Goal: Task Accomplishment & Management: Manage account settings

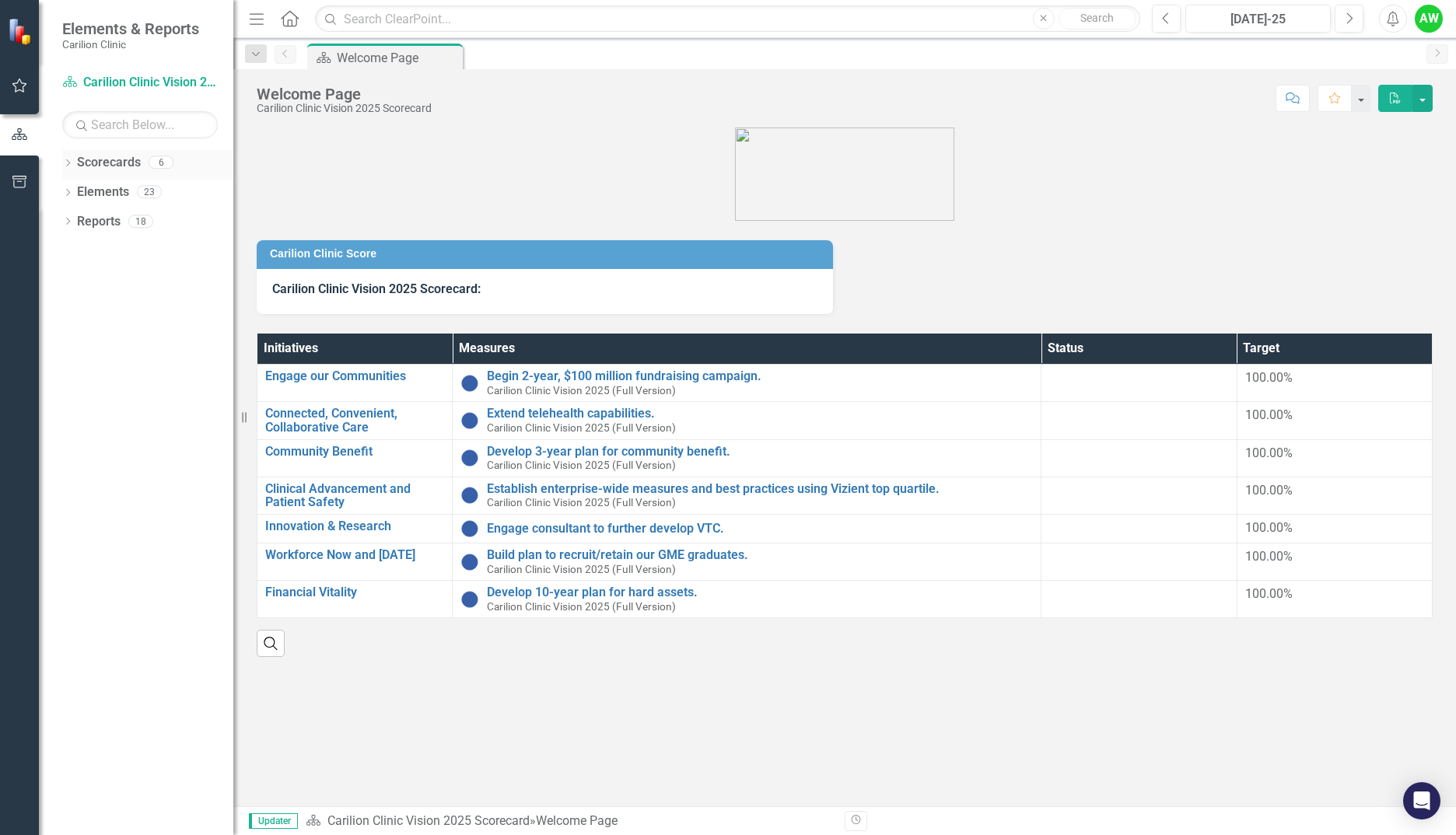
click at [74, 164] on div "Dropdown Scorecards 6" at bounding box center [148, 164] width 171 height 30
click at [64, 160] on icon "Dropdown" at bounding box center [68, 164] width 11 height 9
click at [70, 193] on icon "Dropdown" at bounding box center [76, 192] width 12 height 10
click at [93, 253] on icon "Dropdown" at bounding box center [91, 251] width 12 height 10
click at [154, 290] on div "NRV General Cardiology" at bounding box center [175, 280] width 117 height 26
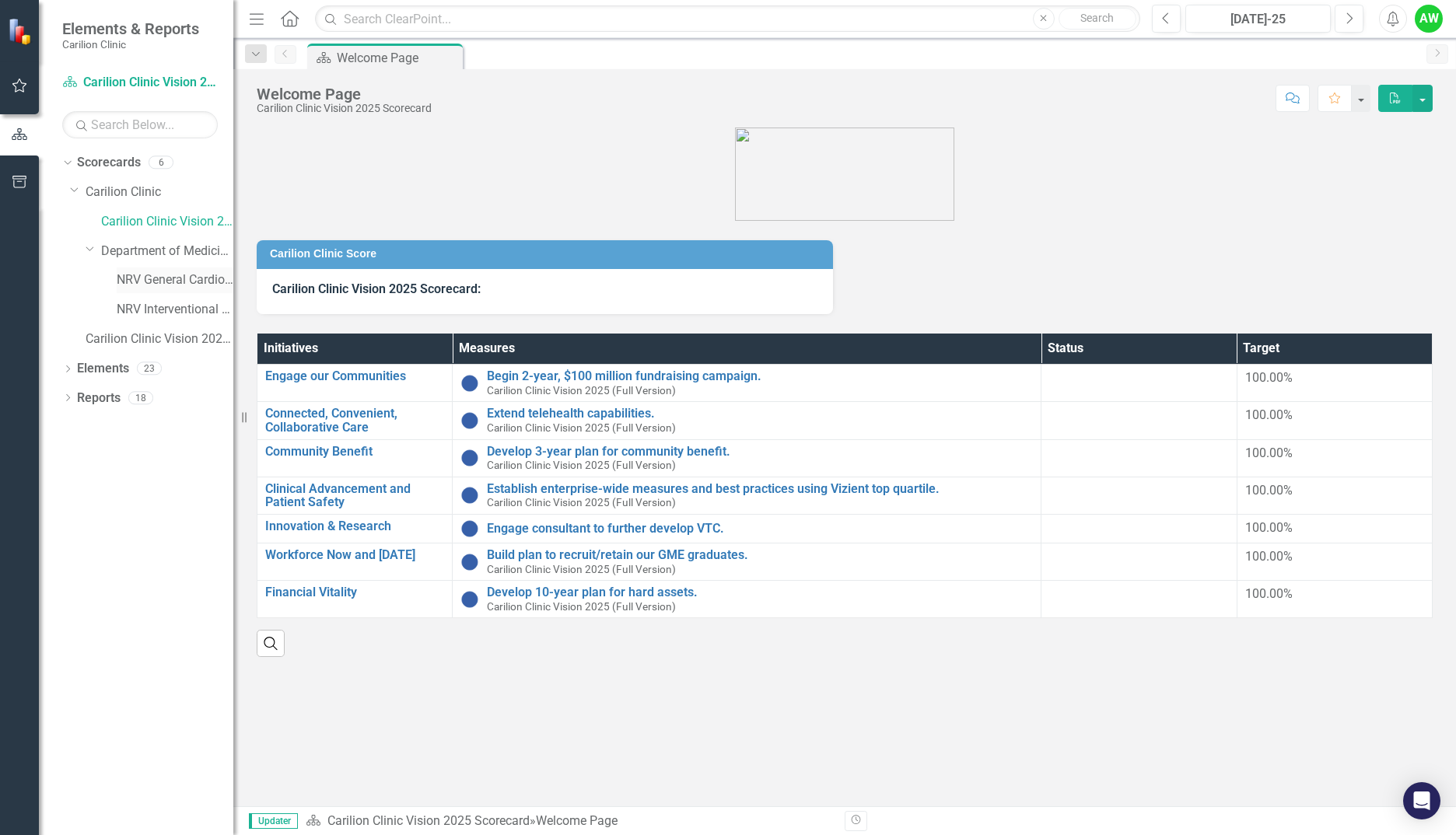
click at [189, 275] on link "NRV General Cardiology" at bounding box center [175, 280] width 117 height 18
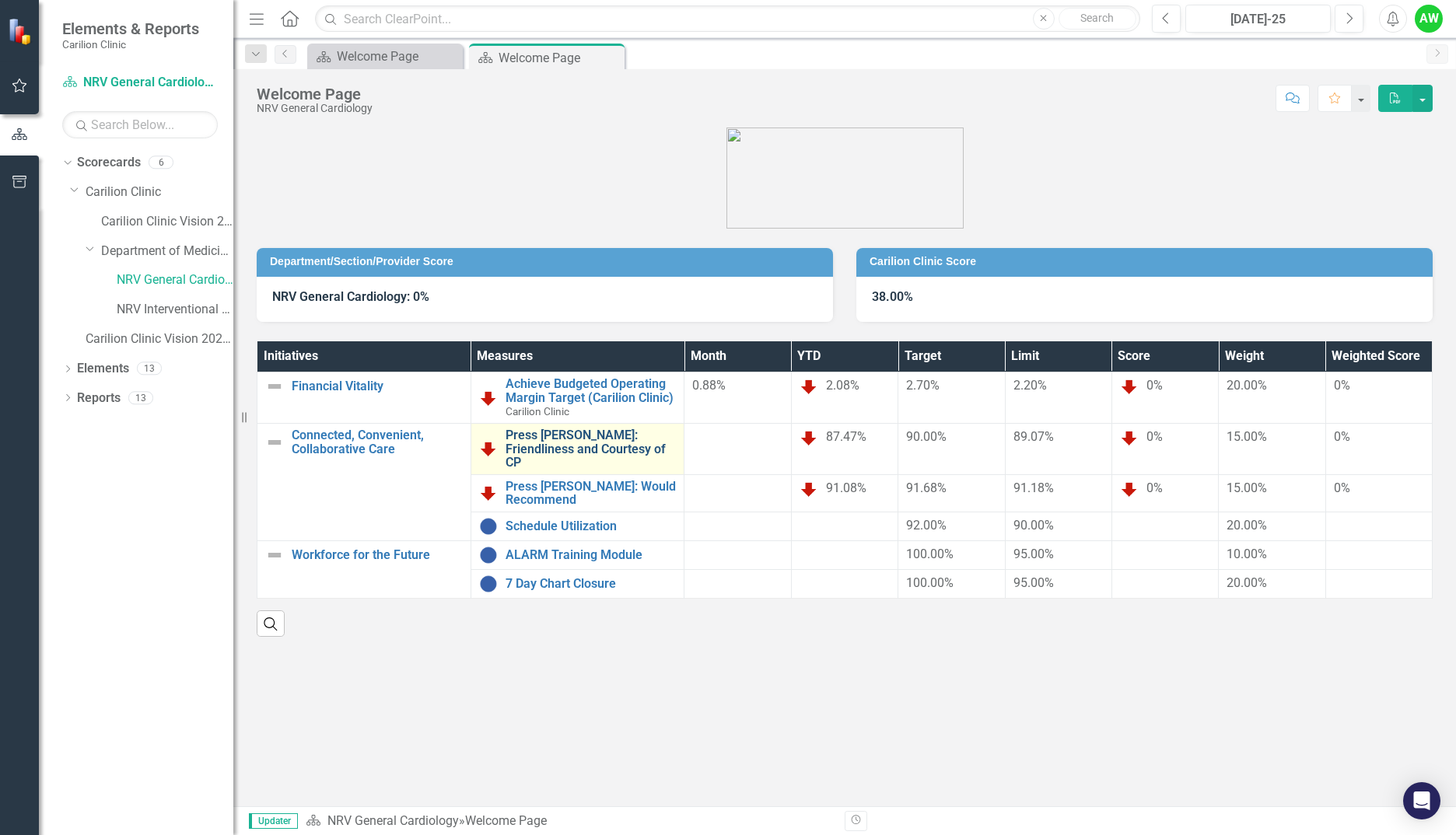
click at [553, 440] on link "Press [PERSON_NAME]: Friendliness and Courtesy of CP" at bounding box center [591, 449] width 171 height 42
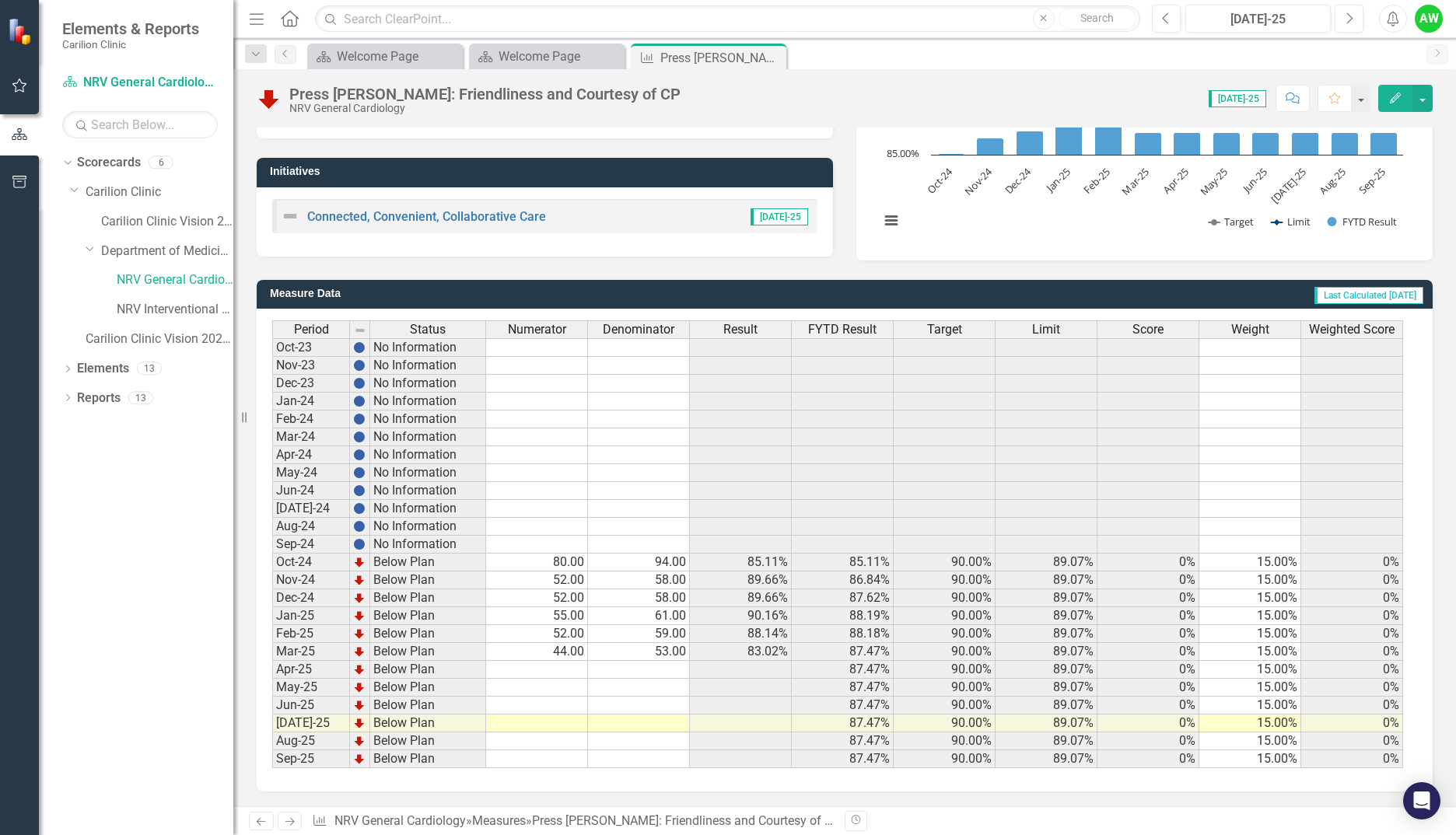
scroll to position [251, 0]
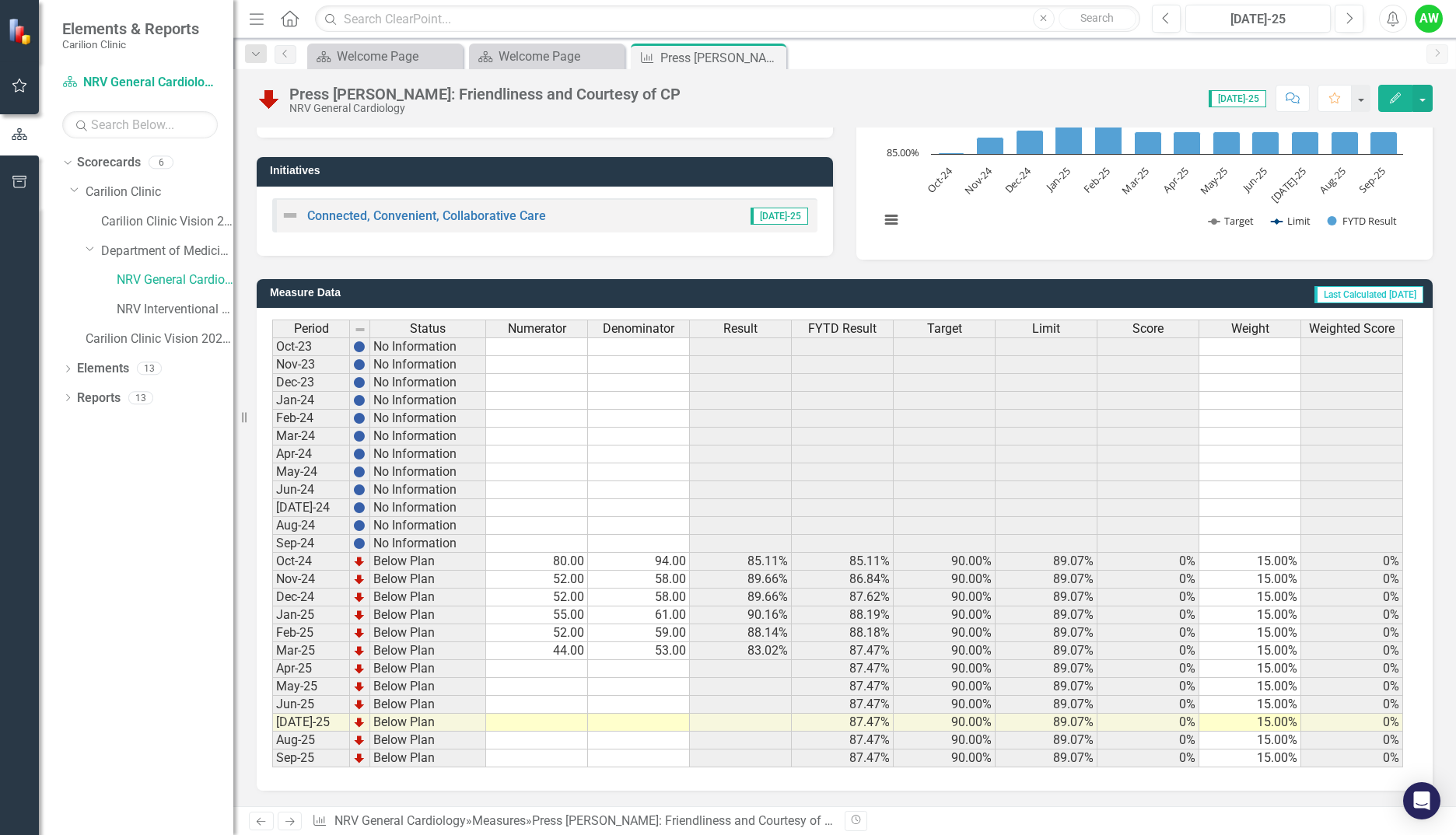
click at [521, 670] on td at bounding box center [538, 669] width 102 height 18
type textarea "50"
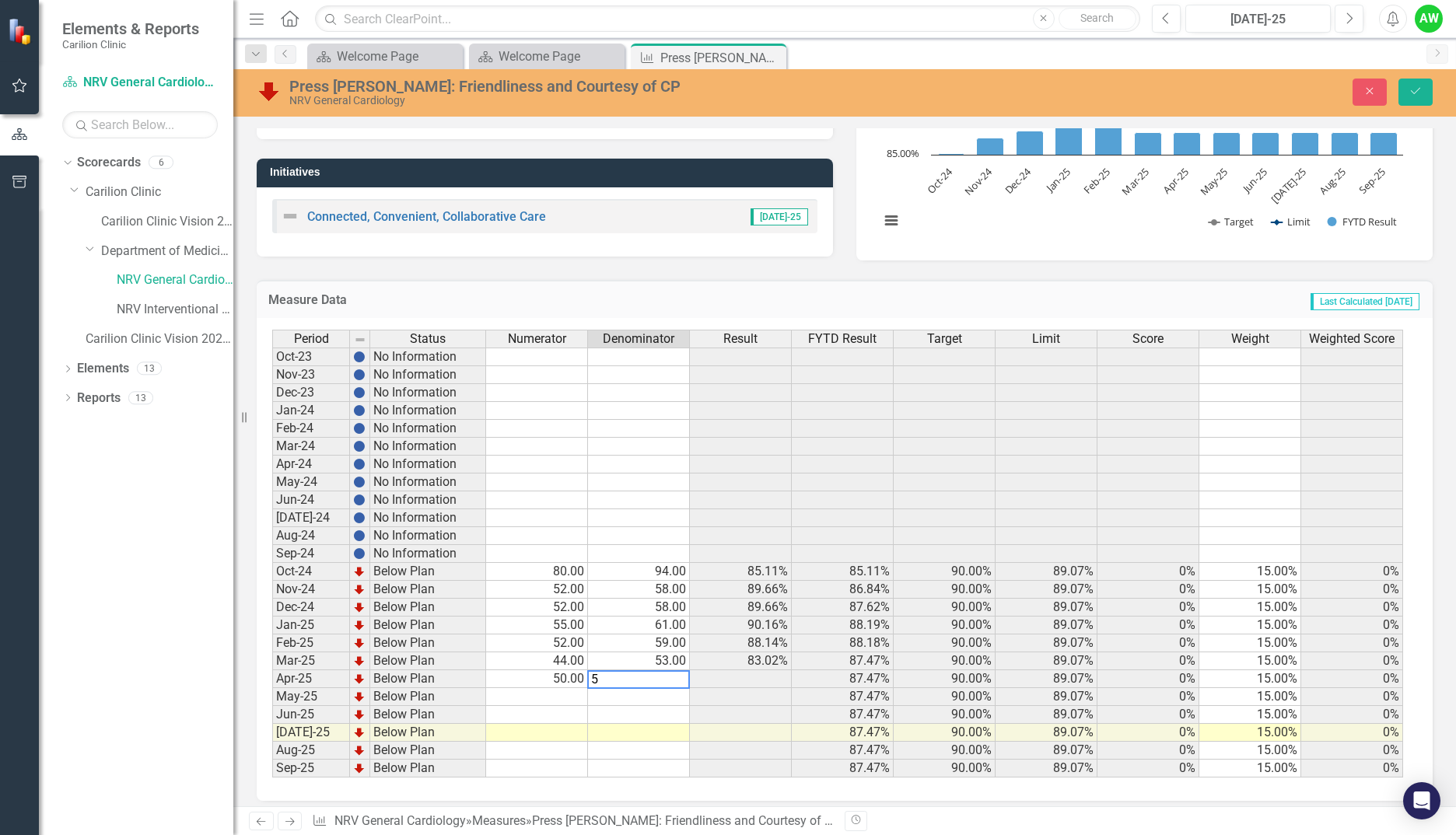
type textarea "54"
click at [1411, 95] on icon "Save" at bounding box center [1416, 91] width 14 height 11
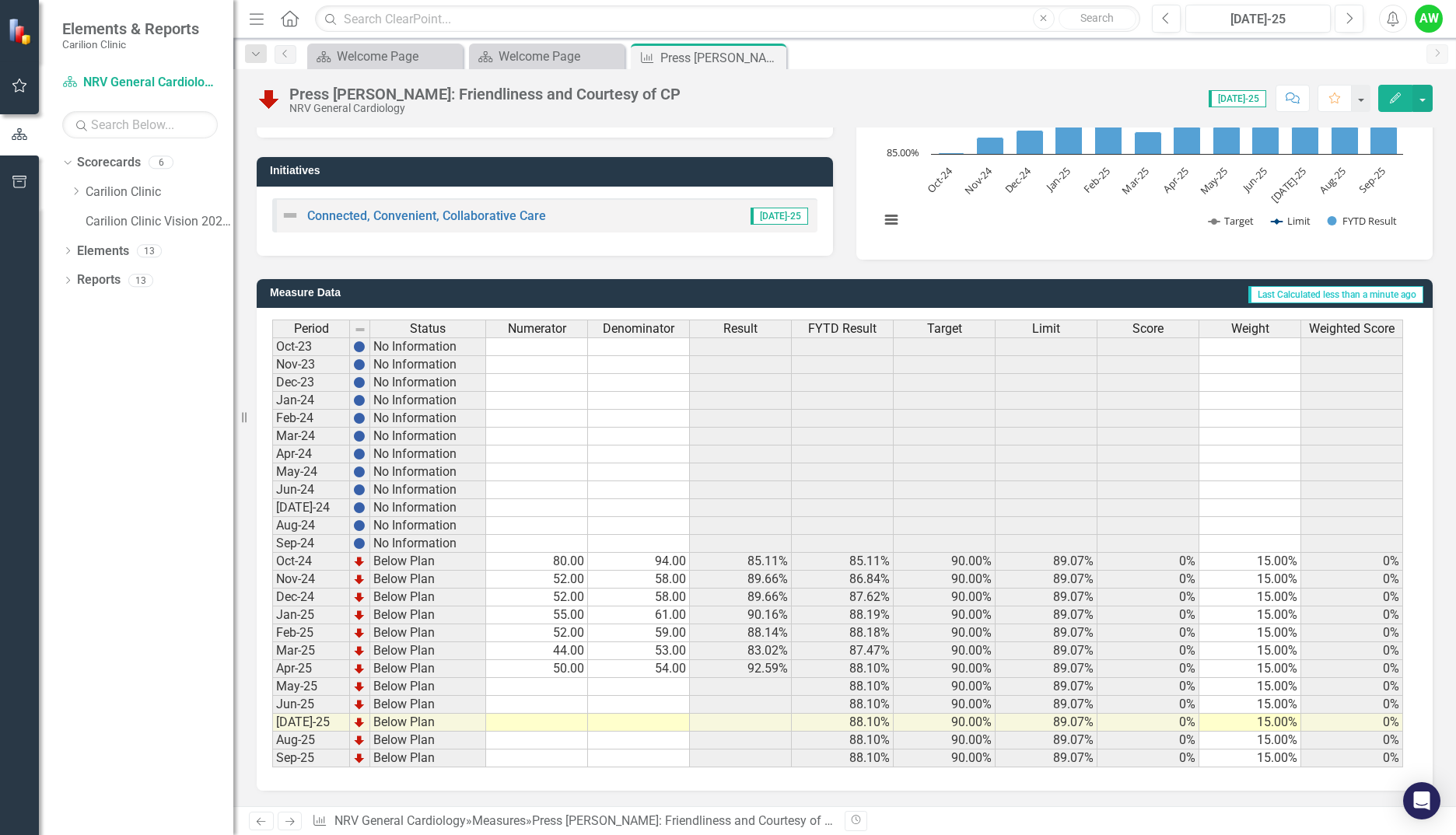
click at [548, 673] on td "50.00" at bounding box center [538, 669] width 102 height 18
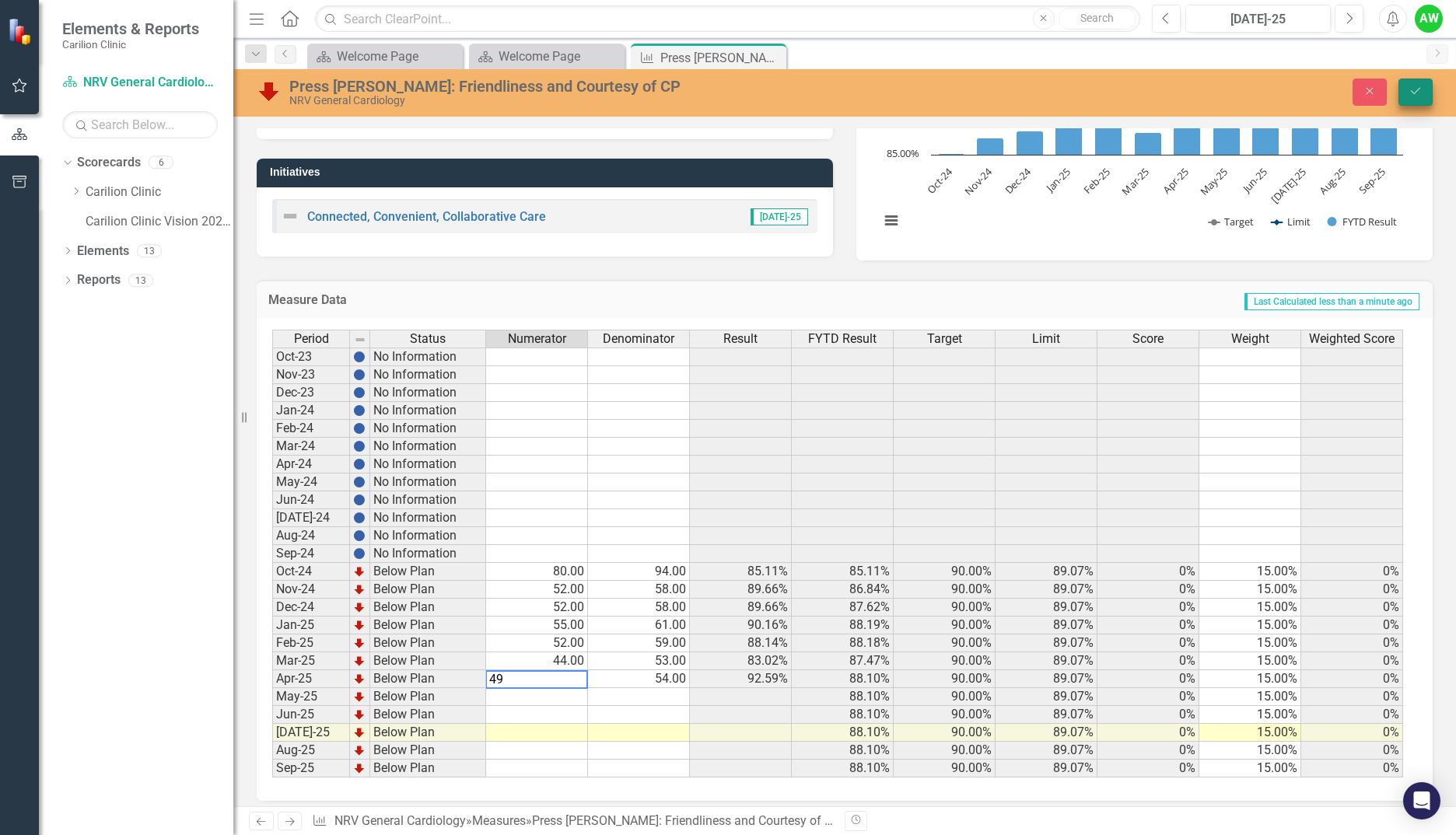
type textarea "49"
click at [1423, 89] on button "Save" at bounding box center [1415, 92] width 34 height 27
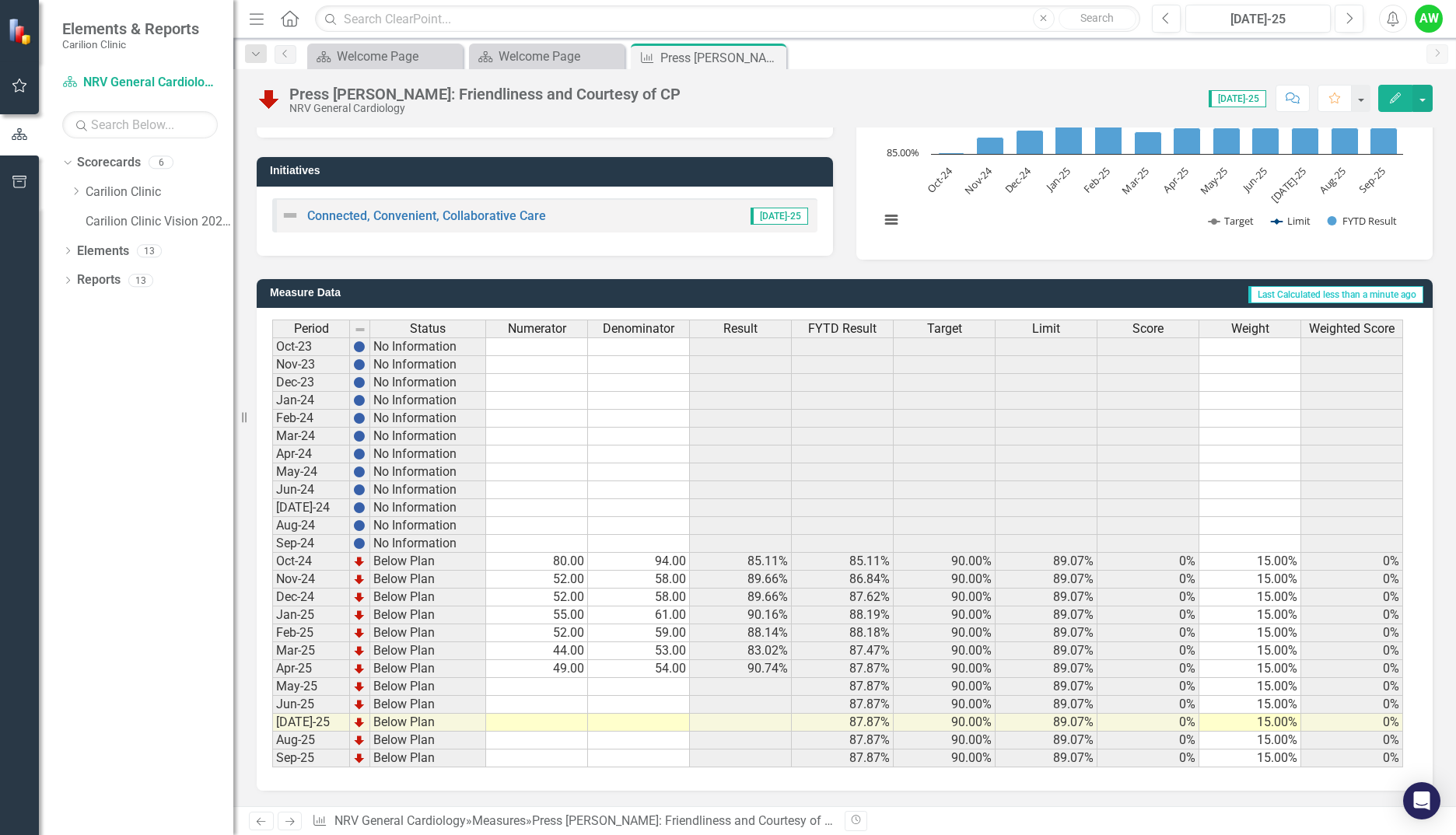
click at [555, 680] on td at bounding box center [538, 687] width 102 height 18
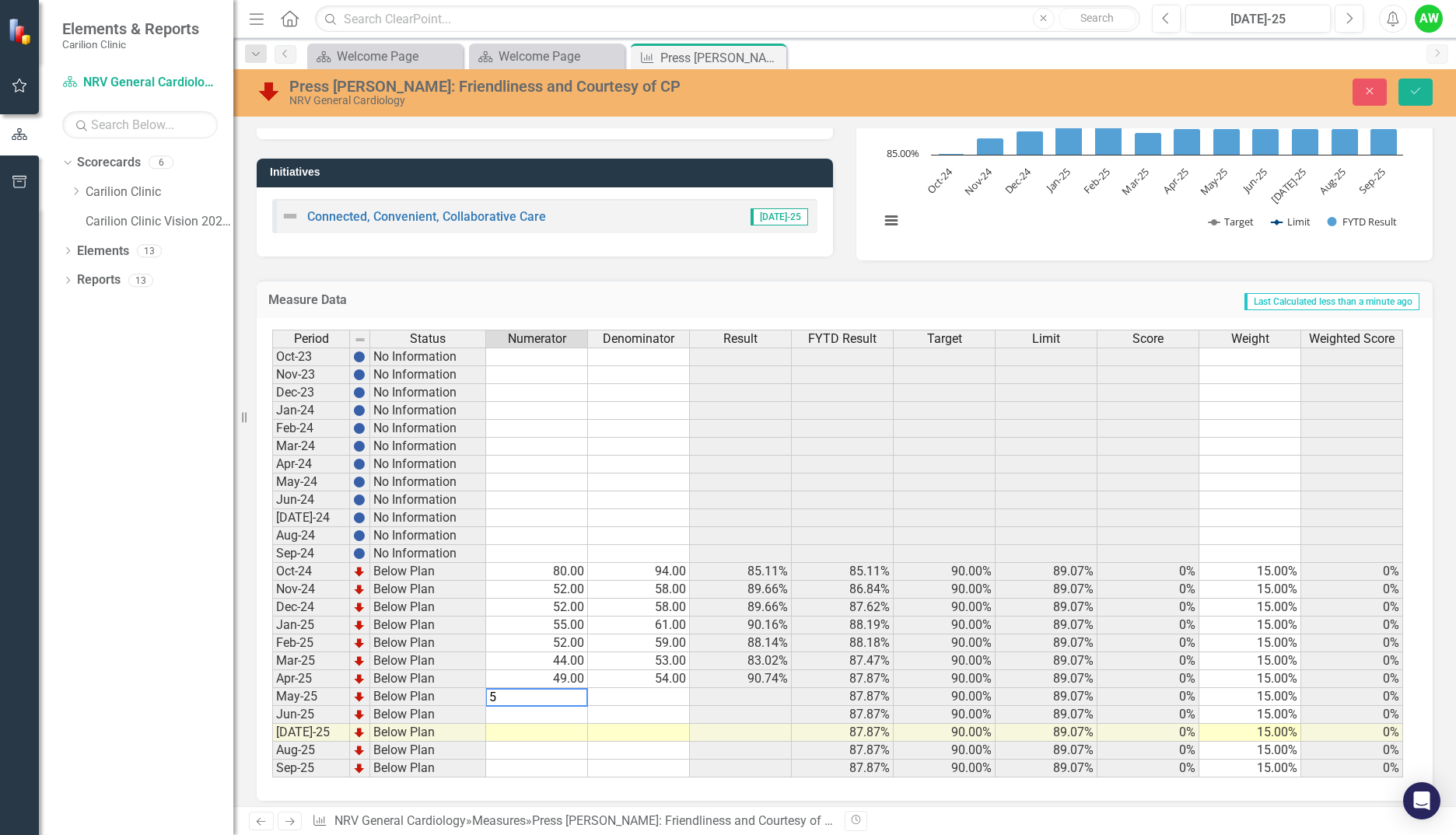
type textarea "50"
type textarea "58"
click at [1414, 89] on icon "Save" at bounding box center [1416, 91] width 14 height 11
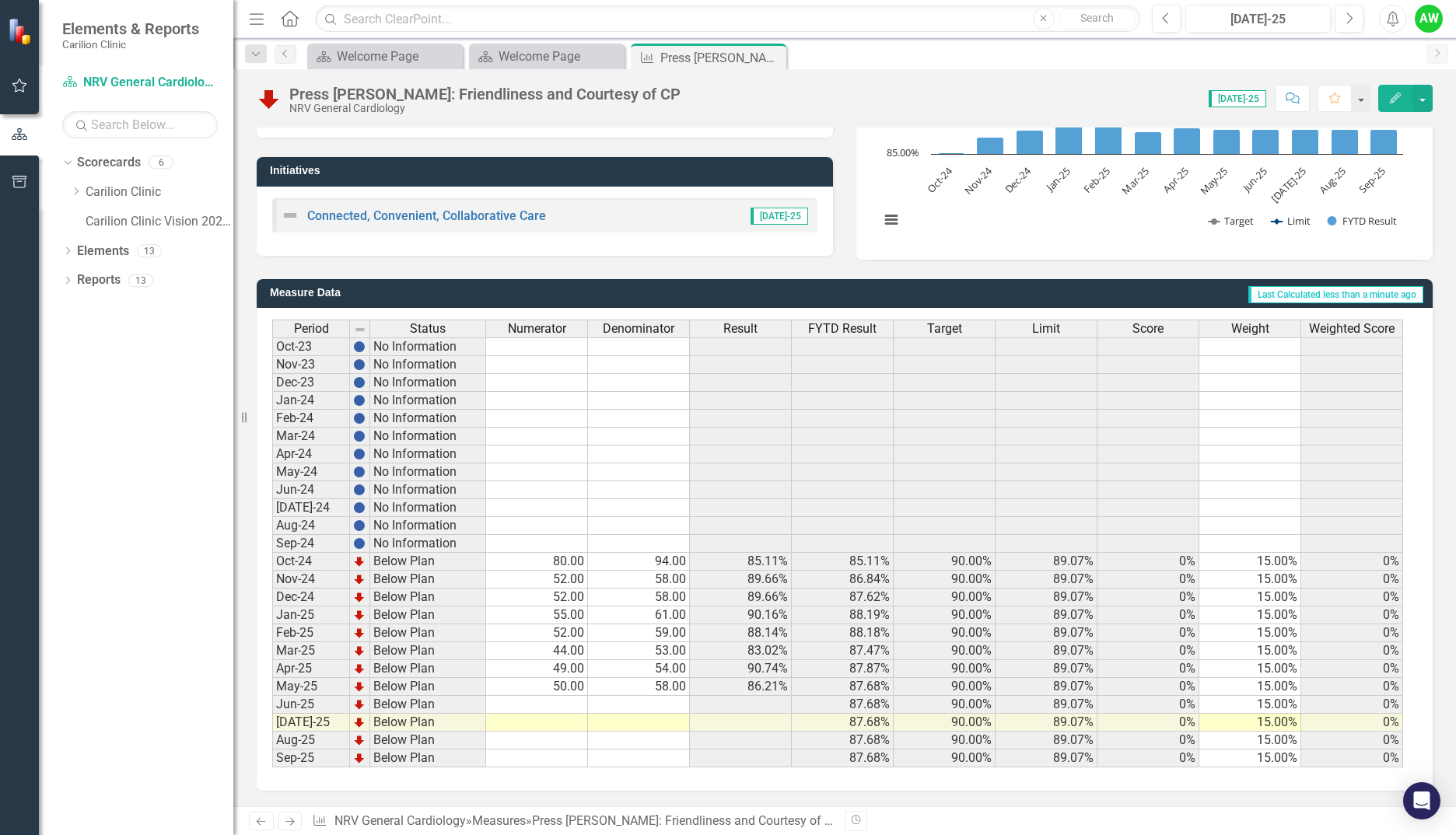
click at [557, 683] on td "50.00" at bounding box center [538, 687] width 102 height 18
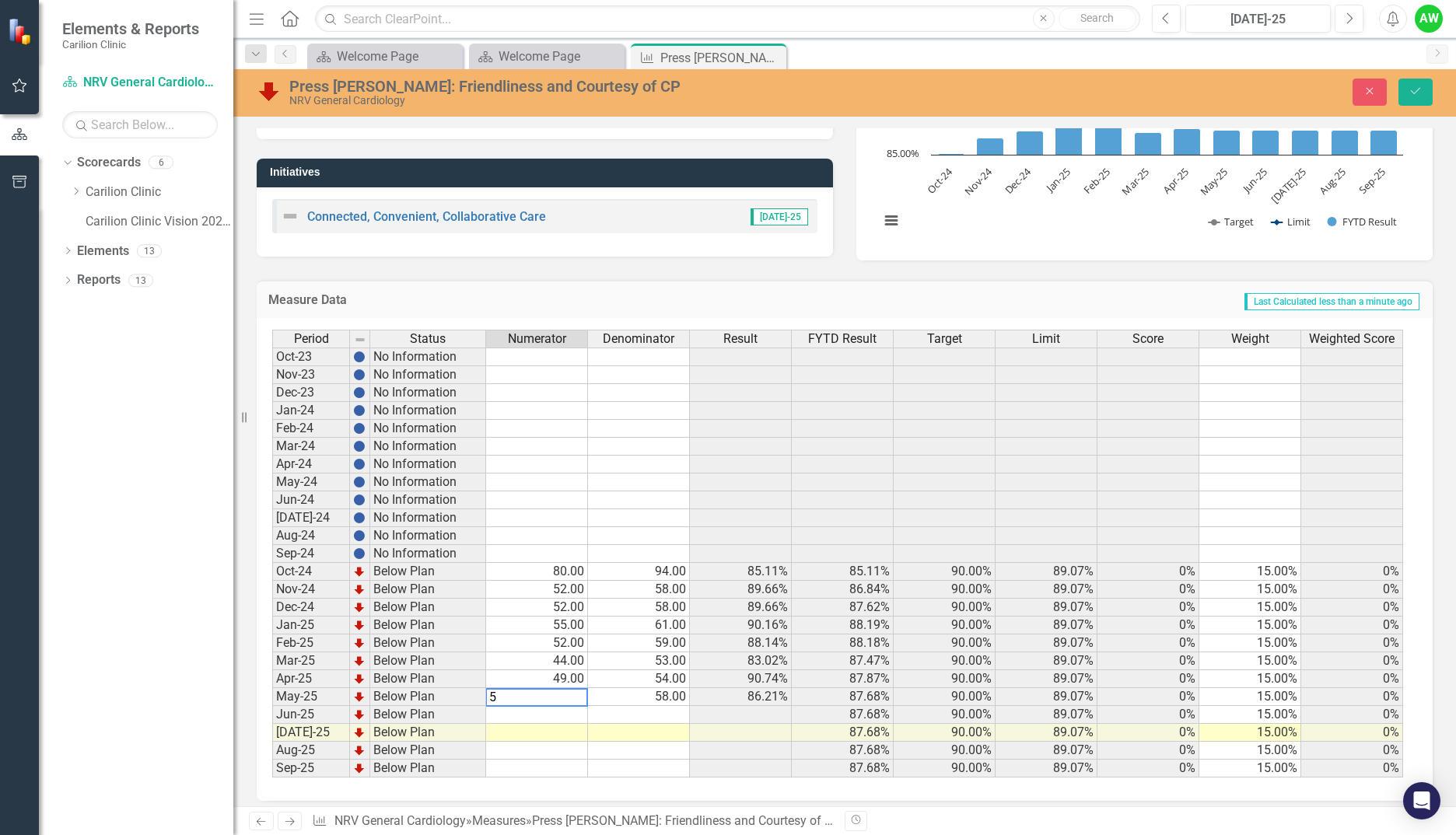
type textarea "51"
click at [1406, 89] on button "Save" at bounding box center [1415, 92] width 34 height 27
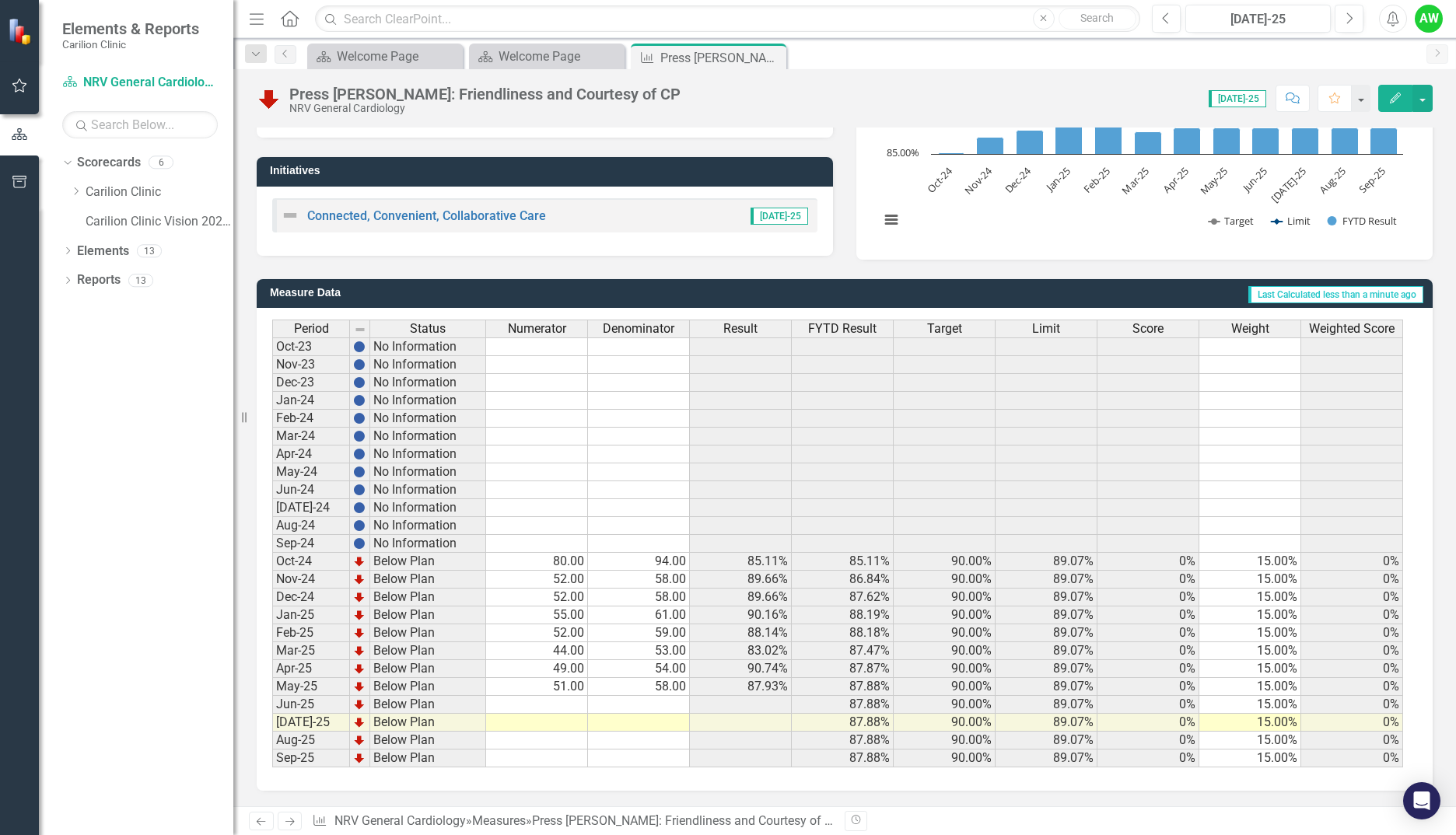
click at [553, 706] on td at bounding box center [538, 705] width 102 height 18
click at [570, 708] on td at bounding box center [538, 705] width 102 height 18
type textarea "1"
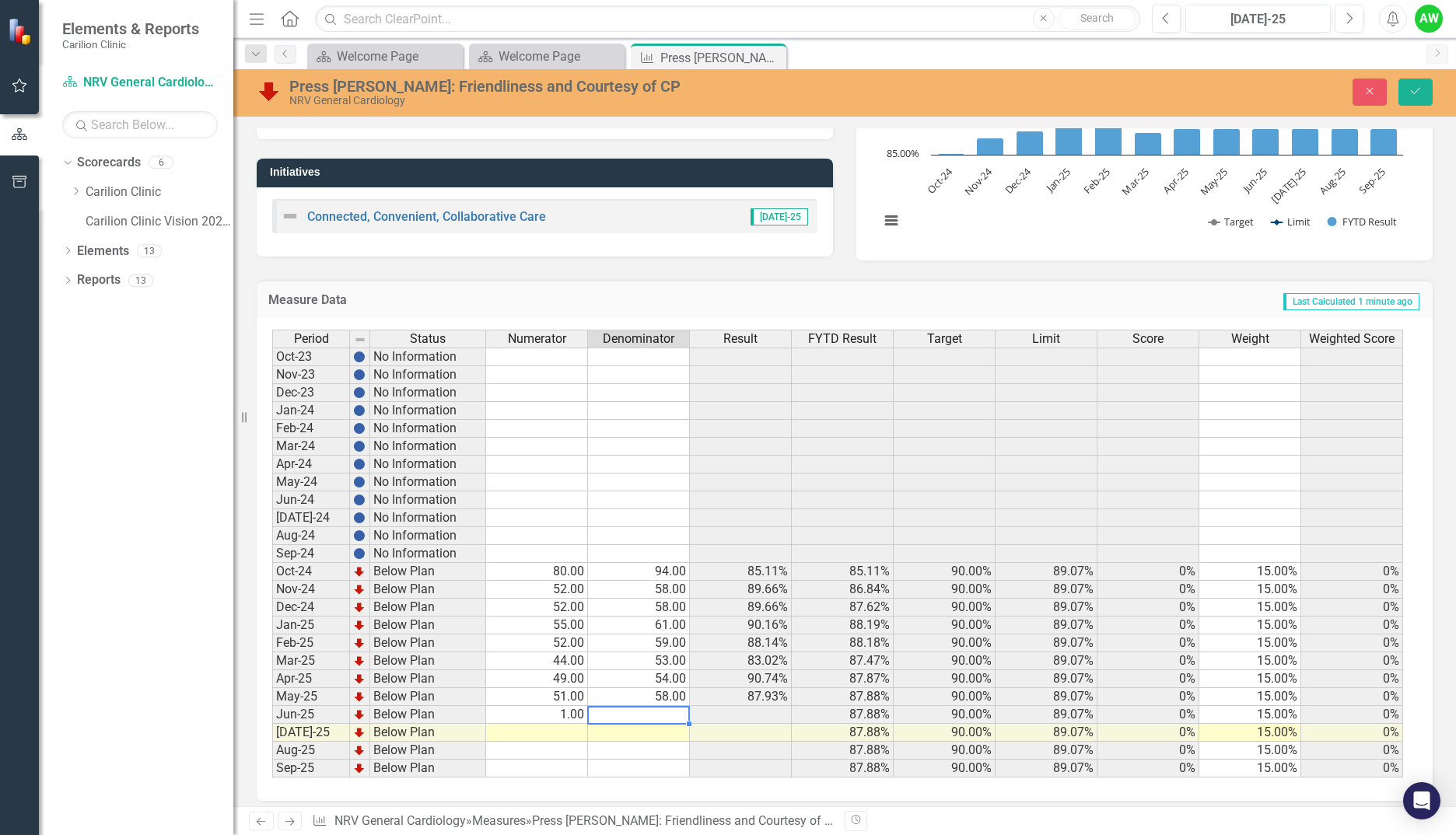
type textarea "1"
click at [1408, 85] on button "Save" at bounding box center [1415, 92] width 34 height 27
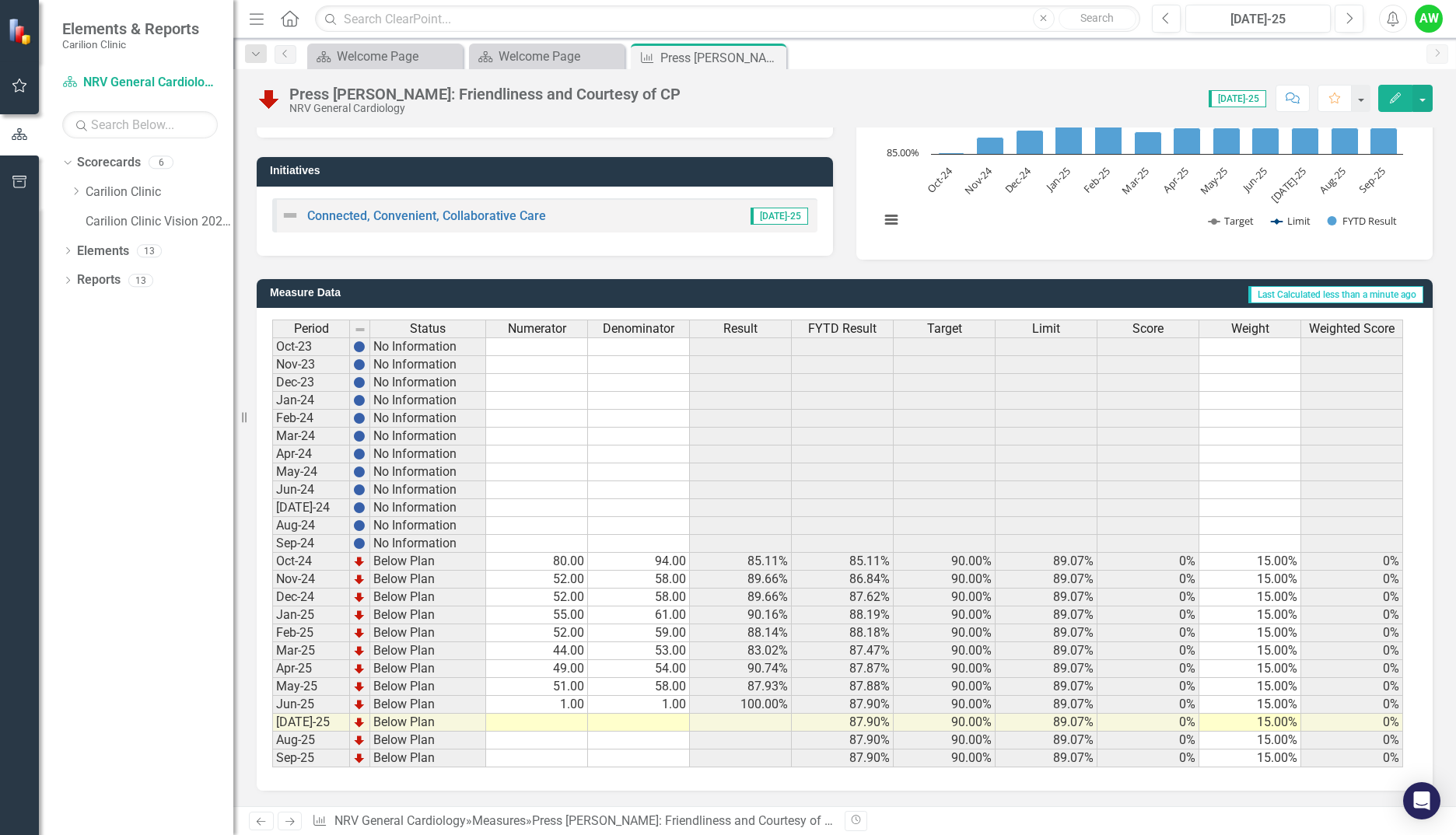
click at [558, 728] on td at bounding box center [538, 722] width 102 height 18
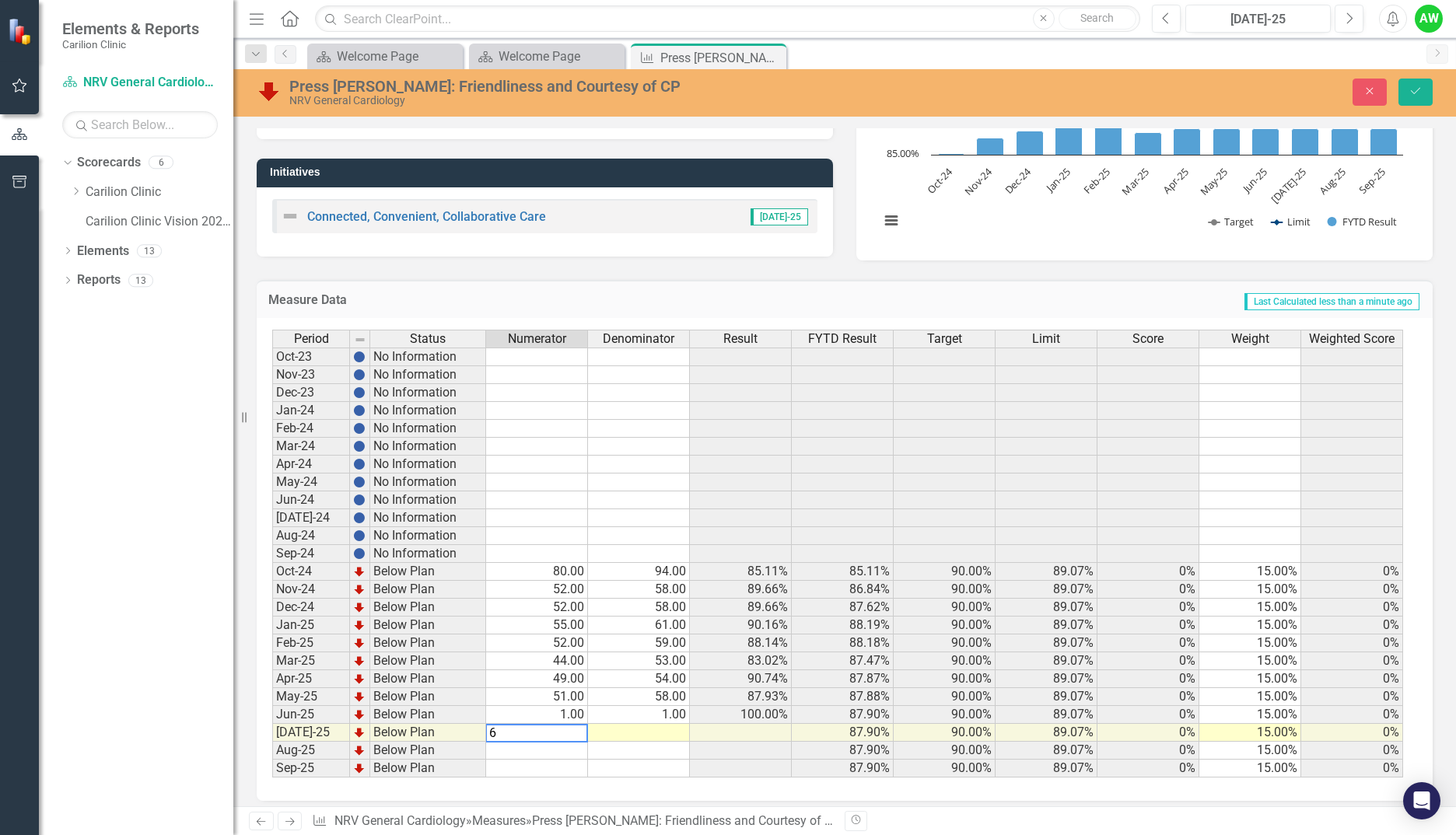
type textarea "60"
type textarea "72"
click at [1418, 89] on icon "Save" at bounding box center [1416, 91] width 14 height 11
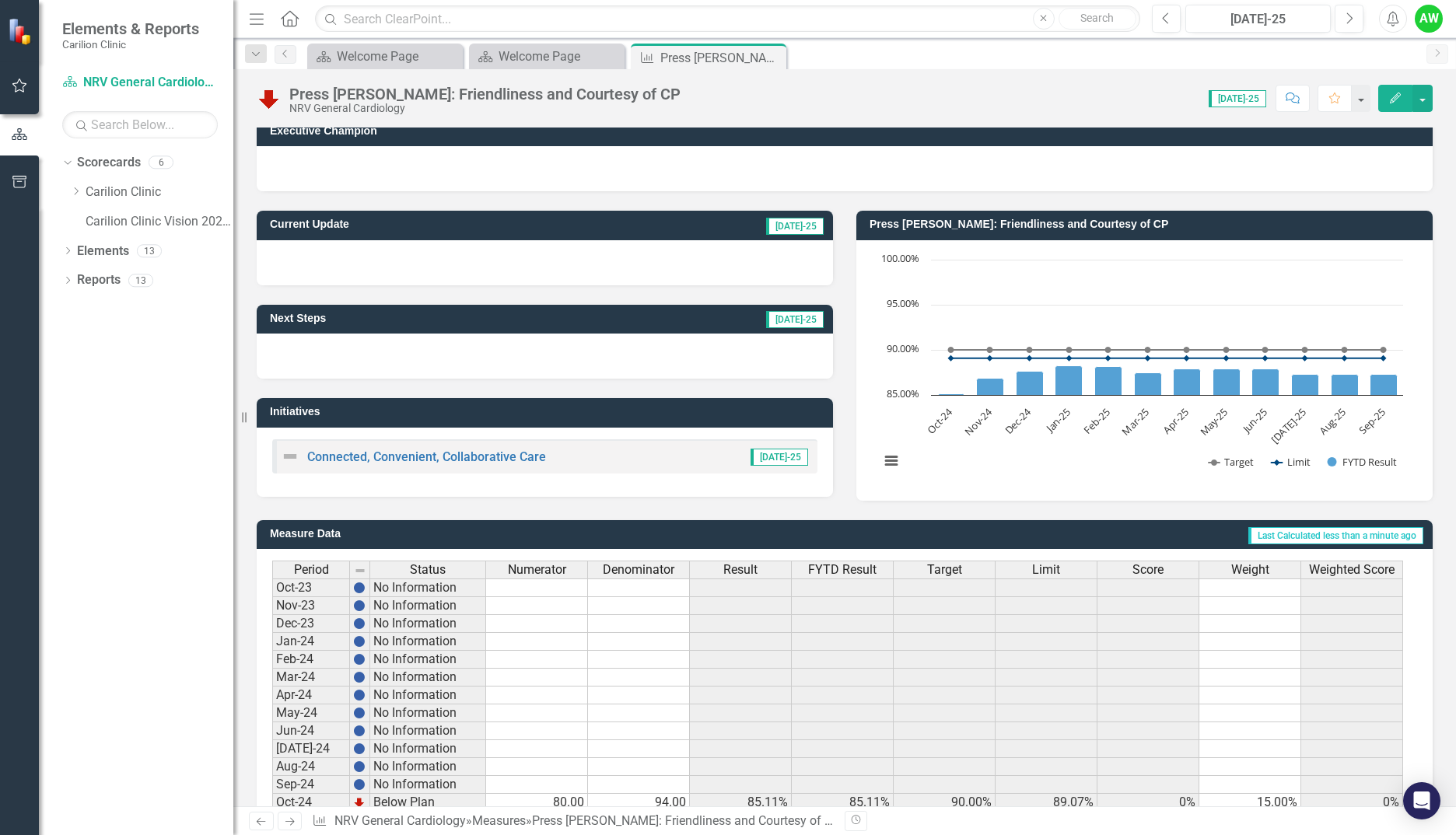
scroll to position [0, 0]
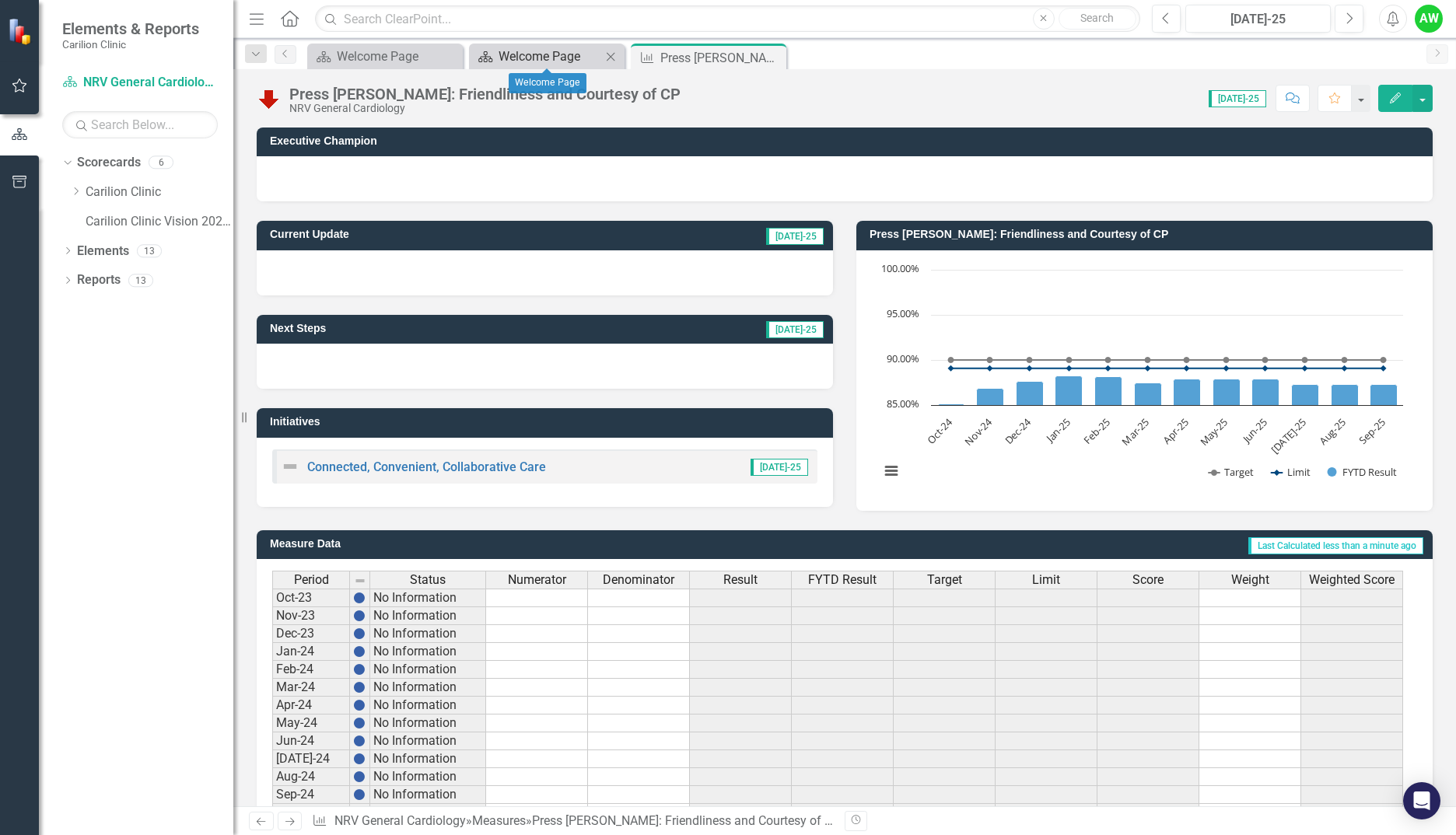
click at [549, 54] on div "Welcome Page" at bounding box center [549, 56] width 103 height 19
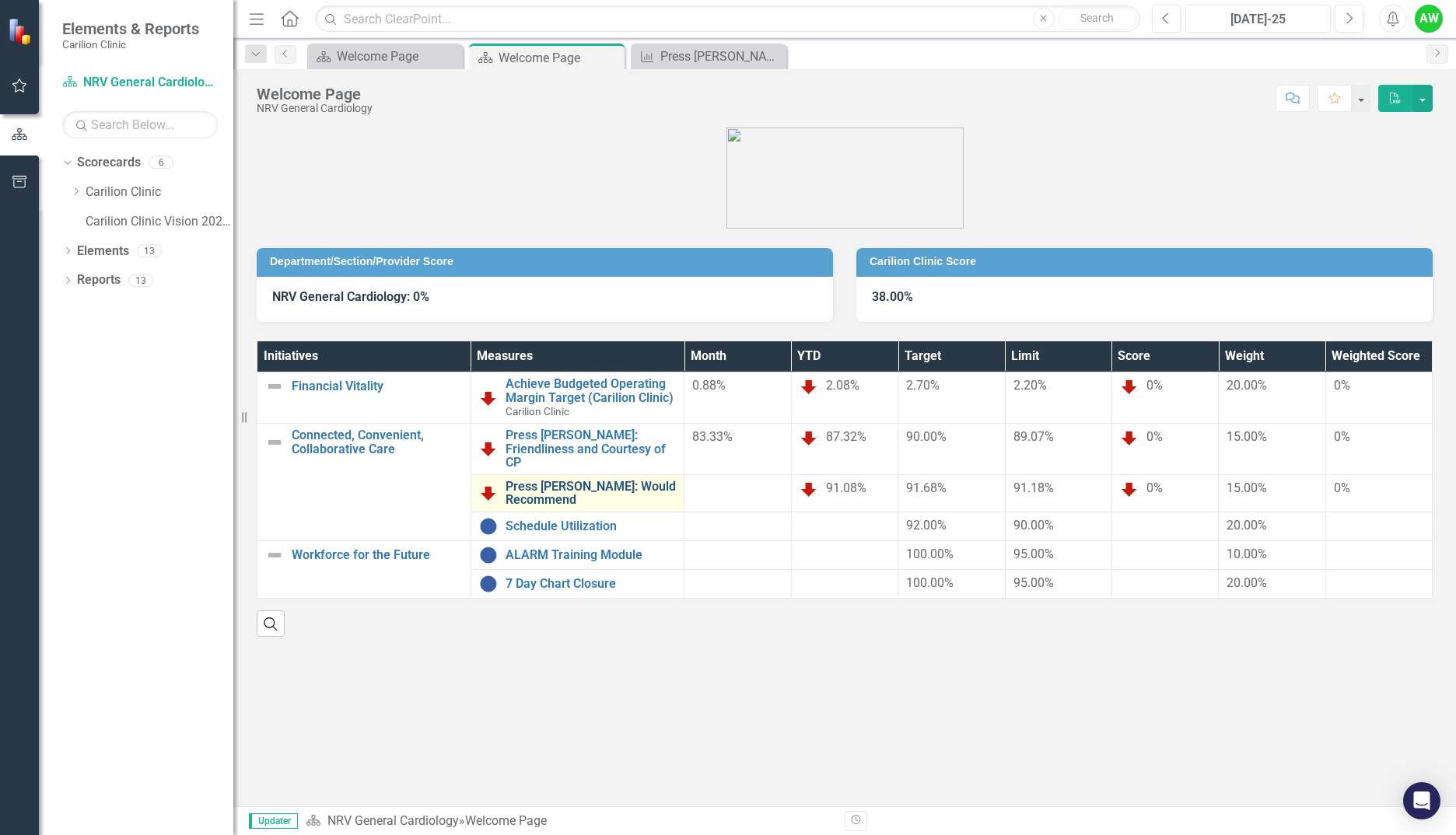
click at [579, 483] on link "Press [PERSON_NAME]: Would Recommend" at bounding box center [591, 493] width 171 height 27
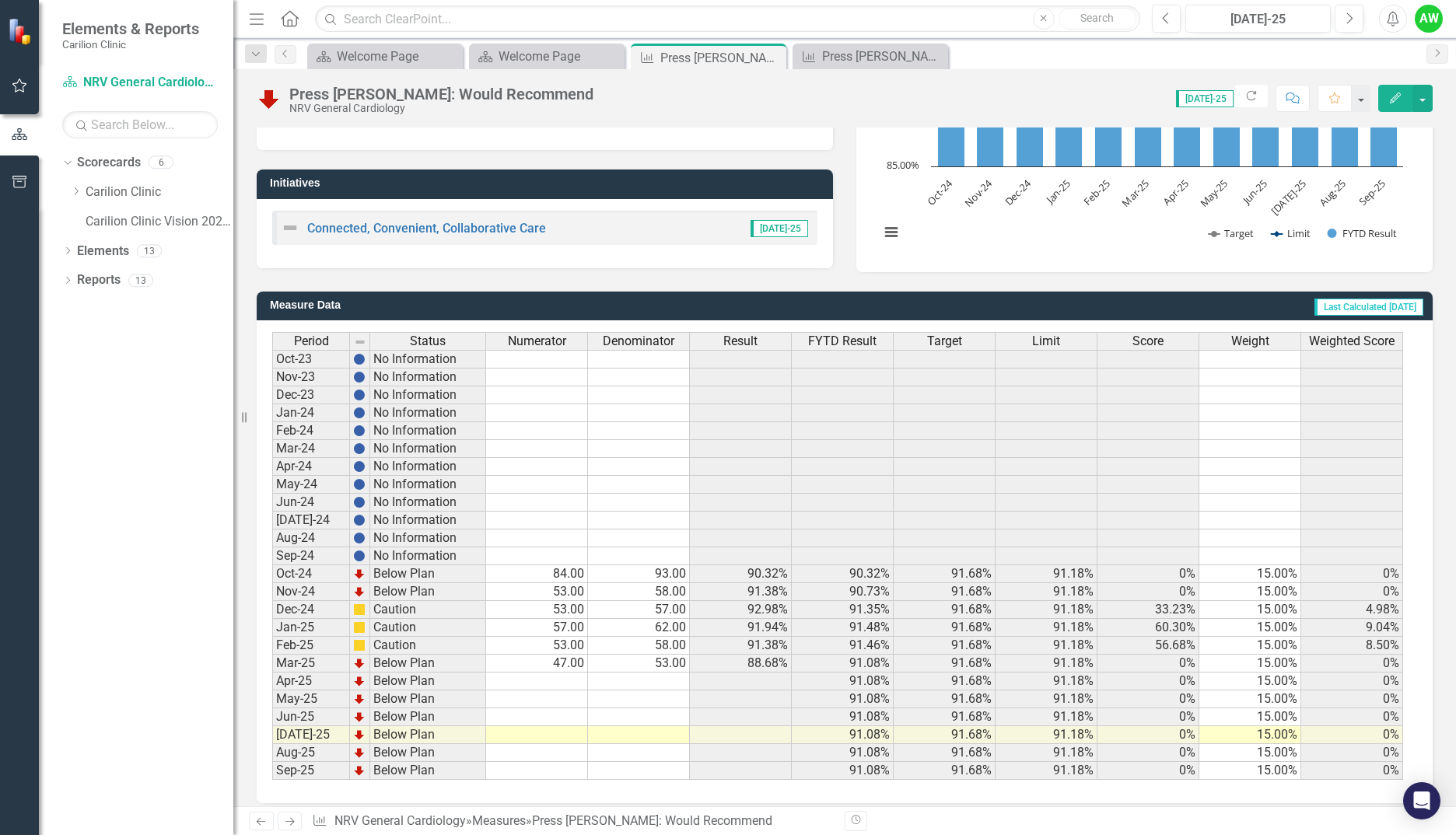
scroll to position [251, 0]
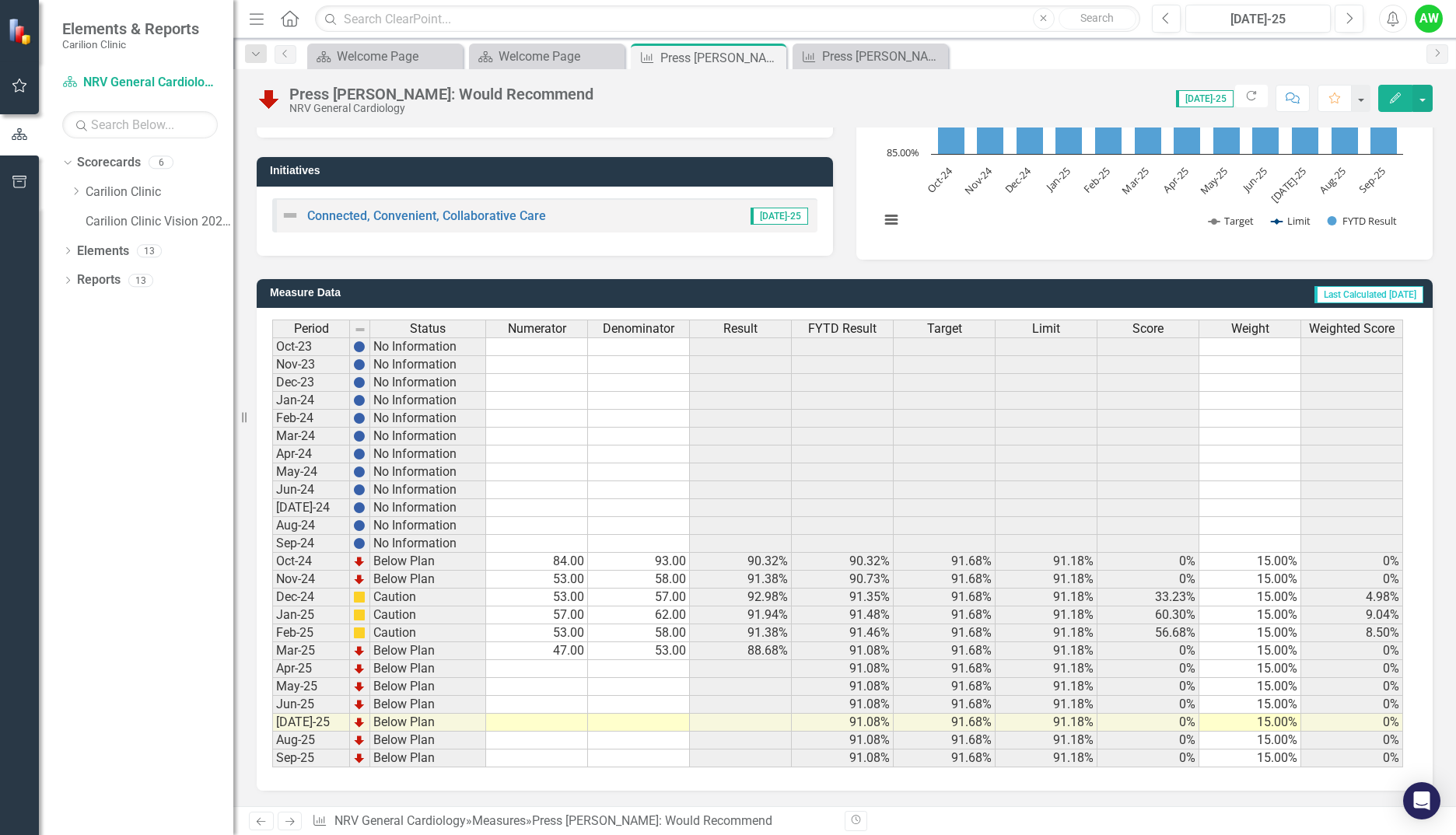
click at [553, 671] on td at bounding box center [538, 669] width 102 height 18
click at [553, 670] on td at bounding box center [538, 669] width 102 height 18
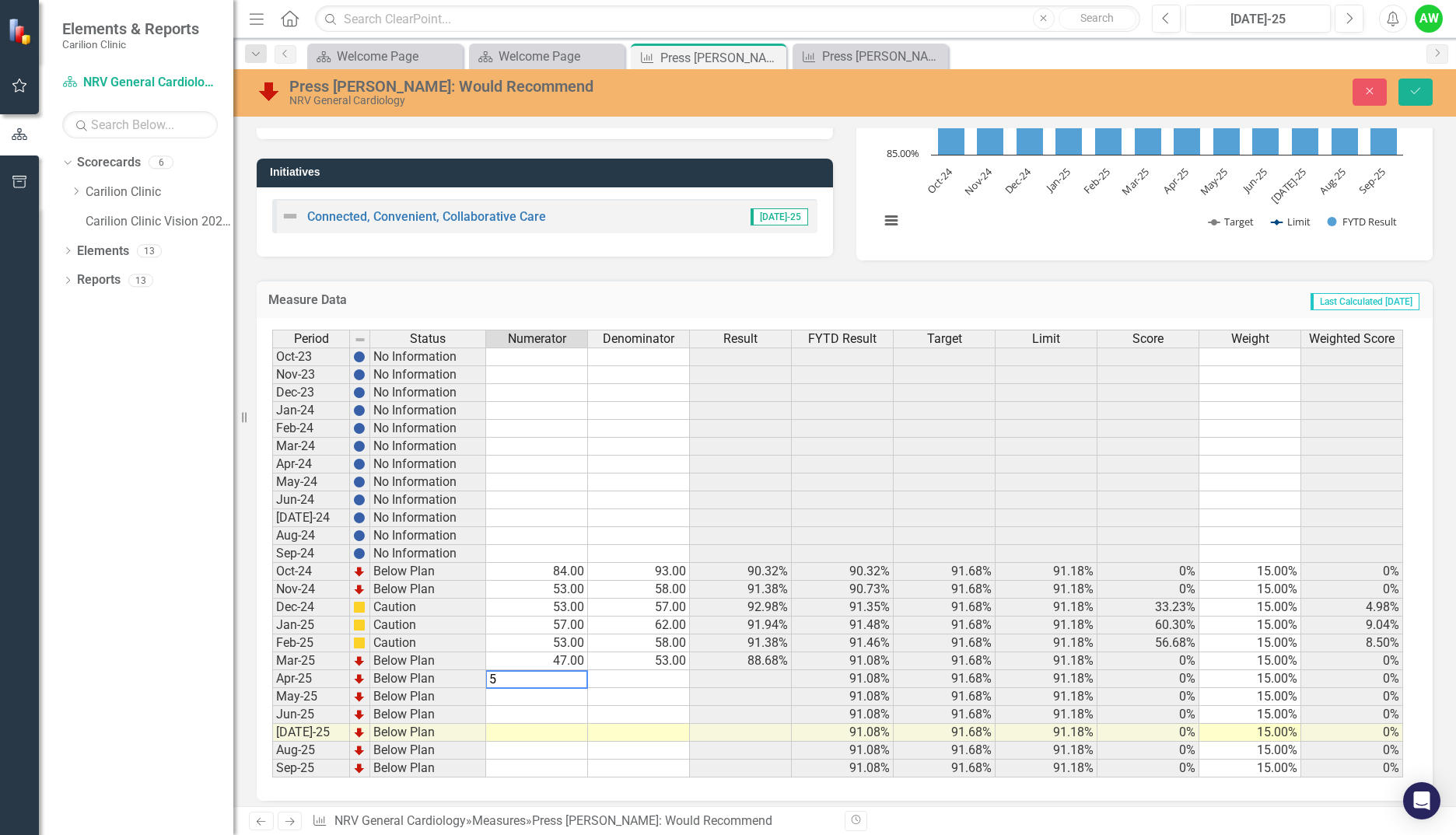
type textarea "52"
type textarea "55"
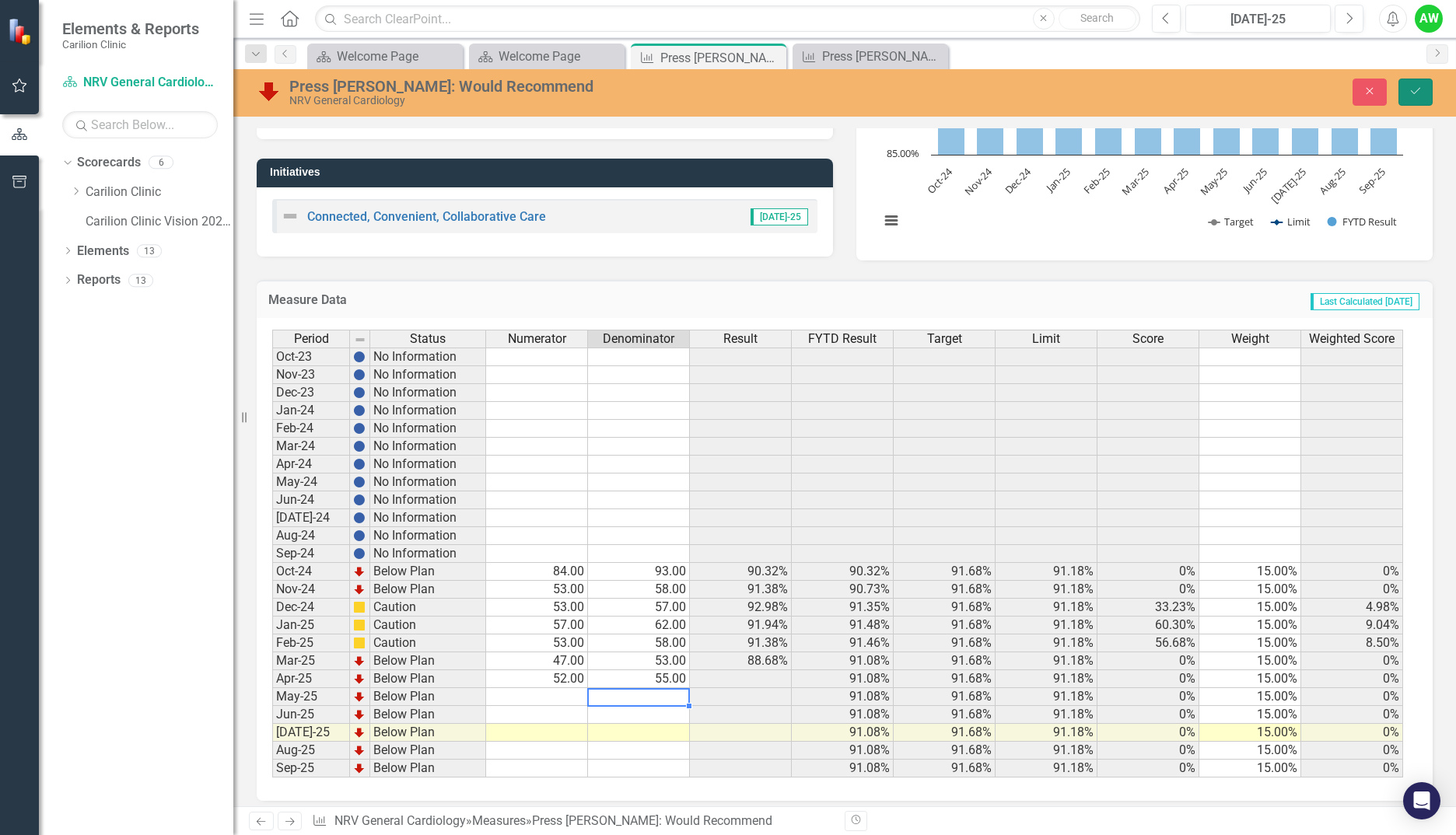
click at [1411, 90] on icon "Save" at bounding box center [1416, 91] width 14 height 11
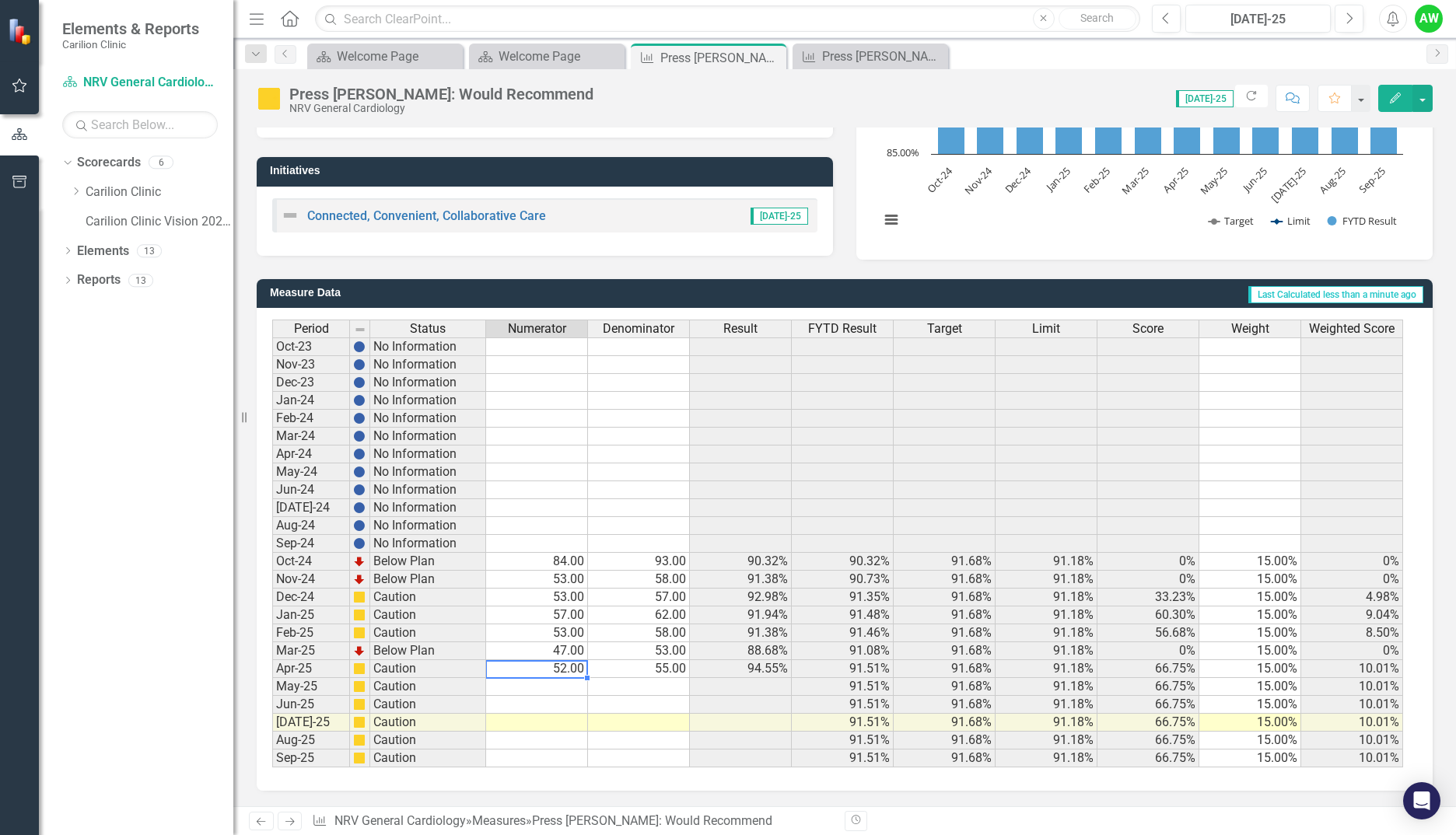
click at [575, 670] on td "52.00" at bounding box center [538, 669] width 102 height 18
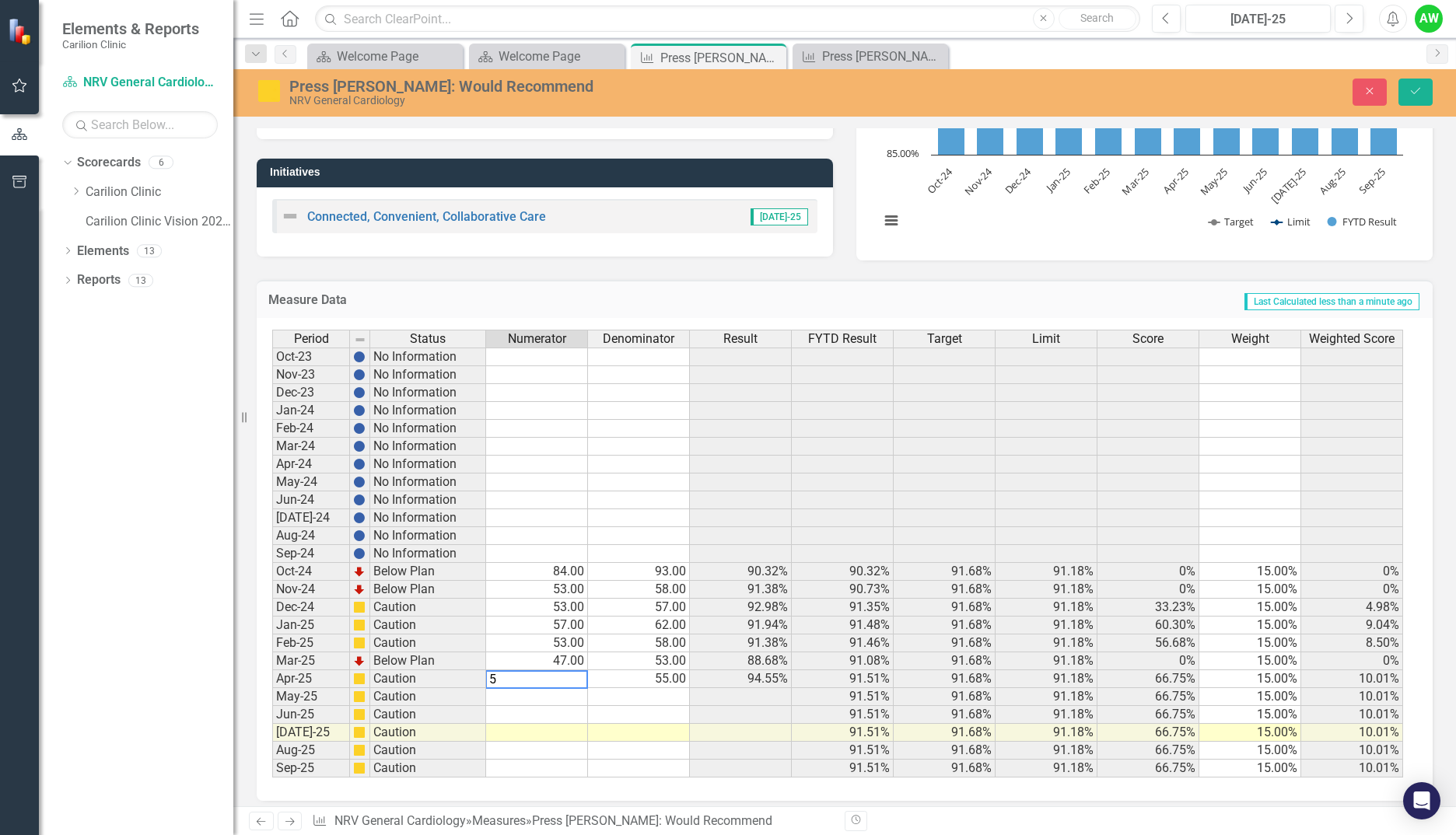
type textarea "53"
click at [1418, 88] on icon "Save" at bounding box center [1416, 91] width 14 height 11
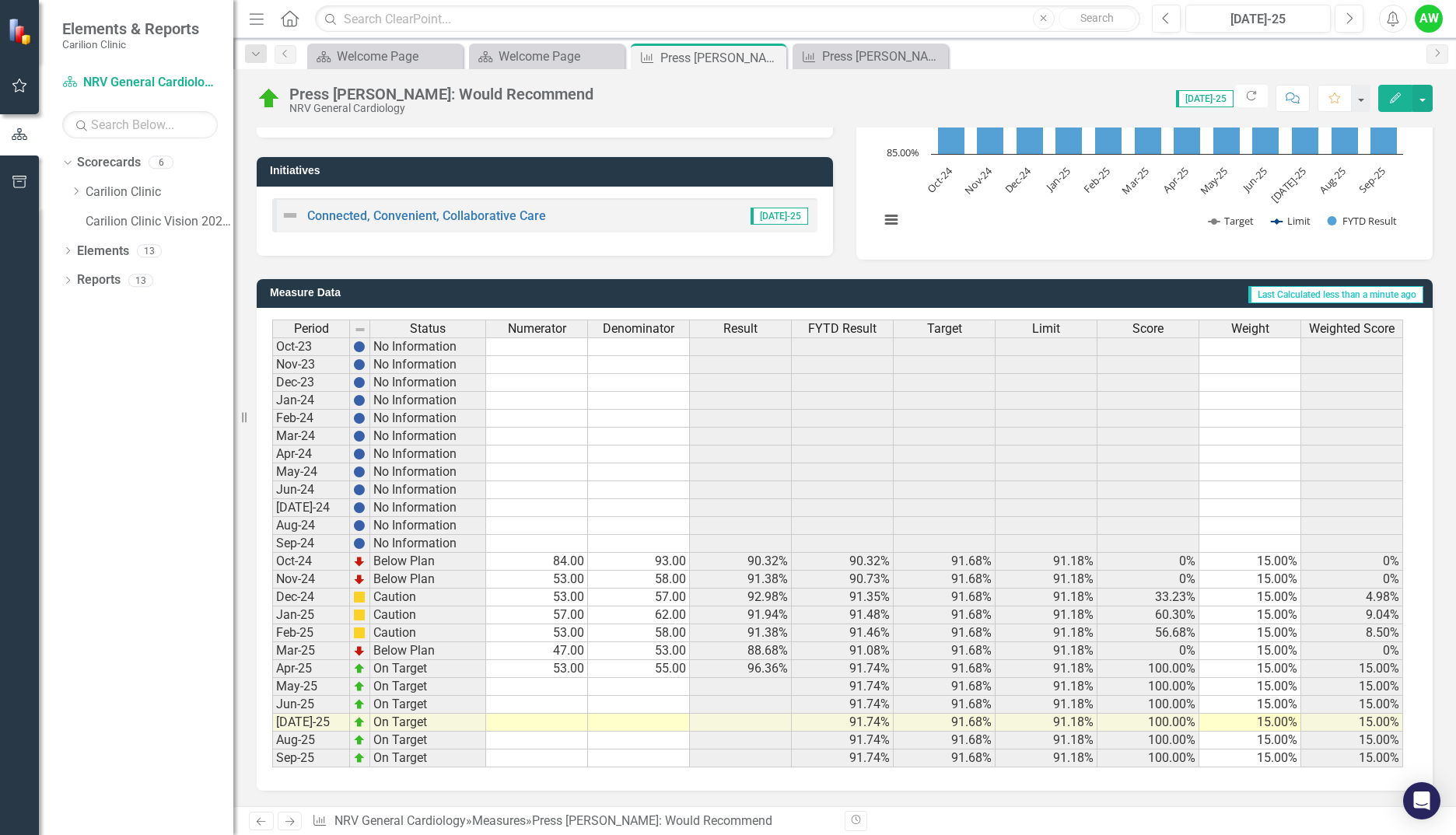
click at [534, 692] on td at bounding box center [538, 687] width 102 height 18
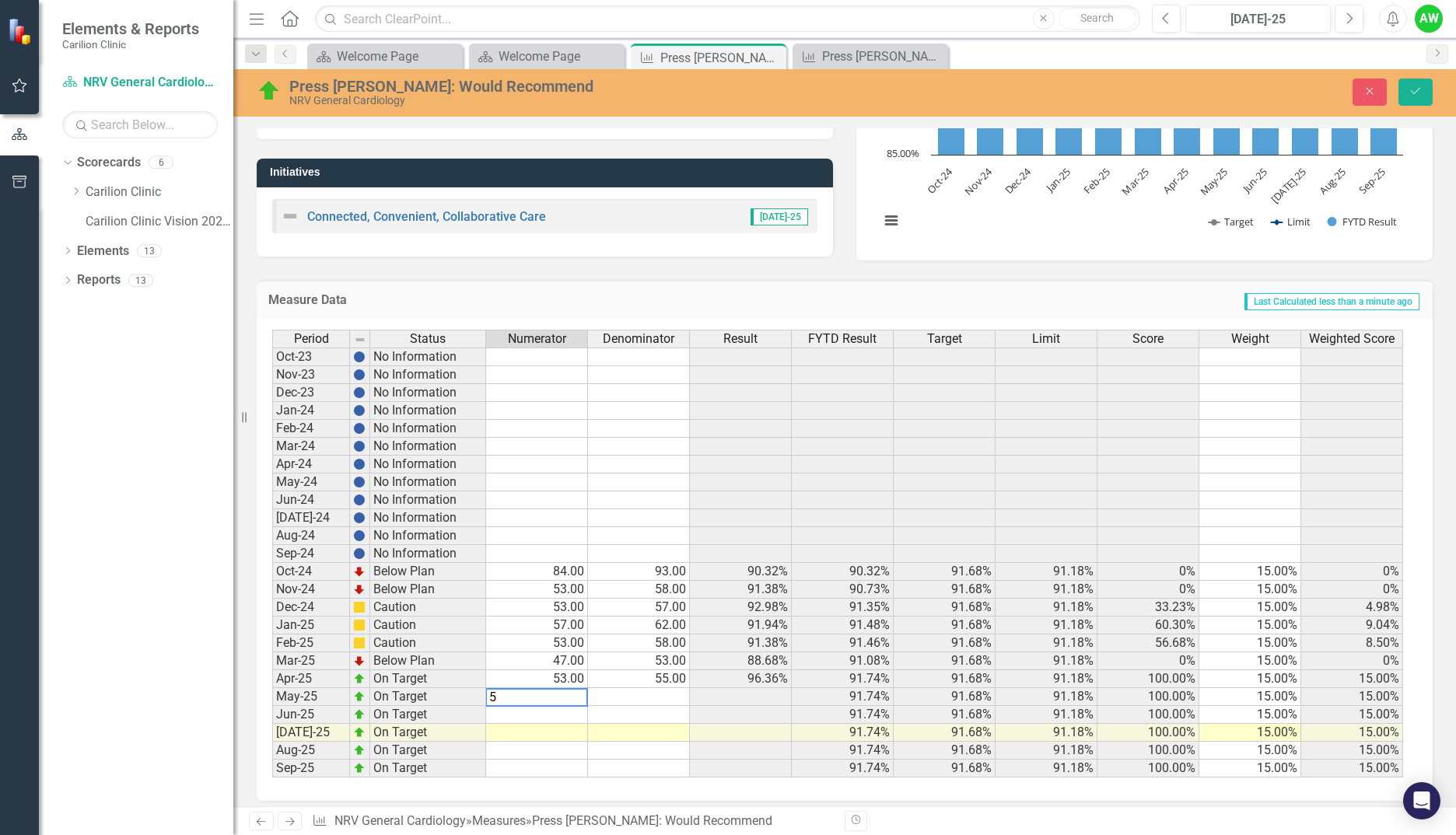
type textarea "52"
type textarea "60"
click at [1410, 93] on icon "Save" at bounding box center [1416, 91] width 14 height 11
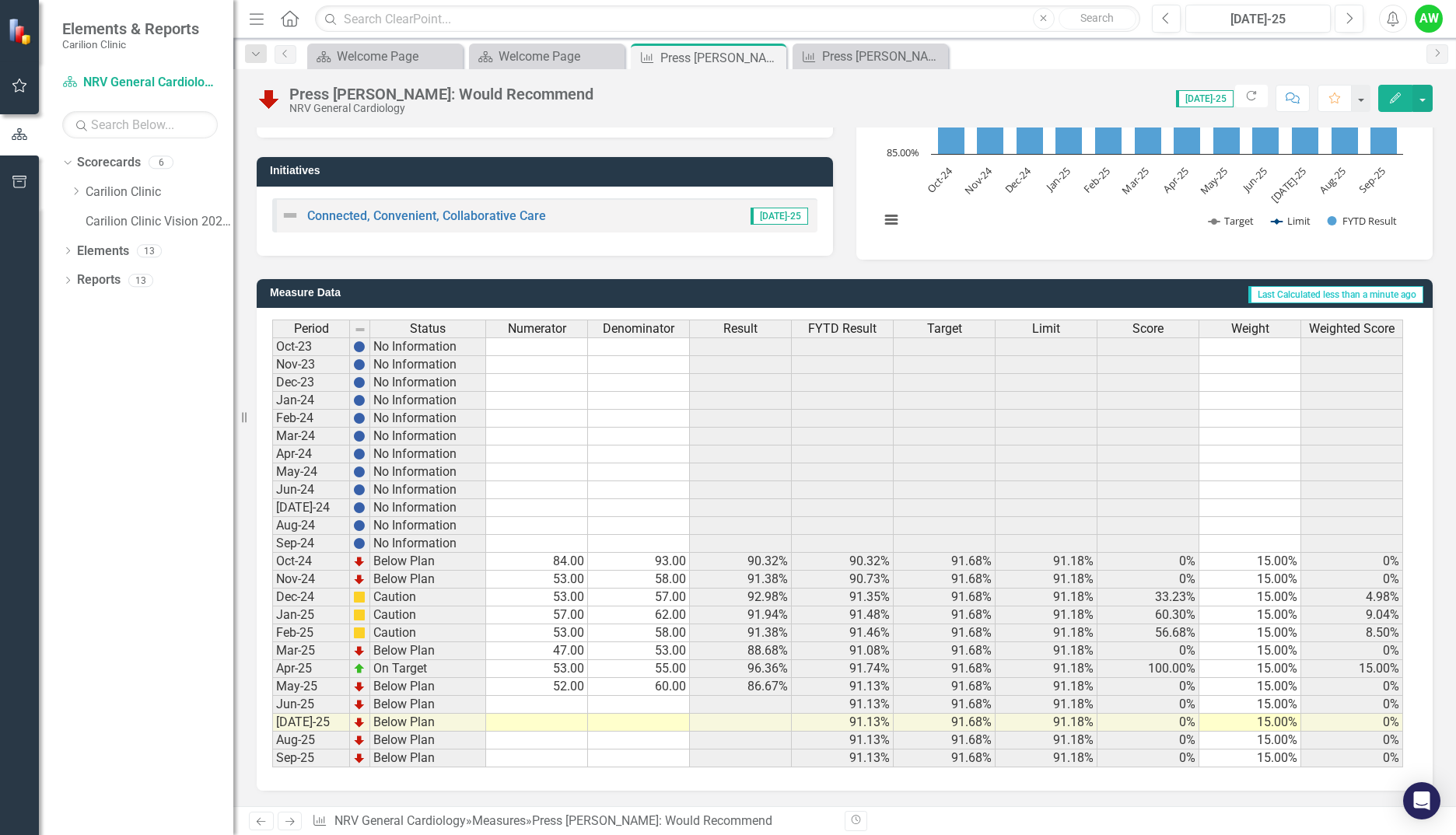
click at [551, 695] on td "52.00" at bounding box center [538, 687] width 102 height 18
click at [550, 699] on td at bounding box center [538, 705] width 102 height 18
type textarea "1"
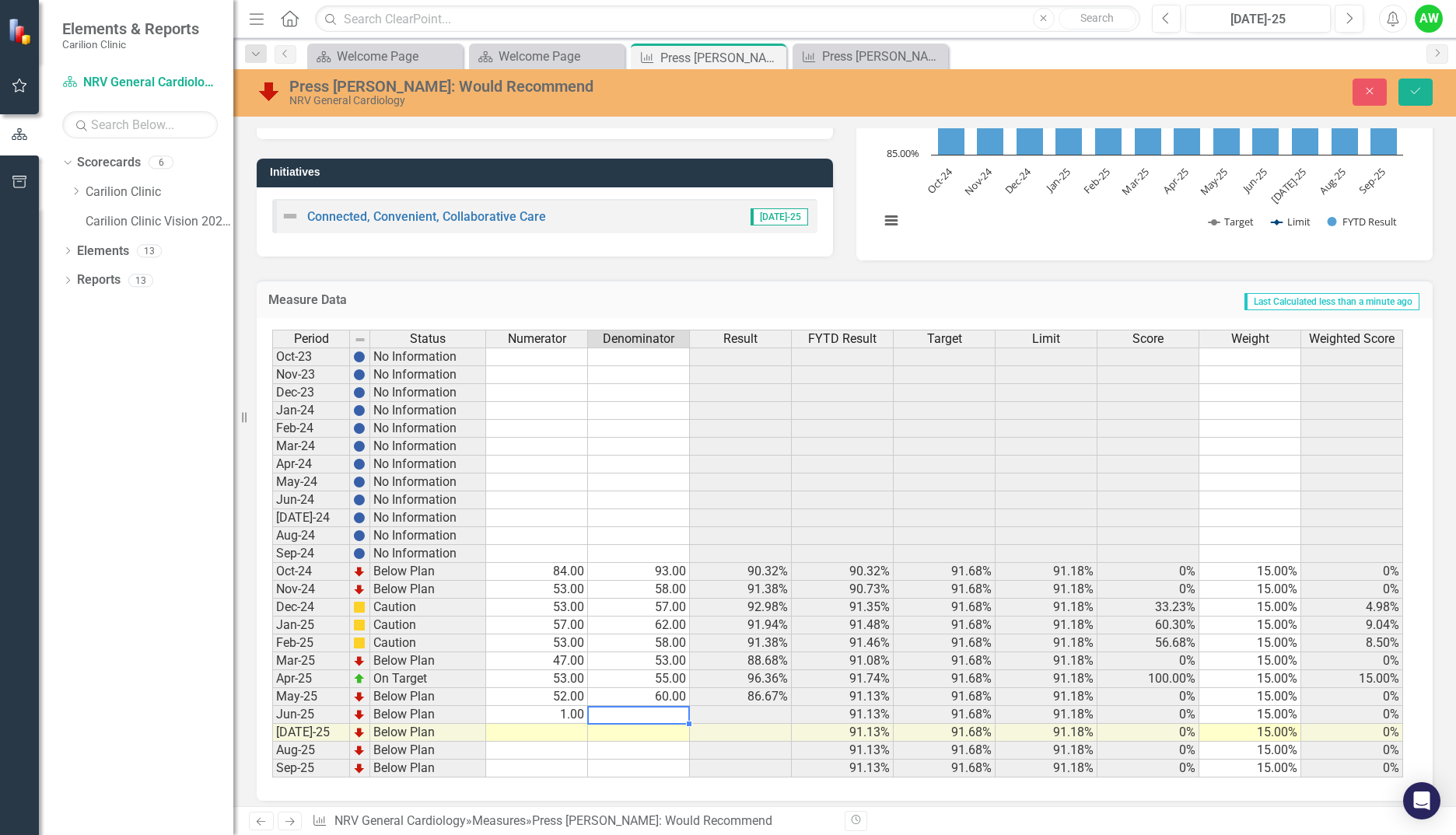
type textarea "1"
click at [1414, 93] on icon "Save" at bounding box center [1416, 91] width 14 height 11
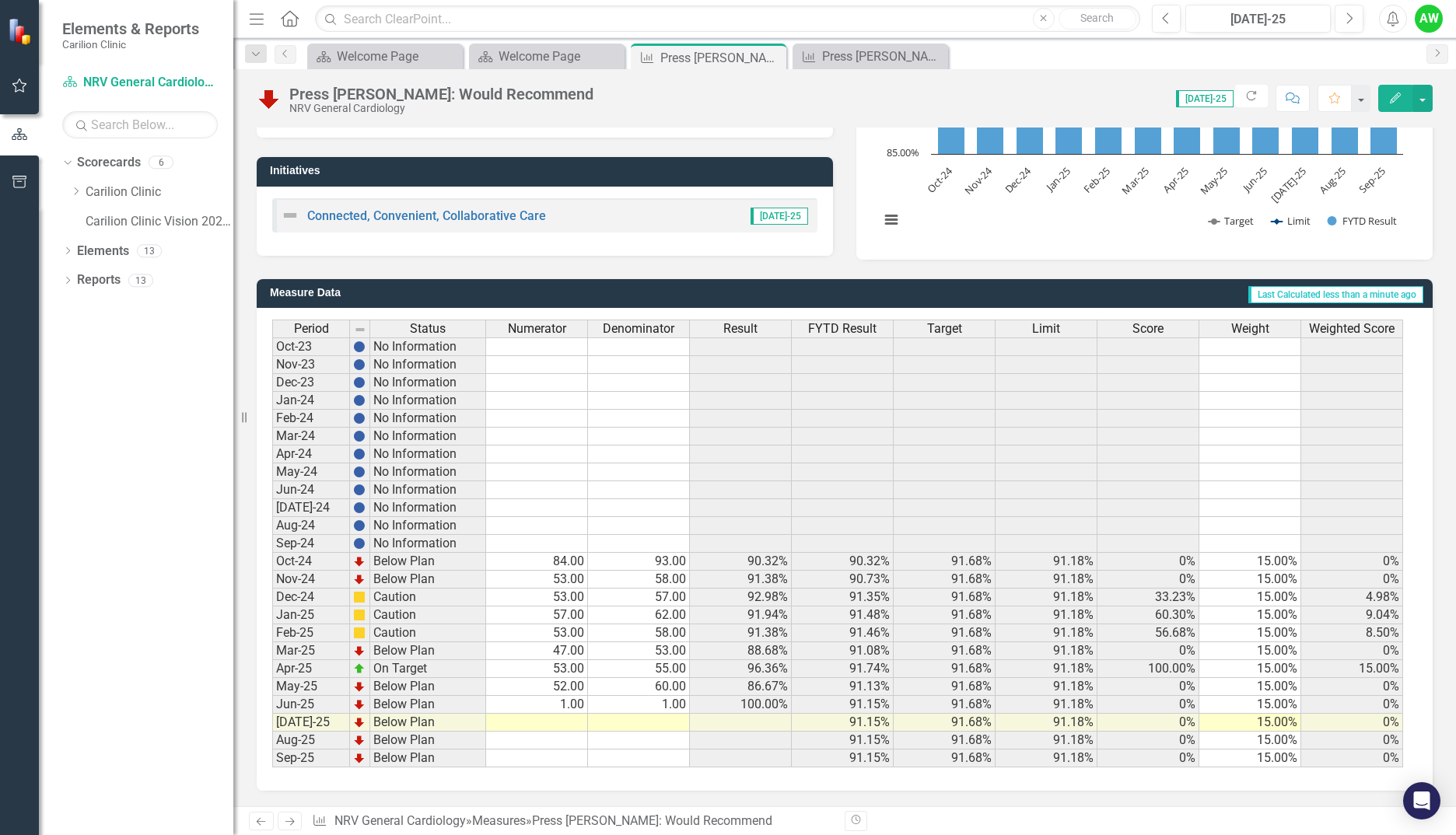
drag, startPoint x: 539, startPoint y: 730, endPoint x: 570, endPoint y: 727, distance: 31.1
click at [540, 730] on td at bounding box center [538, 722] width 102 height 18
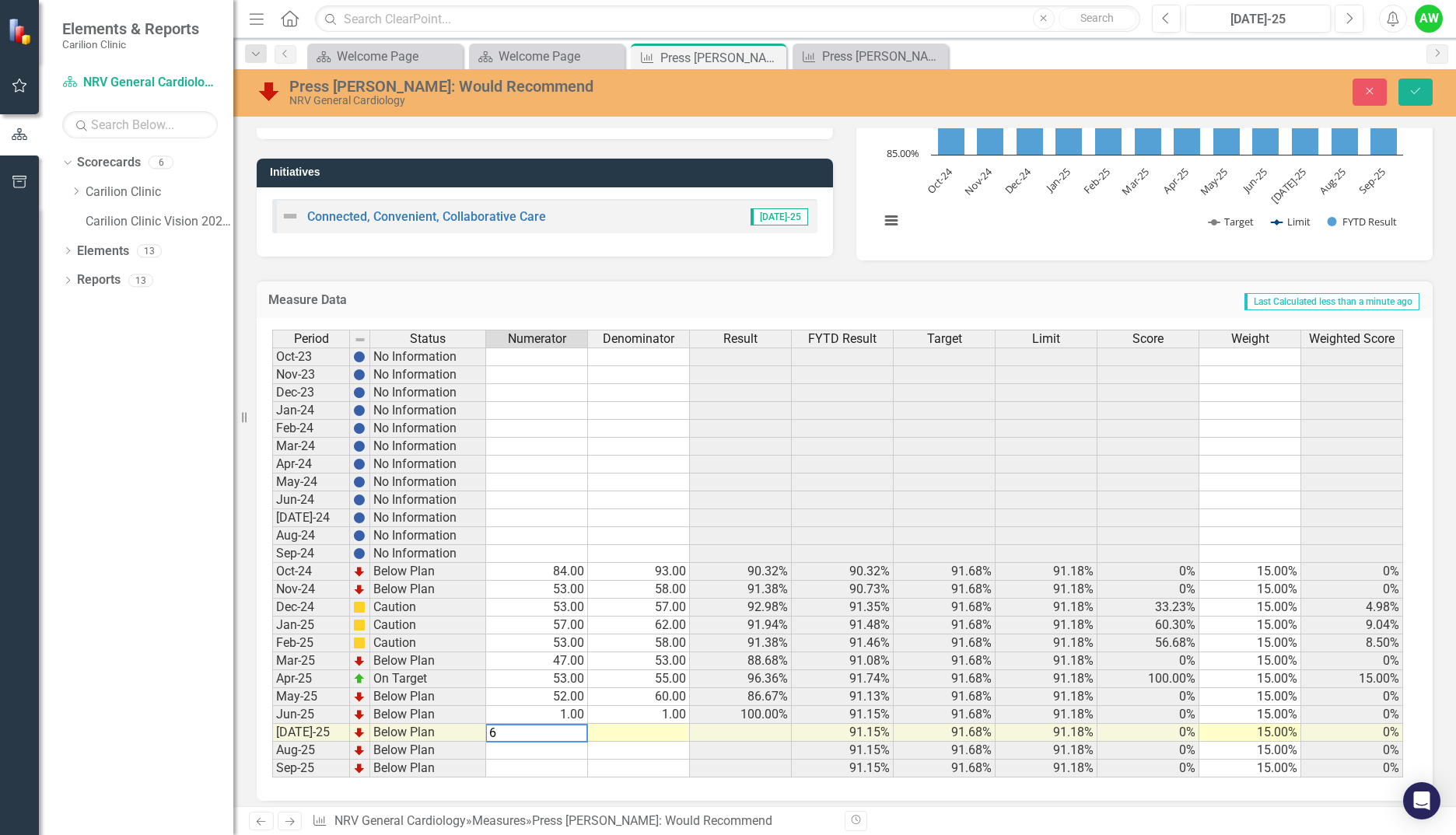
type textarea "62"
type textarea "72"
click at [1422, 104] on button "Save" at bounding box center [1415, 92] width 34 height 27
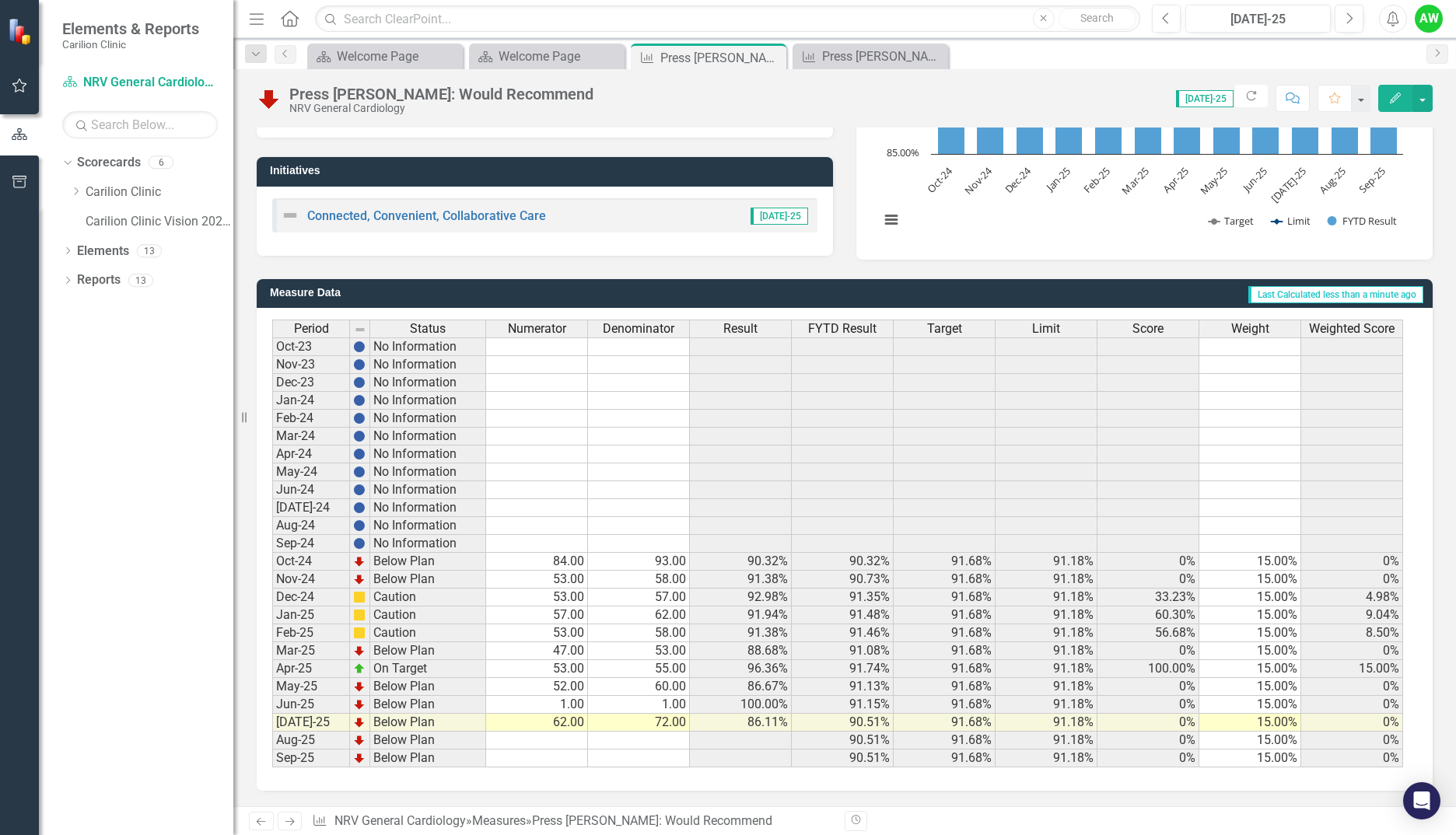
click at [535, 729] on td "62.00" at bounding box center [538, 722] width 102 height 18
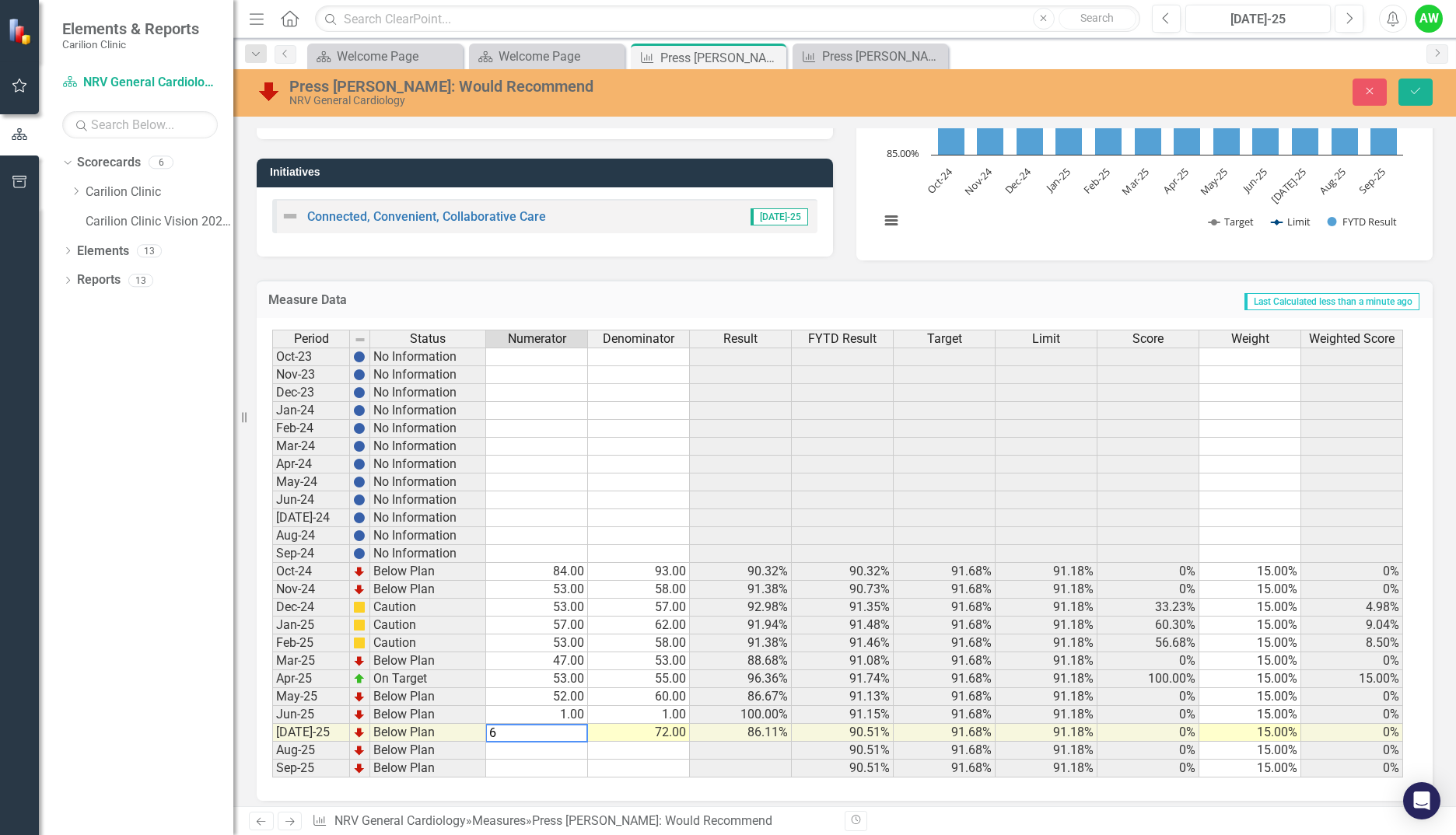
type textarea "65"
click at [1426, 85] on button "Save" at bounding box center [1415, 92] width 34 height 27
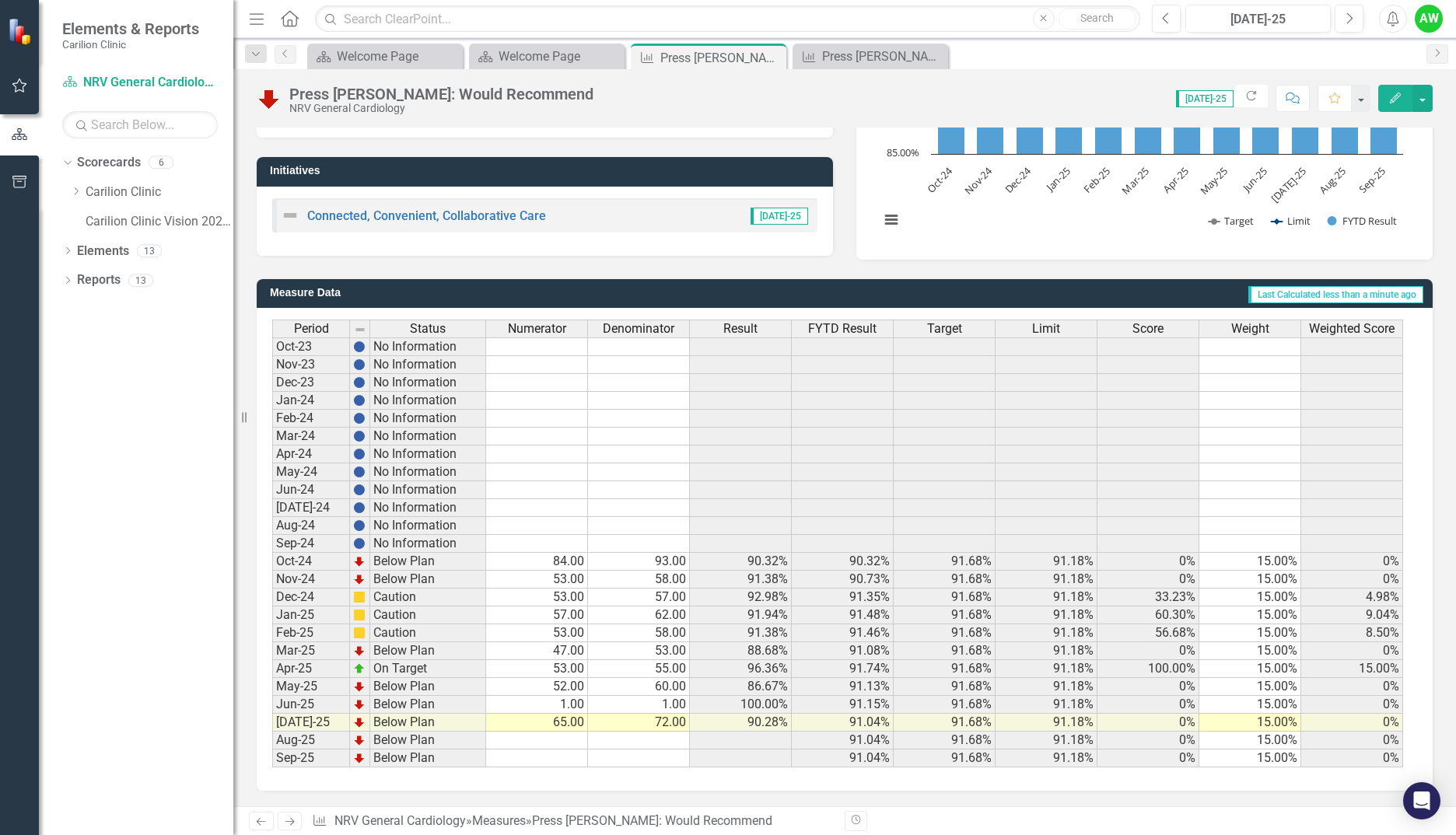
click at [551, 726] on td "65.00" at bounding box center [538, 722] width 102 height 18
type textarea "66"
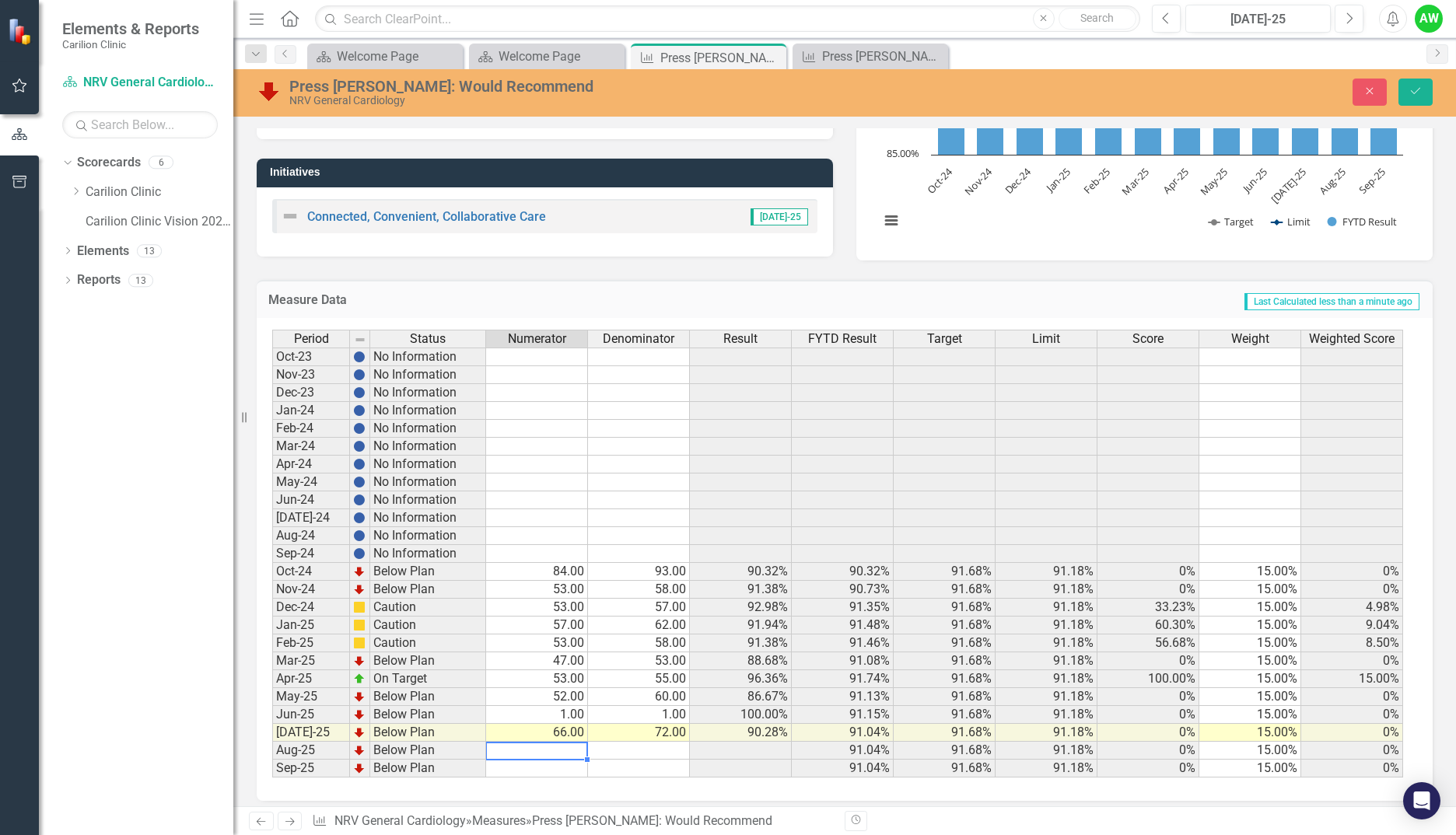
click at [1415, 73] on div "Press Ganey: Would Recommend NRV General Cardiology Close Save" at bounding box center [844, 93] width 1223 height 47
click at [1414, 85] on button "Save" at bounding box center [1415, 92] width 34 height 27
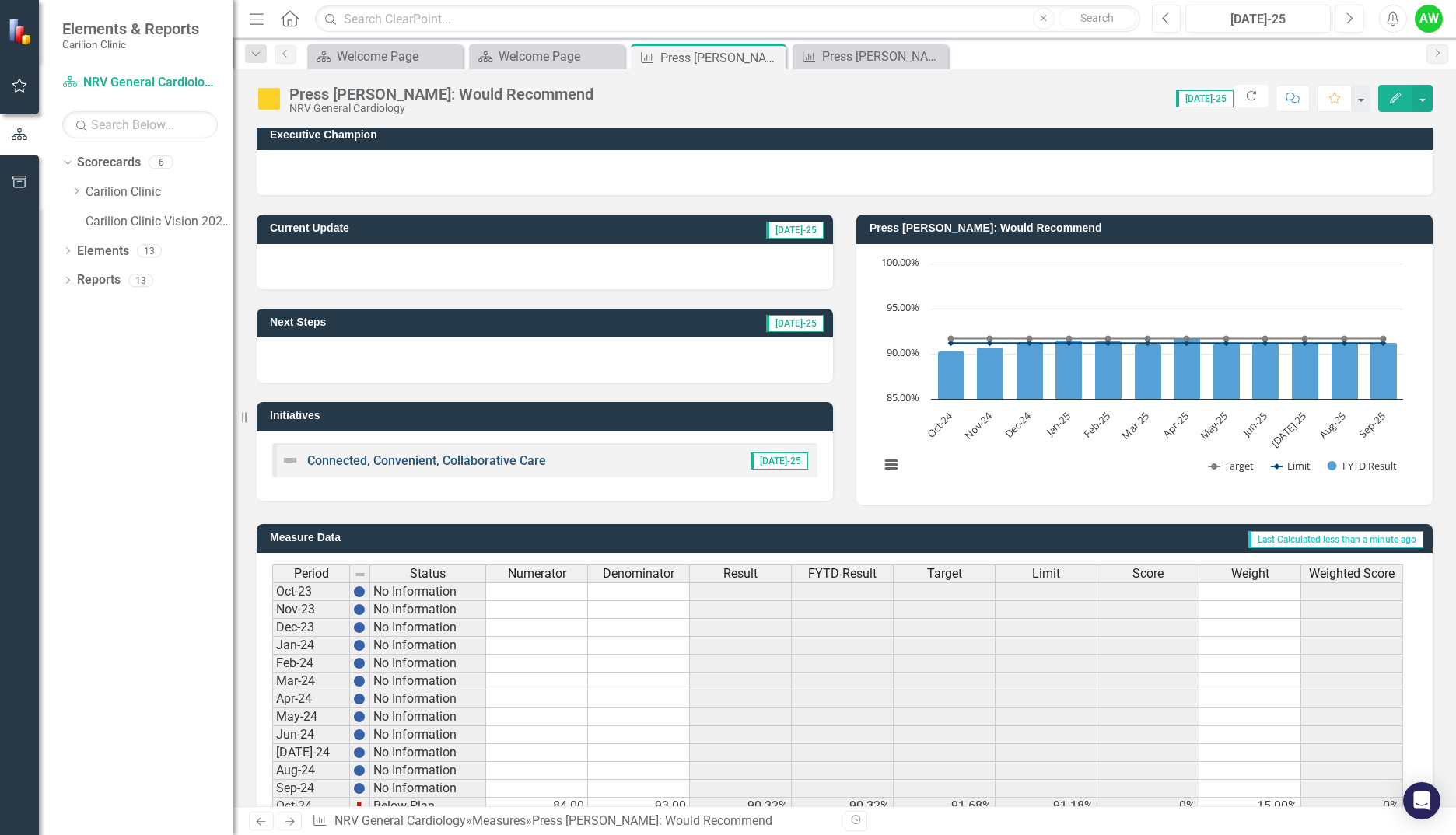
scroll to position [0, 0]
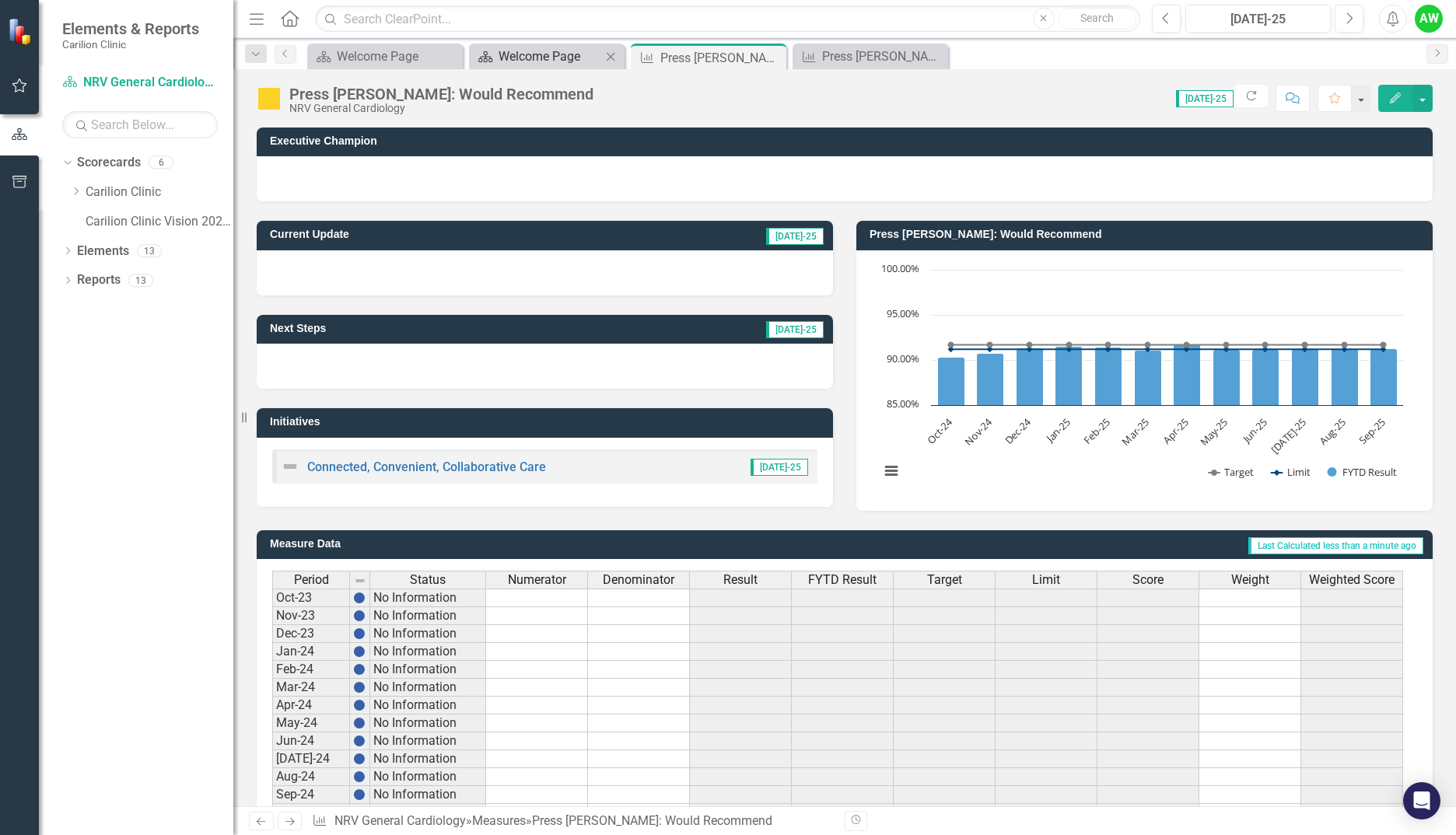
click at [526, 60] on div "Welcome Page" at bounding box center [549, 56] width 103 height 19
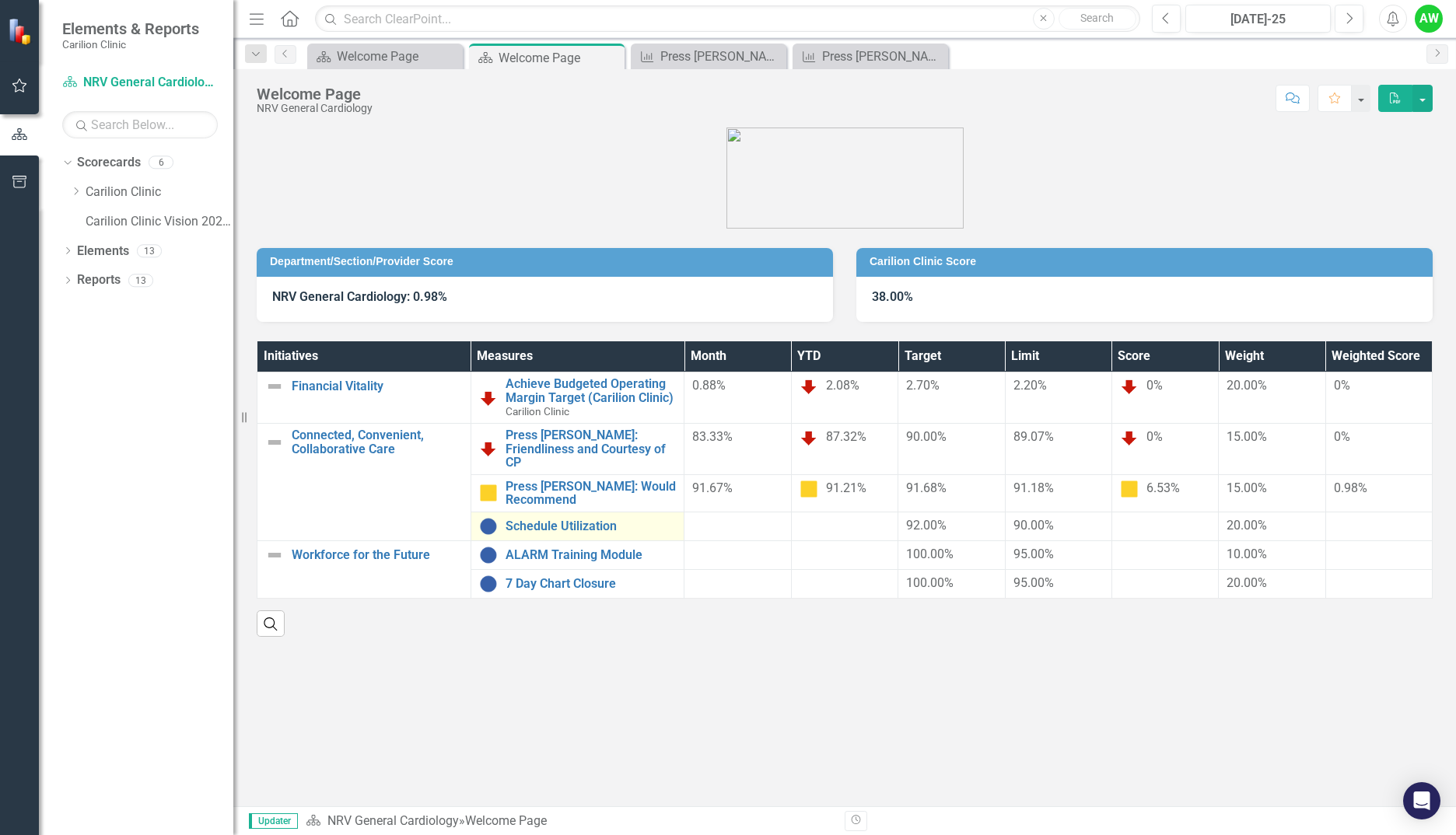
click at [604, 521] on div "Schedule Utilization" at bounding box center [577, 526] width 197 height 18
click at [595, 520] on div "Schedule Utilization" at bounding box center [577, 526] width 197 height 18
click at [590, 520] on link "Schedule Utilization" at bounding box center [591, 527] width 171 height 14
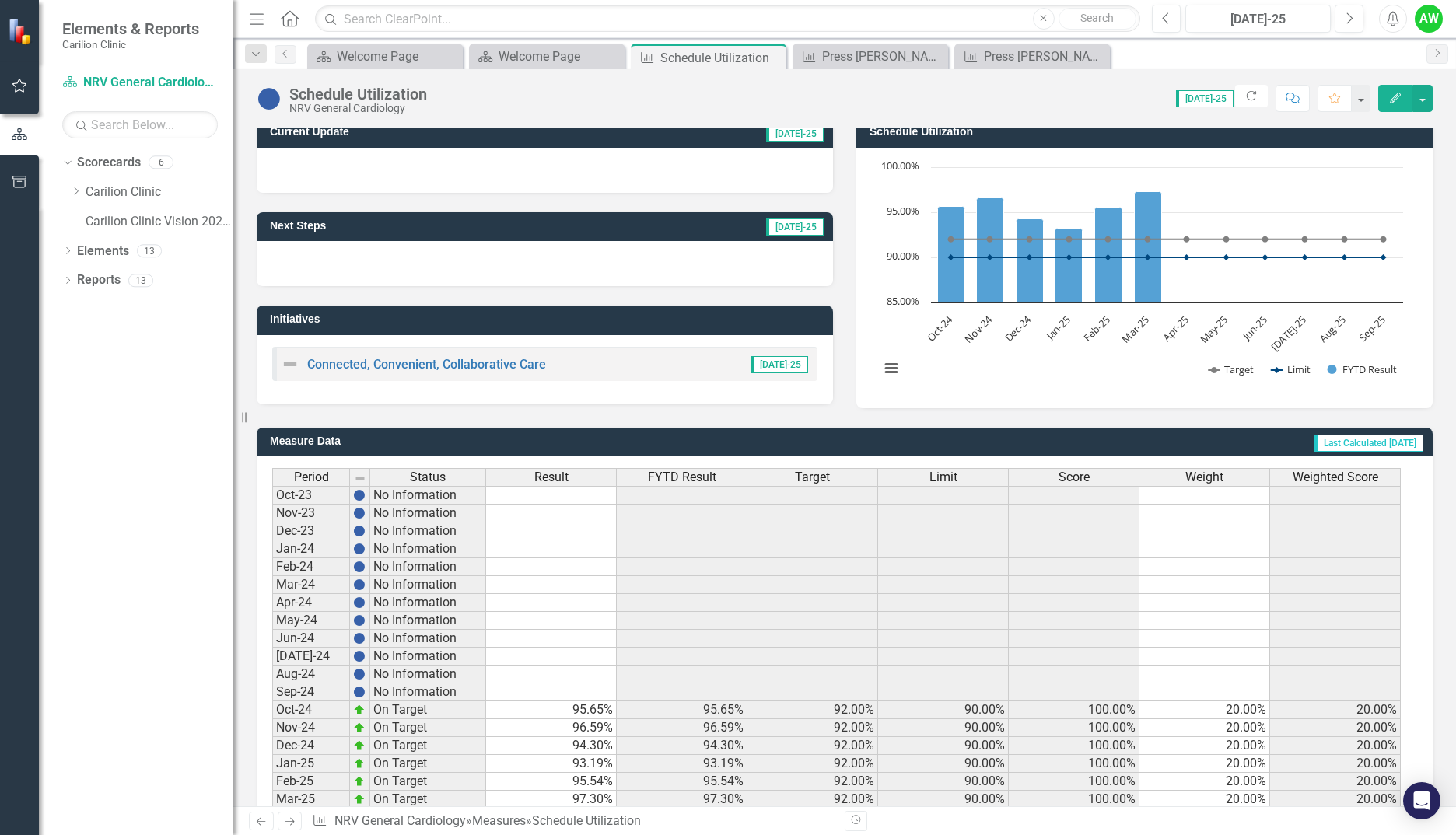
scroll to position [251, 0]
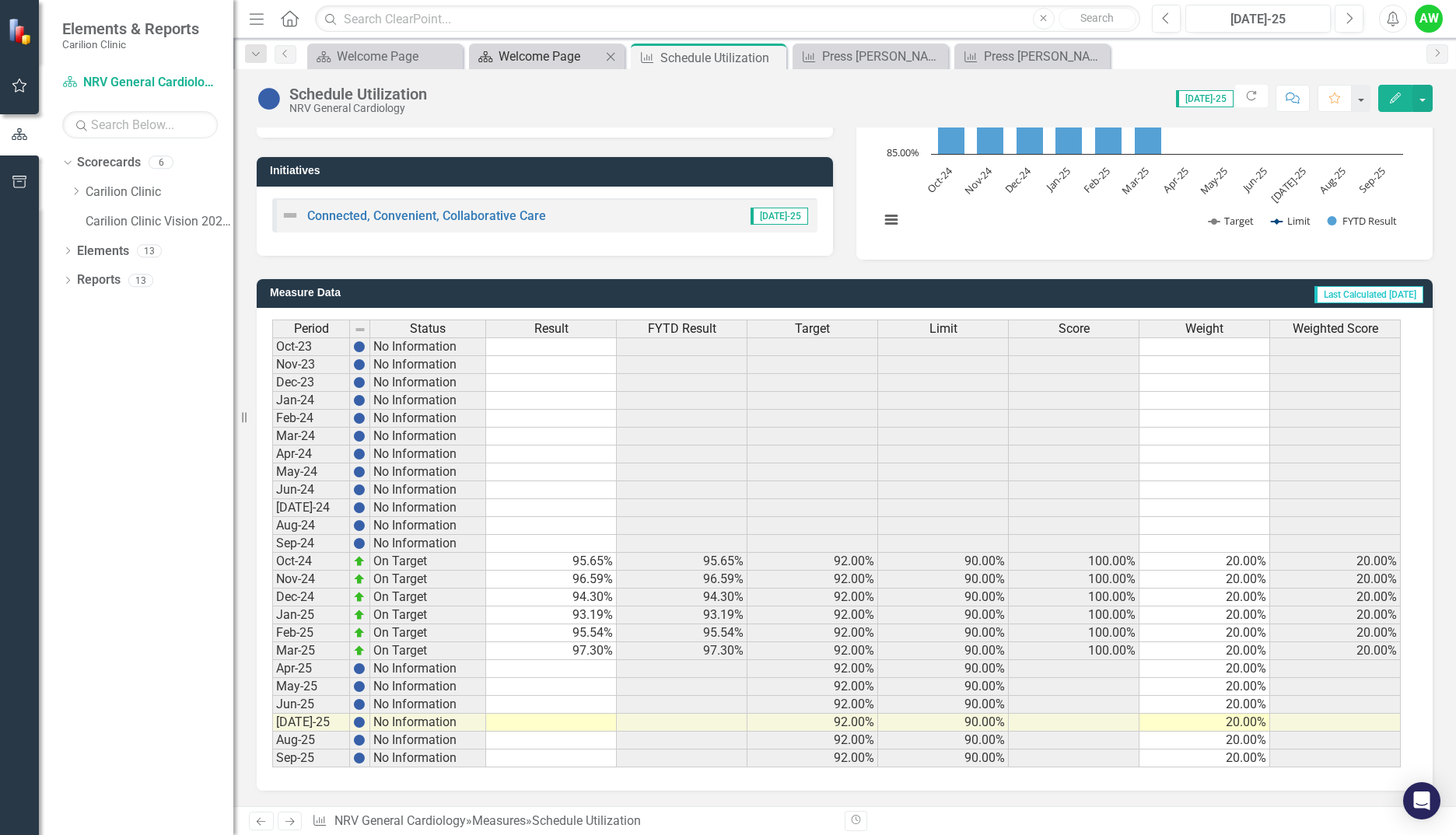
click at [533, 56] on div "Welcome Page" at bounding box center [549, 56] width 103 height 19
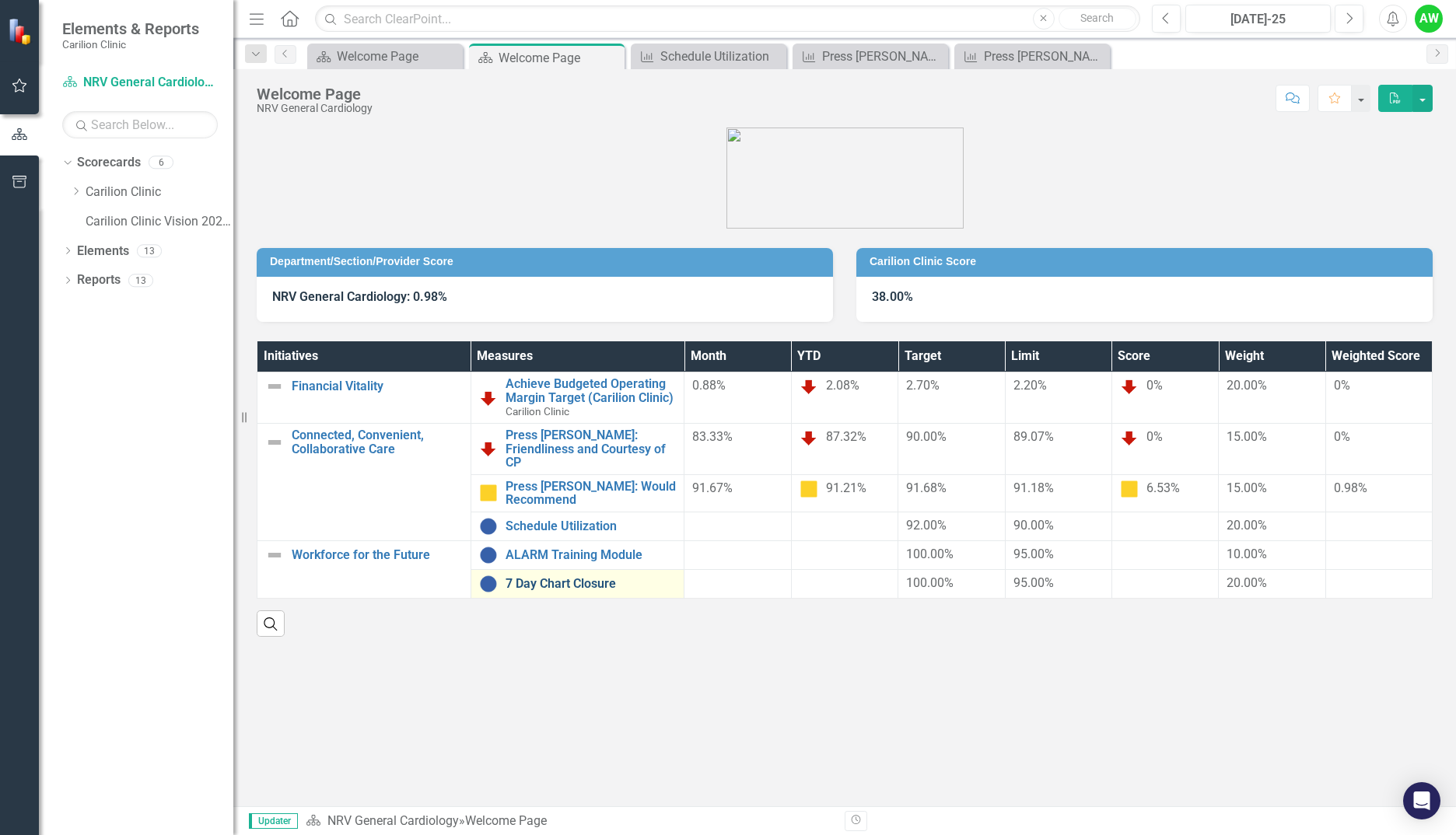
click at [557, 577] on link "7 Day Chart Closure" at bounding box center [591, 584] width 171 height 14
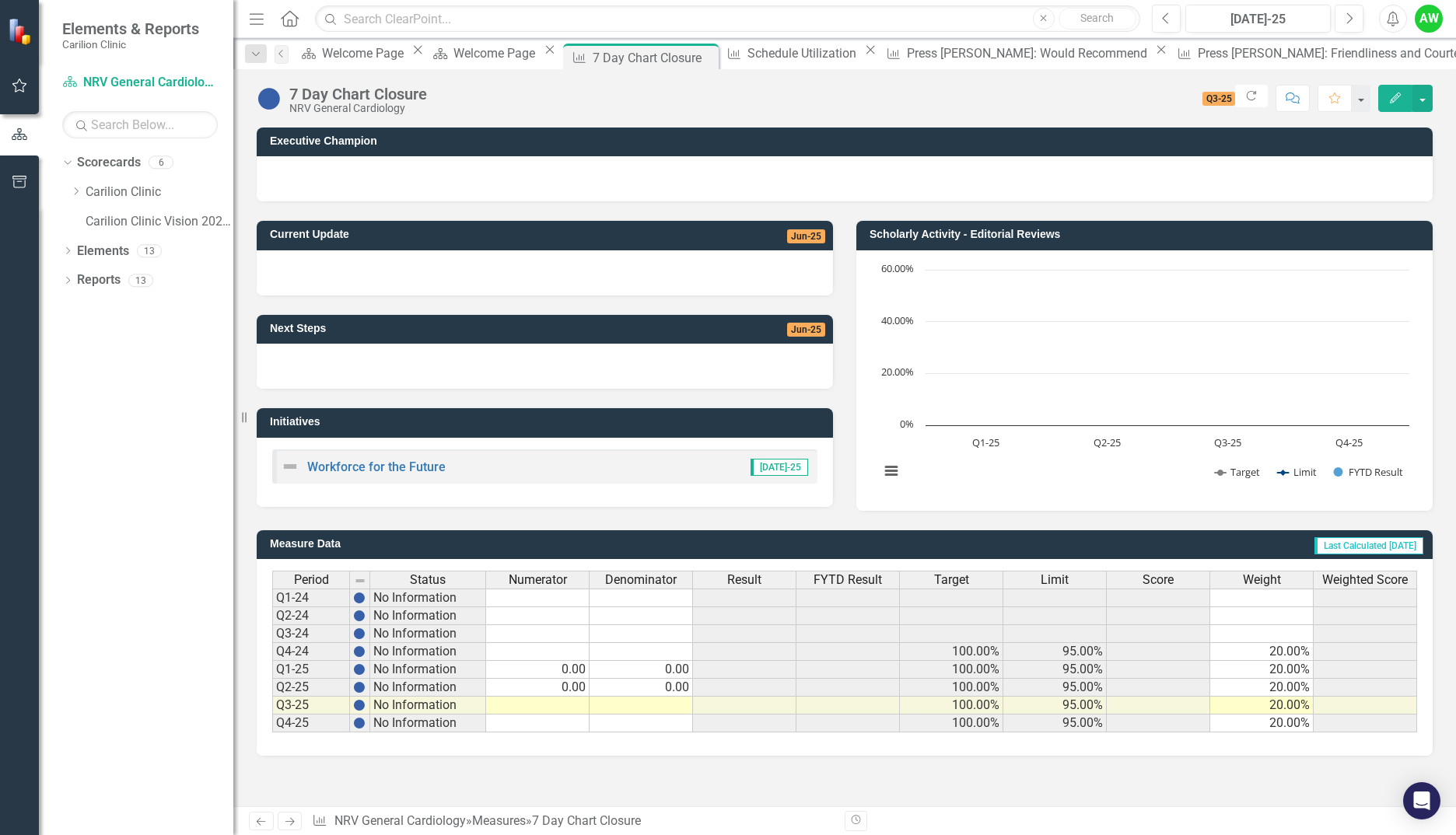
click at [558, 702] on td at bounding box center [538, 706] width 104 height 18
type textarea "0"
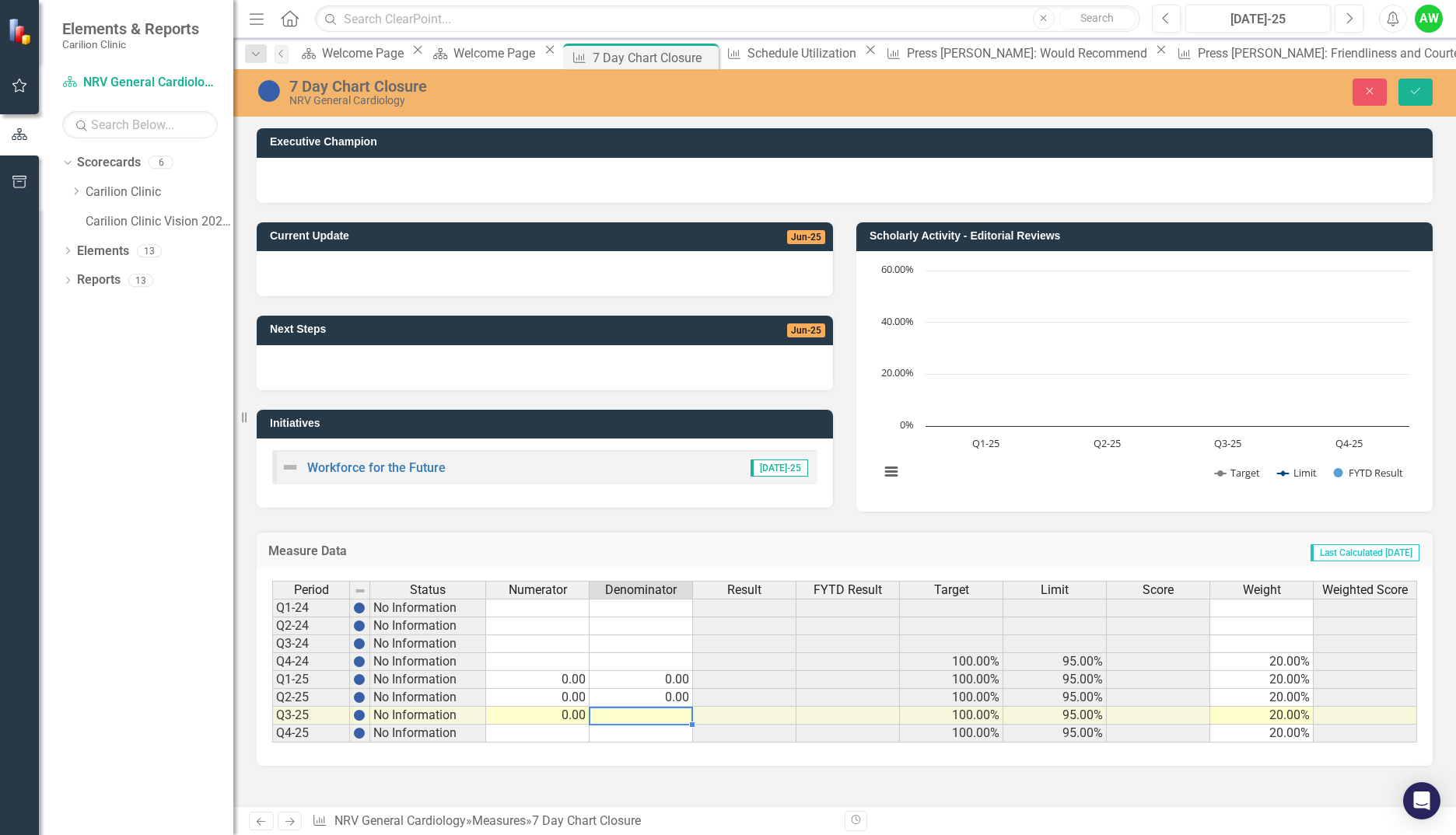
type textarea "0"
click at [1412, 102] on button "Save" at bounding box center [1415, 92] width 34 height 27
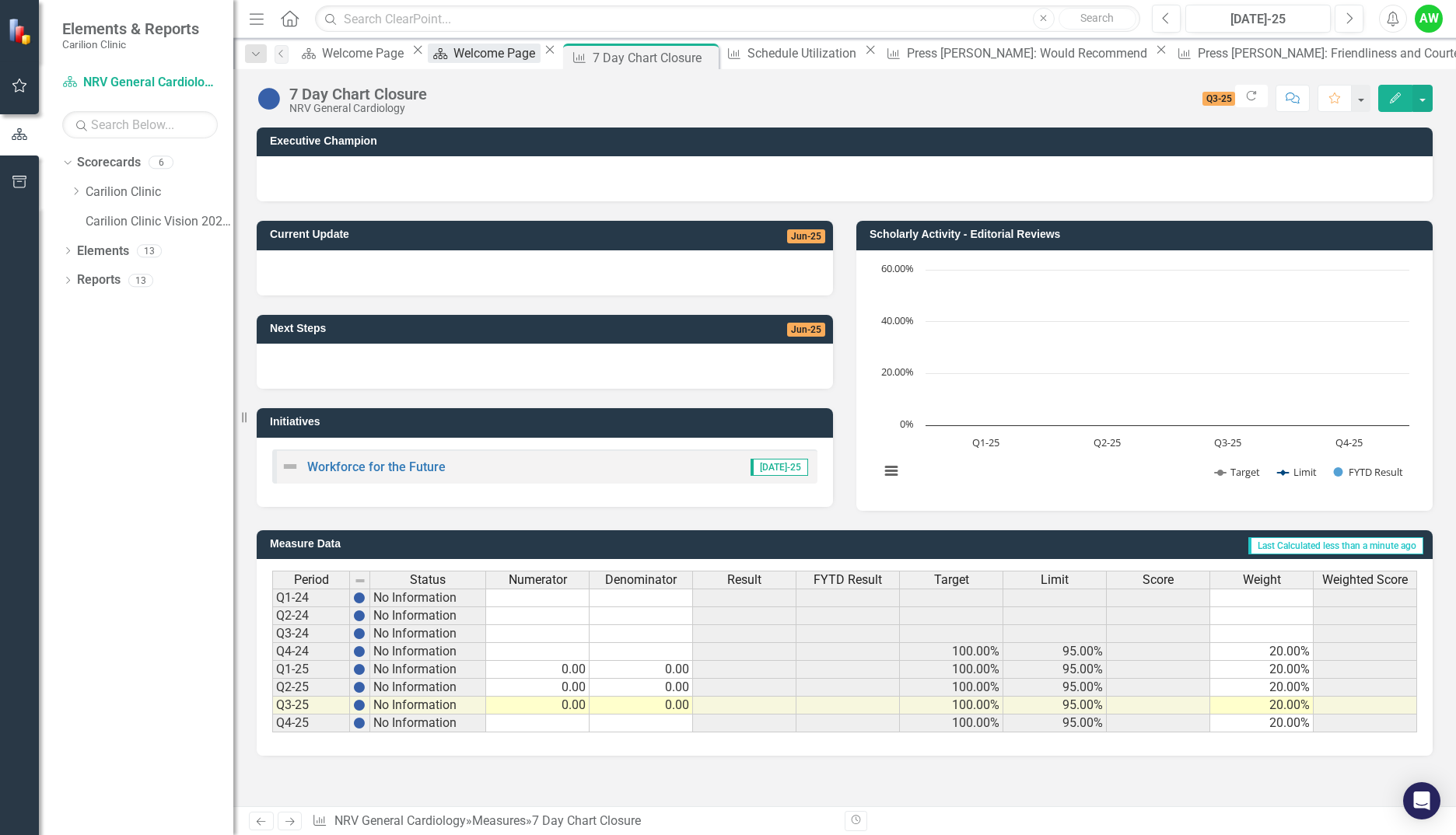
click at [540, 55] on div "Welcome Page" at bounding box center [497, 53] width 86 height 19
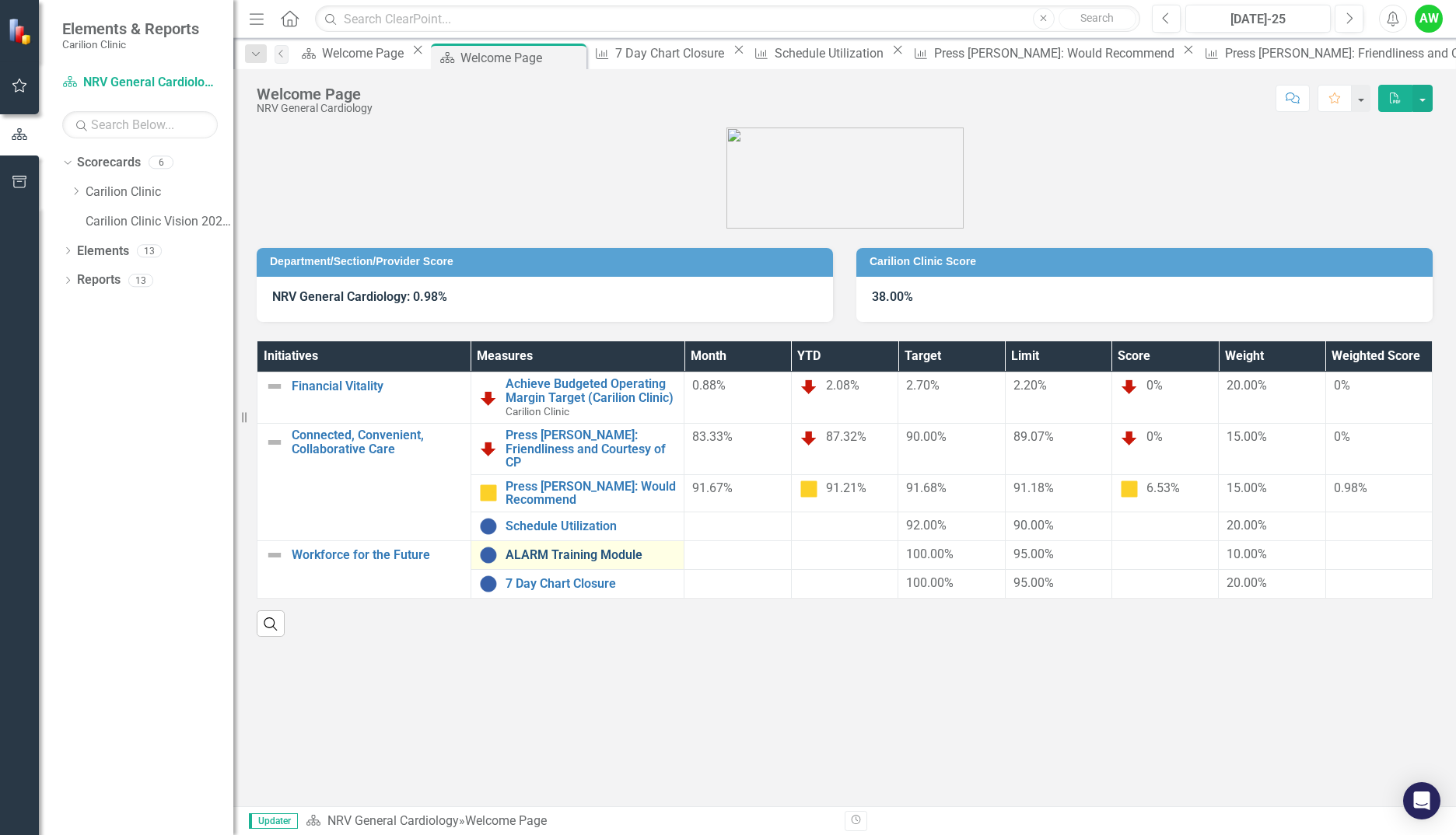
click at [557, 548] on link "ALARM Training Module" at bounding box center [591, 556] width 171 height 14
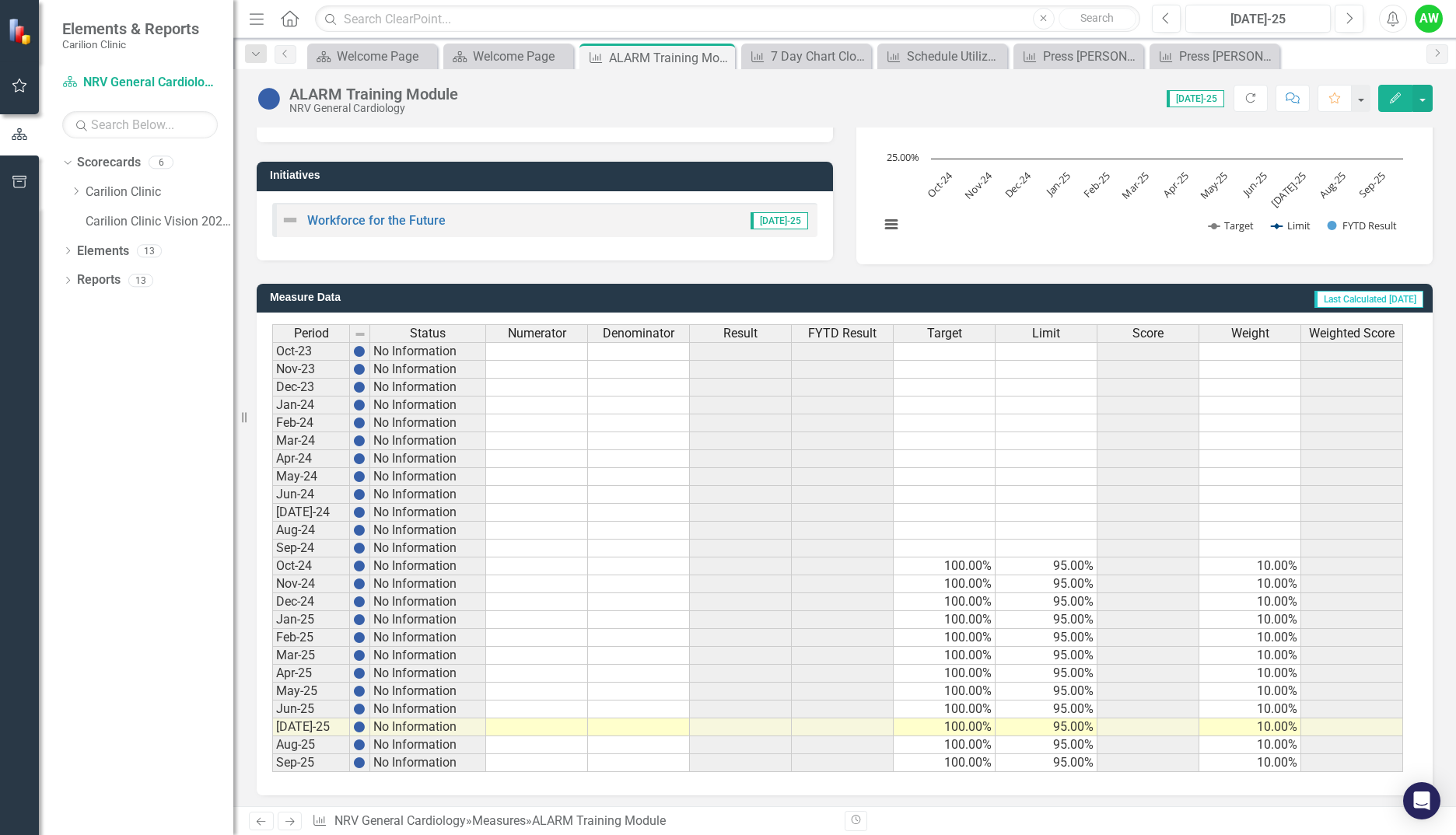
scroll to position [251, 0]
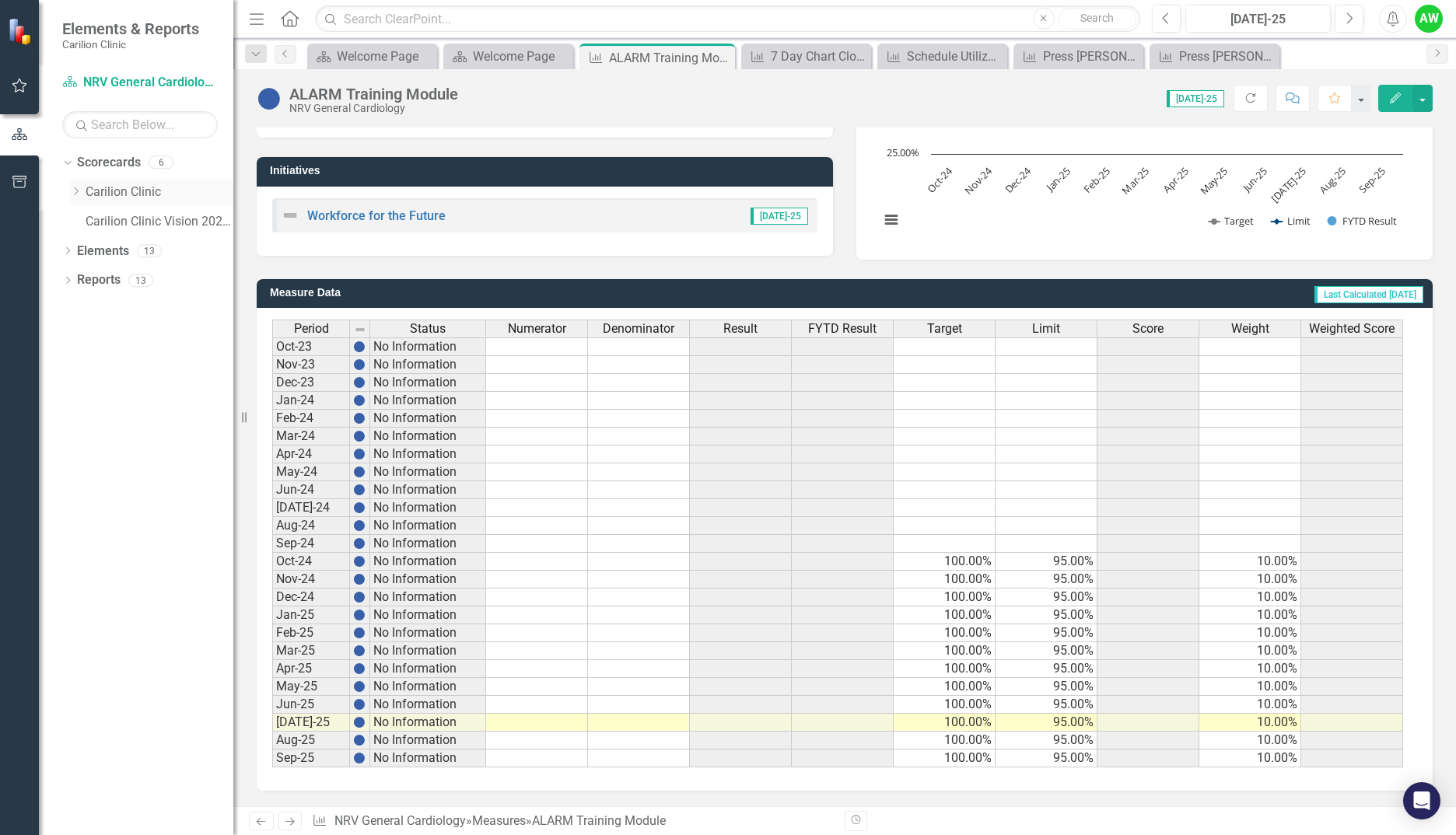
click at [75, 198] on div "Dropdown" at bounding box center [76, 192] width 12 height 14
click at [89, 247] on icon "Dropdown" at bounding box center [91, 251] width 12 height 10
click at [514, 62] on div "Welcome Page" at bounding box center [511, 56] width 77 height 19
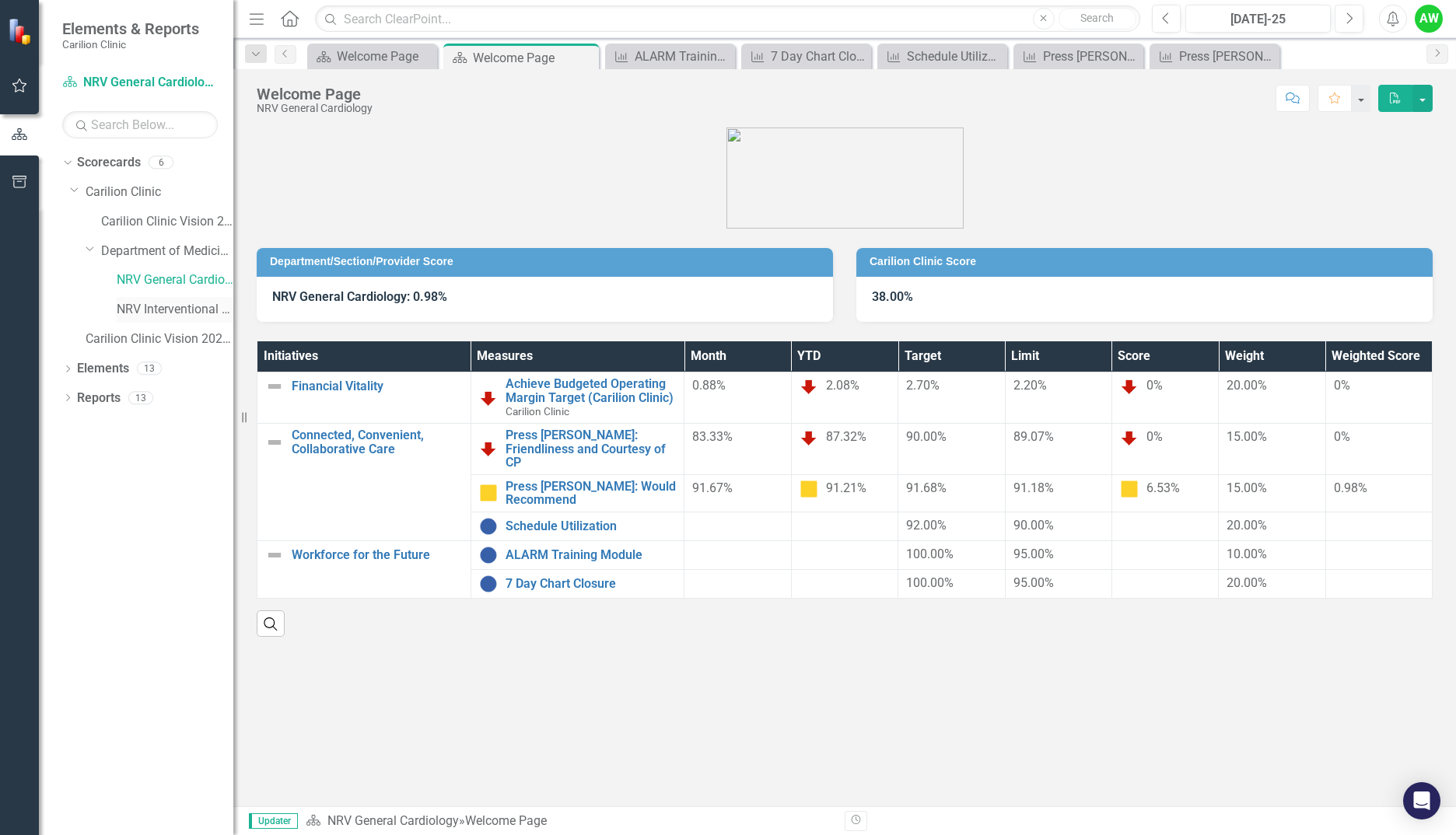
click at [137, 303] on link "NRV Interventional Cardiology" at bounding box center [175, 310] width 117 height 18
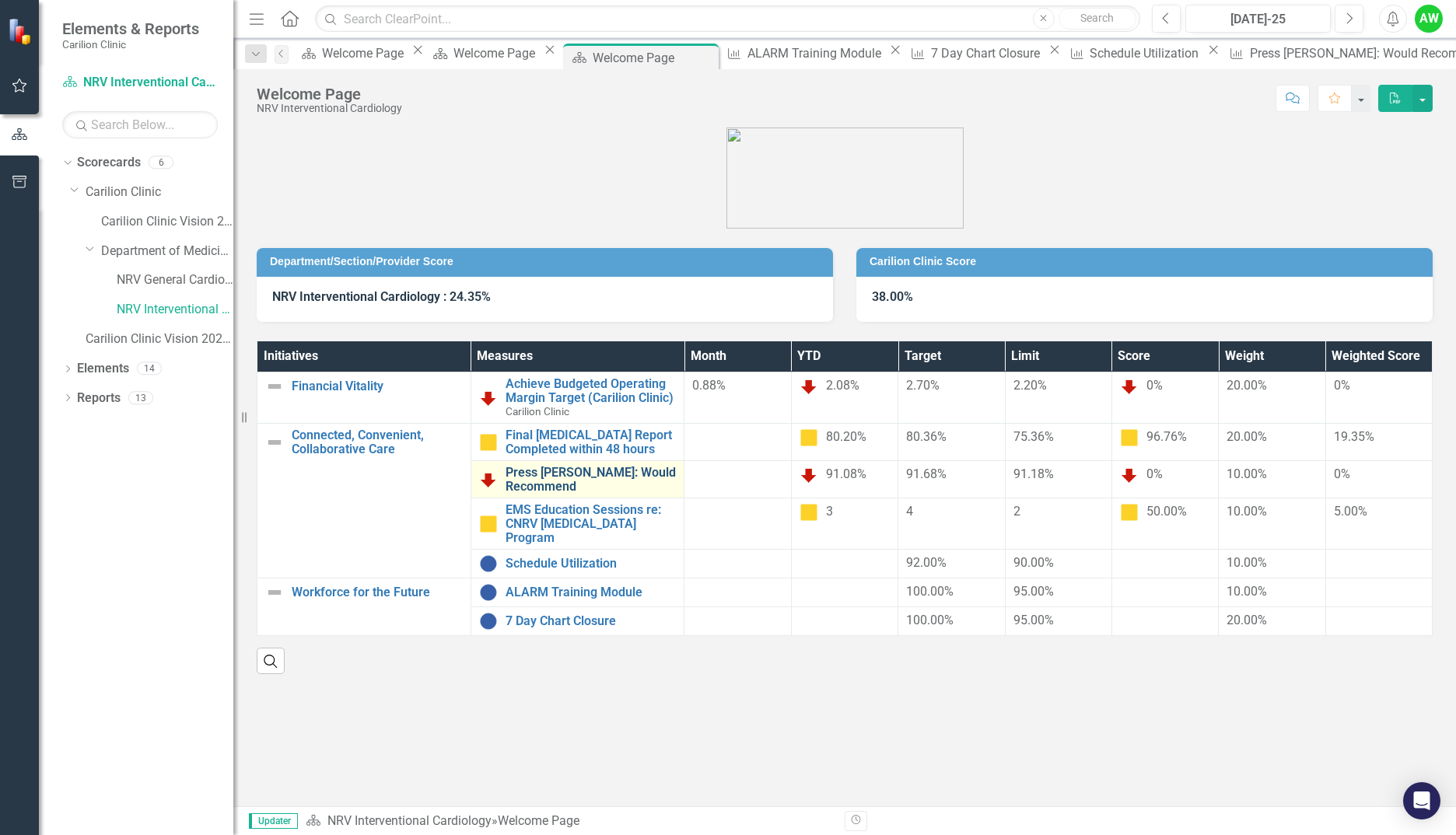
click at [567, 469] on link "Press [PERSON_NAME]: Would Recommend" at bounding box center [591, 479] width 171 height 27
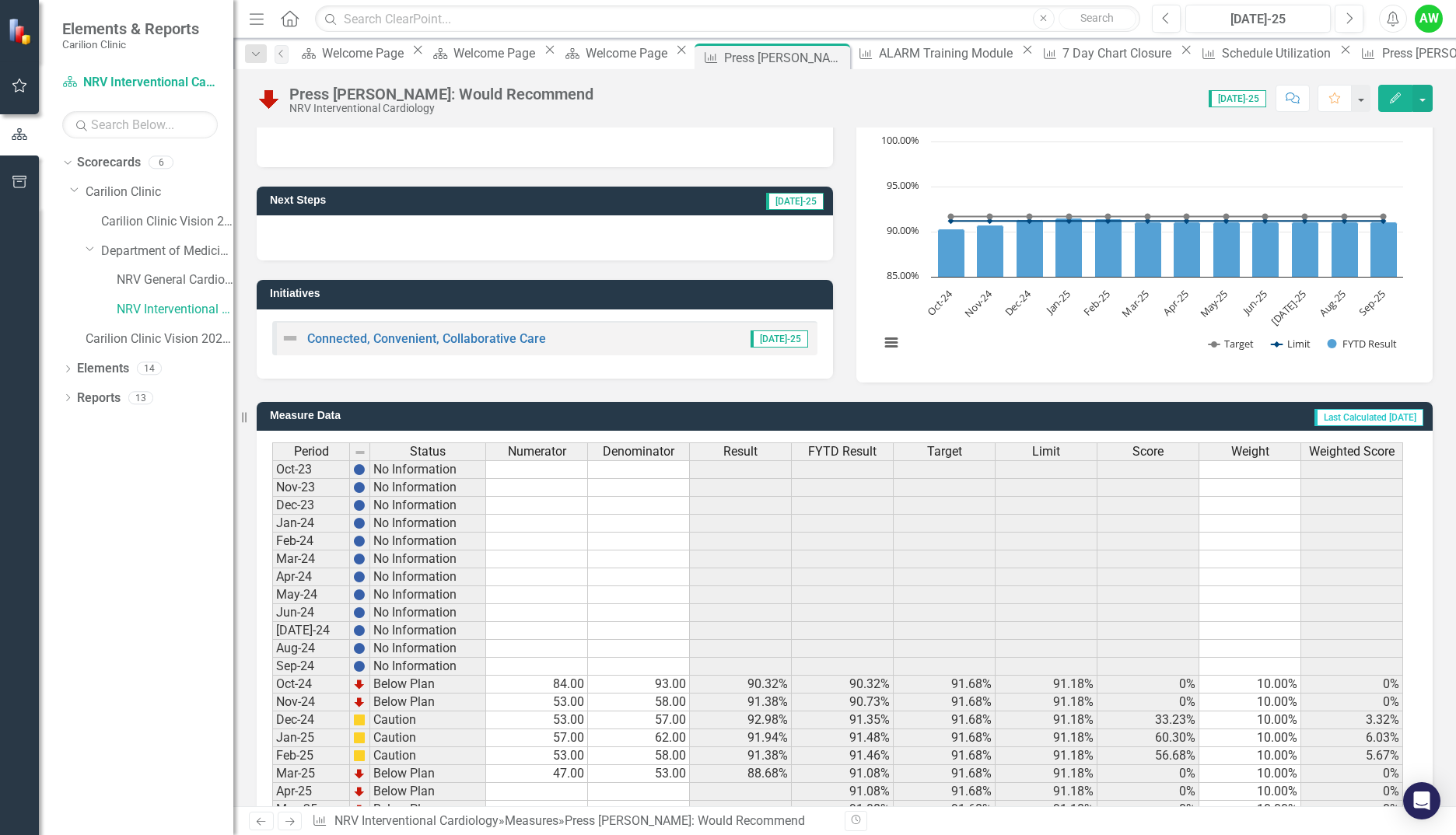
scroll to position [251, 0]
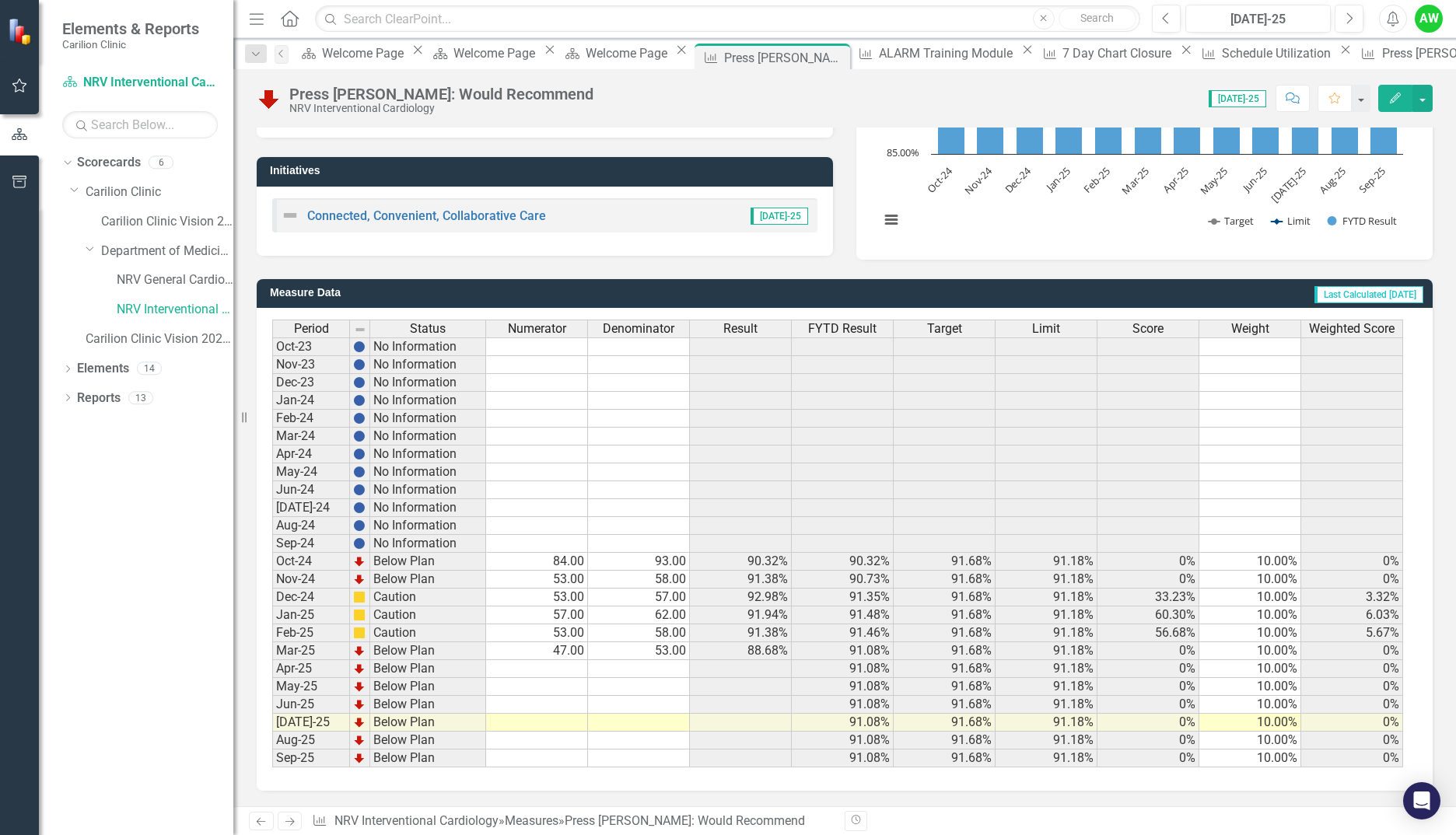
click at [525, 669] on td at bounding box center [538, 669] width 102 height 18
click at [558, 663] on td at bounding box center [538, 669] width 102 height 18
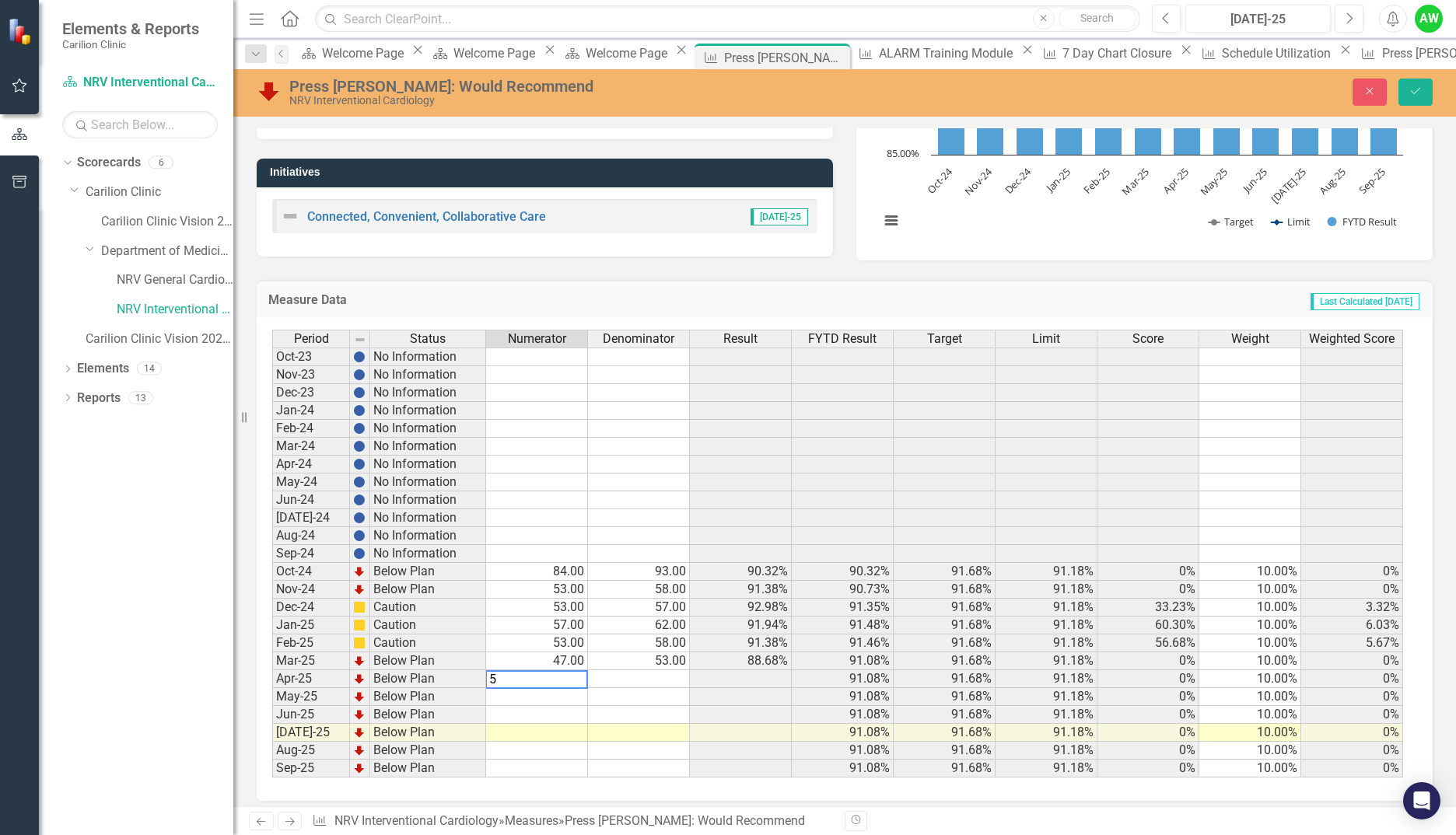
type textarea "52"
type textarea "55"
click at [1419, 90] on icon "Save" at bounding box center [1416, 91] width 14 height 11
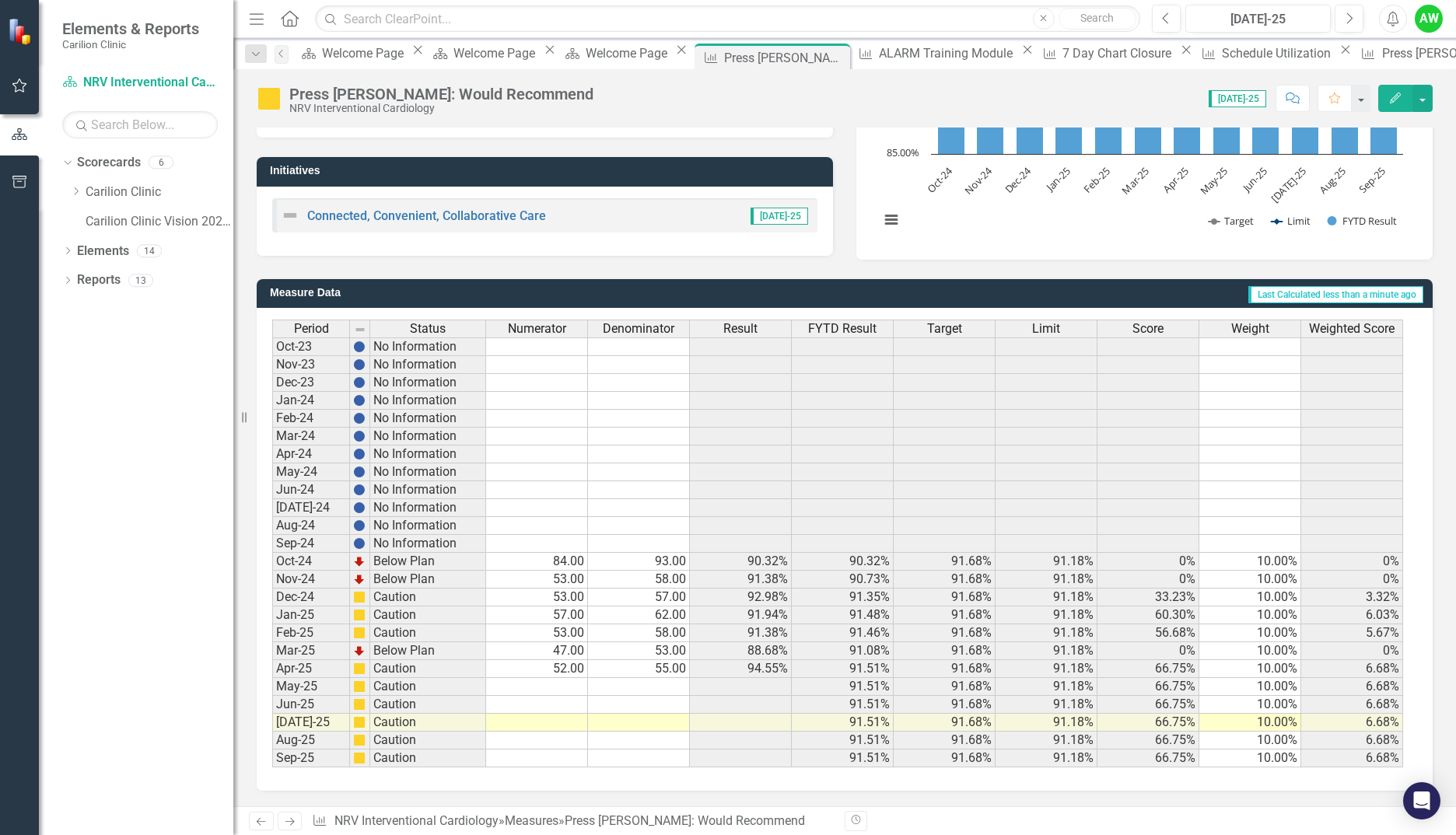
click at [579, 668] on td "52.00" at bounding box center [538, 669] width 102 height 18
type textarea "53"
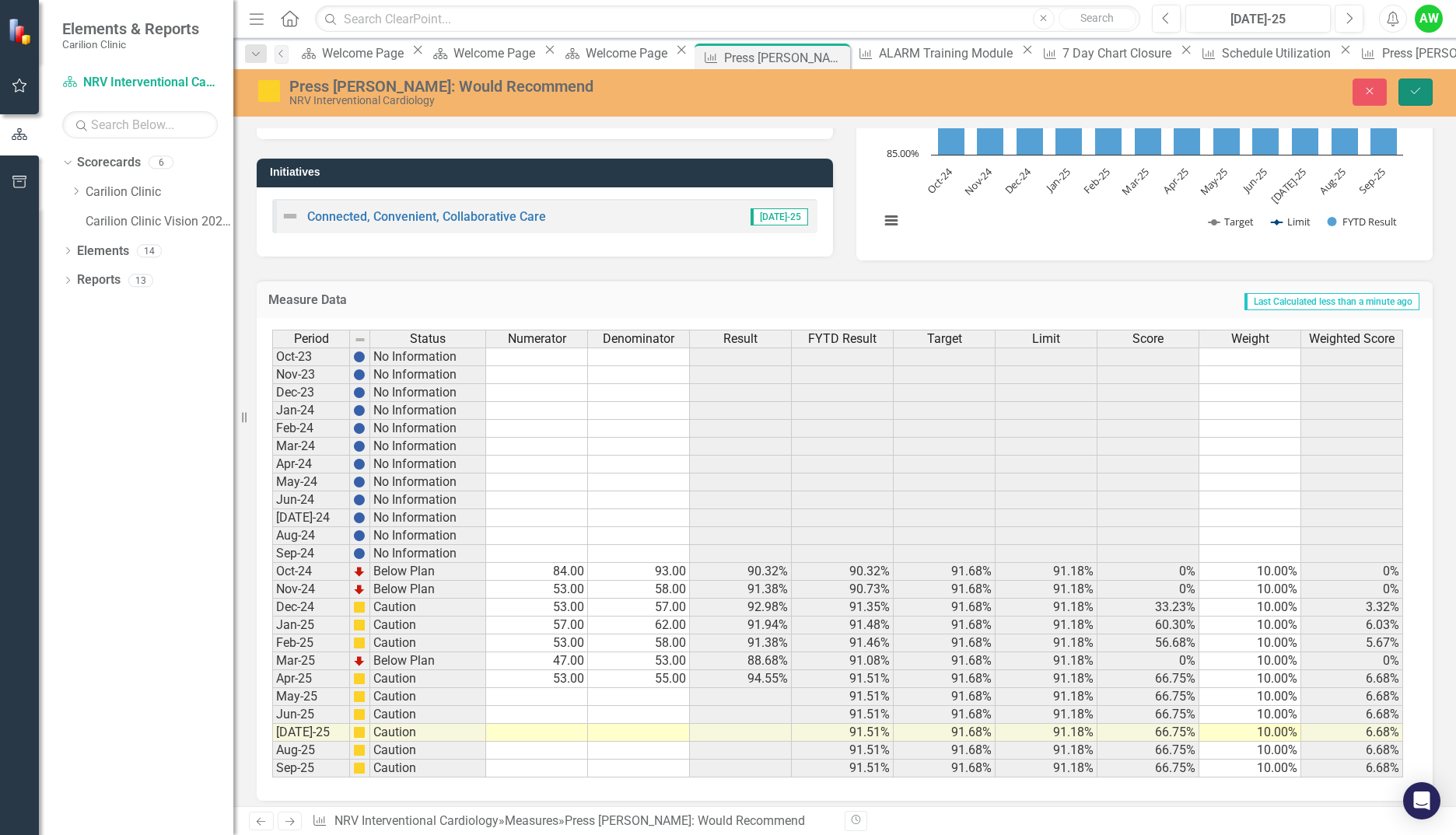
click at [1406, 94] on button "Save" at bounding box center [1415, 92] width 34 height 27
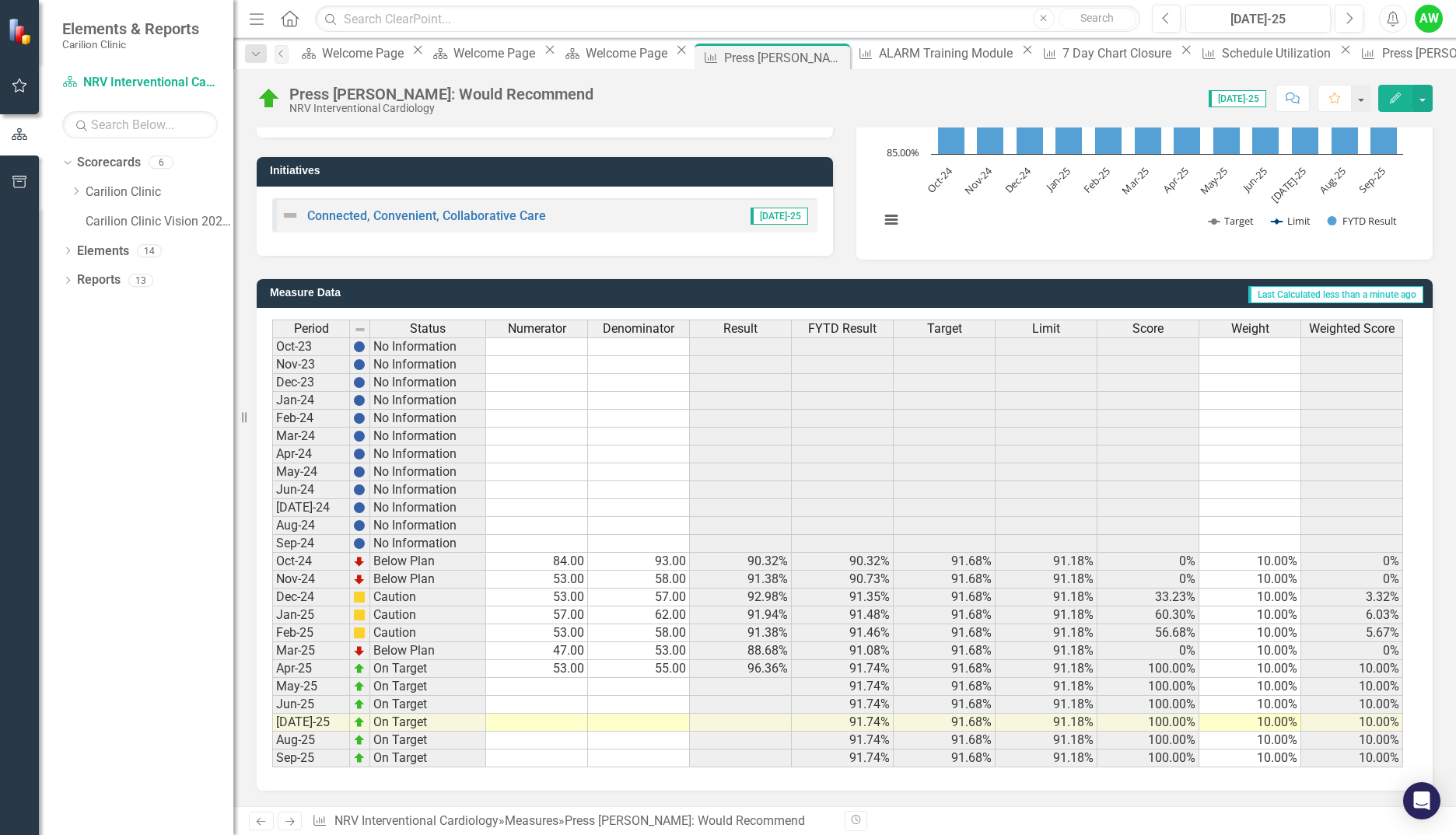
click at [560, 687] on td at bounding box center [538, 687] width 102 height 18
type textarea "1"
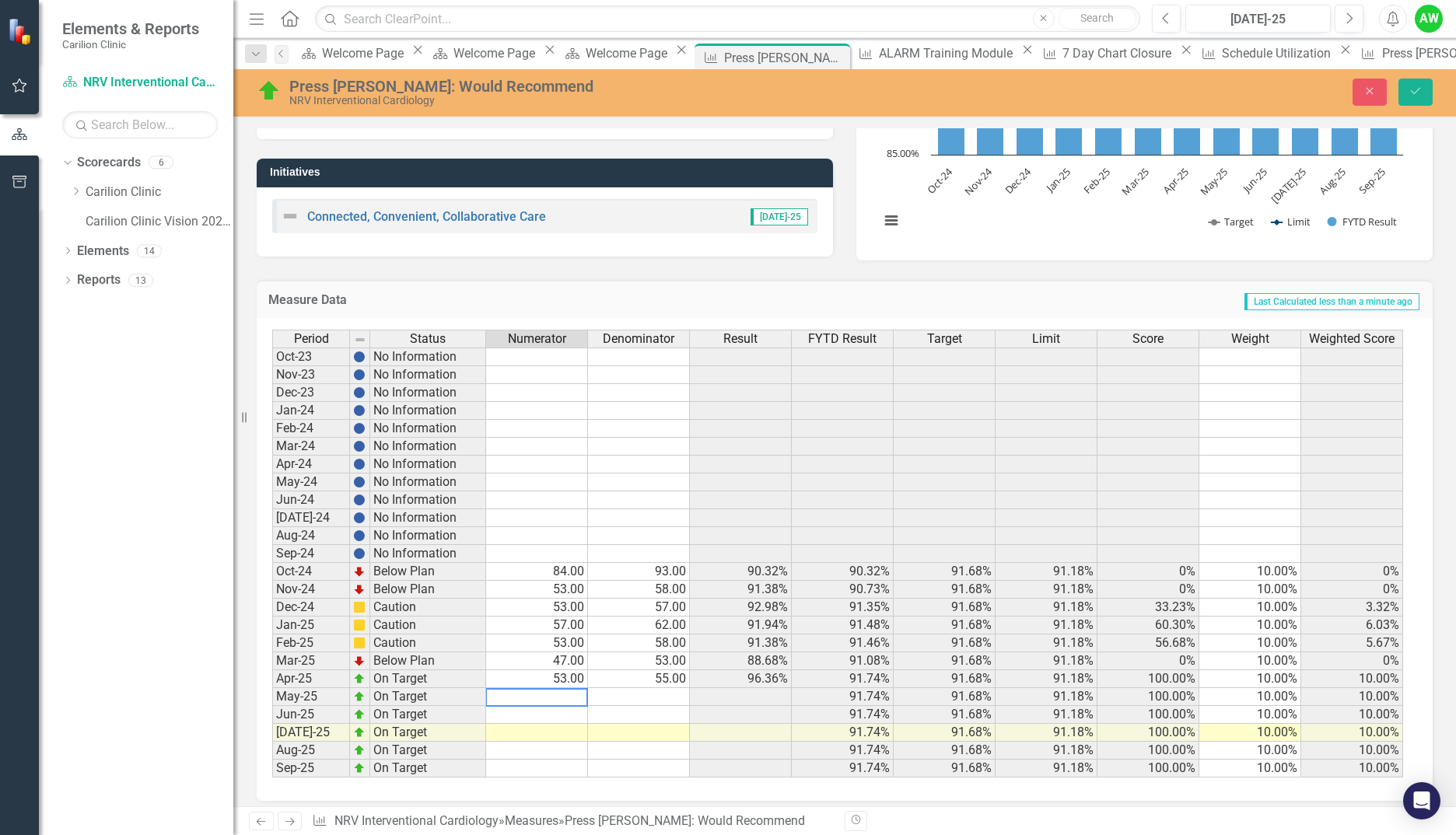
type textarea "1"
click at [1414, 97] on button "Save" at bounding box center [1415, 92] width 34 height 27
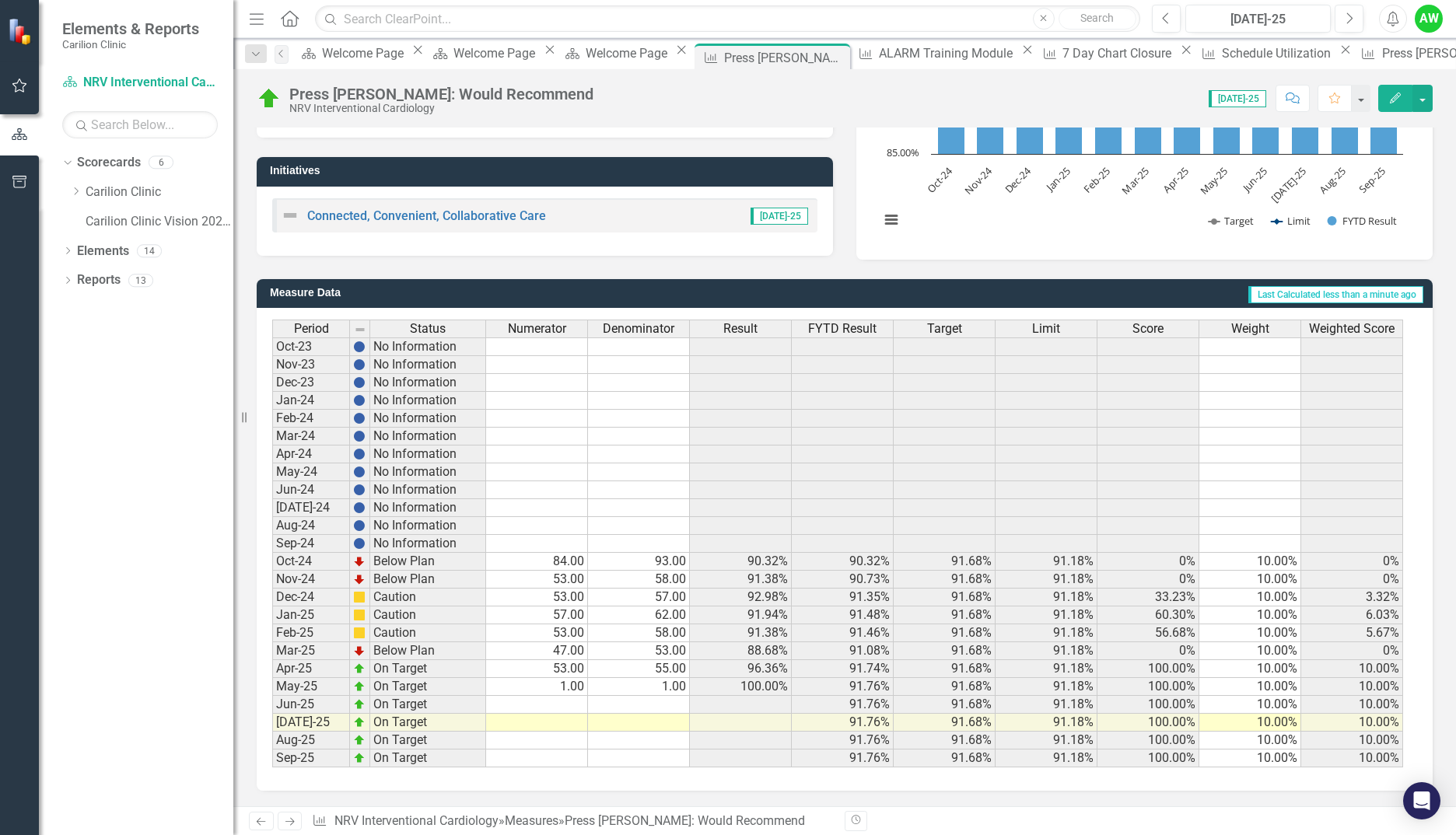
click at [561, 687] on td "1.00" at bounding box center [538, 687] width 102 height 18
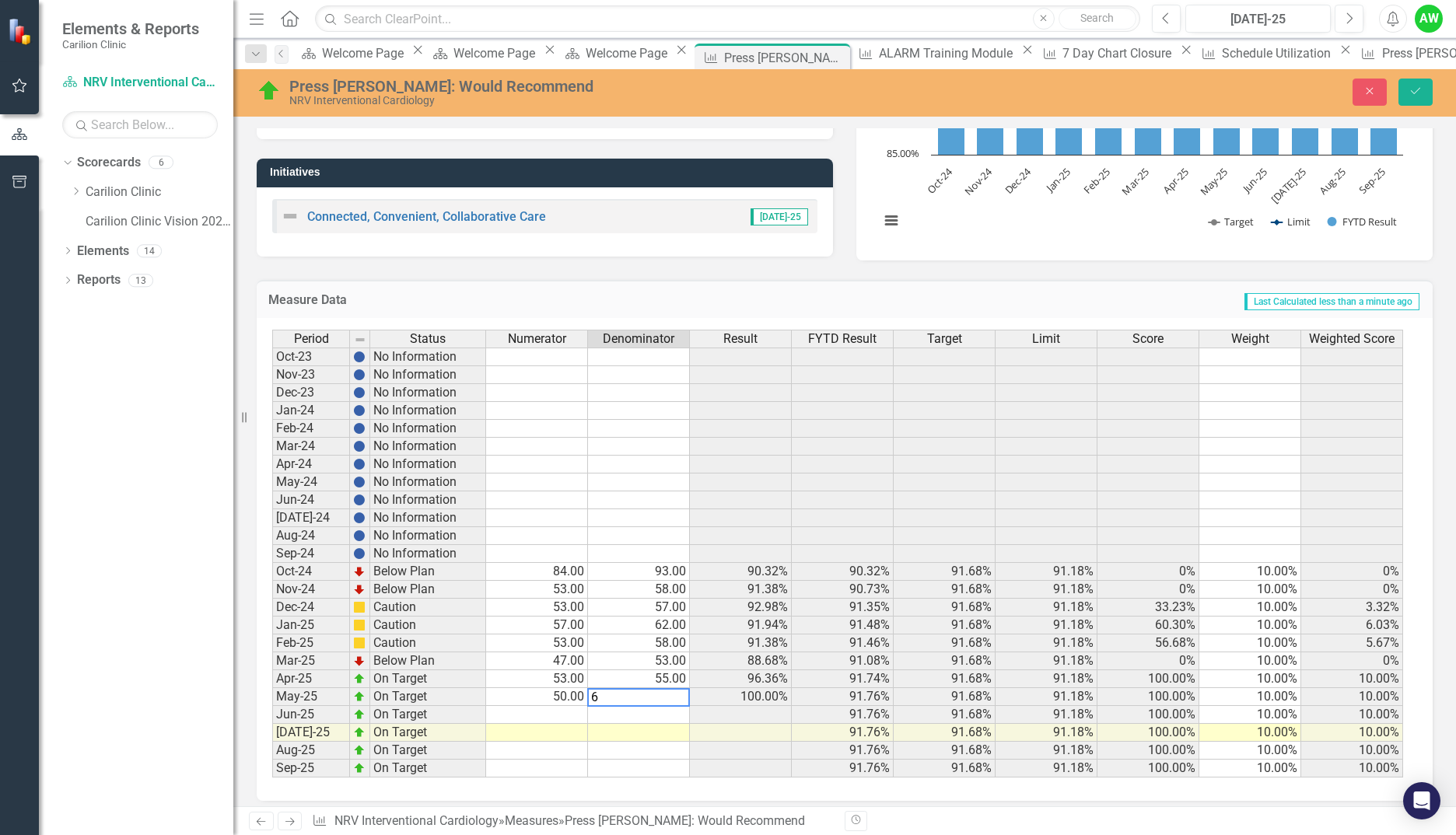
type textarea "60"
click at [1422, 93] on icon "Save" at bounding box center [1416, 91] width 14 height 11
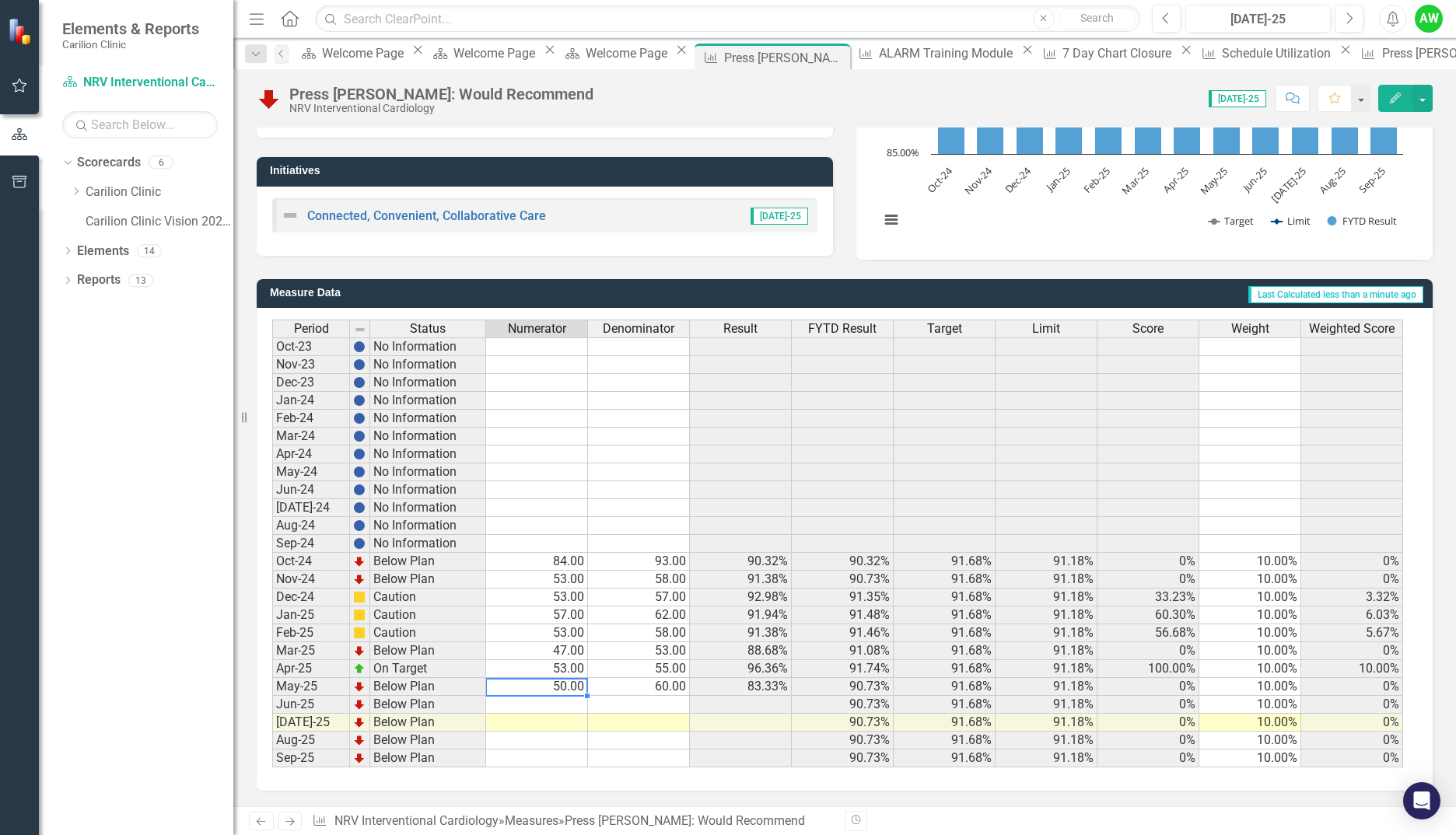
click at [272, 679] on div "Period Status Numerator Denominator Result FYTD Result Target Limit Score Weigh…" at bounding box center [272, 543] width 0 height 448
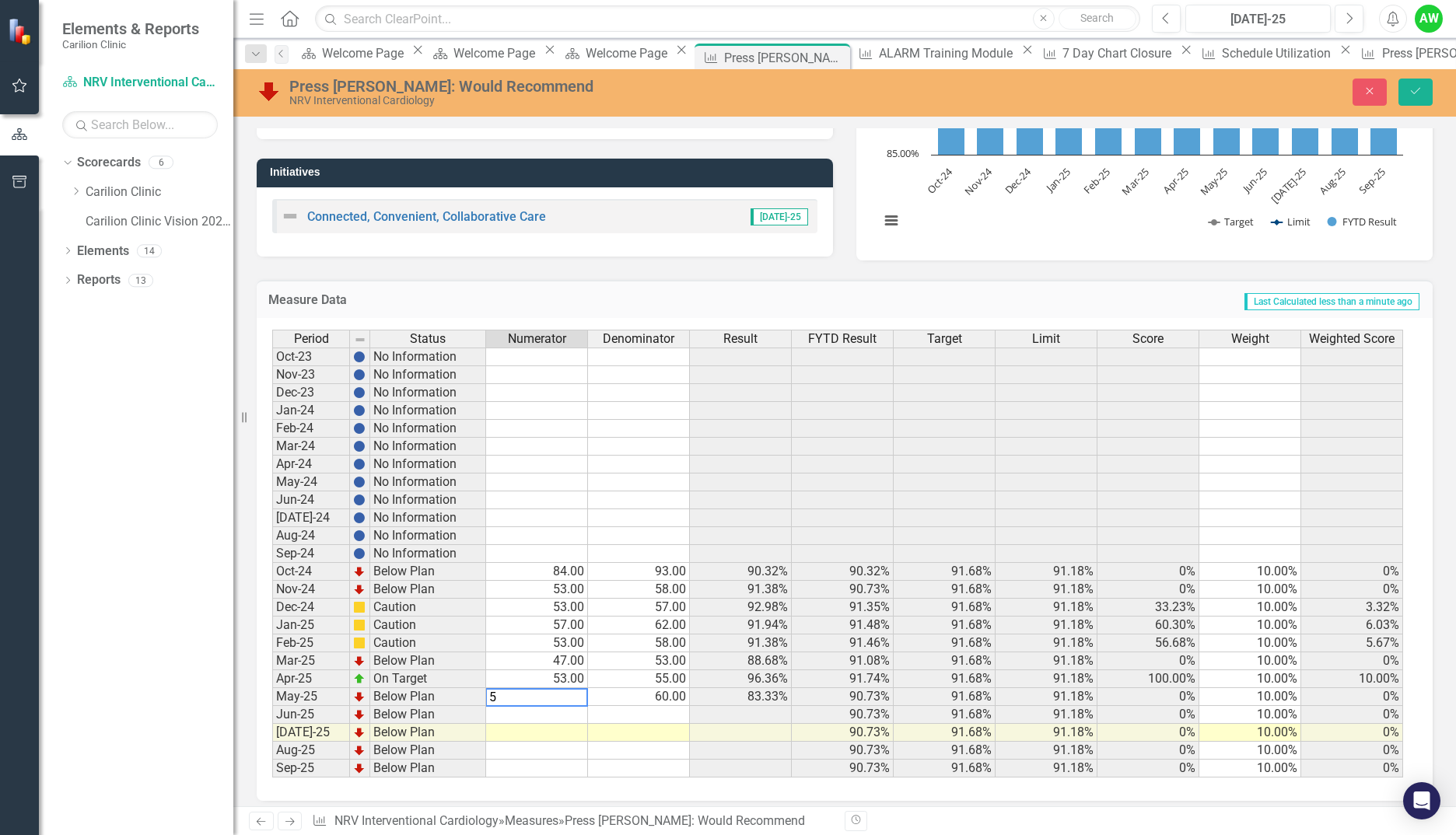
type textarea "53"
click at [1422, 90] on button "Save" at bounding box center [1415, 92] width 34 height 27
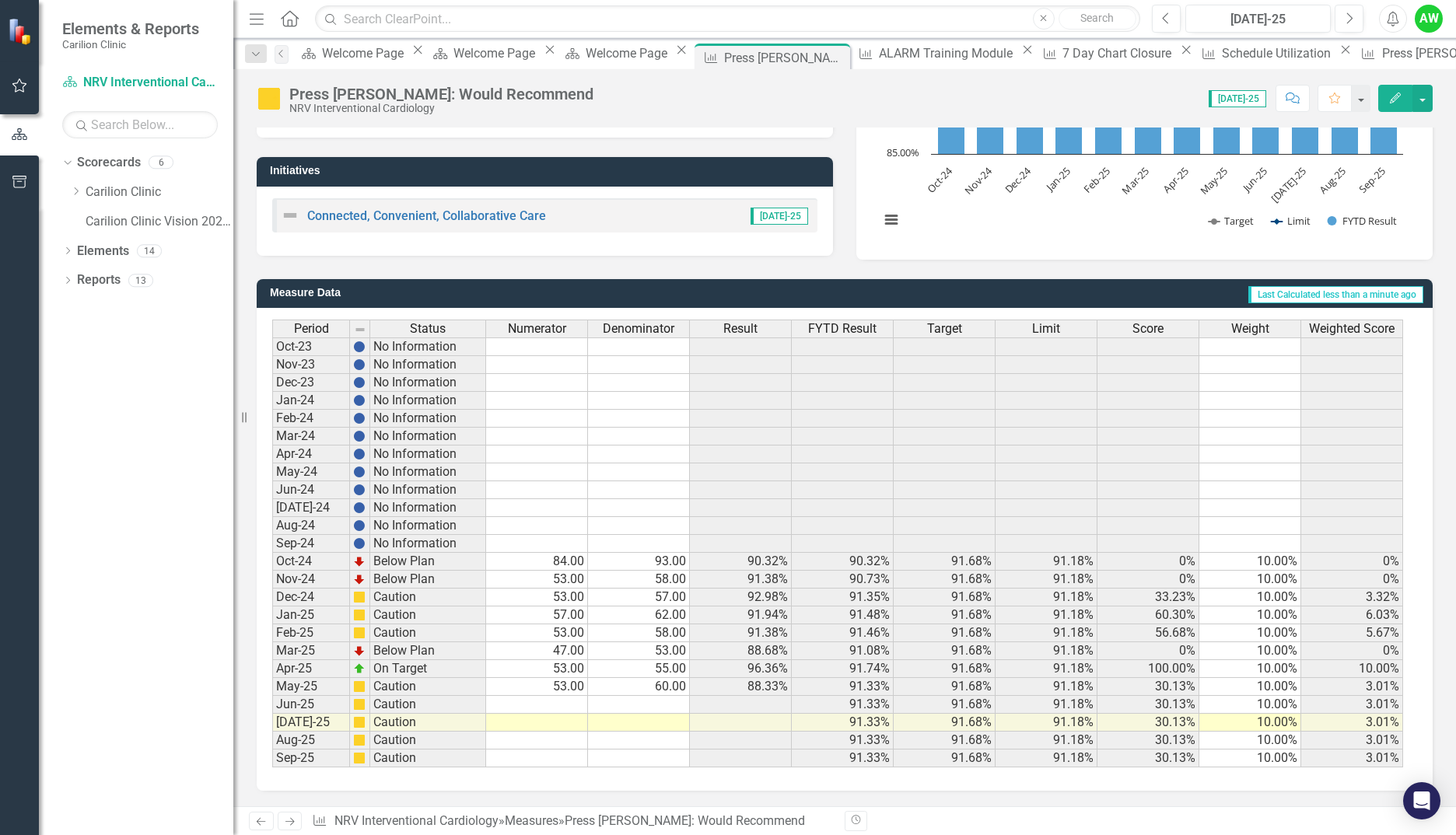
click at [272, 679] on div "Period Status Numerator Denominator Result FYTD Result Target Limit Score Weigh…" at bounding box center [272, 543] width 0 height 448
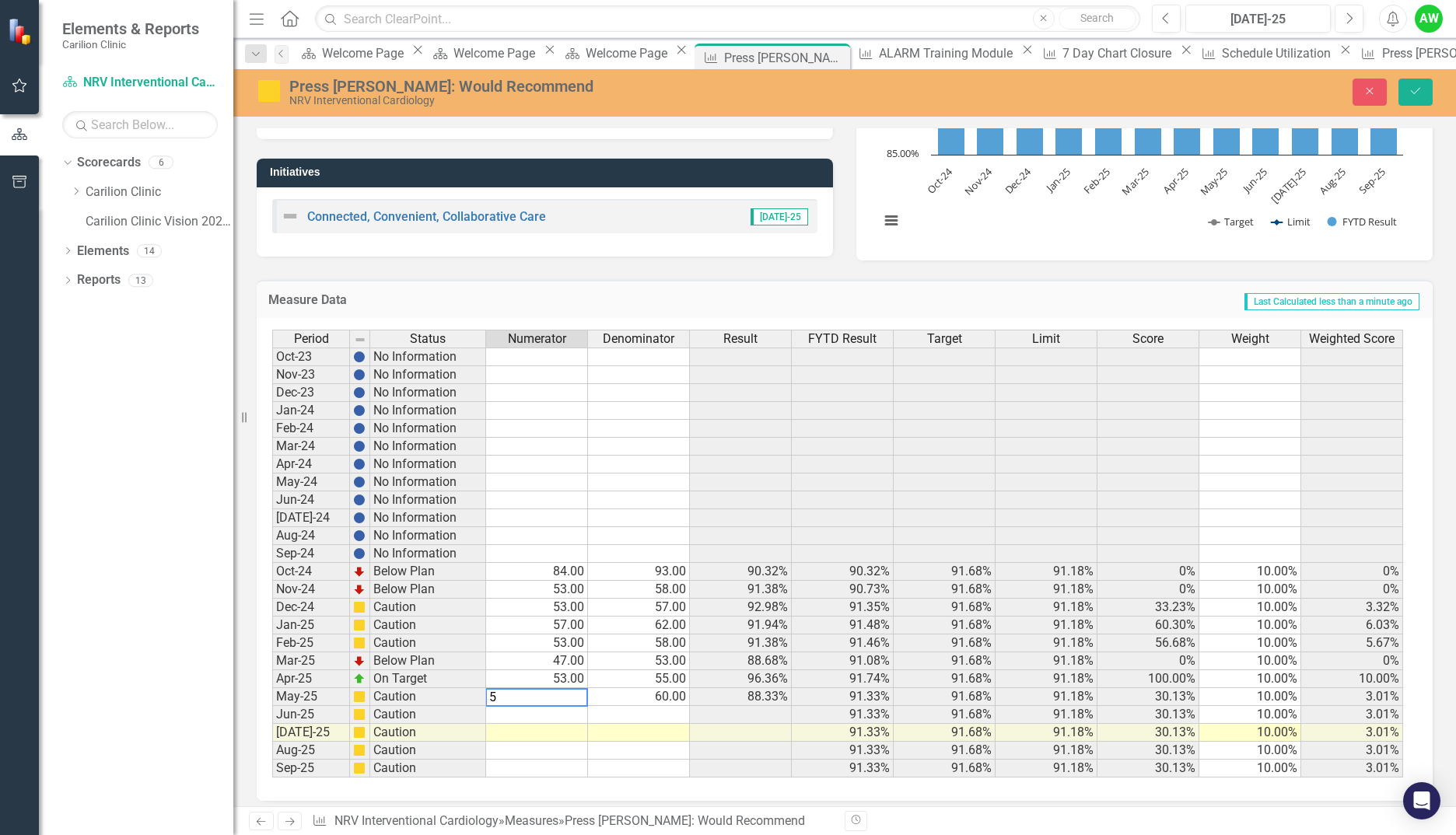
type textarea "52"
click at [1413, 90] on icon "Save" at bounding box center [1416, 91] width 14 height 11
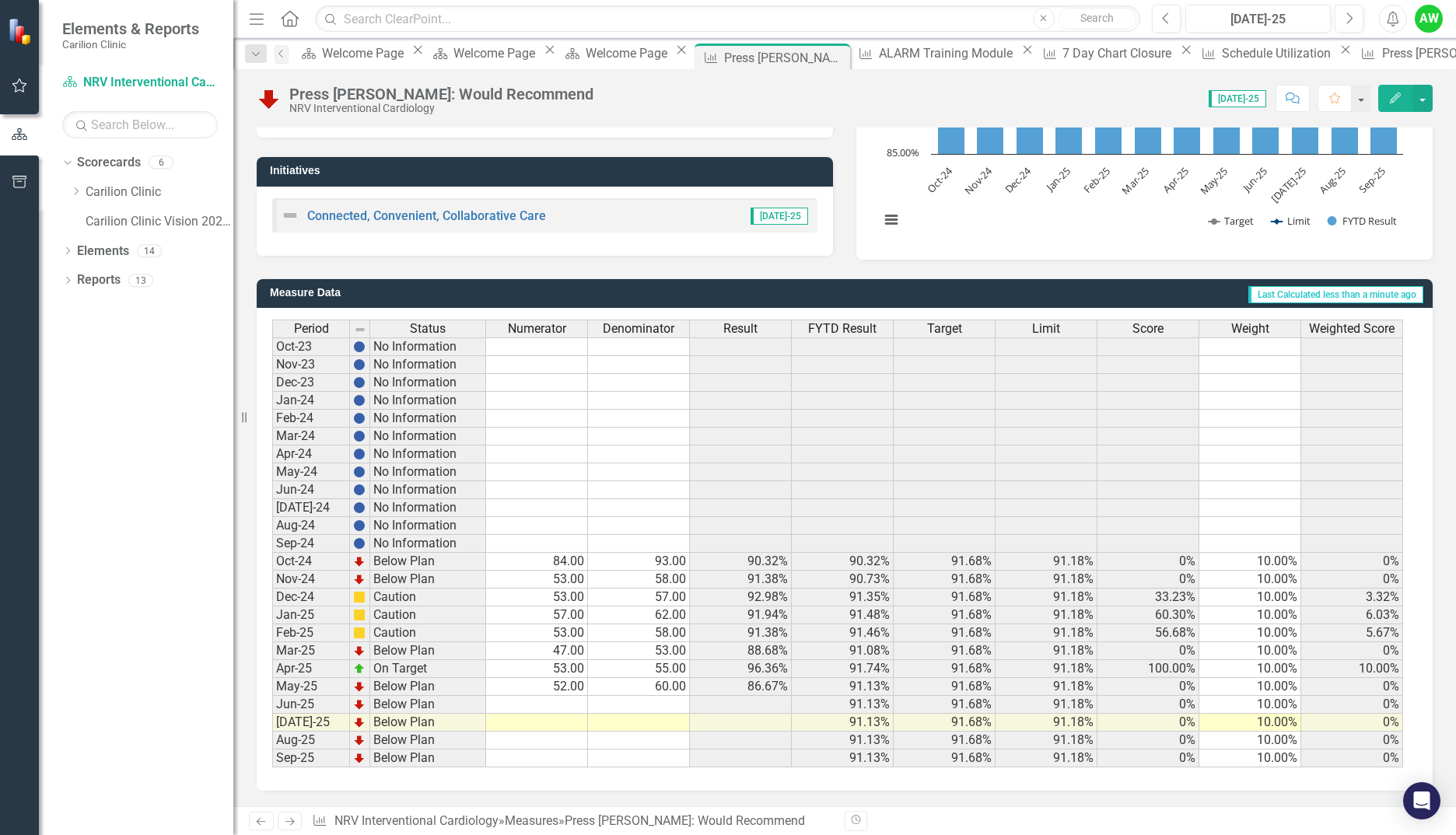
click at [550, 710] on td at bounding box center [538, 705] width 102 height 18
type textarea "1"
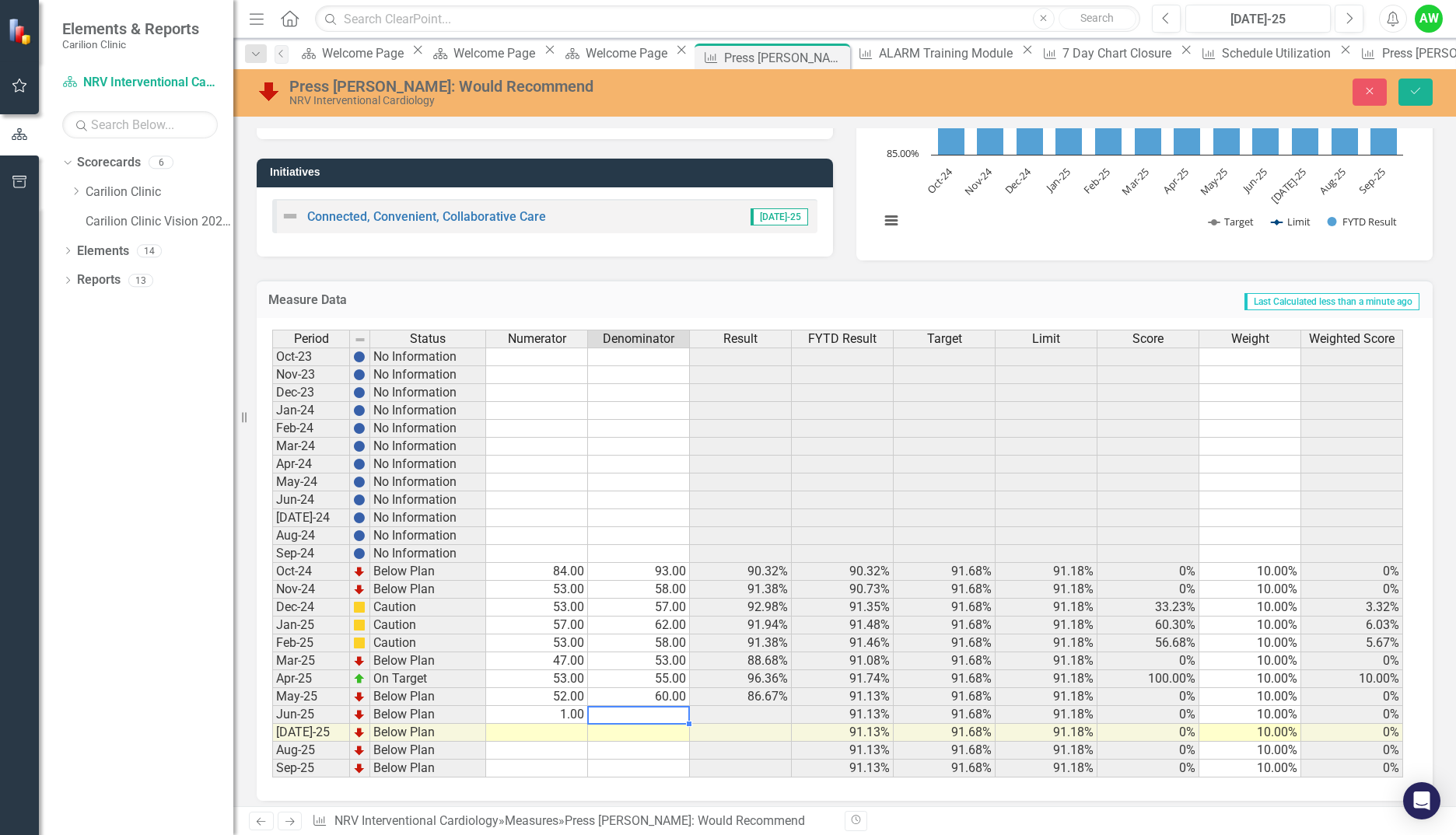
type textarea "1"
click at [1410, 85] on button "Save" at bounding box center [1415, 92] width 34 height 27
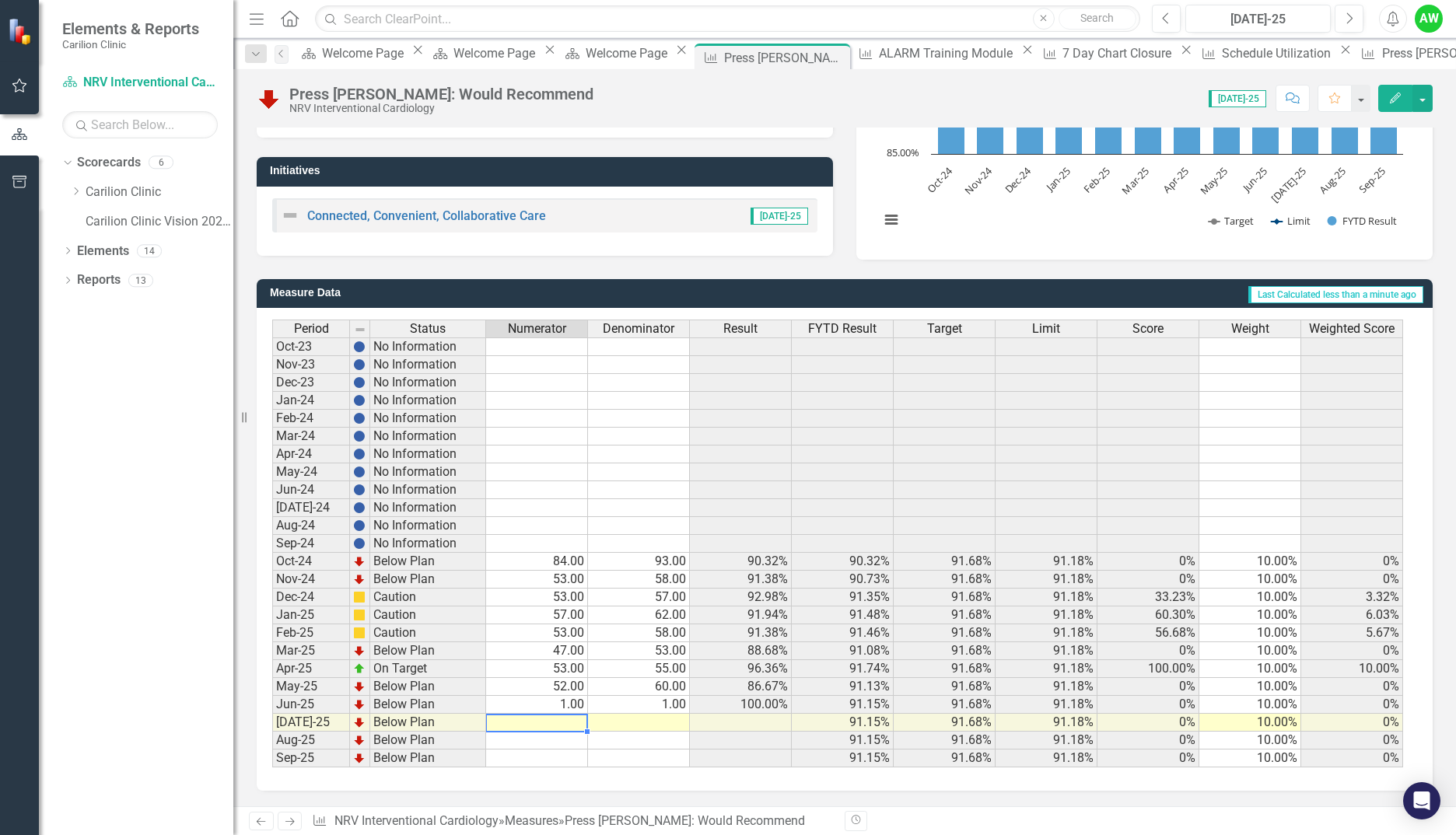
click at [543, 721] on td at bounding box center [538, 722] width 102 height 18
type textarea "64"
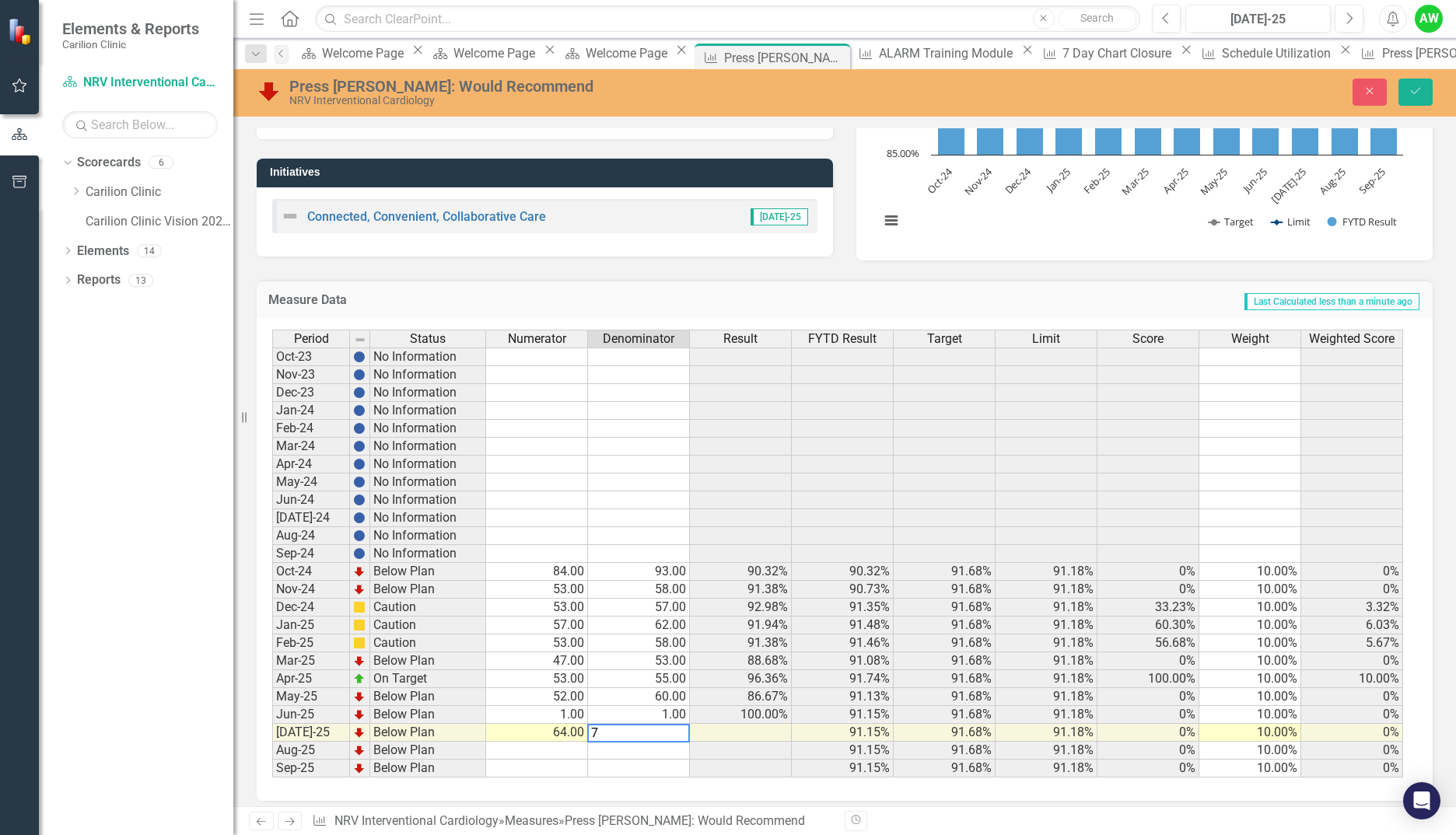
type textarea "72"
click at [1426, 101] on button "Save" at bounding box center [1415, 92] width 34 height 27
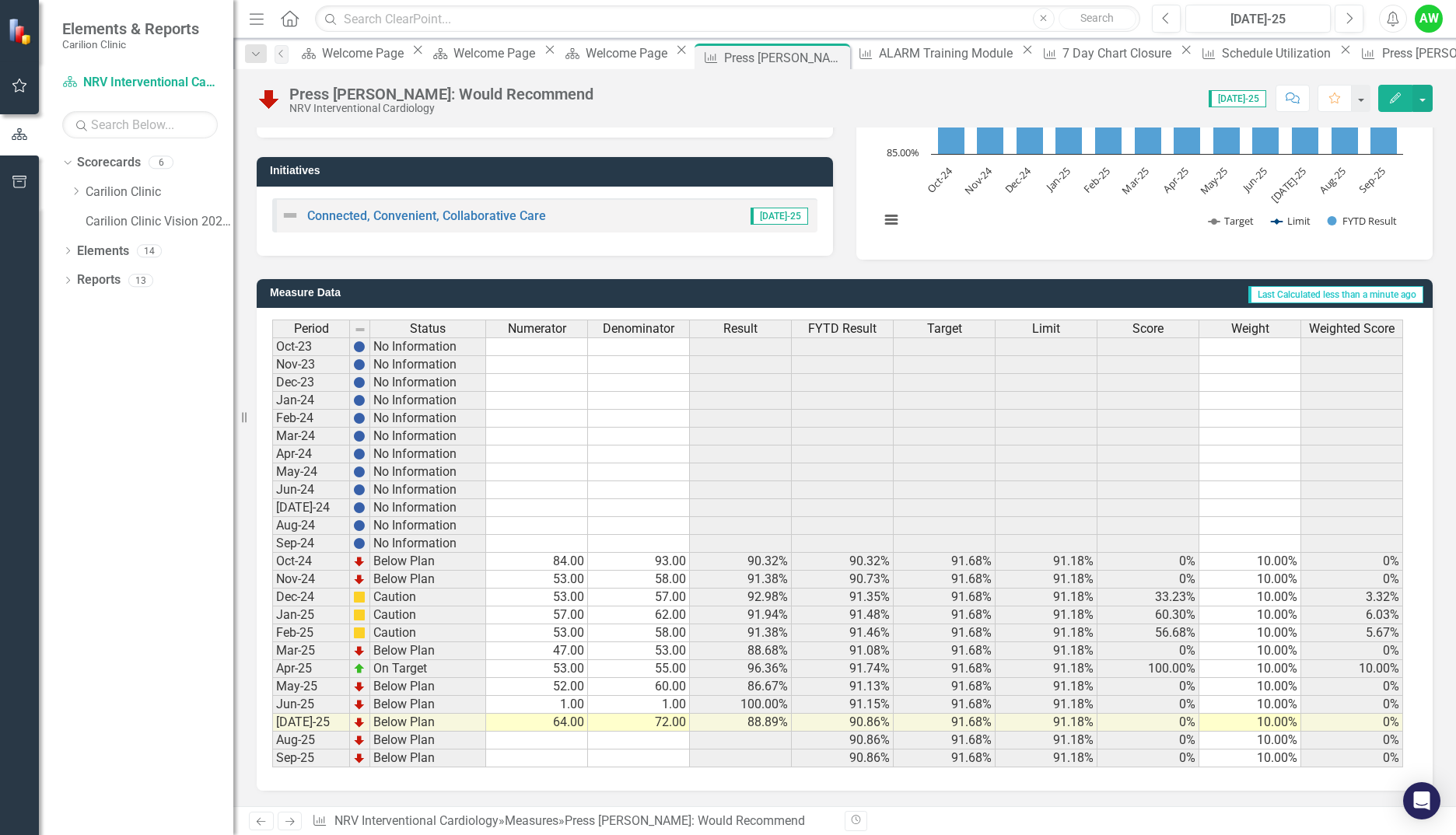
click at [533, 728] on td "64.00" at bounding box center [538, 722] width 102 height 18
type textarea "66"
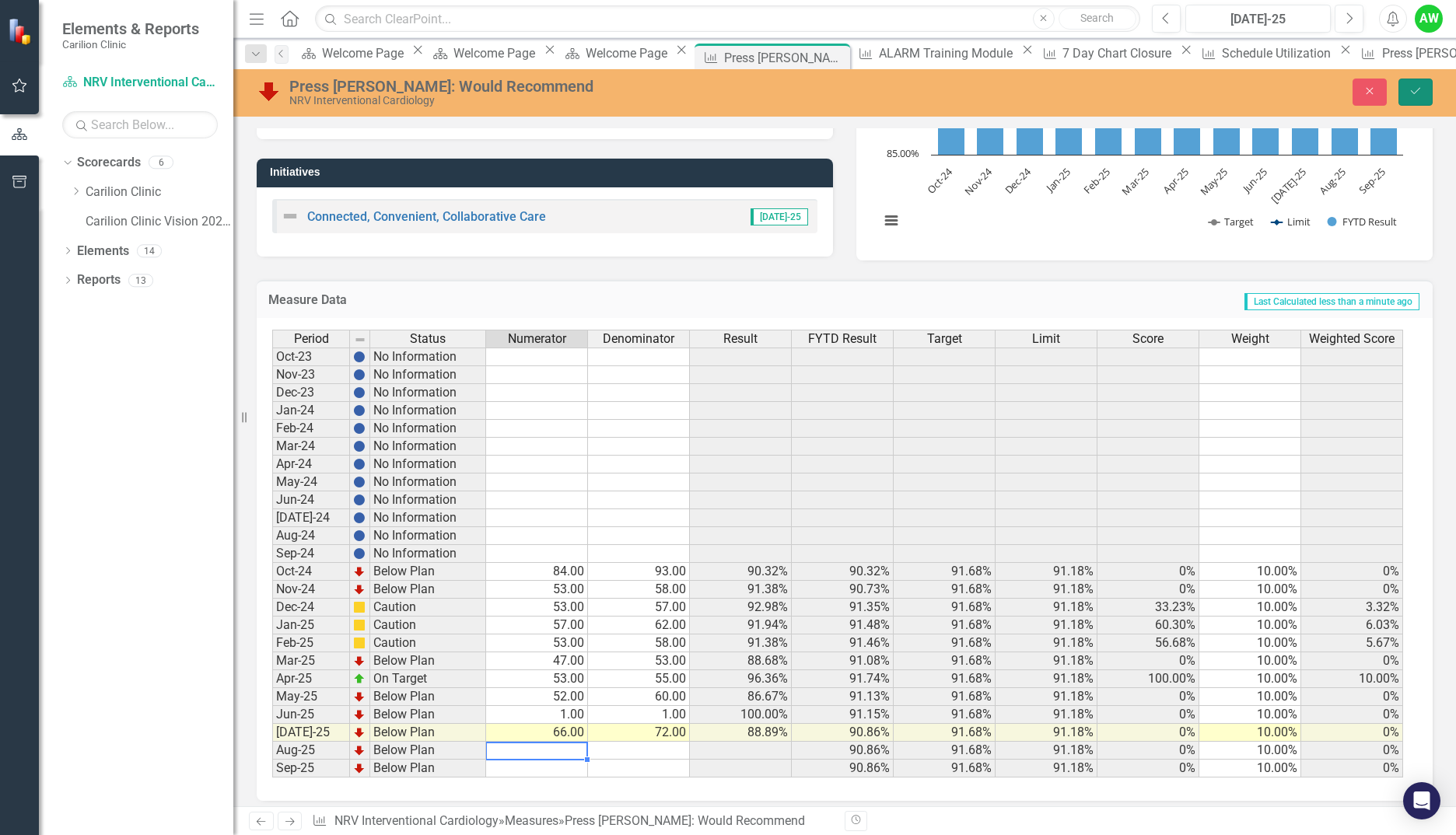
click at [1414, 85] on icon "Save" at bounding box center [1416, 91] width 14 height 11
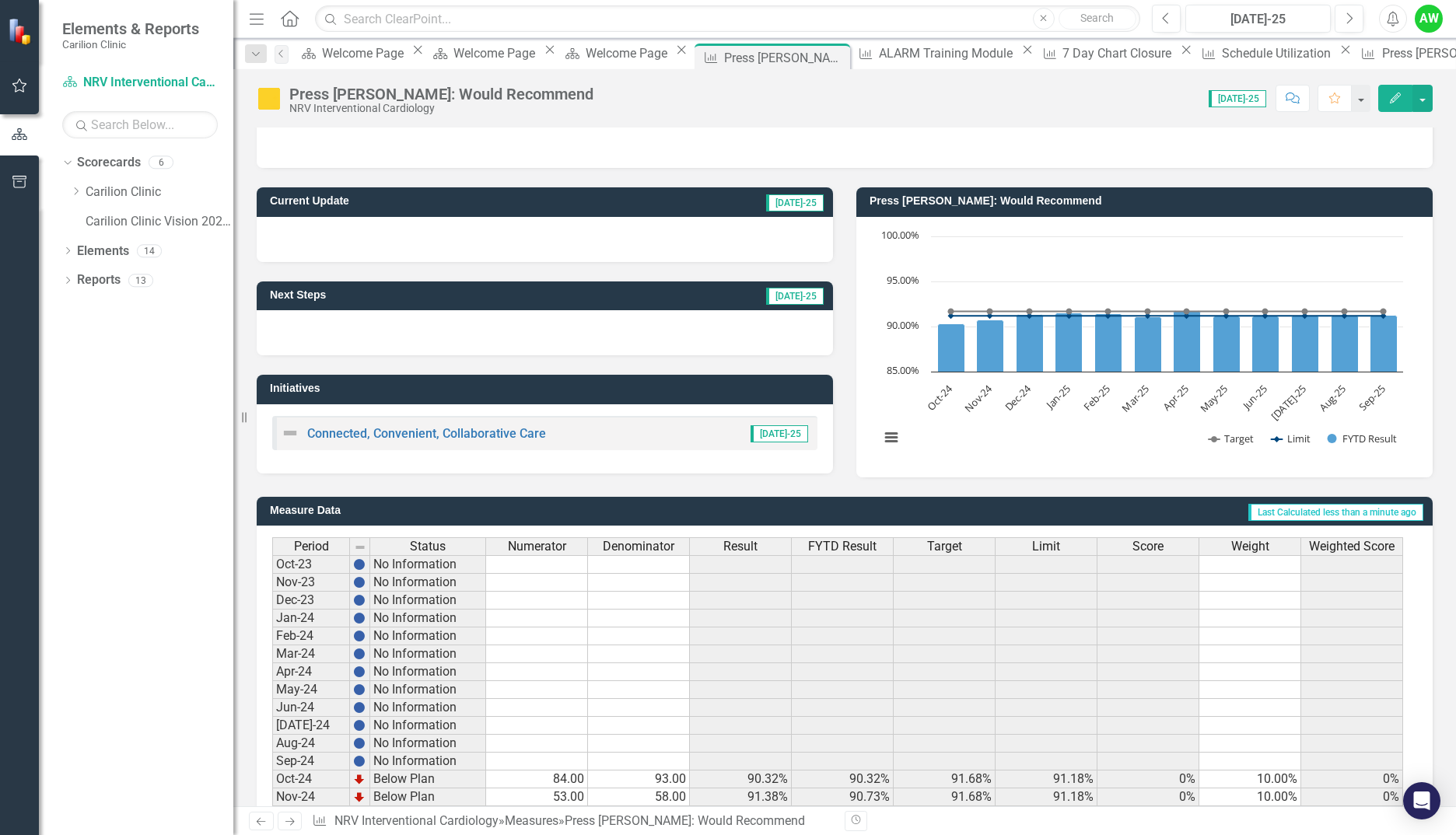
scroll to position [0, 0]
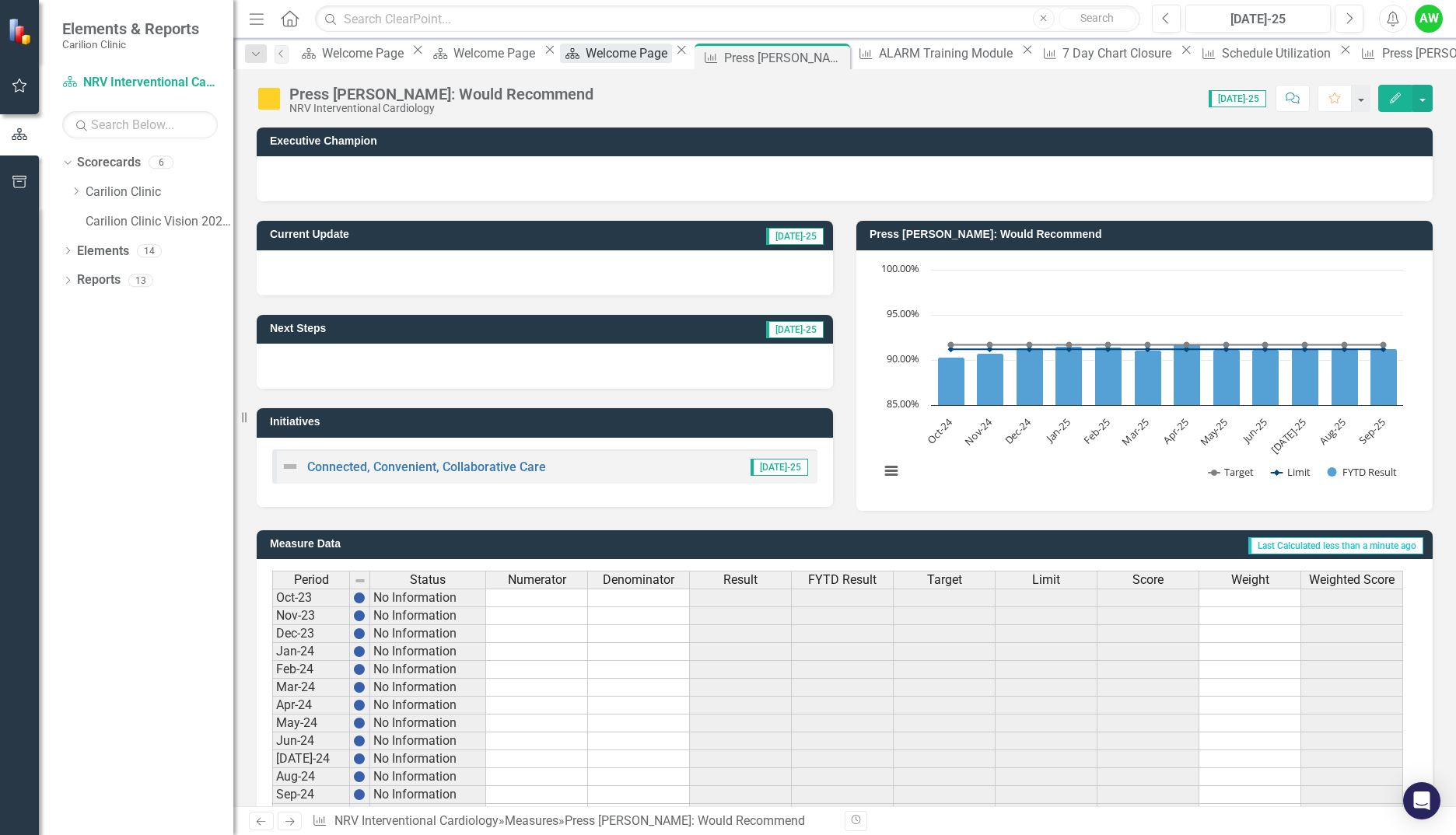
click at [585, 58] on div "Welcome Page" at bounding box center [629, 53] width 86 height 19
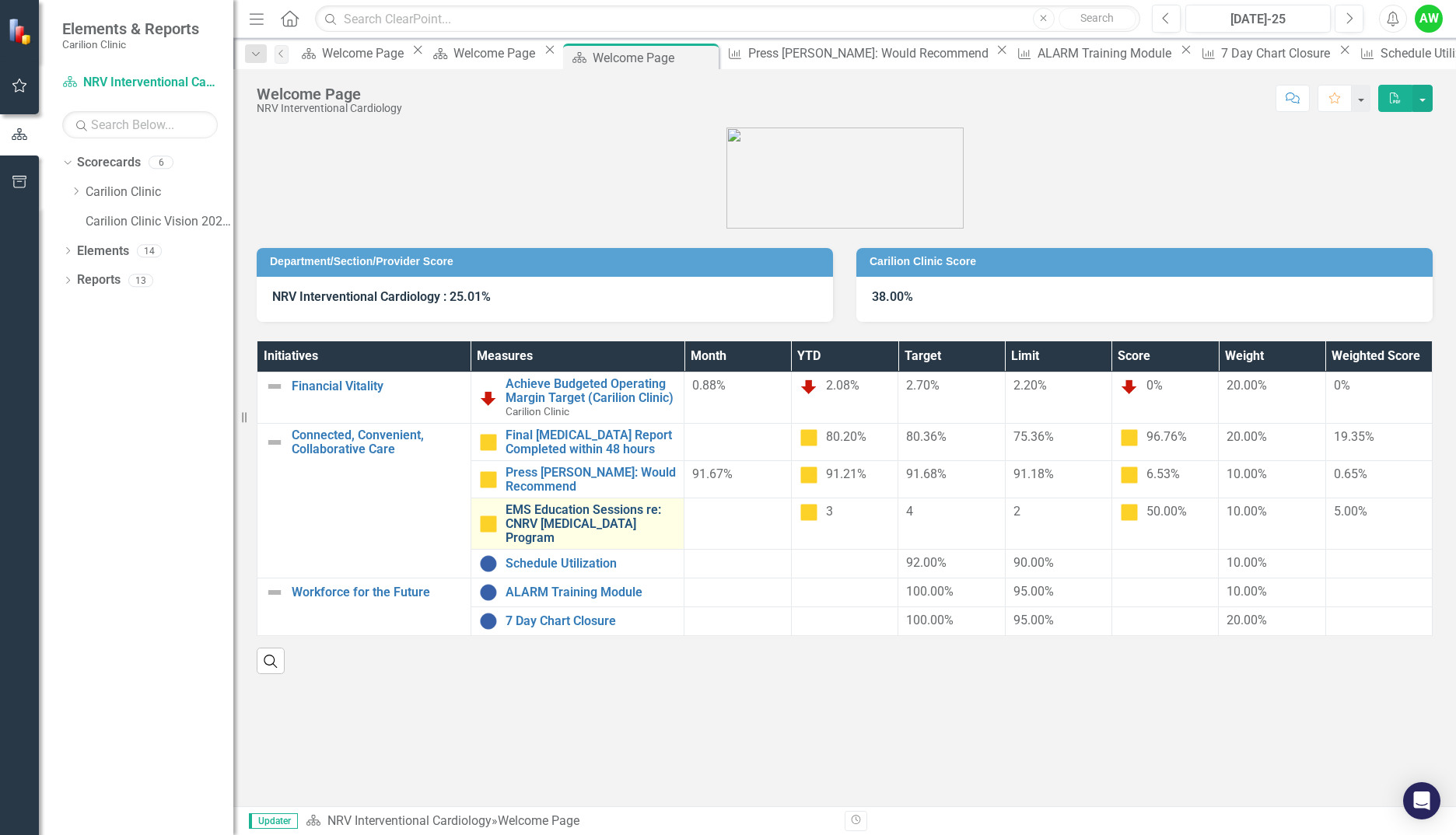
click at [552, 520] on link "EMS Education Sessions re: CNRV [MEDICAL_DATA] Program" at bounding box center [591, 524] width 171 height 42
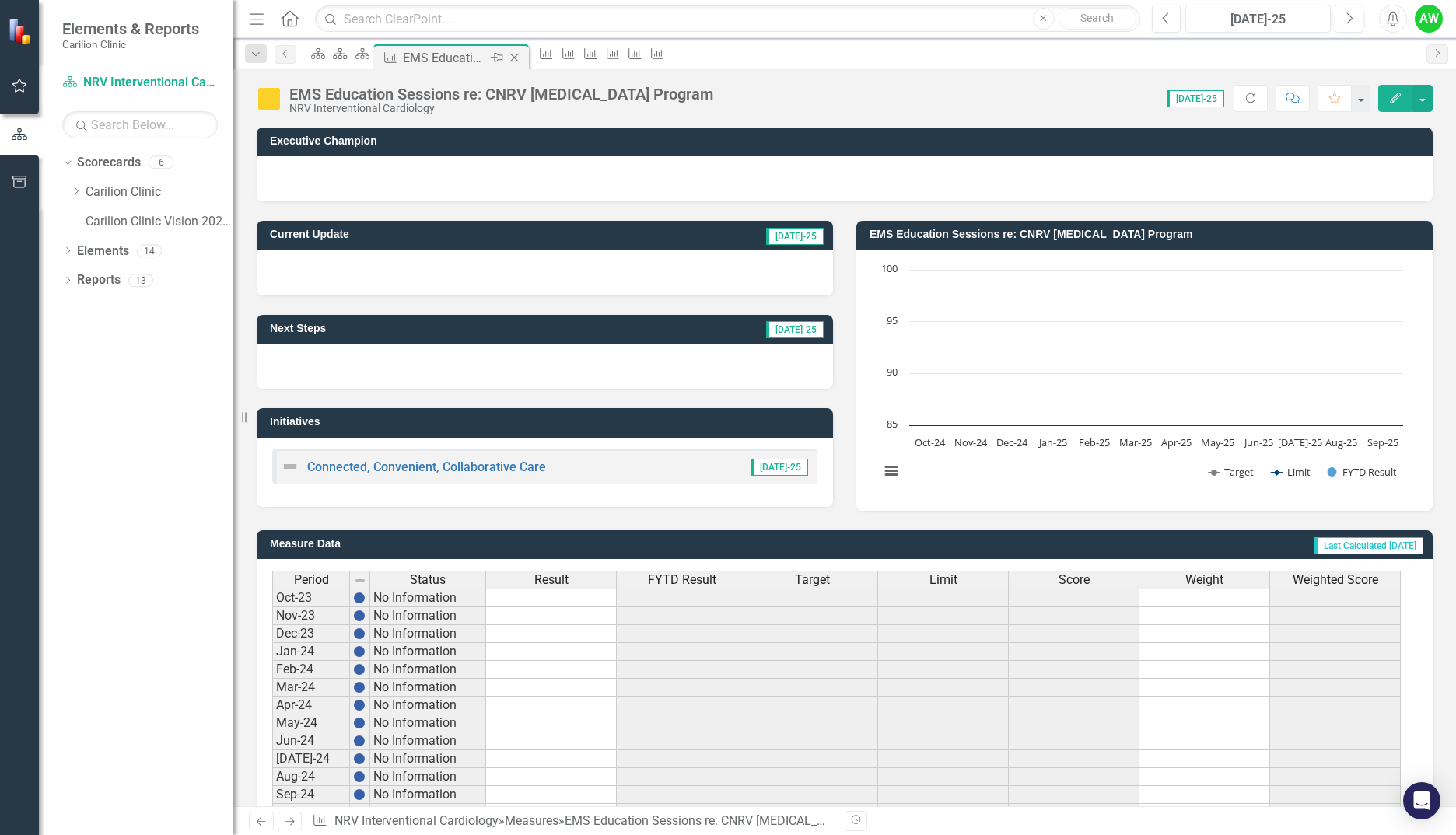
click at [463, 53] on div "EMS Education Sessions re: CNRV [MEDICAL_DATA] Program" at bounding box center [444, 57] width 83 height 19
click at [371, 60] on icon "Scorecard" at bounding box center [362, 53] width 15 height 13
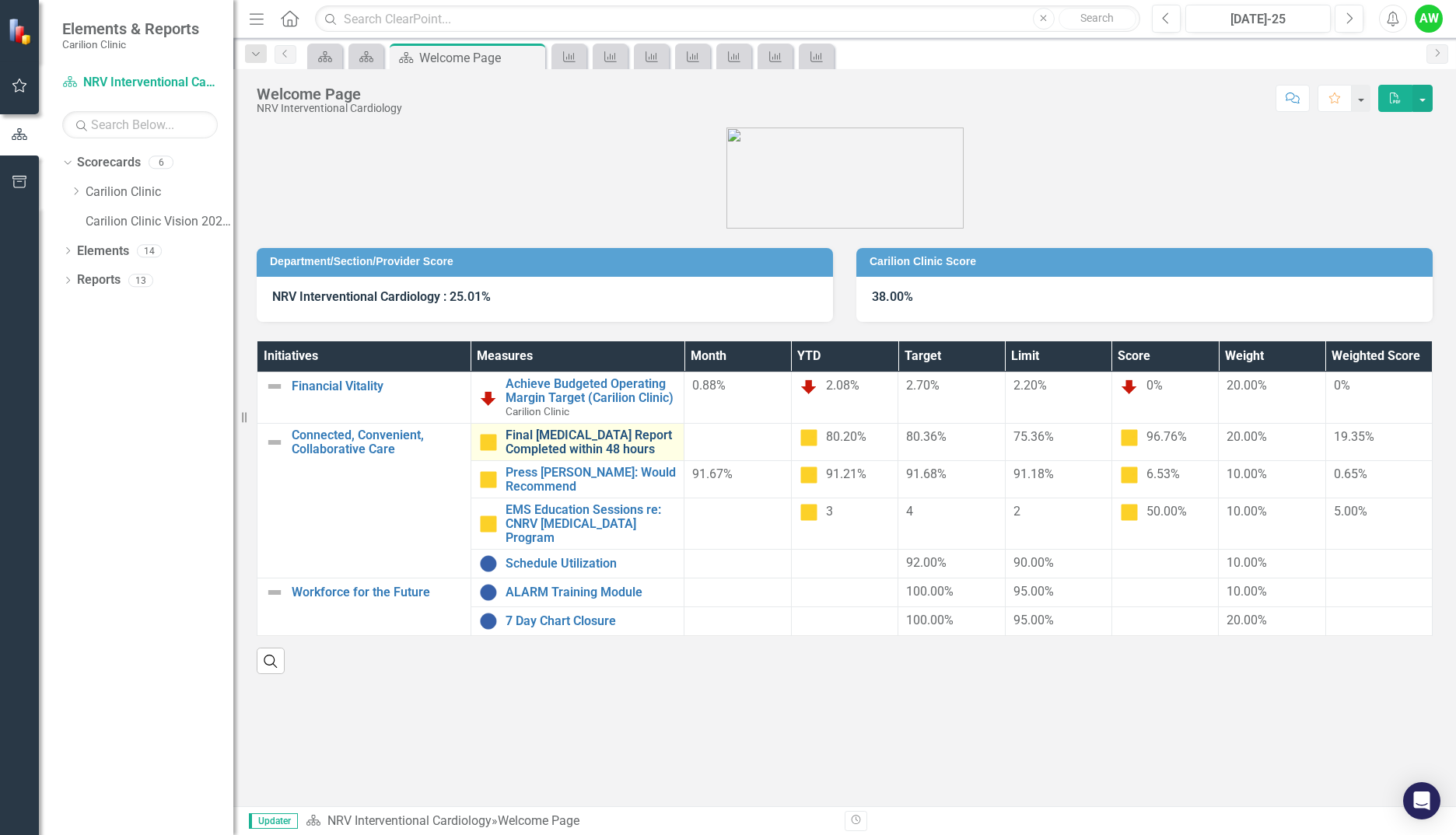
click at [555, 441] on link "Final [MEDICAL_DATA] Report Completed within 48 hours" at bounding box center [591, 442] width 171 height 27
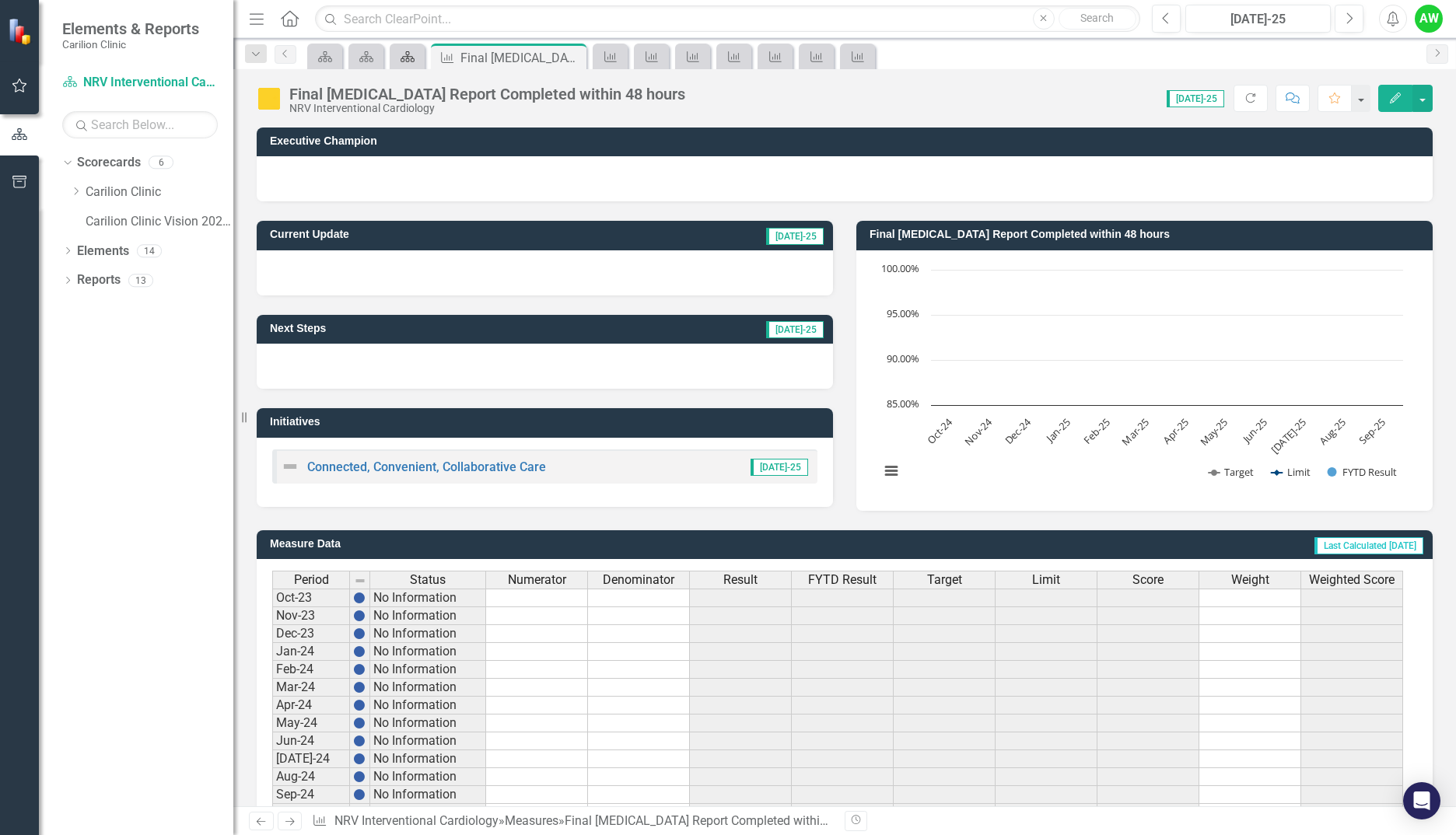
click at [407, 53] on icon "Scorecard" at bounding box center [407, 57] width 15 height 13
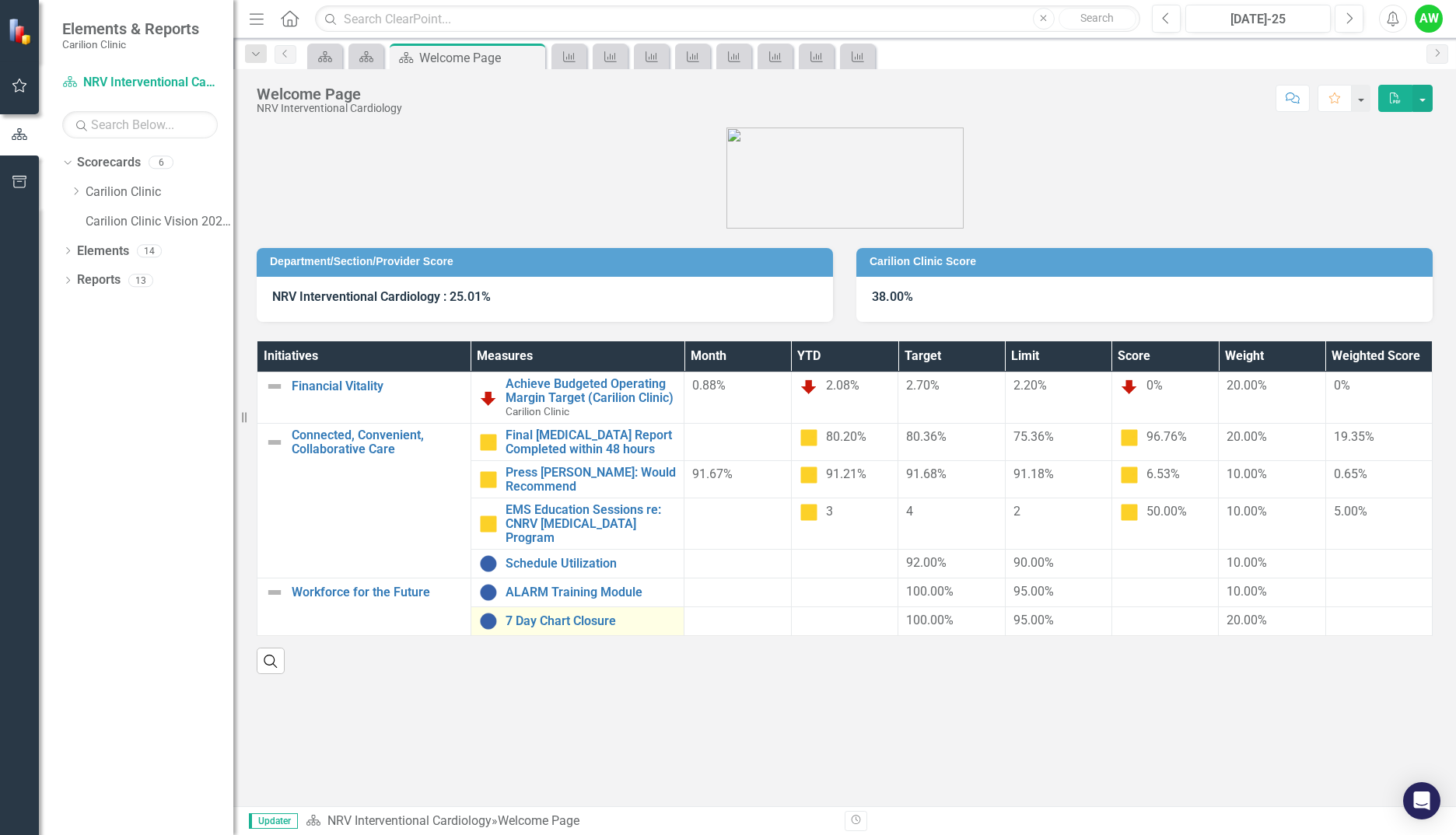
click at [602, 611] on div "7 Day Chart Closure" at bounding box center [577, 620] width 197 height 18
click at [599, 616] on div "7 Day Chart Closure" at bounding box center [577, 620] width 197 height 18
click at [602, 614] on link "7 Day Chart Closure" at bounding box center [591, 621] width 171 height 14
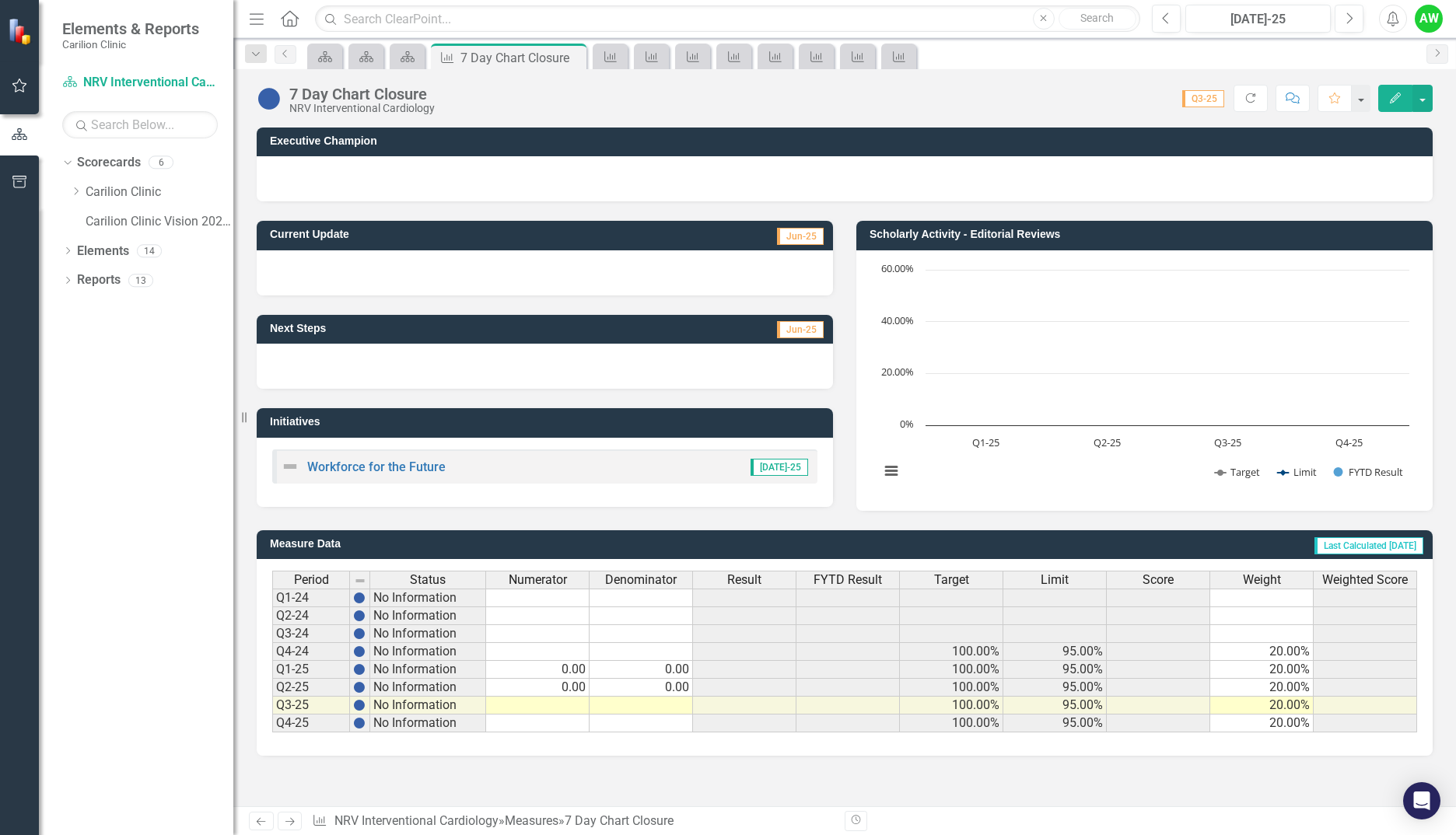
click at [565, 702] on td at bounding box center [538, 706] width 104 height 18
type textarea "0"
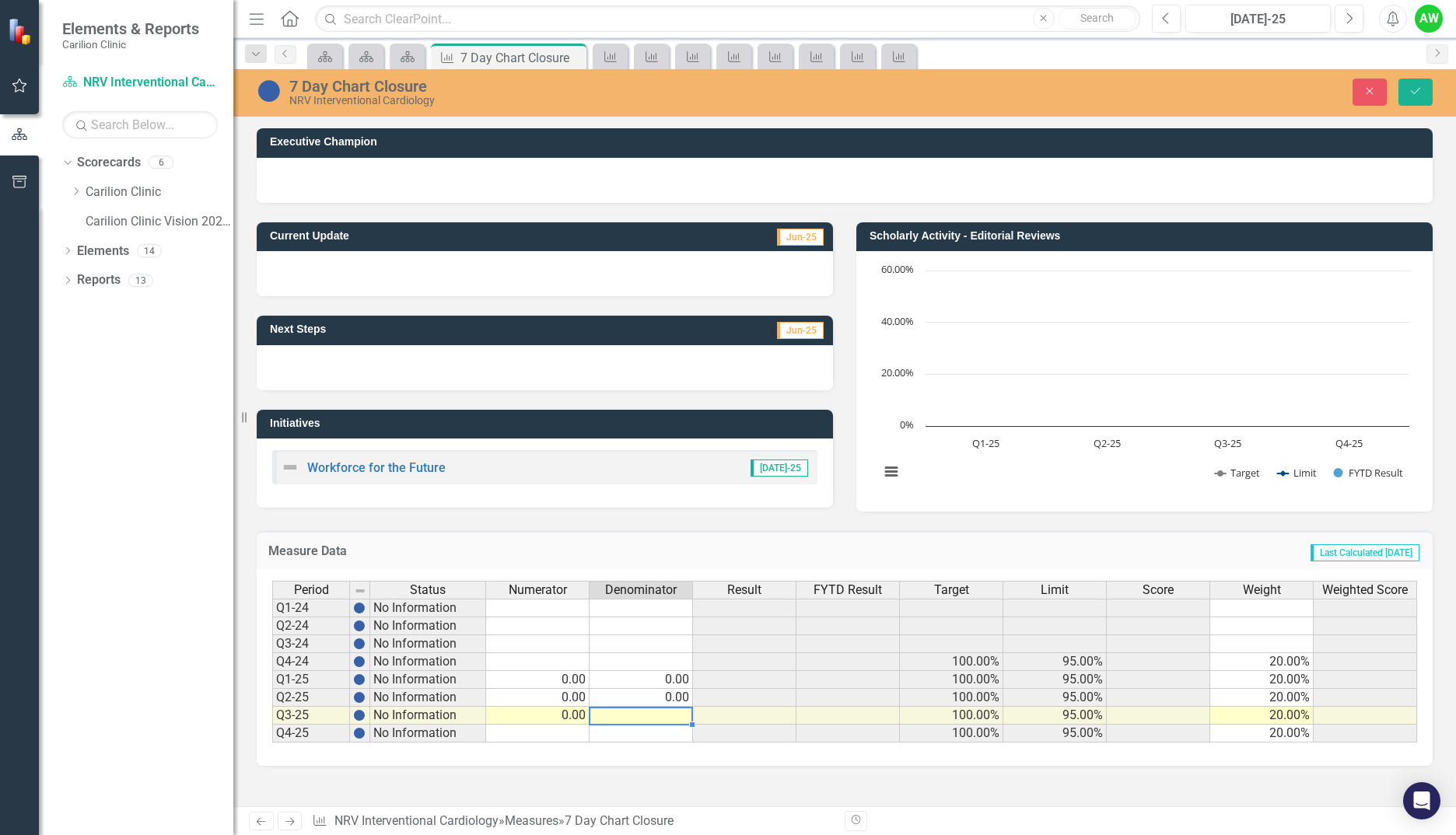
type textarea "0"
click at [1419, 89] on icon "submit" at bounding box center [1416, 91] width 10 height 6
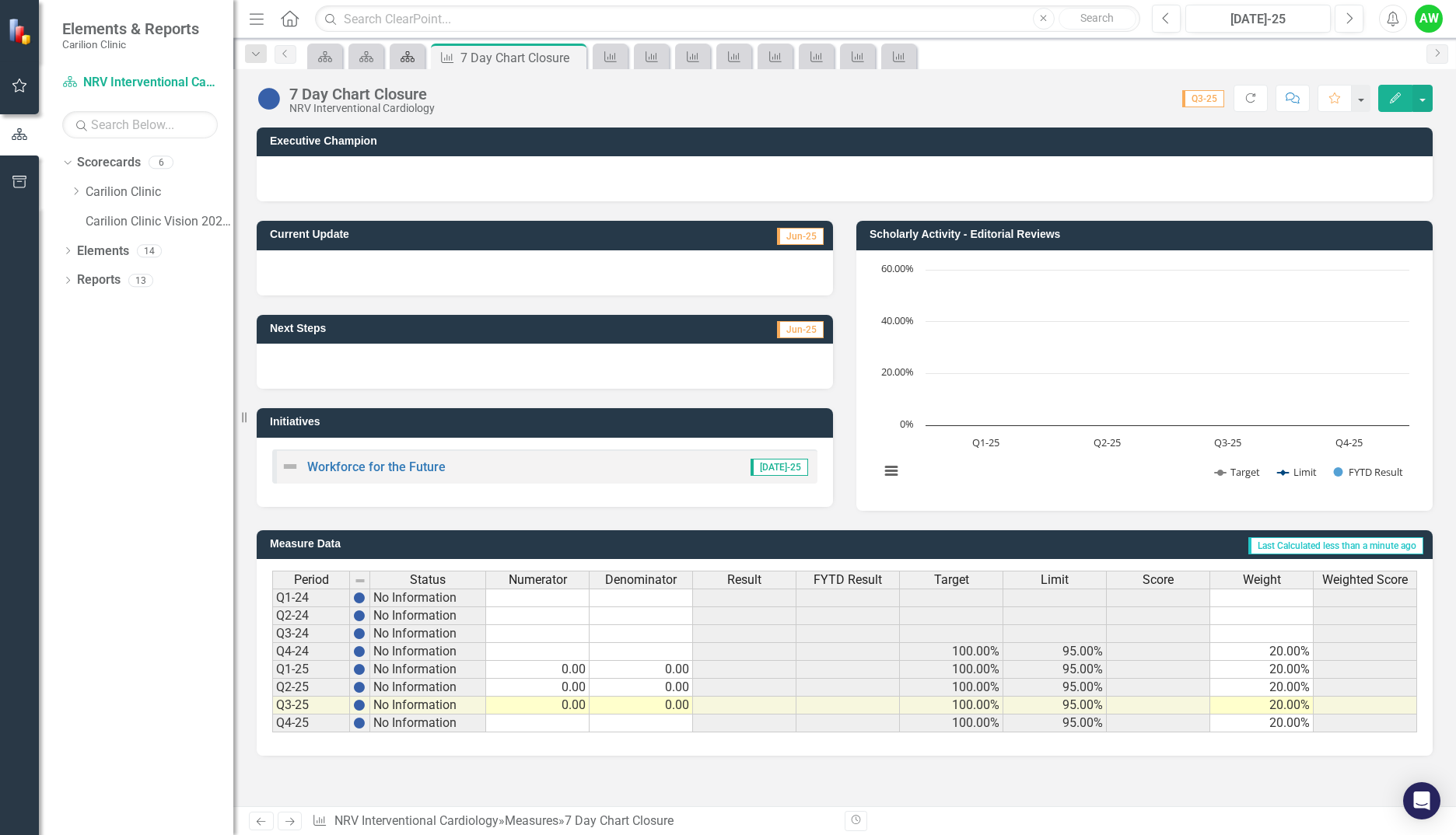
click at [411, 48] on div "Scorecard" at bounding box center [404, 56] width 22 height 19
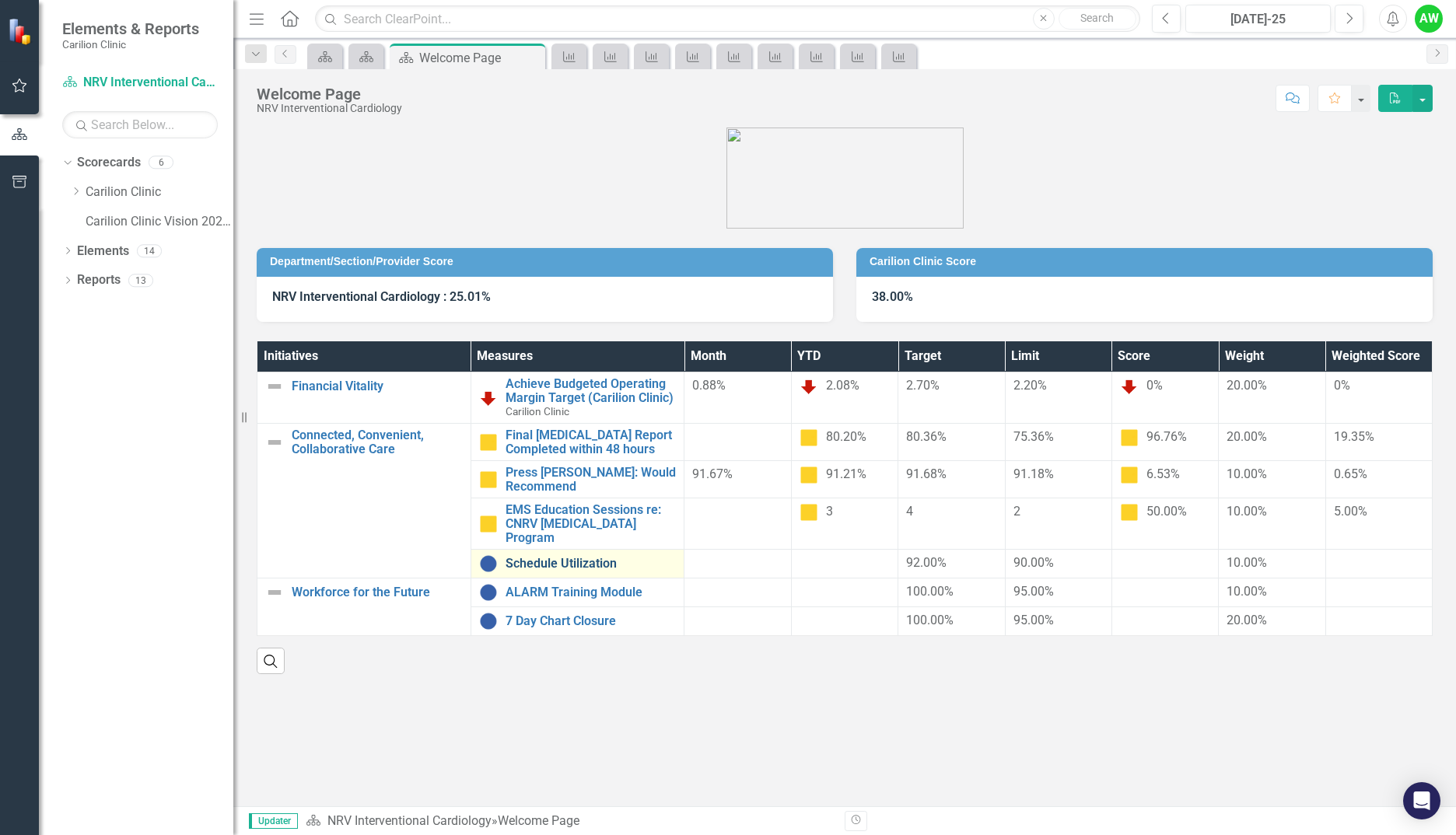
click at [576, 556] on link "Schedule Utilization" at bounding box center [591, 564] width 171 height 14
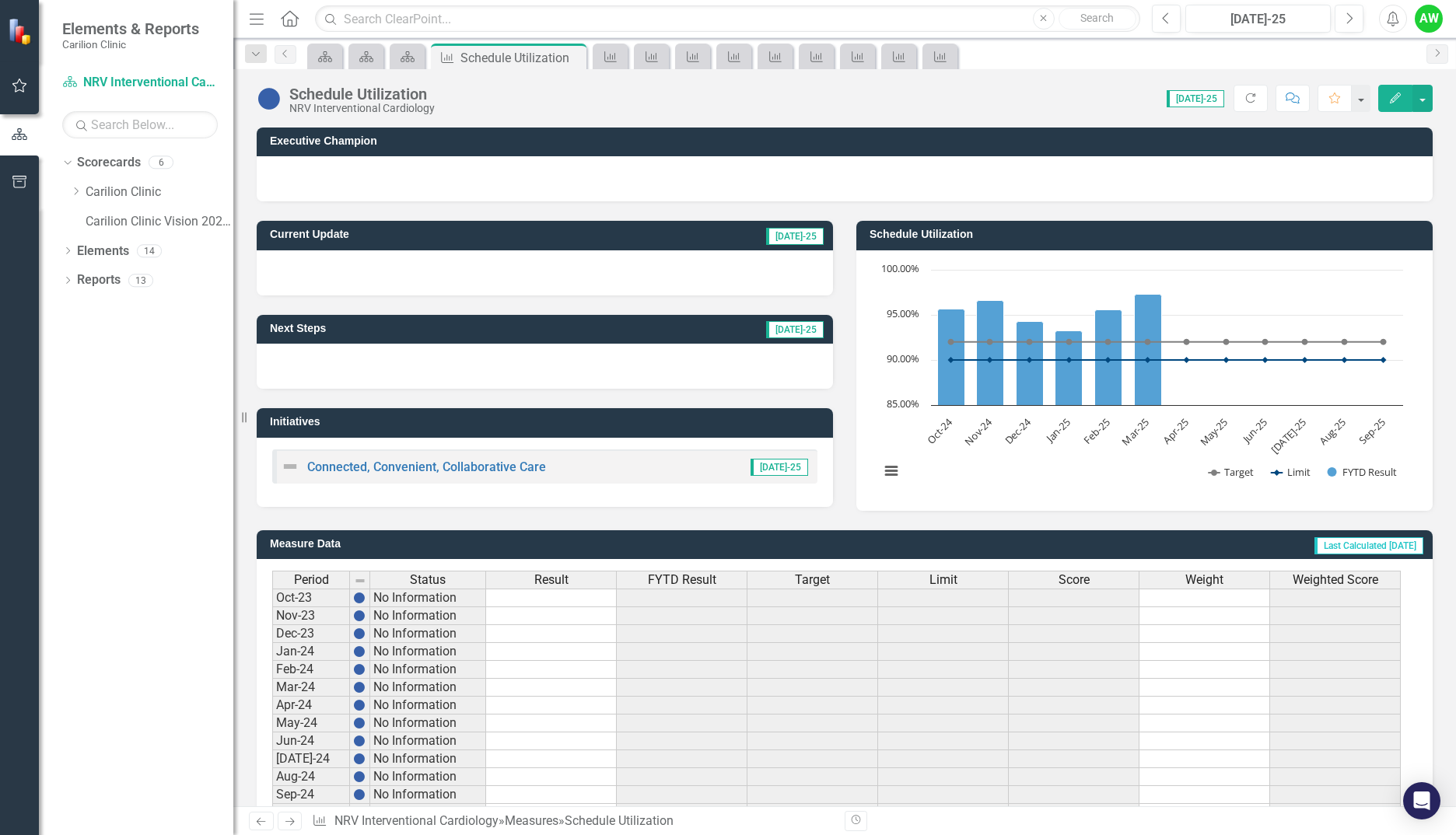
scroll to position [251, 0]
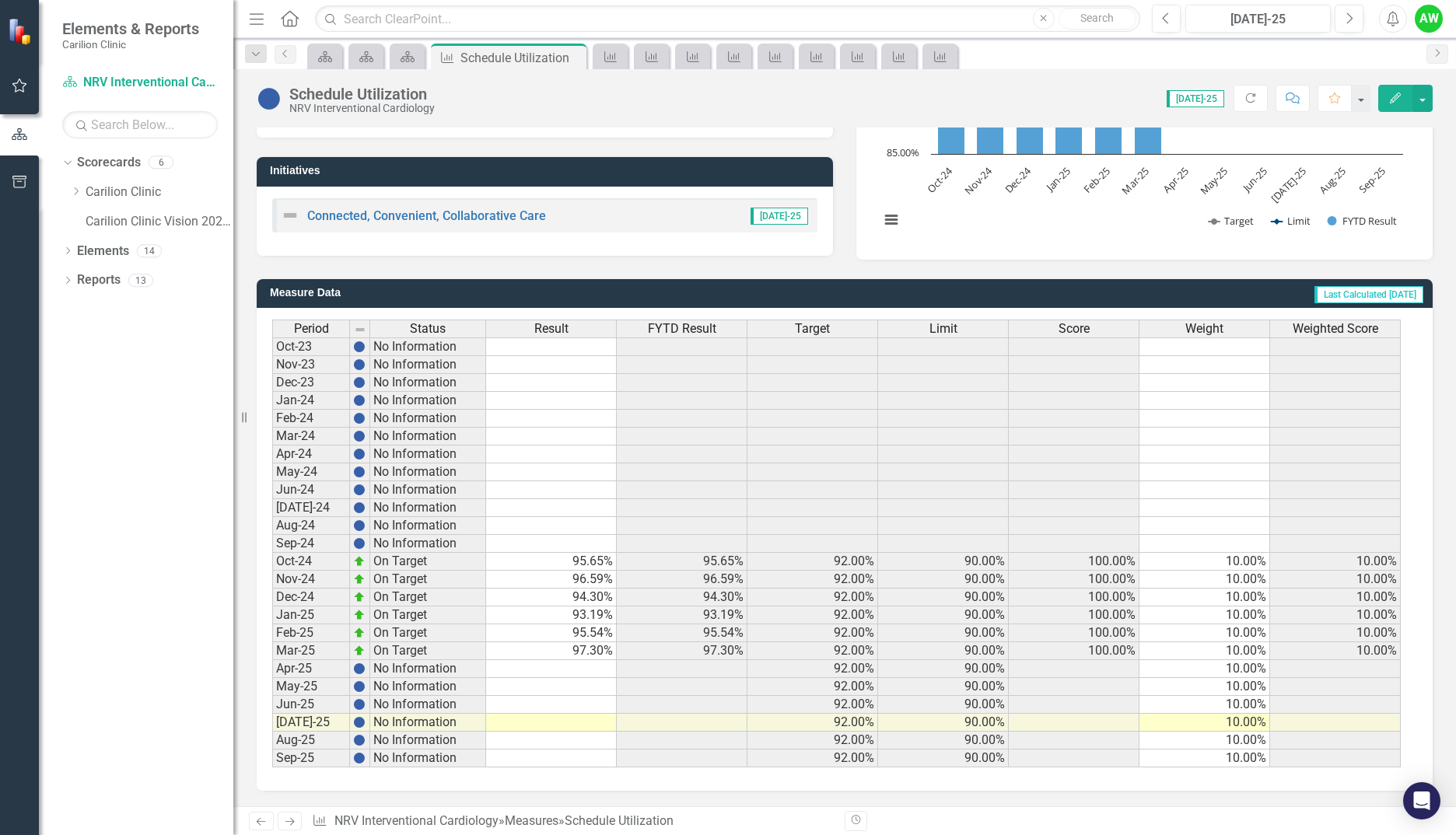
click at [581, 672] on td at bounding box center [552, 669] width 131 height 18
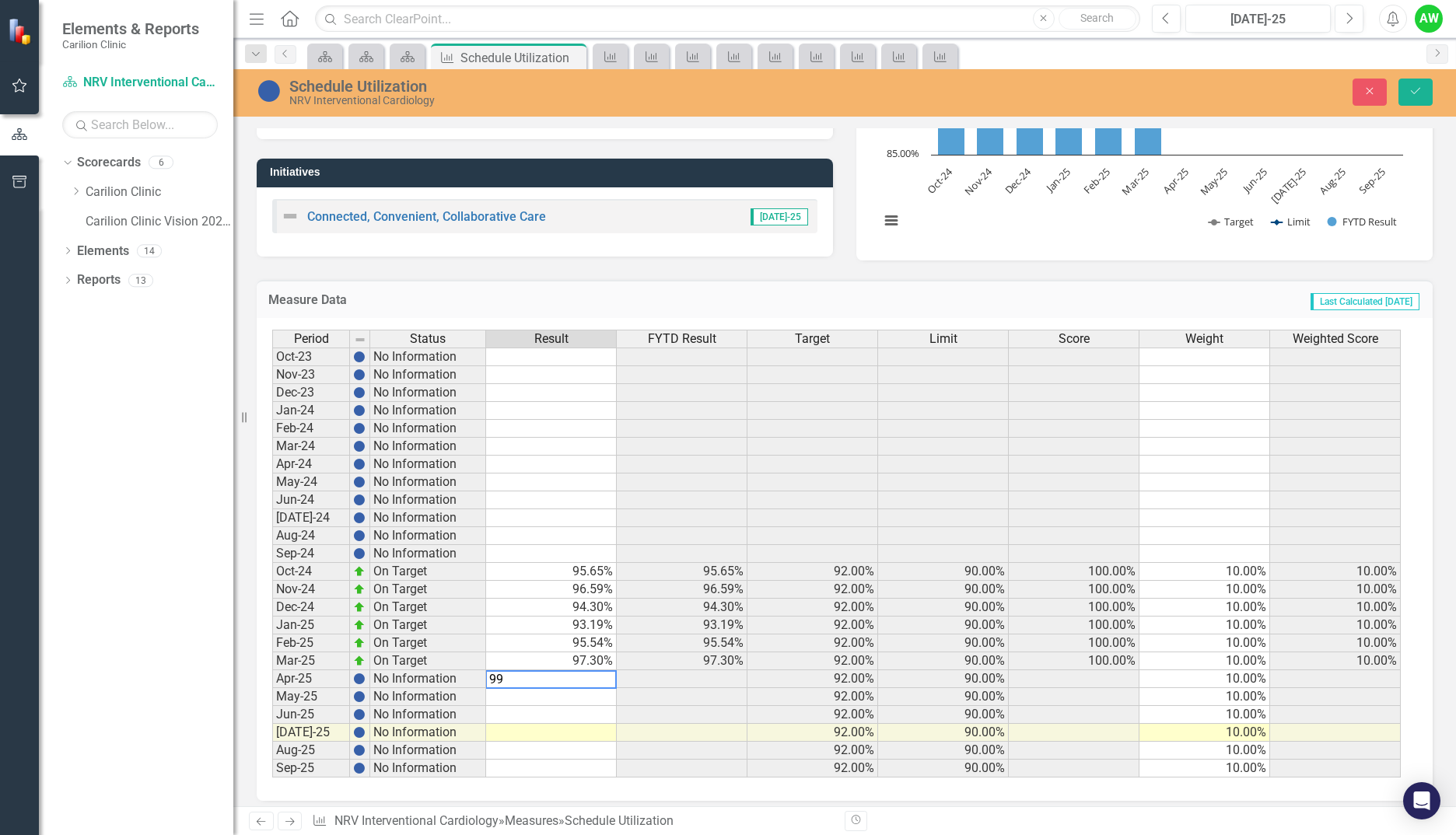
type textarea "9"
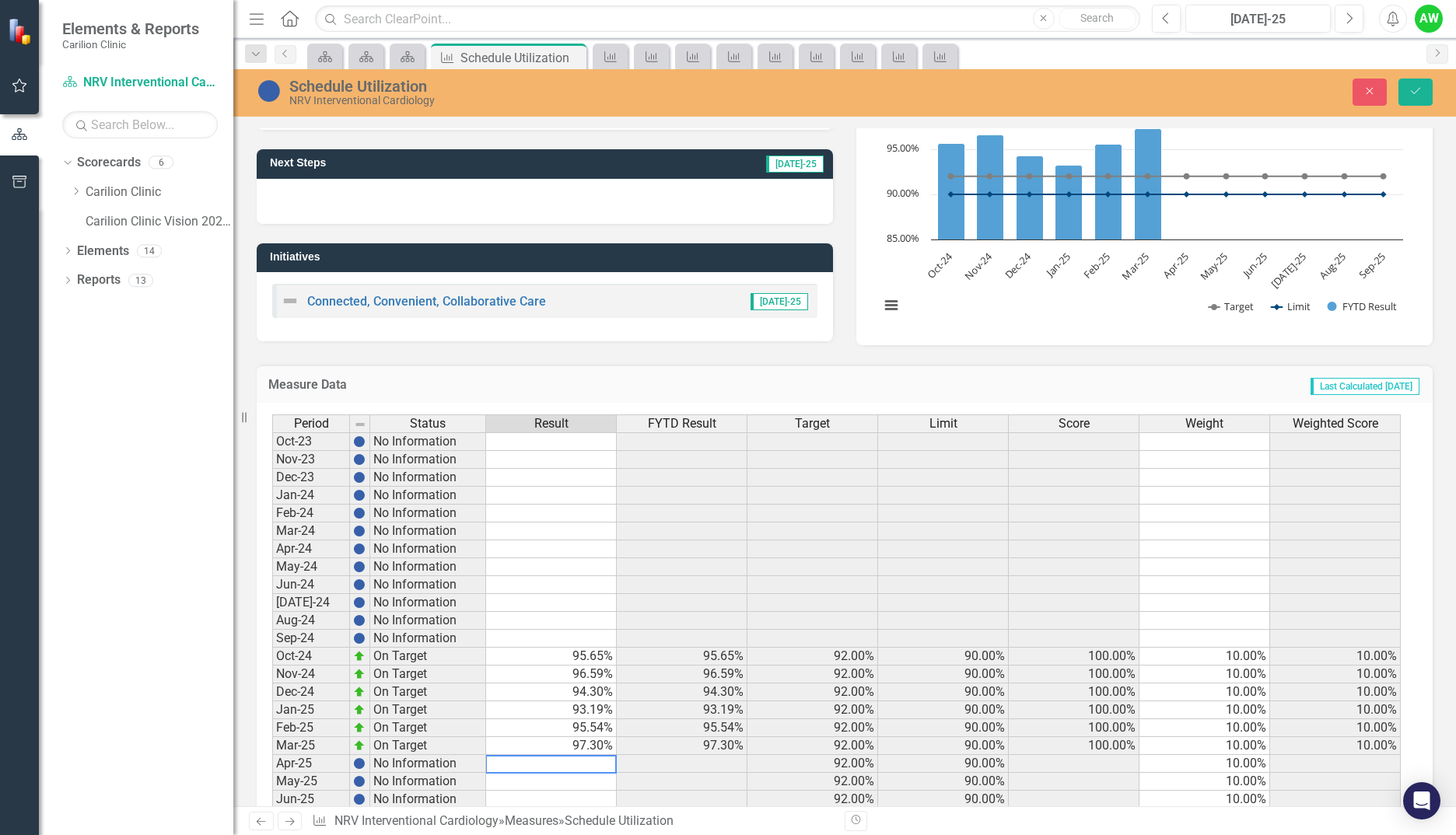
scroll to position [260, 0]
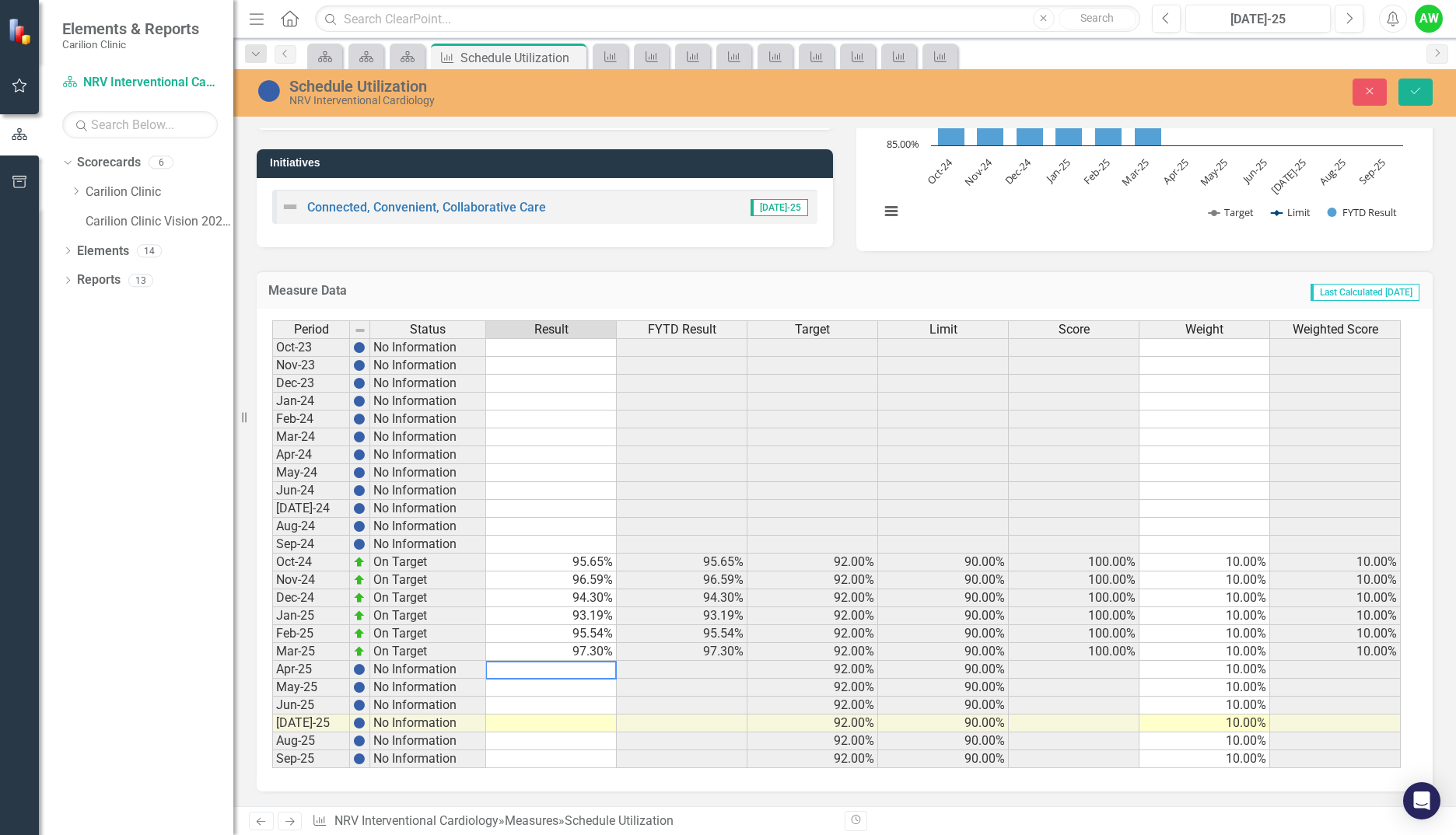
click at [574, 668] on textarea at bounding box center [551, 670] width 132 height 18
type textarea "99.47"
click at [1412, 81] on button "Save" at bounding box center [1415, 92] width 34 height 27
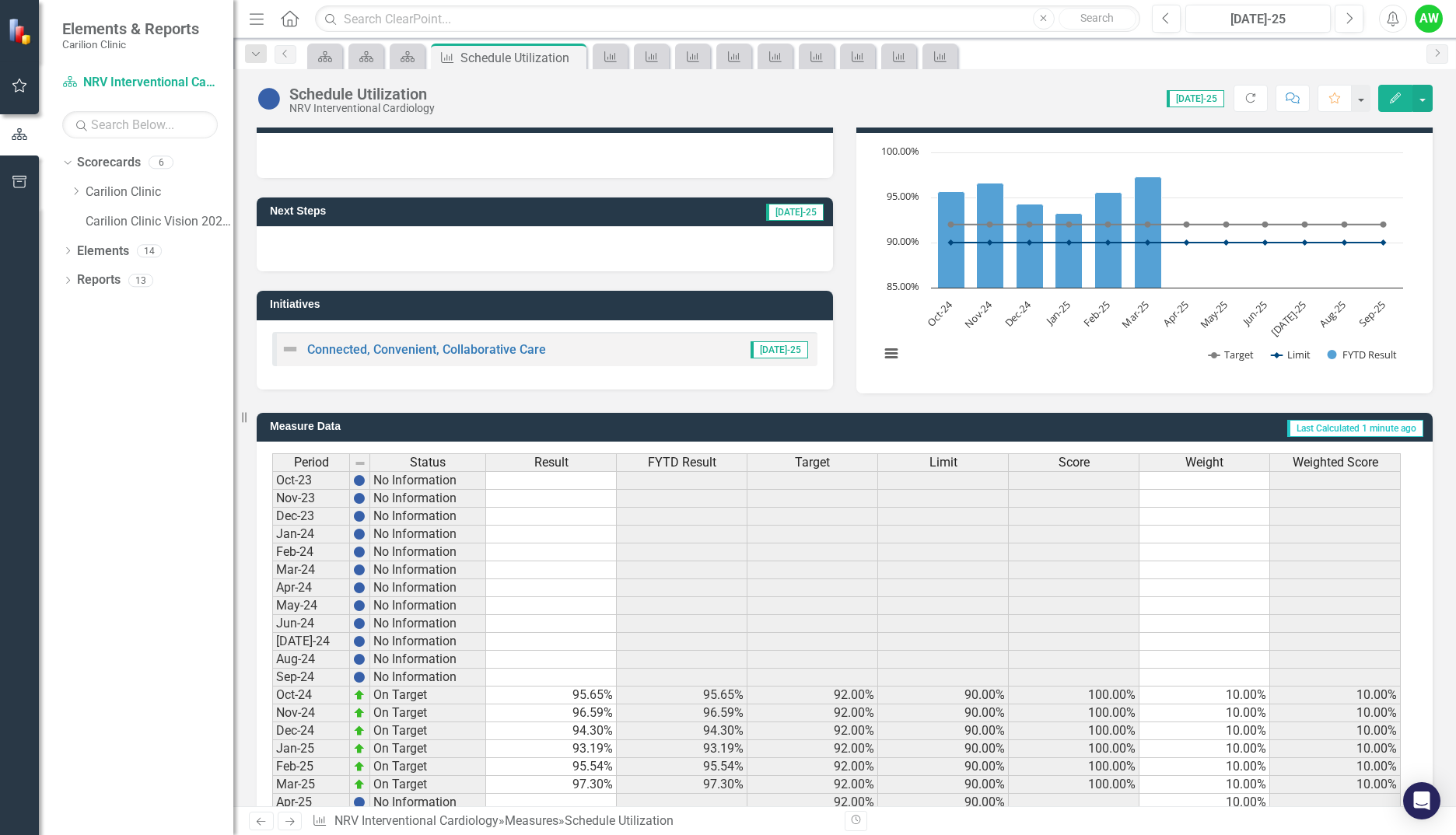
scroll to position [251, 0]
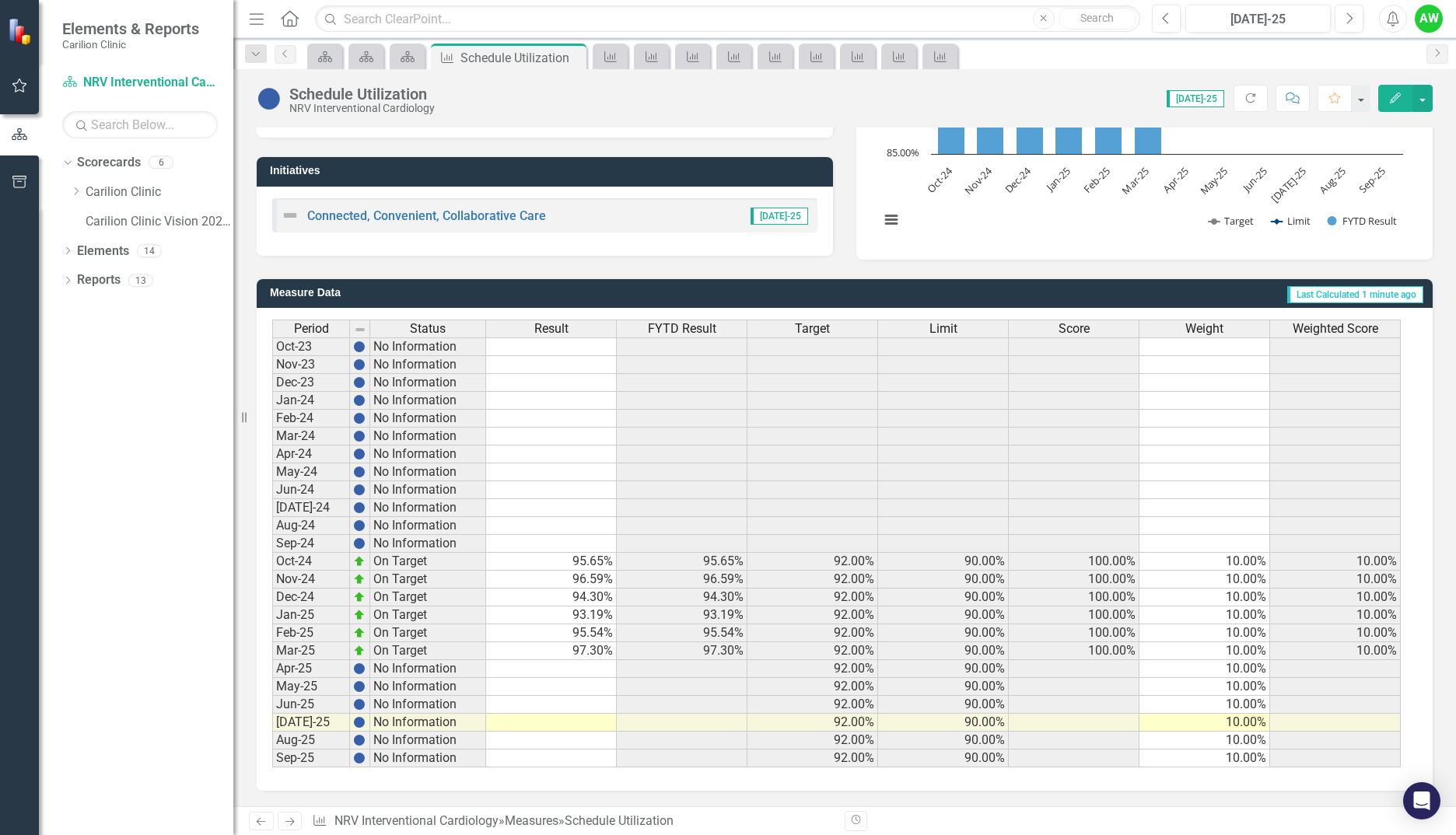
click at [561, 670] on td at bounding box center [552, 669] width 131 height 18
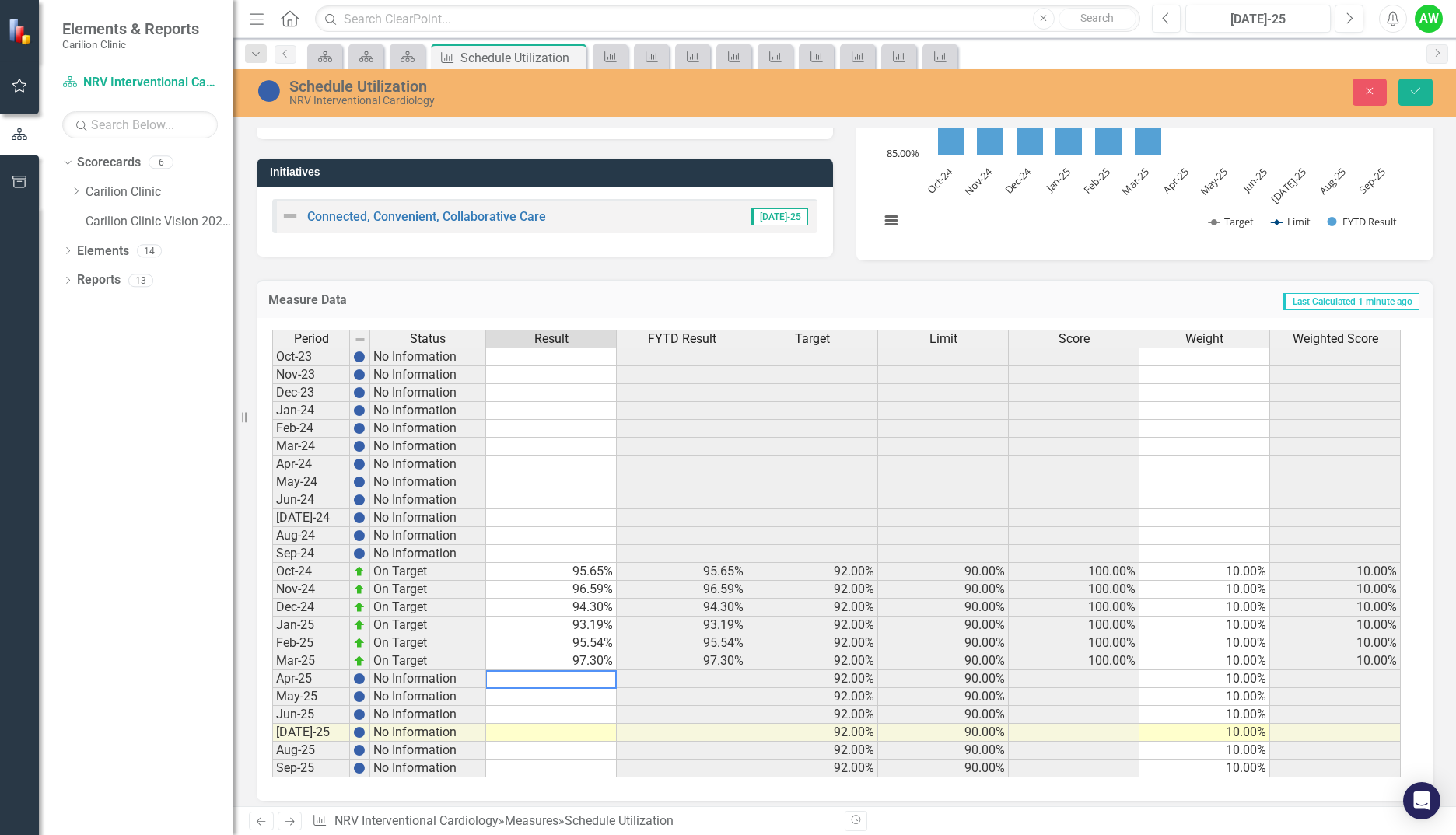
click at [551, 691] on td at bounding box center [552, 697] width 131 height 18
type textarea "101.6"
click at [572, 680] on td at bounding box center [552, 679] width 131 height 18
click at [561, 716] on td at bounding box center [552, 714] width 131 height 18
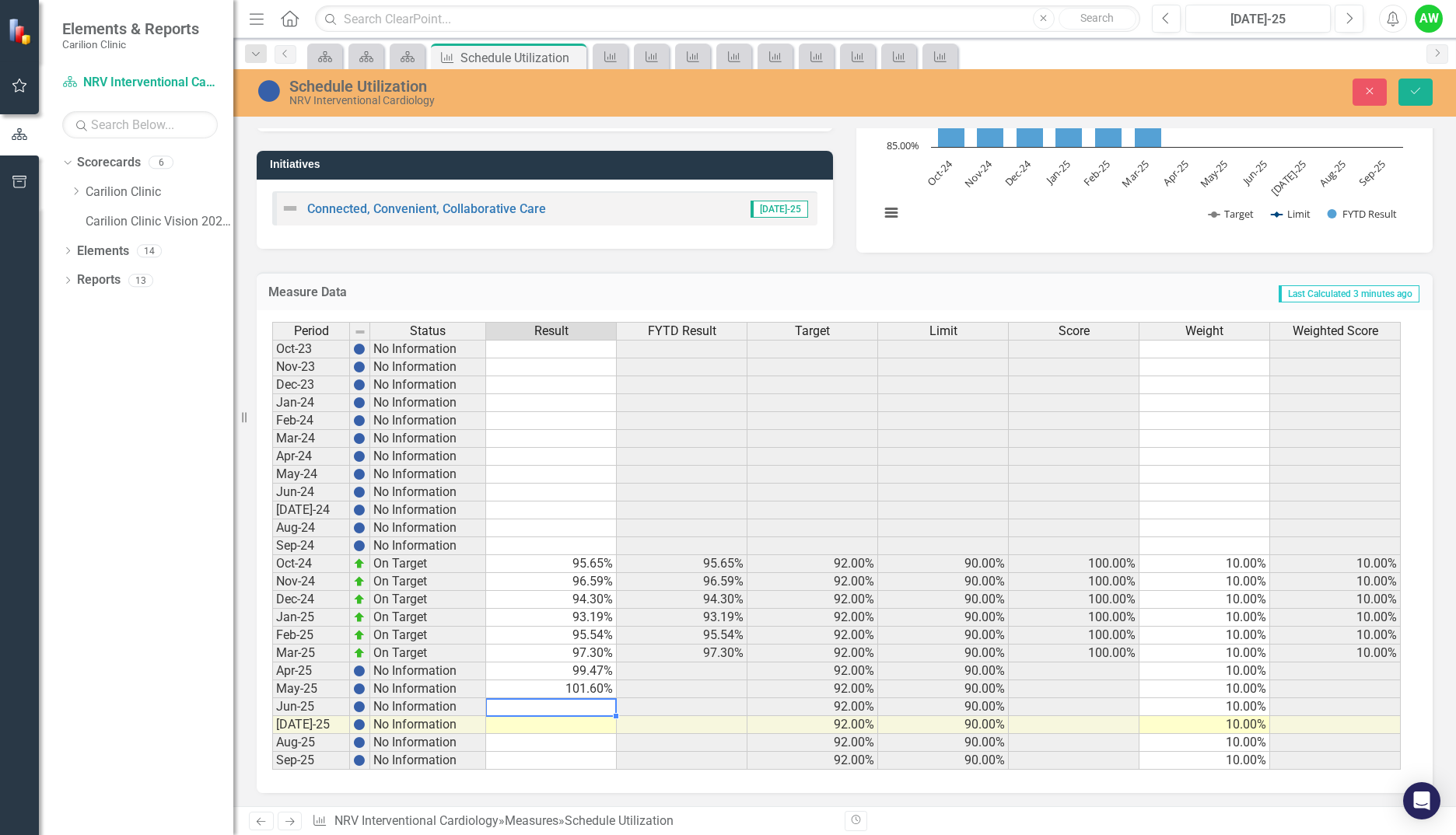
scroll to position [260, 0]
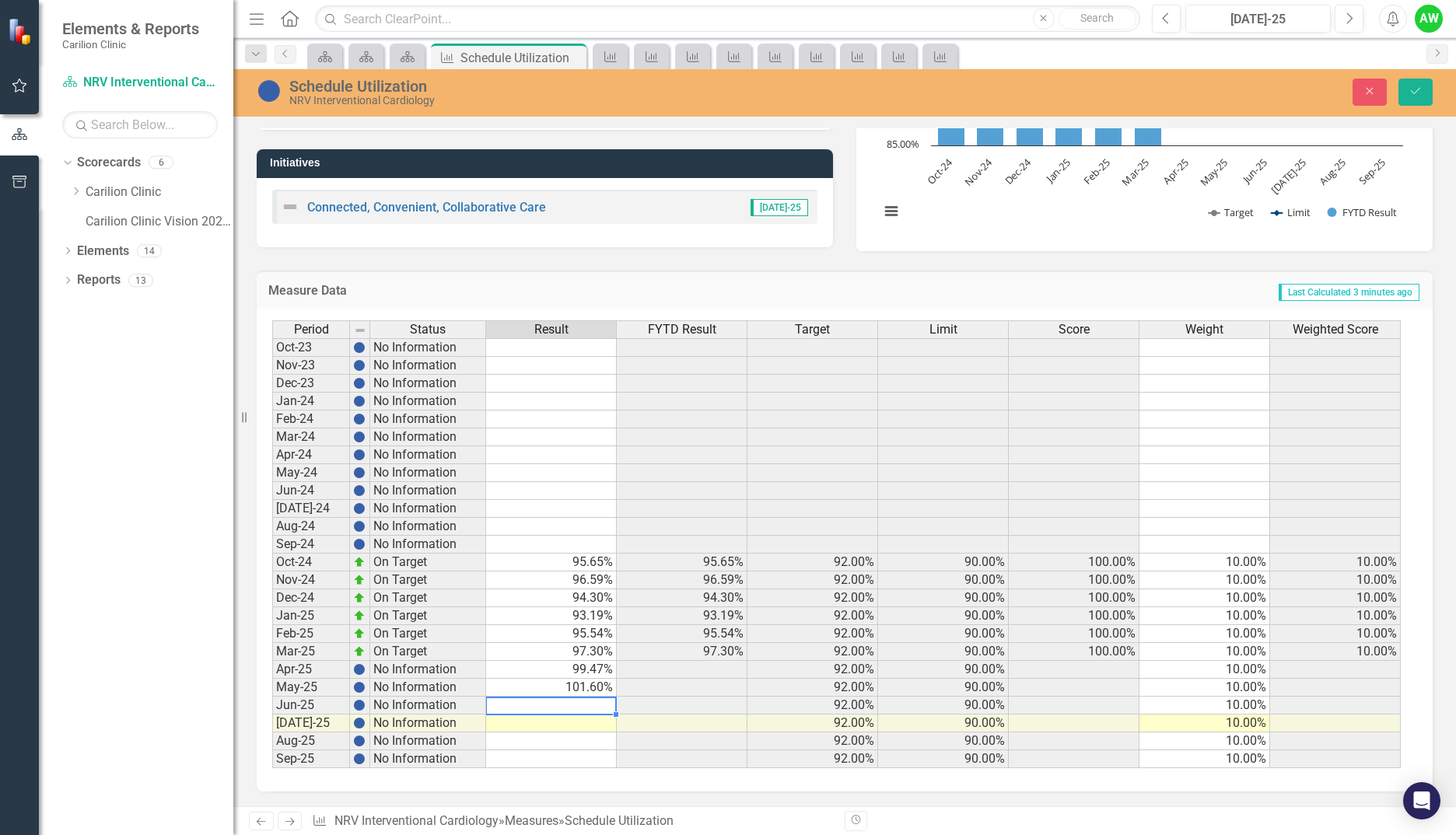
click at [272, 730] on div "Period Status Result FYTD Result Target Limit Score Weight Weighted Score Oct-2…" at bounding box center [272, 544] width 0 height 448
click at [568, 704] on td at bounding box center [552, 706] width 131 height 18
type textarea "104.8"
click at [1401, 97] on button "Save" at bounding box center [1415, 92] width 34 height 27
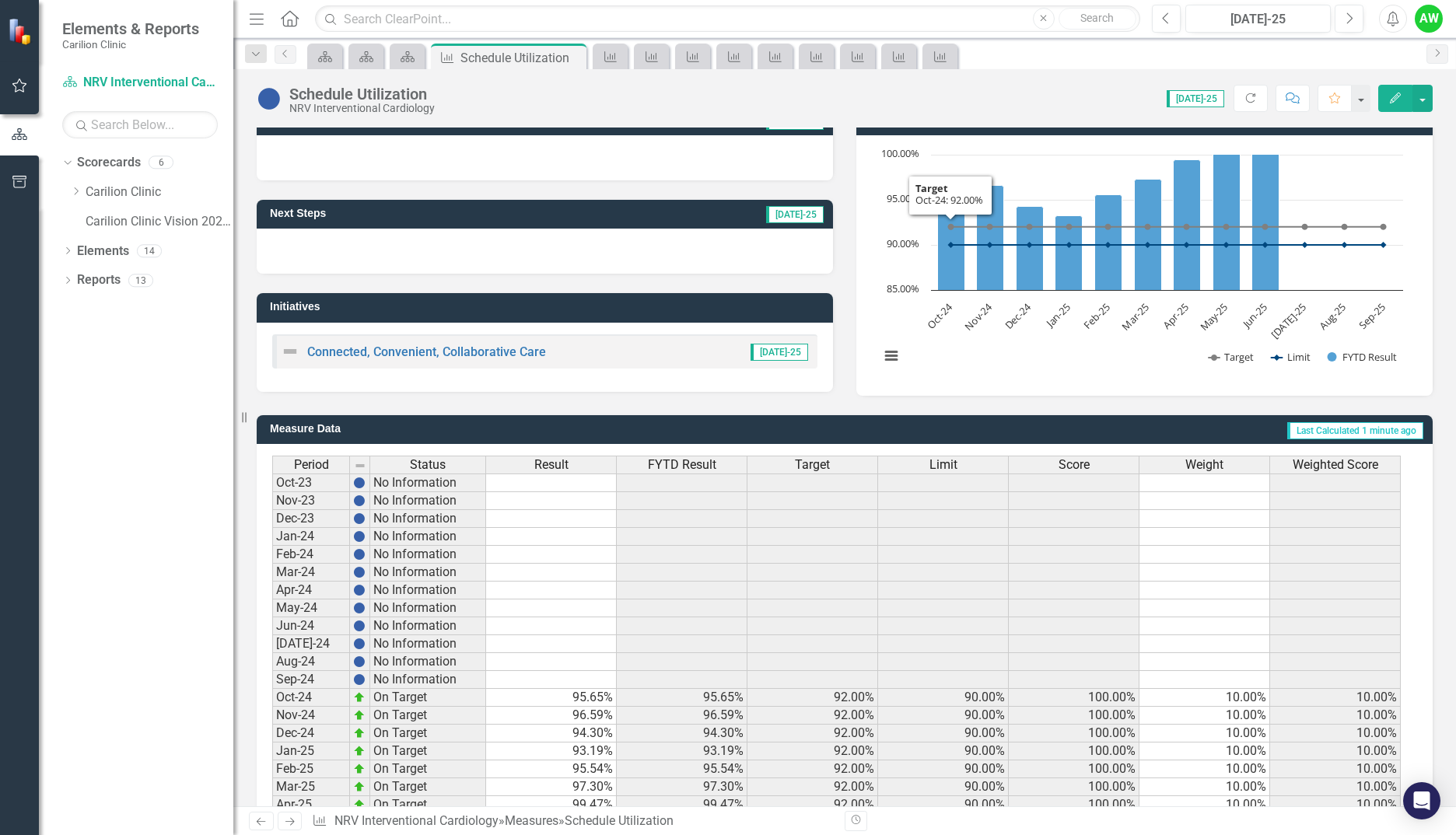
scroll to position [251, 0]
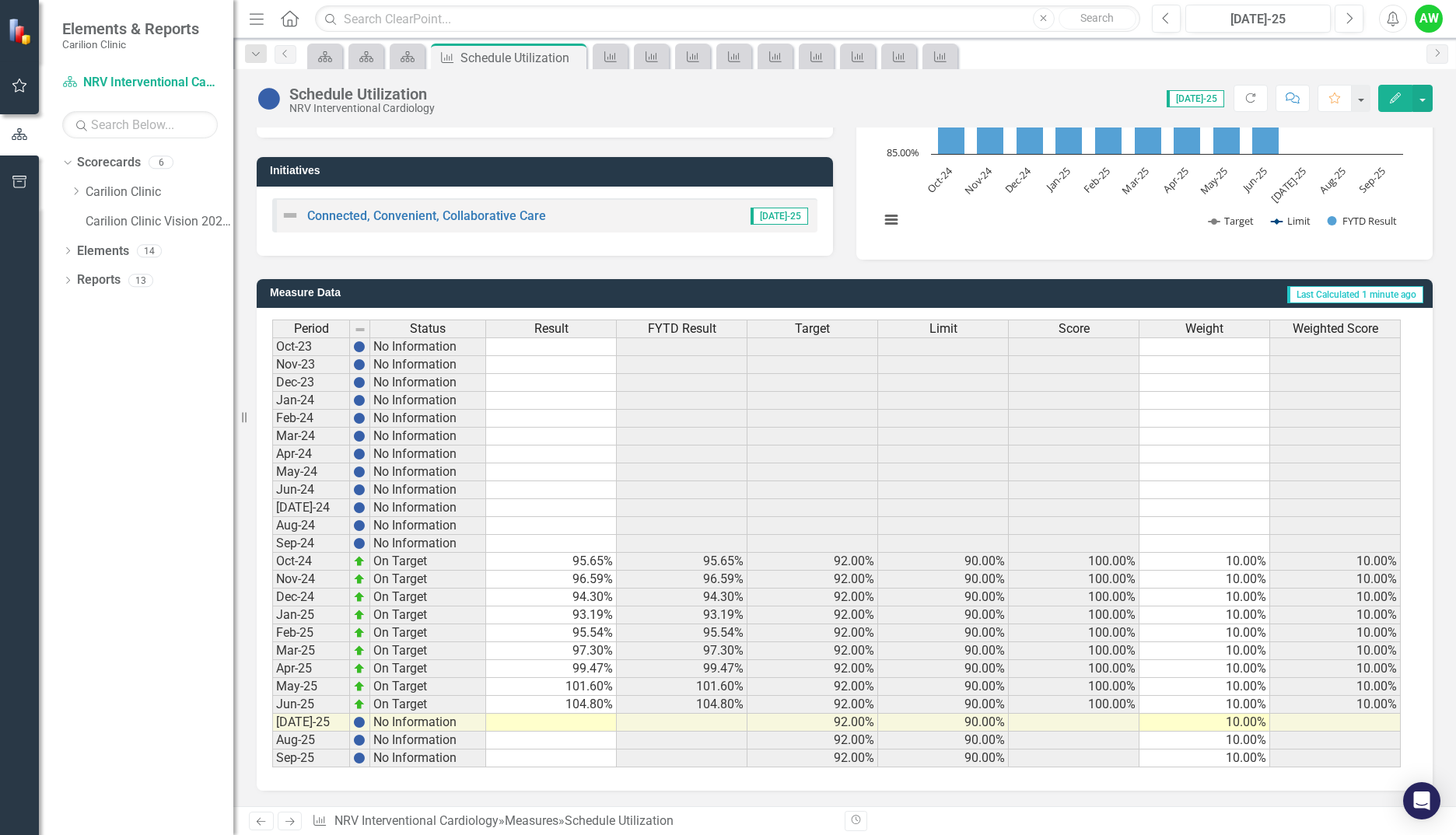
click at [272, 714] on div "Period Status Result FYTD Result Target Limit Score Weight Weighted Score Oct-2…" at bounding box center [272, 543] width 0 height 448
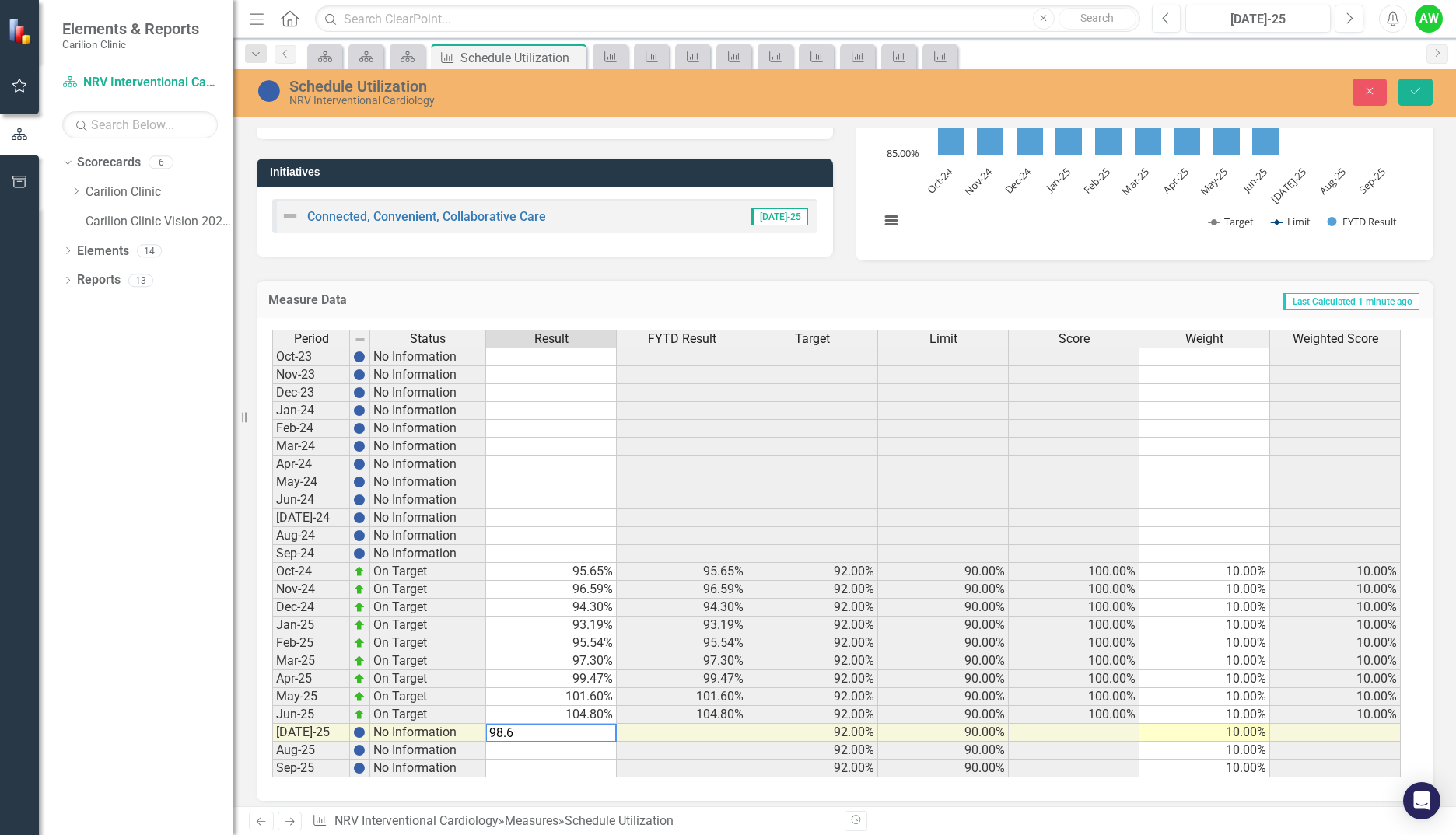
type textarea "98.63"
click at [1407, 89] on button "Save" at bounding box center [1415, 92] width 34 height 27
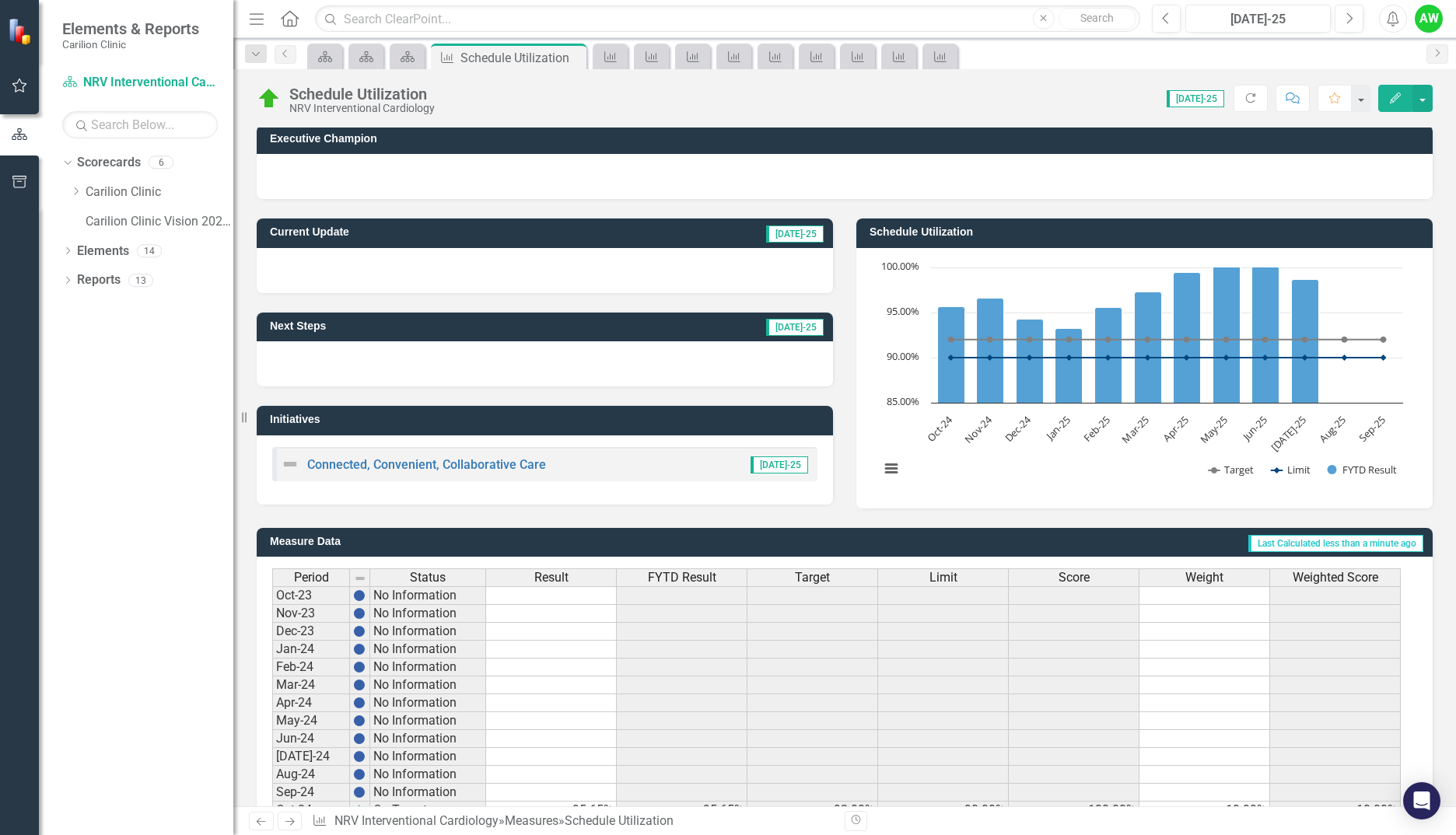
scroll to position [0, 0]
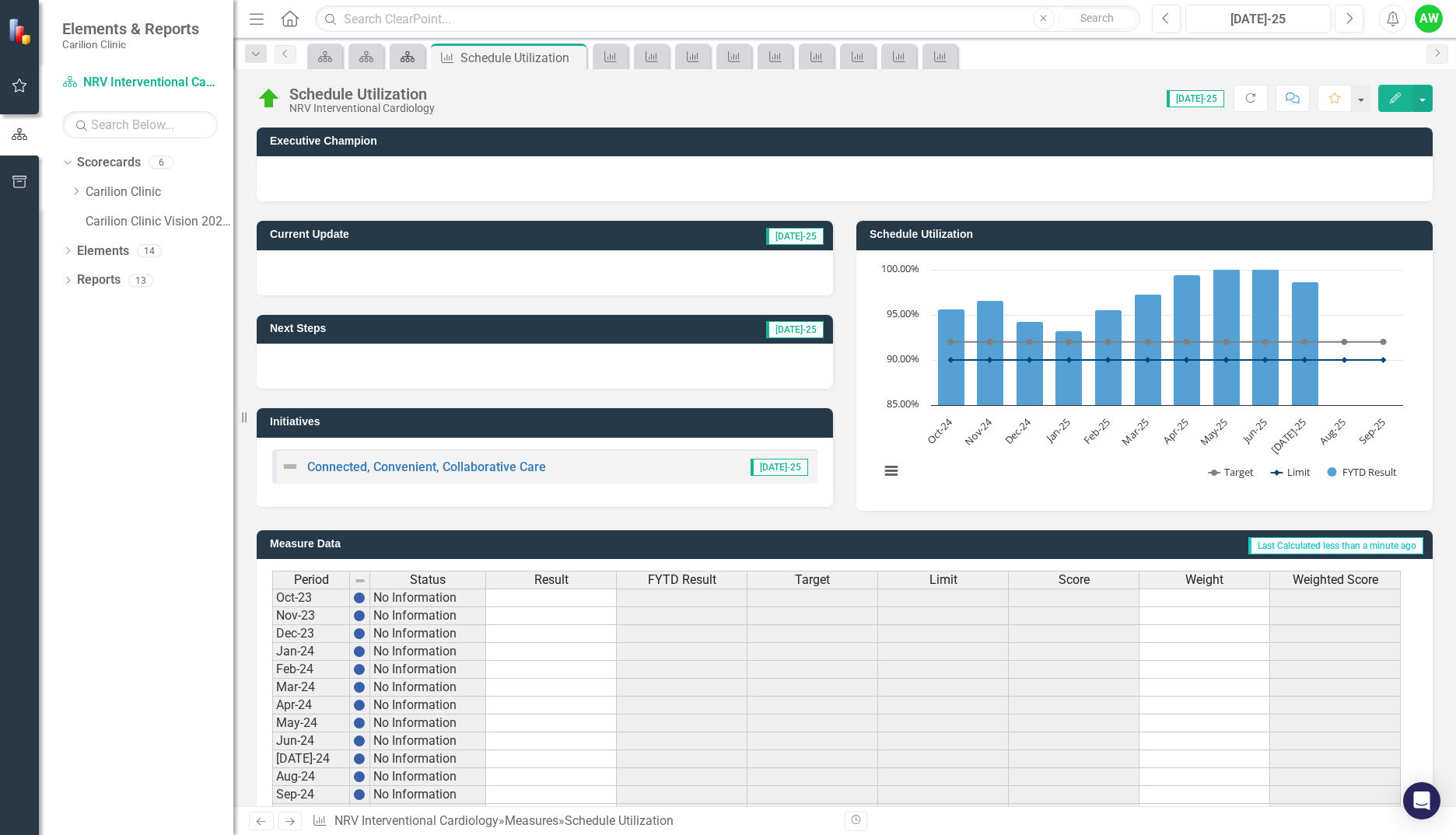
click at [404, 52] on icon "Scorecard" at bounding box center [407, 57] width 15 height 13
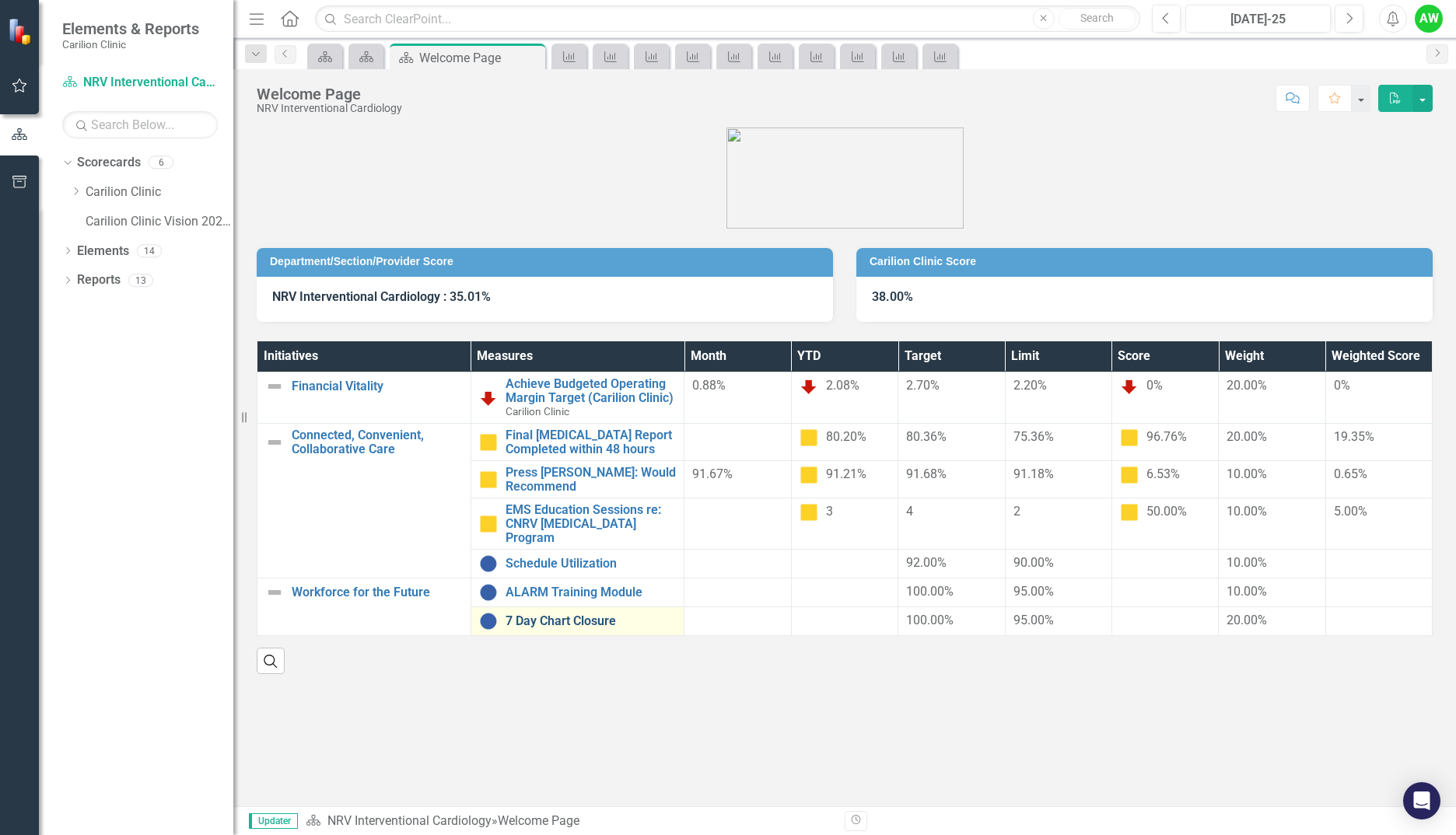
click at [616, 614] on link "7 Day Chart Closure" at bounding box center [591, 621] width 171 height 14
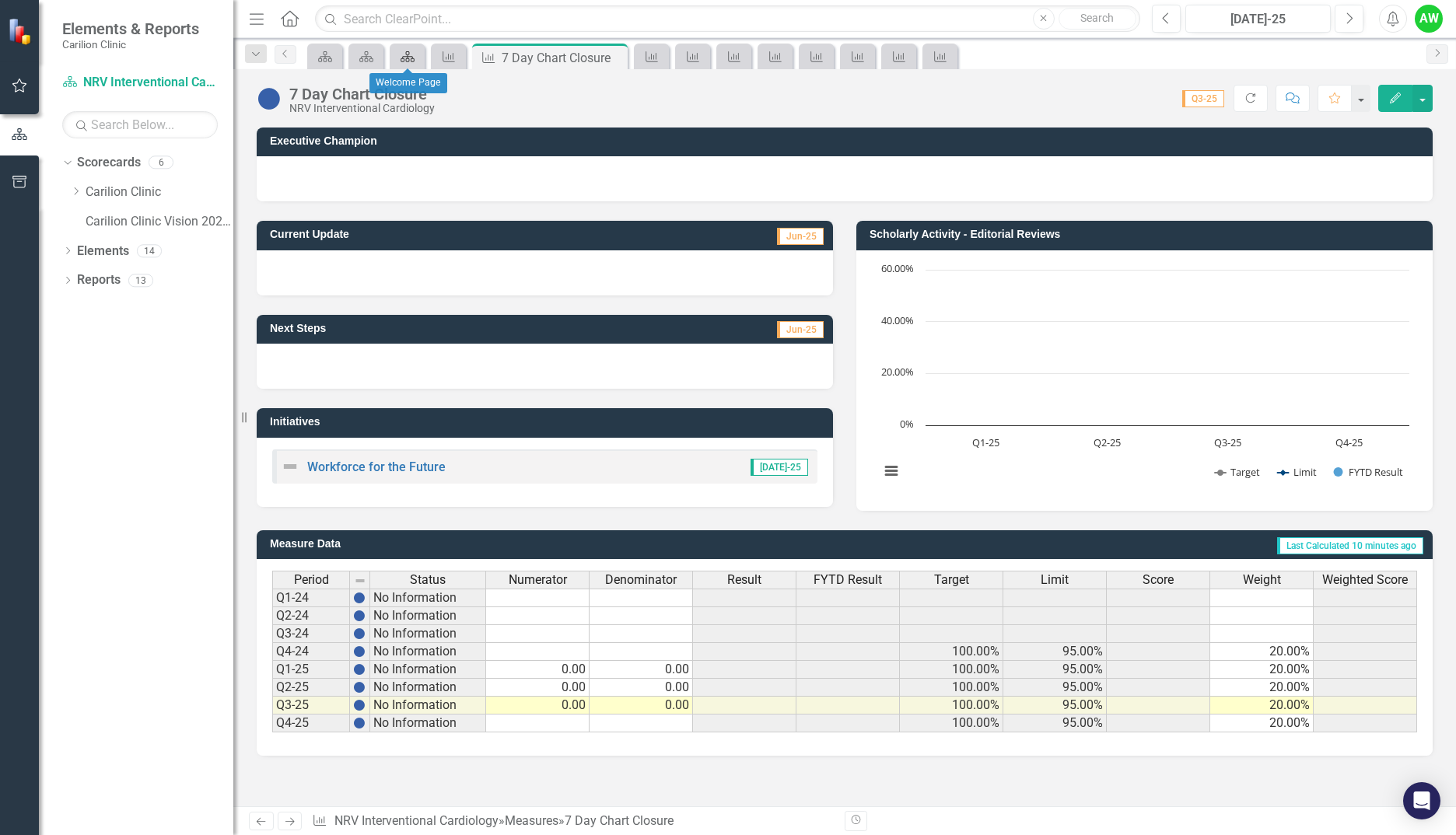
click at [401, 53] on icon "Scorecard" at bounding box center [407, 57] width 15 height 13
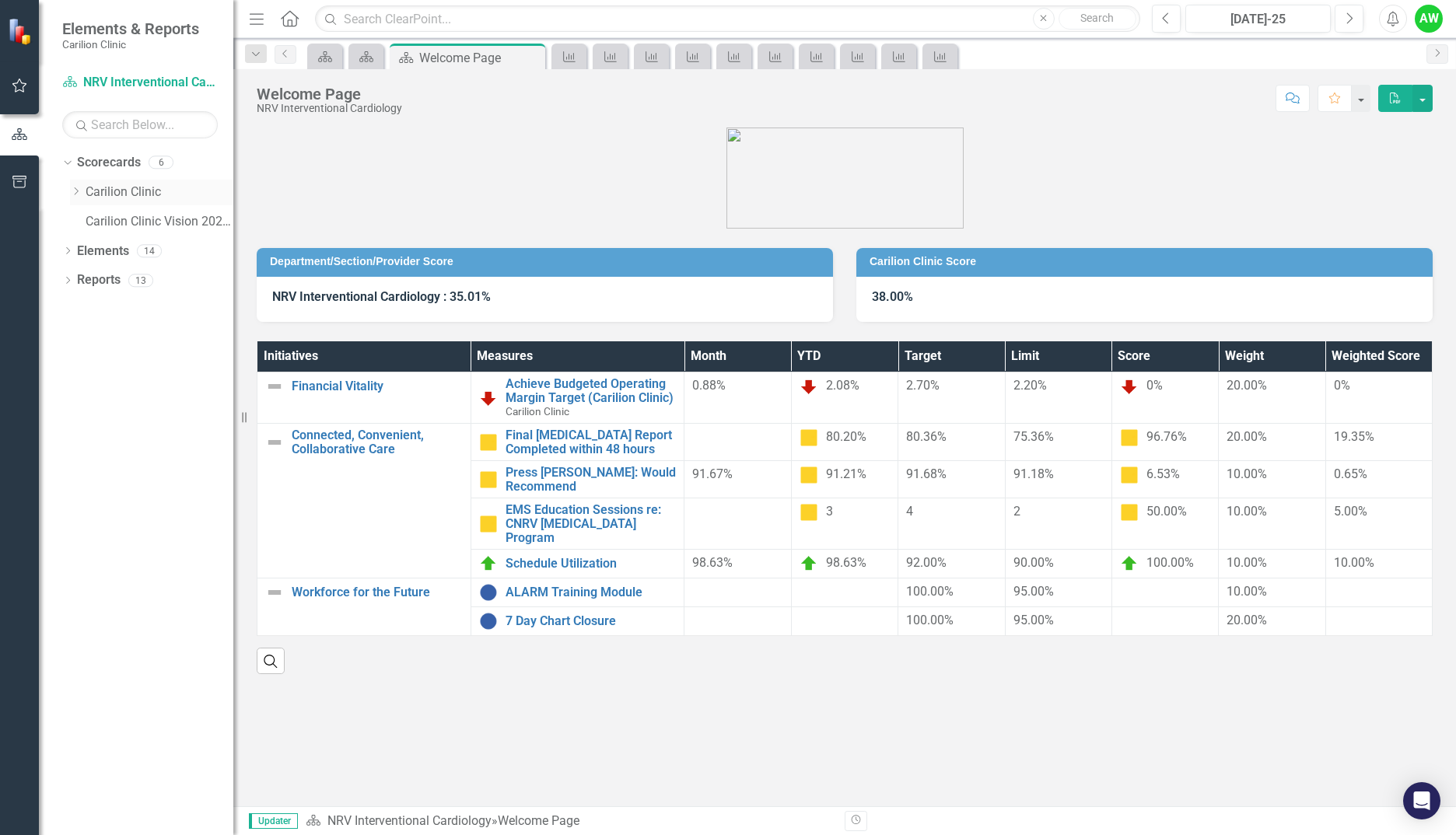
click at [77, 188] on icon "Dropdown" at bounding box center [76, 192] width 12 height 10
click at [93, 252] on icon at bounding box center [92, 251] width 4 height 8
click at [137, 283] on link "NRV General Cardiology" at bounding box center [175, 280] width 117 height 18
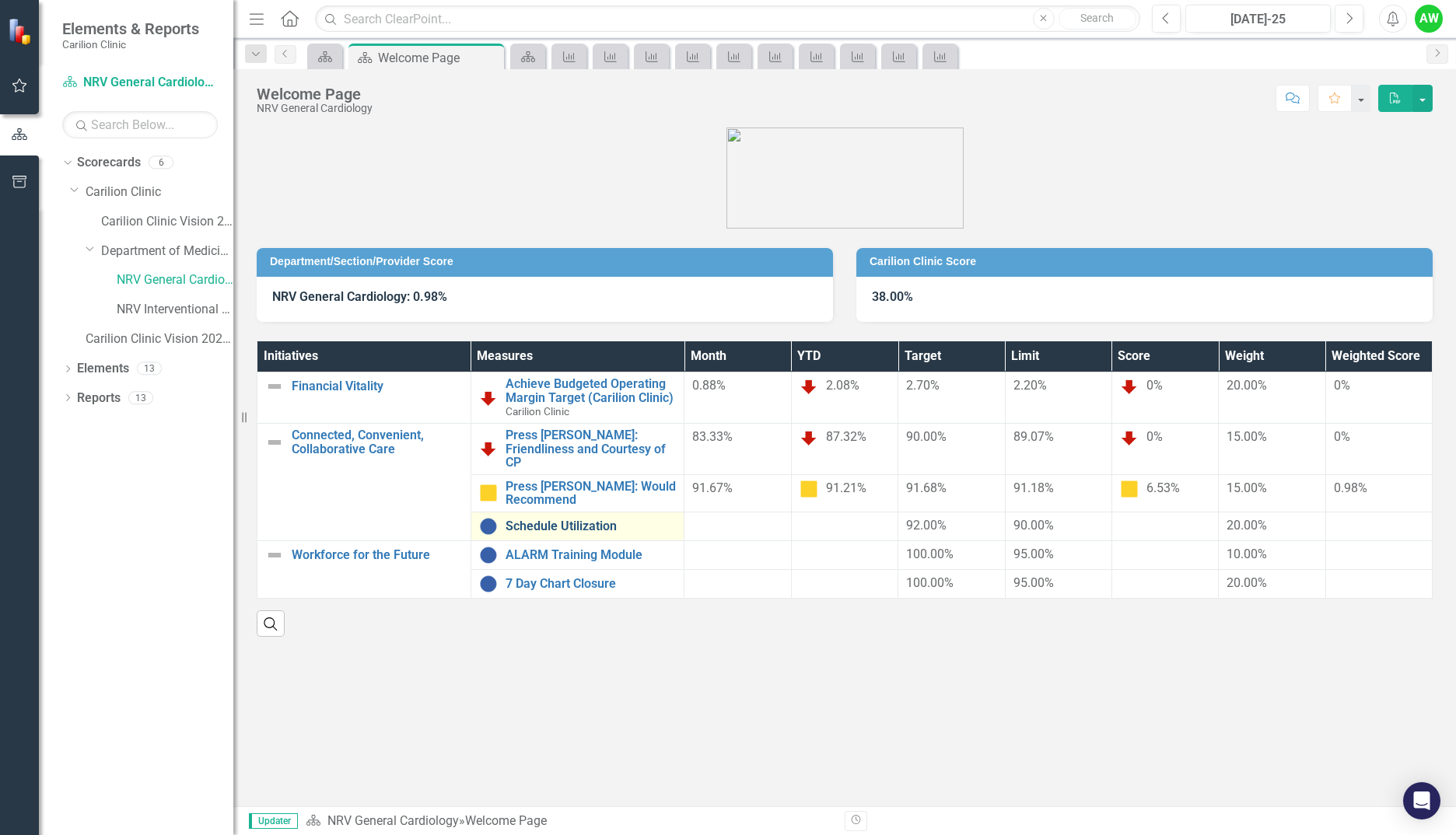
click at [586, 520] on link "Schedule Utilization" at bounding box center [591, 527] width 171 height 14
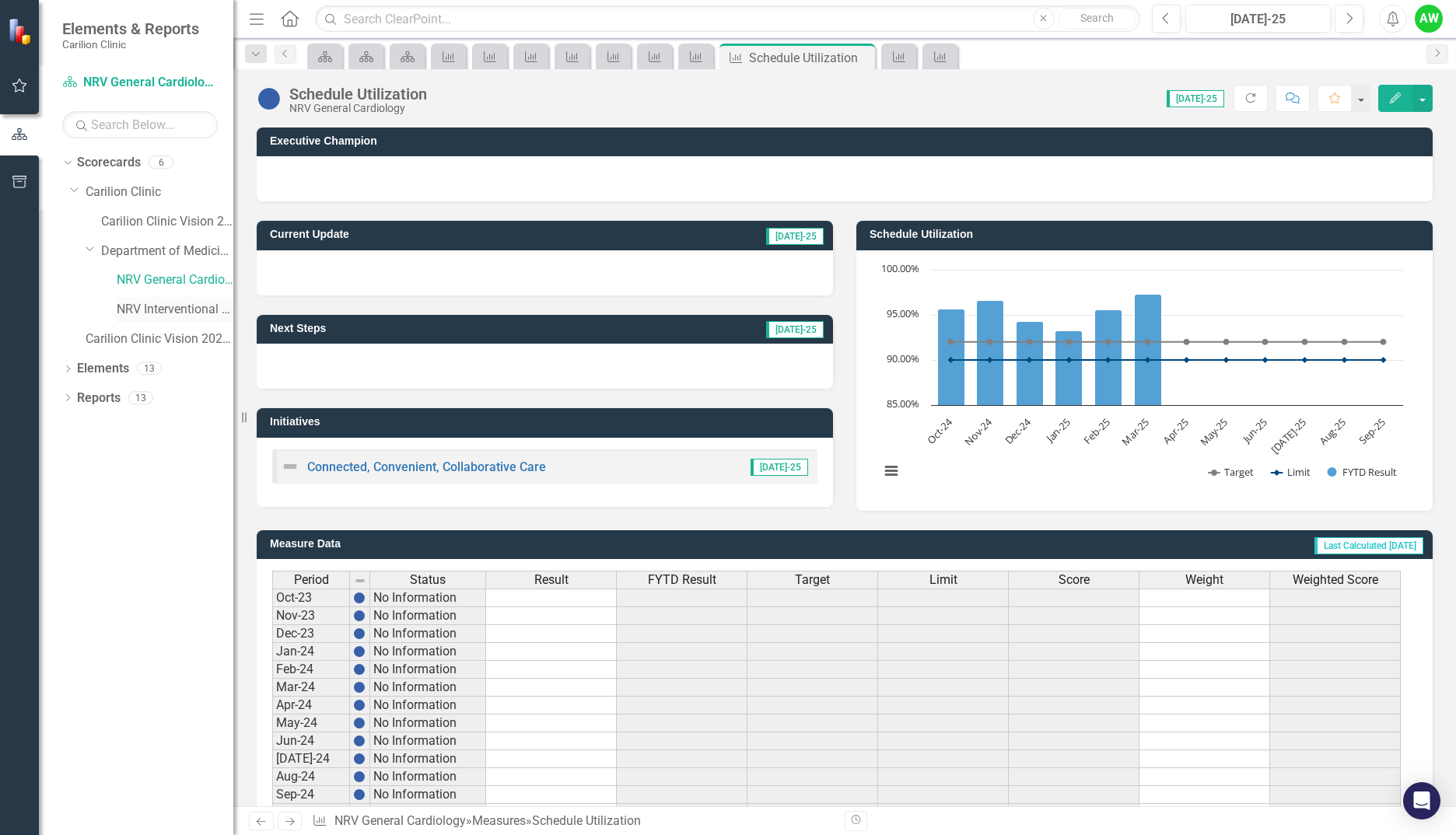
click at [157, 307] on link "NRV Interventional Cardiology" at bounding box center [175, 310] width 117 height 18
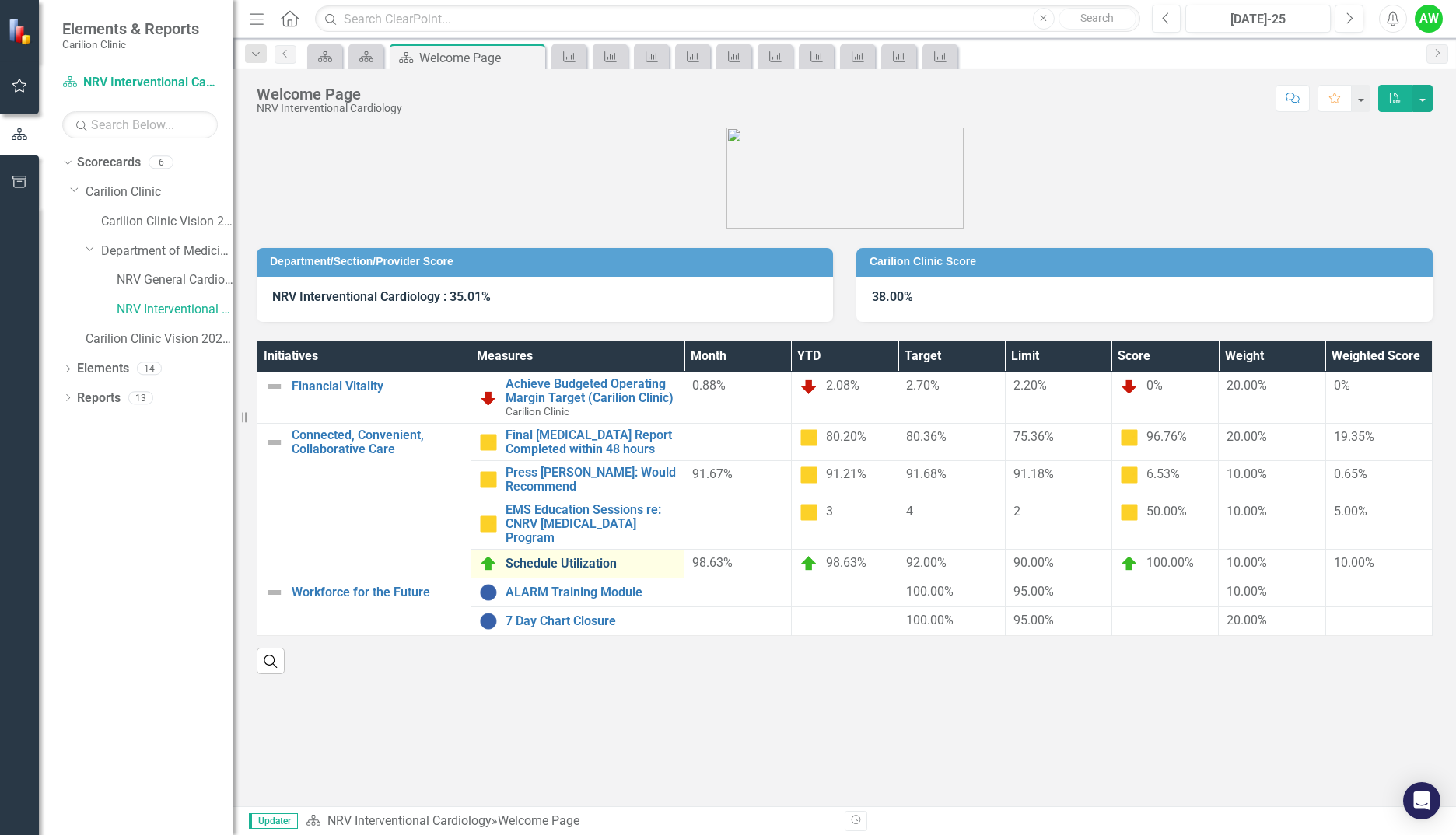
click at [536, 556] on link "Schedule Utilization" at bounding box center [591, 564] width 171 height 14
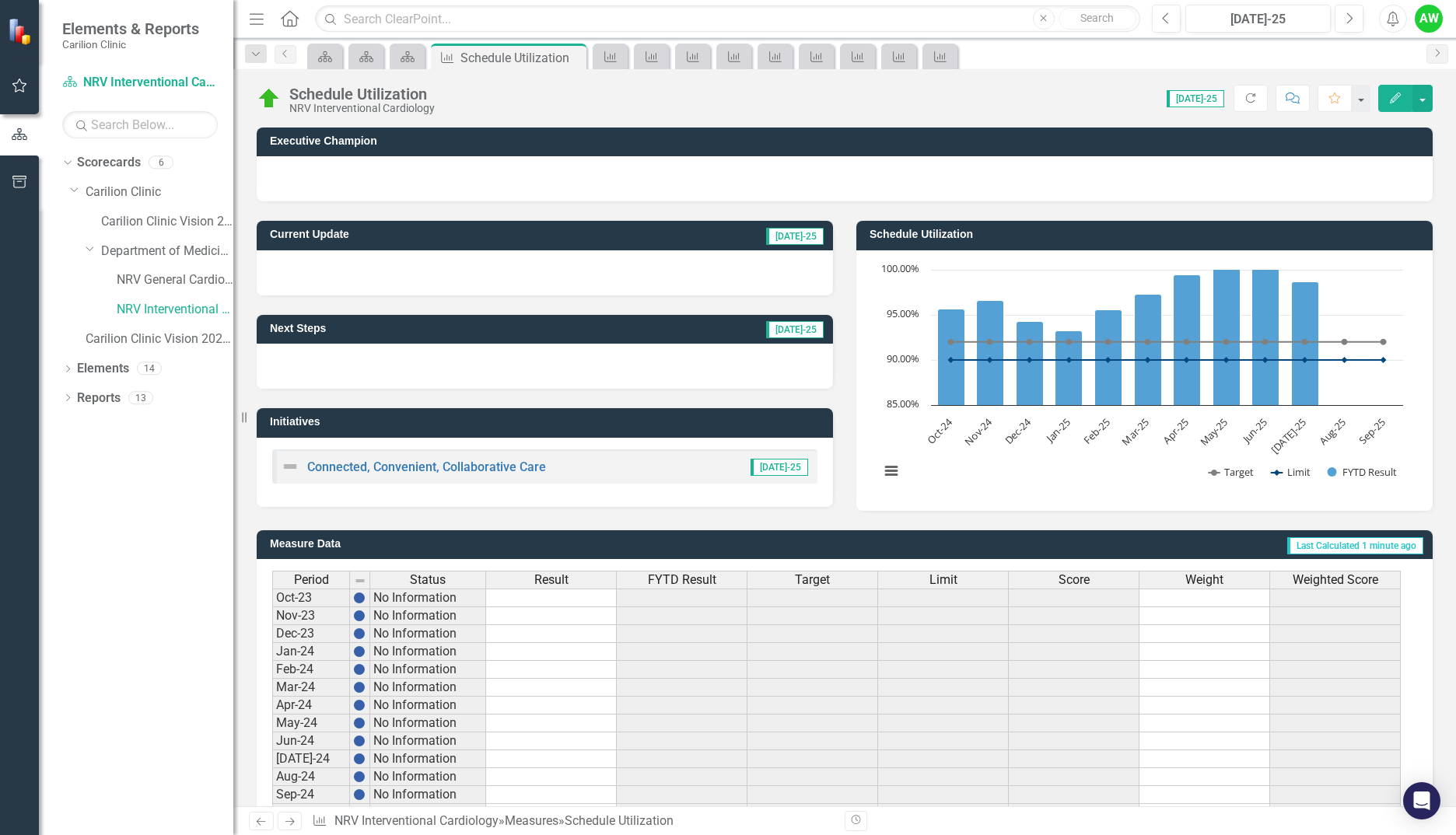
scroll to position [251, 0]
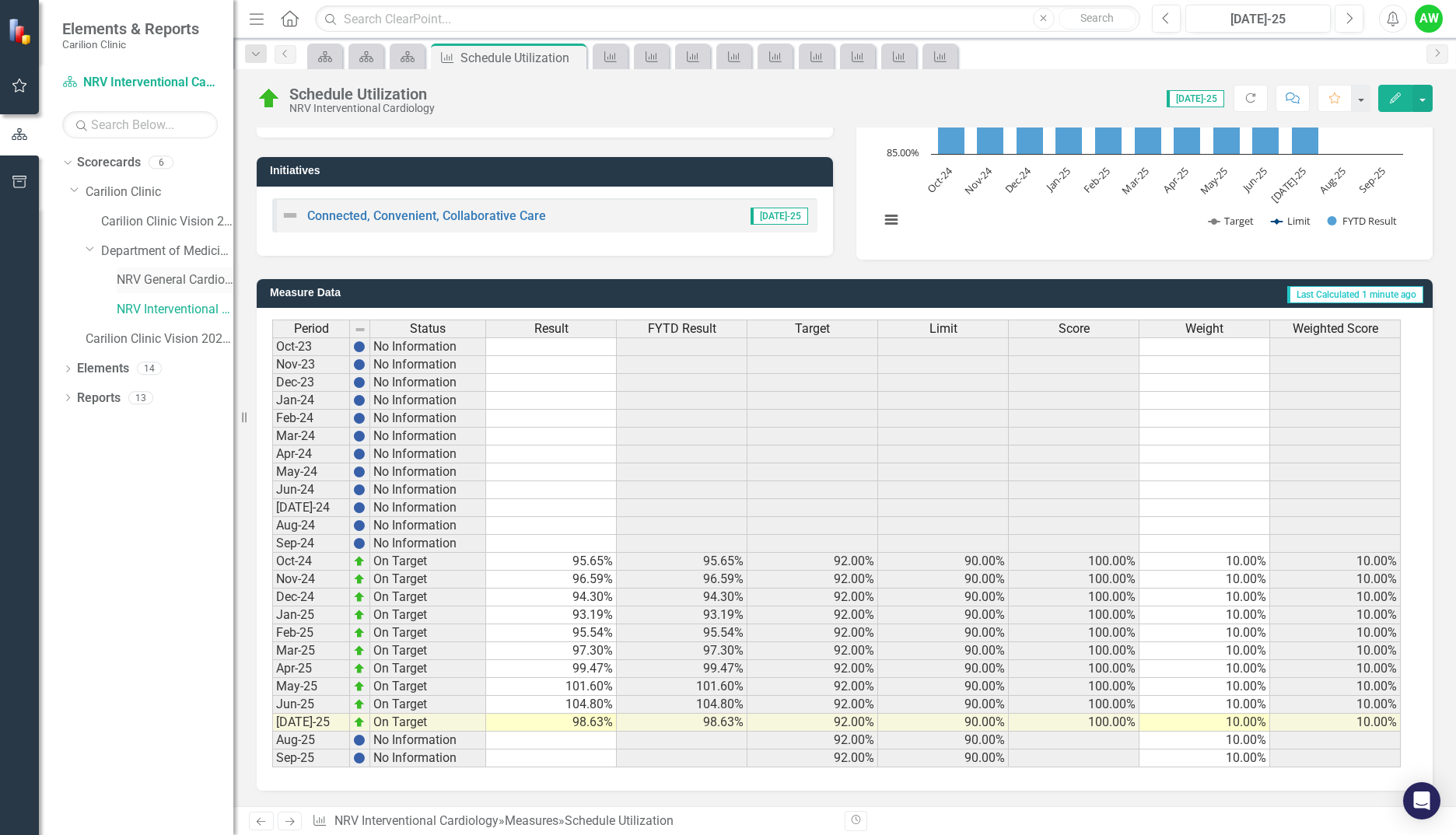
click at [145, 281] on link "NRV General Cardiology" at bounding box center [175, 280] width 117 height 18
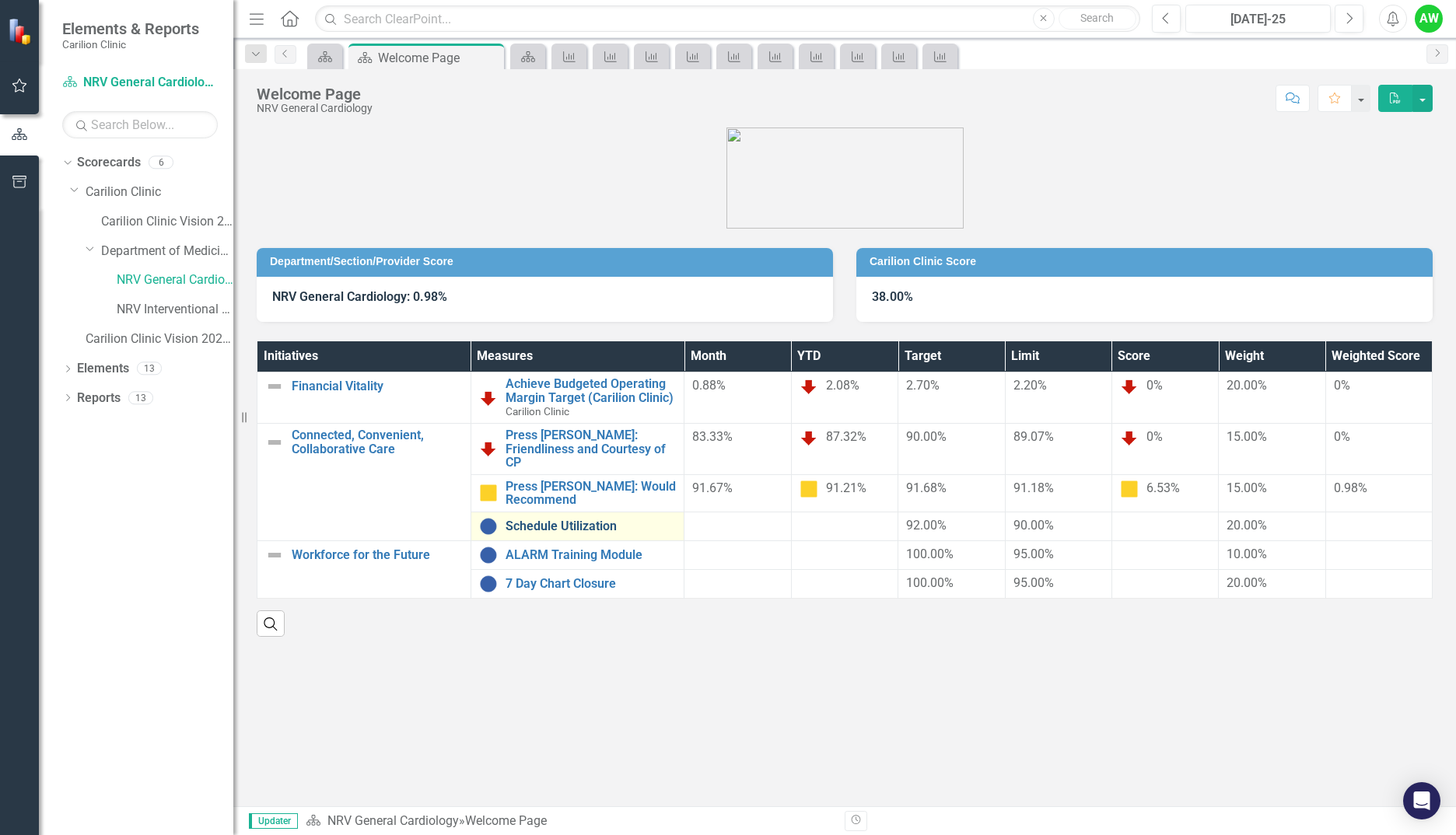
click at [557, 520] on link "Schedule Utilization" at bounding box center [591, 527] width 171 height 14
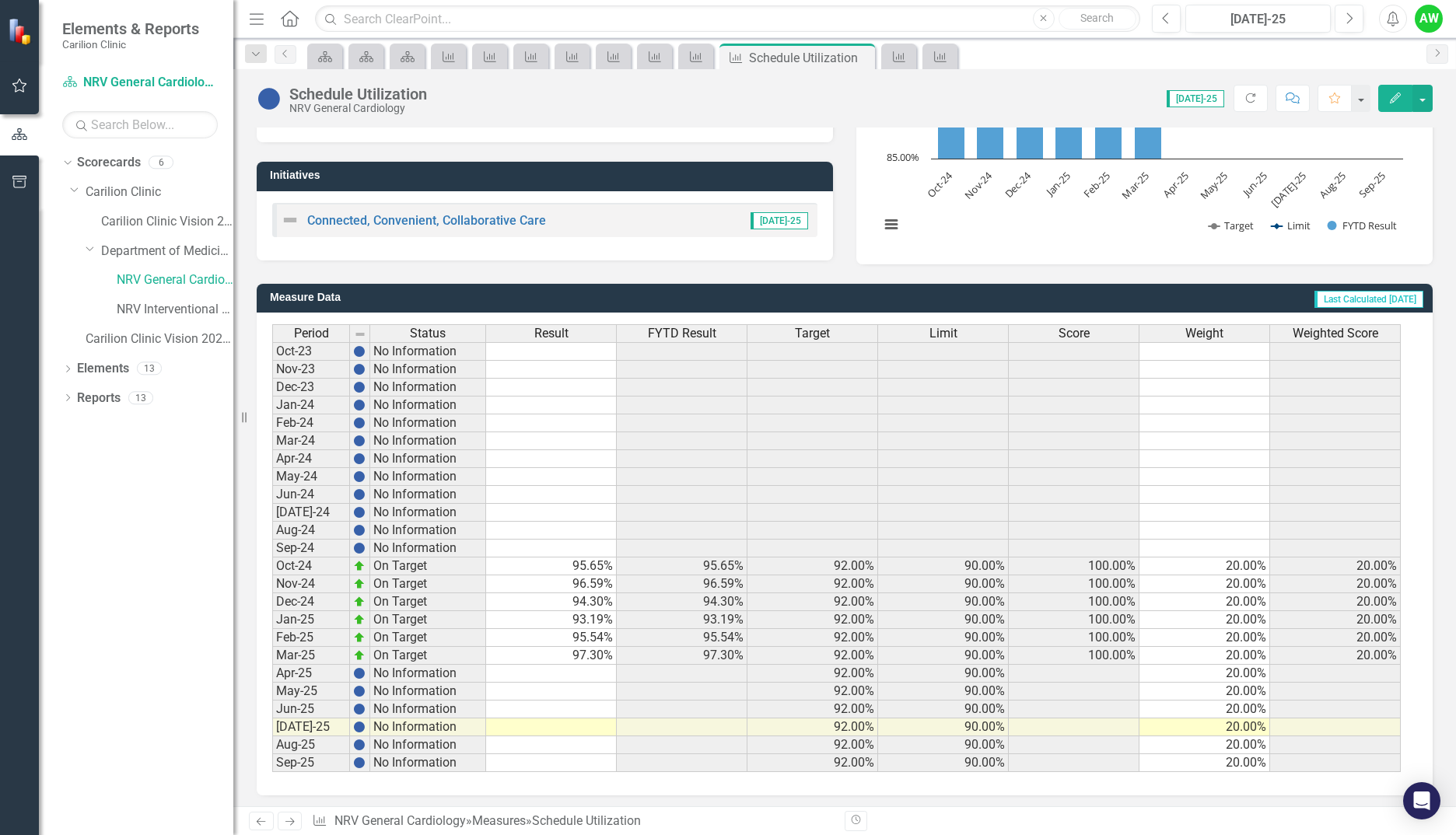
scroll to position [251, 0]
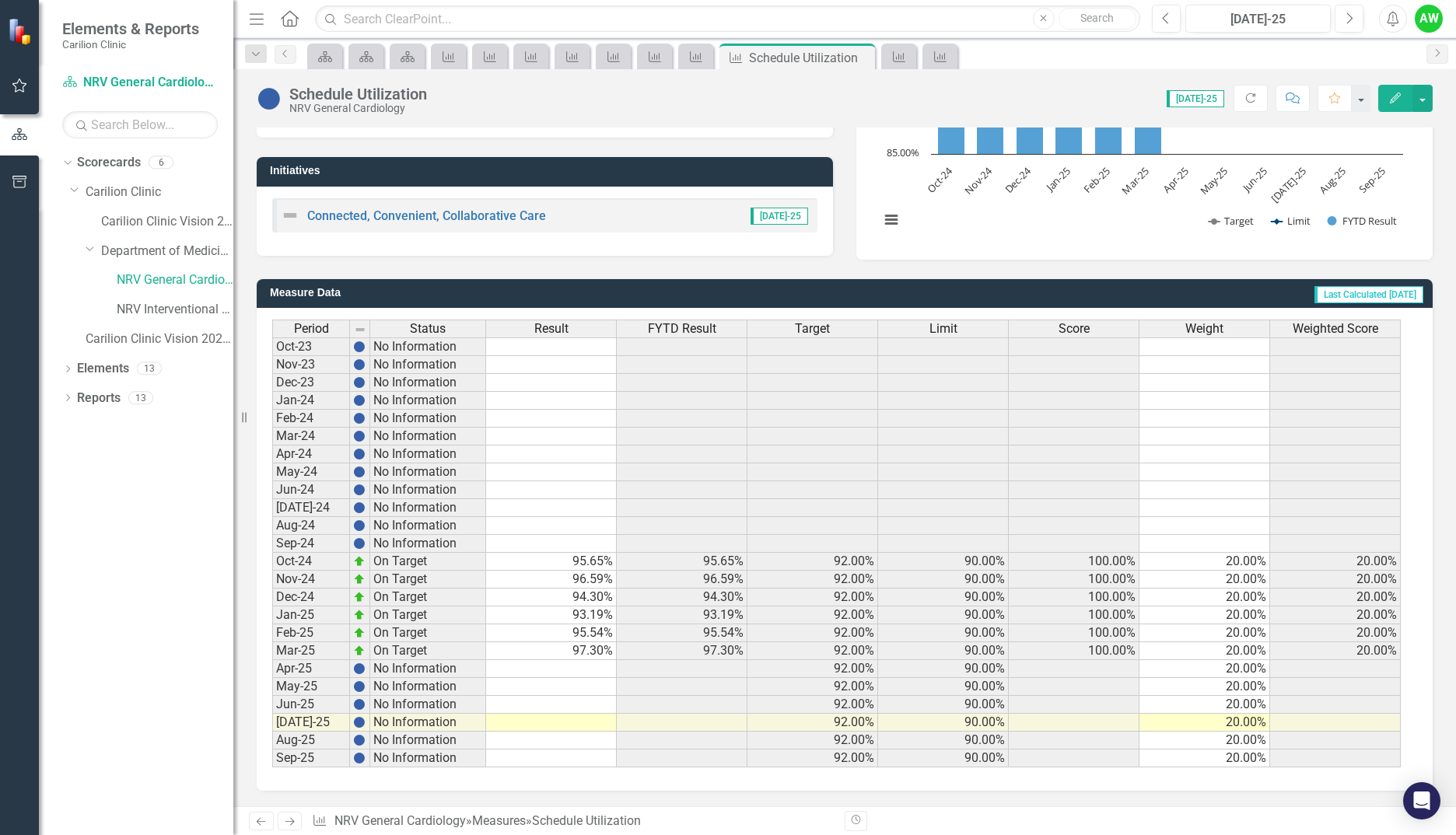
click at [534, 671] on td at bounding box center [552, 669] width 131 height 18
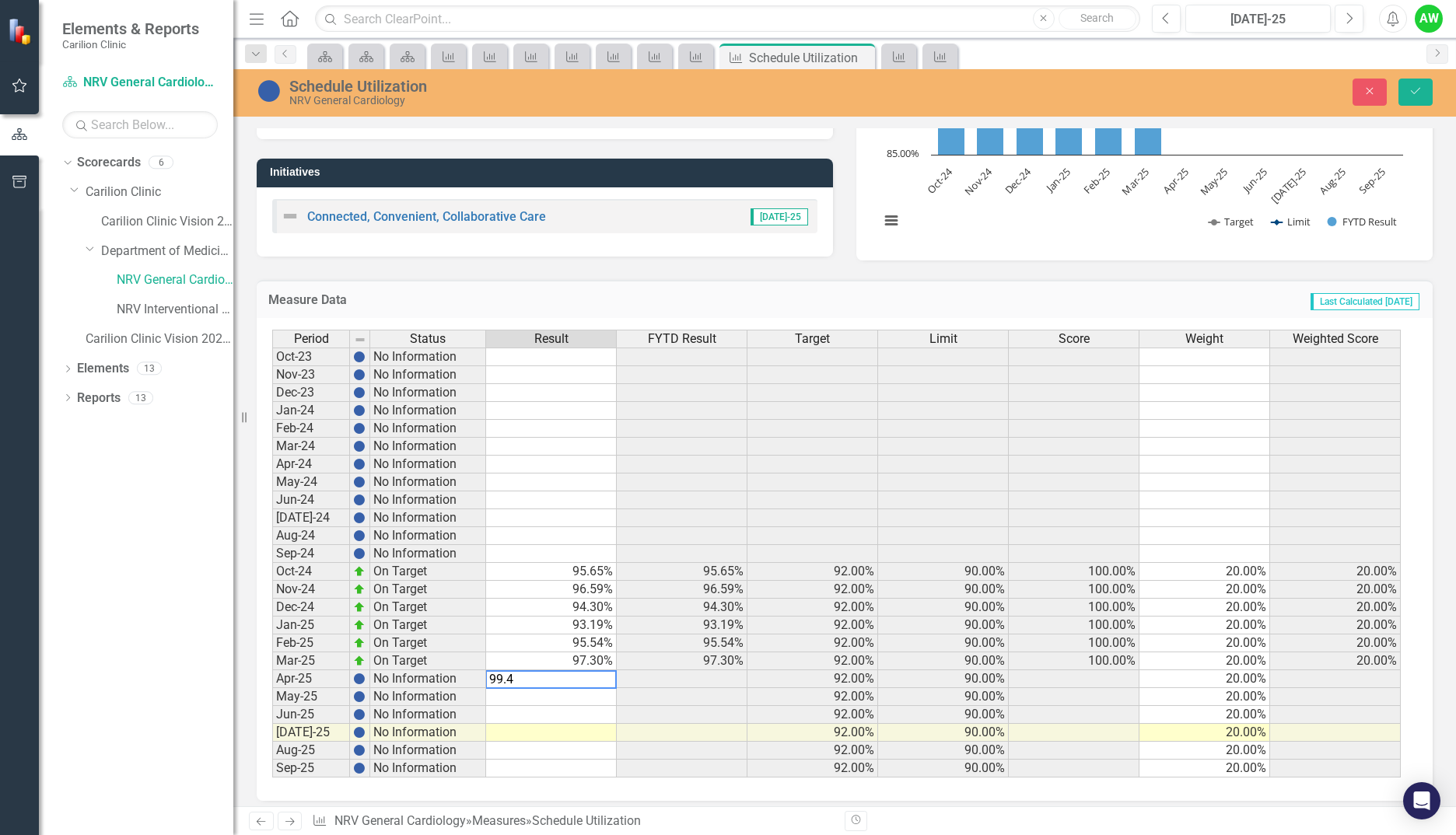
type textarea "99.47"
type textarea "101.60"
type textarea "104.80"
type textarea "98.63"
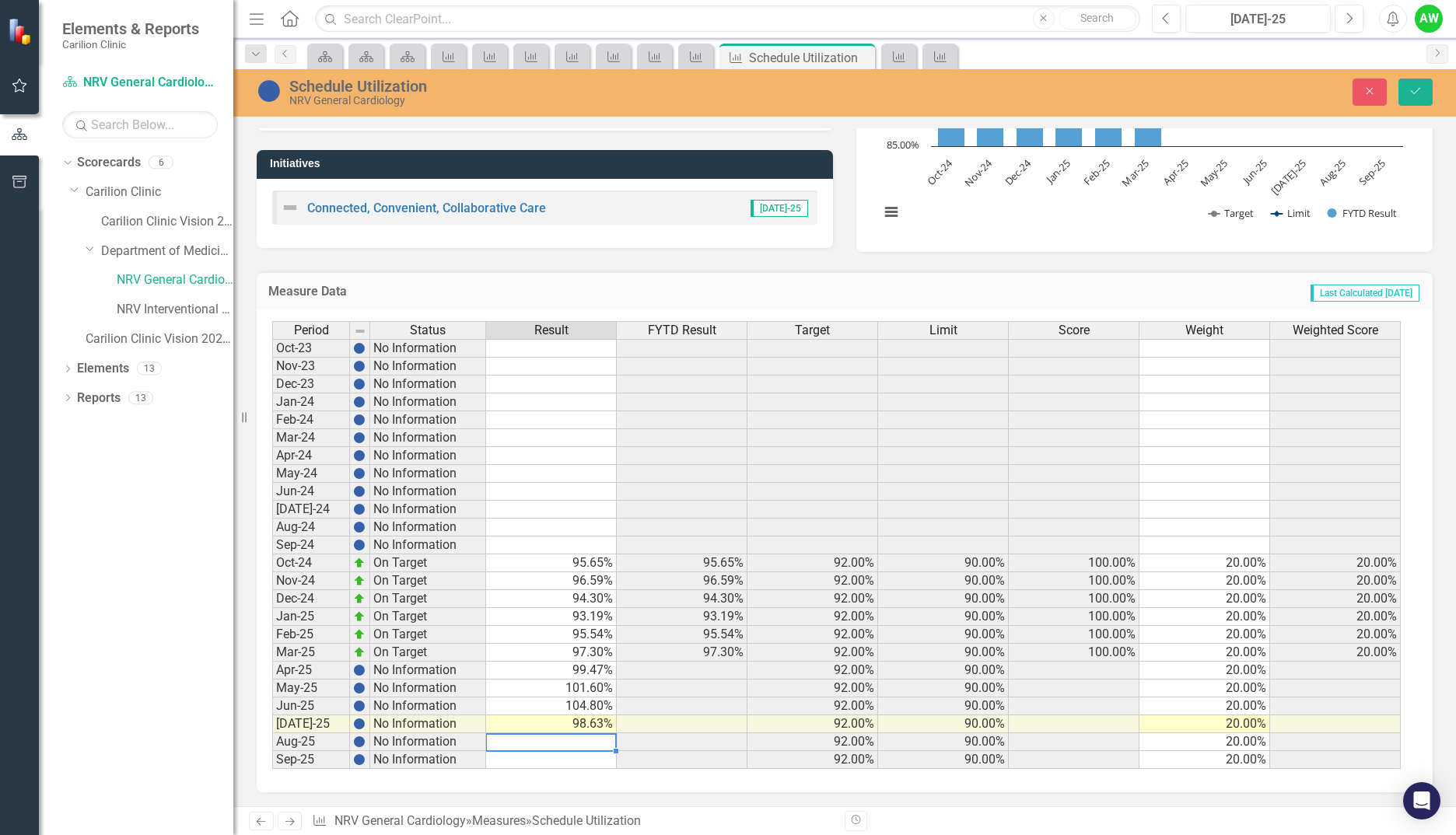
scroll to position [260, 0]
click at [1420, 90] on icon "Save" at bounding box center [1416, 91] width 14 height 11
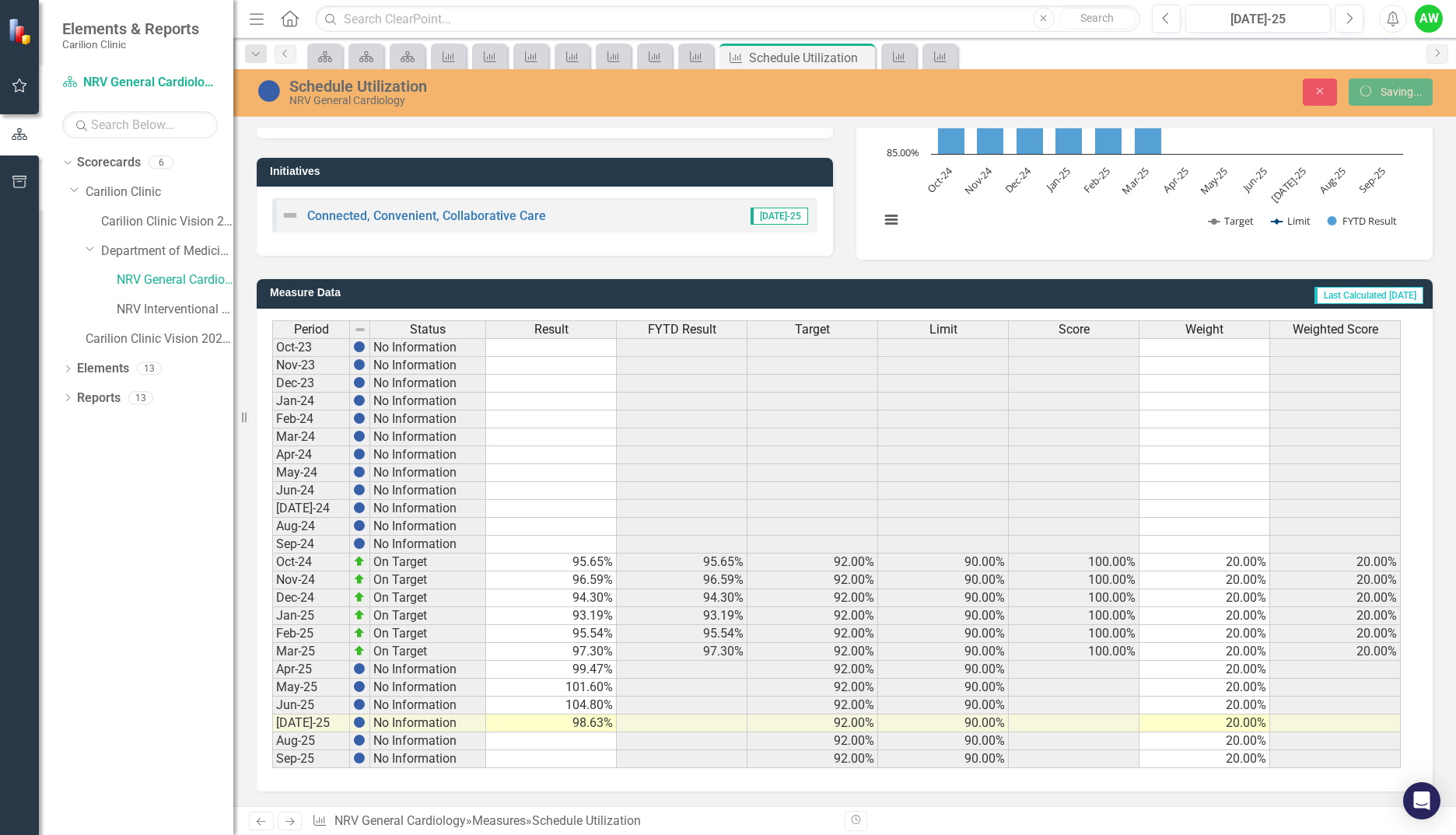
scroll to position [0, 0]
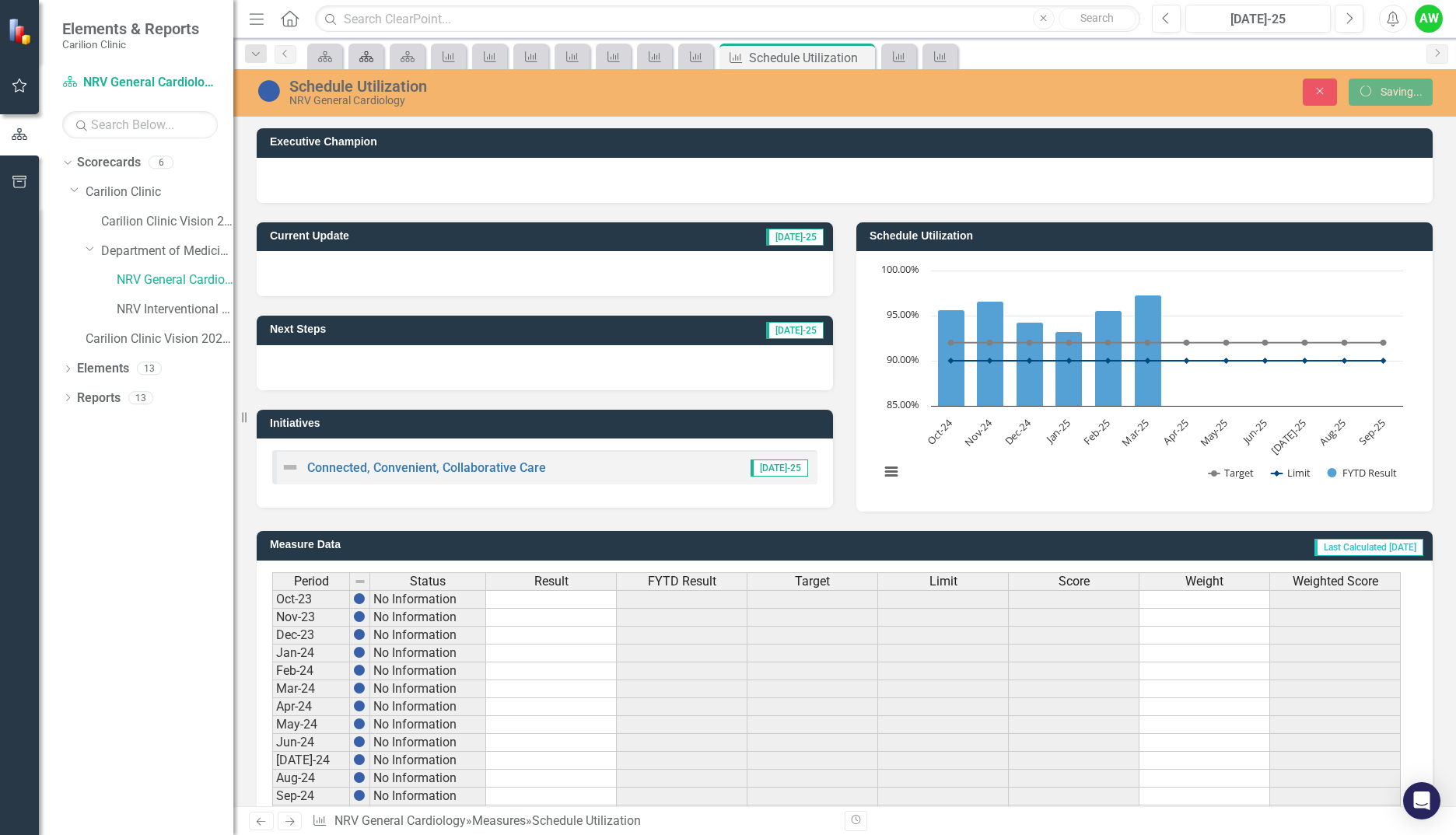
click at [365, 61] on icon "Scorecard" at bounding box center [366, 57] width 15 height 13
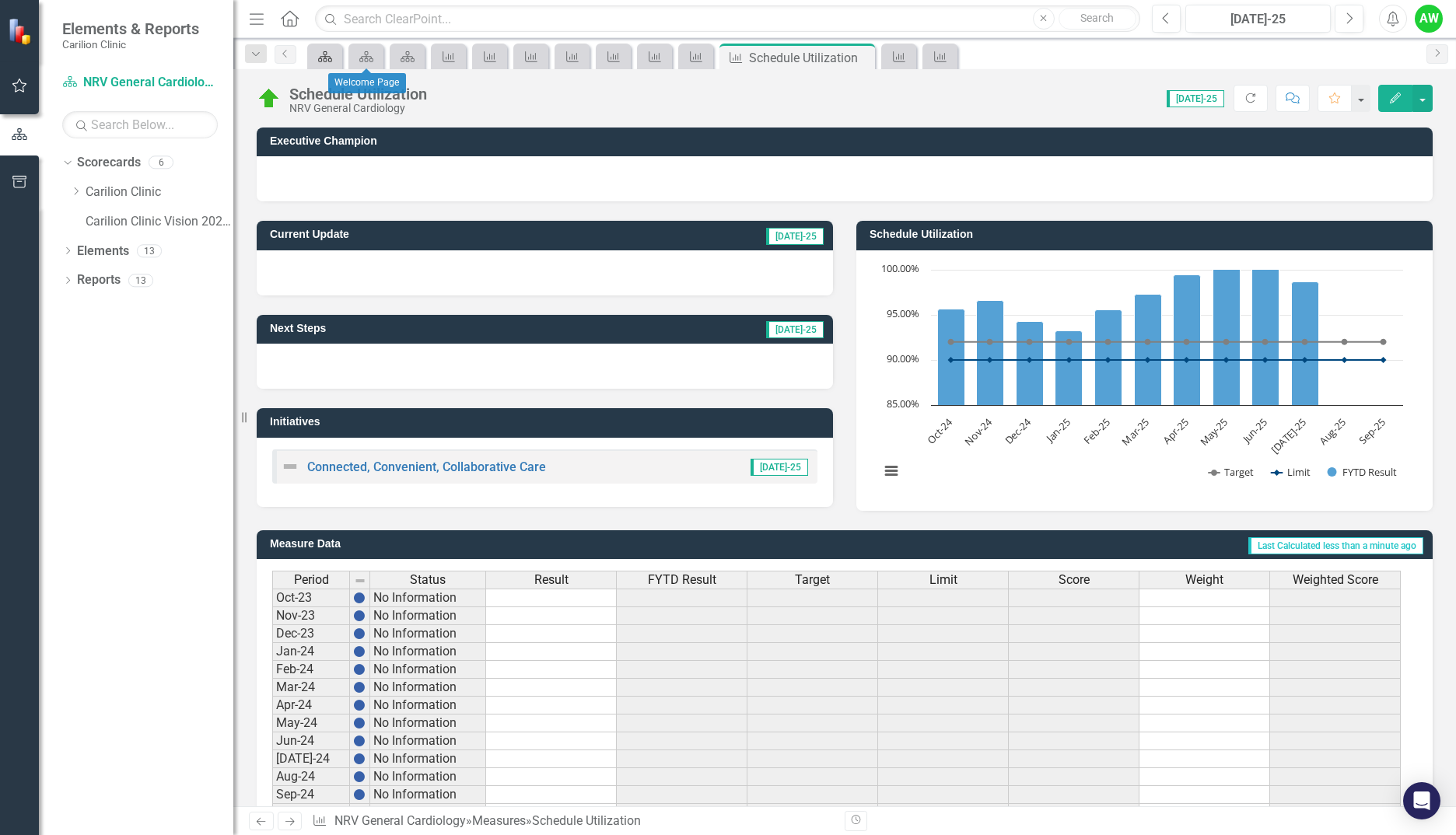
click at [317, 58] on icon "Scorecard" at bounding box center [324, 57] width 15 height 13
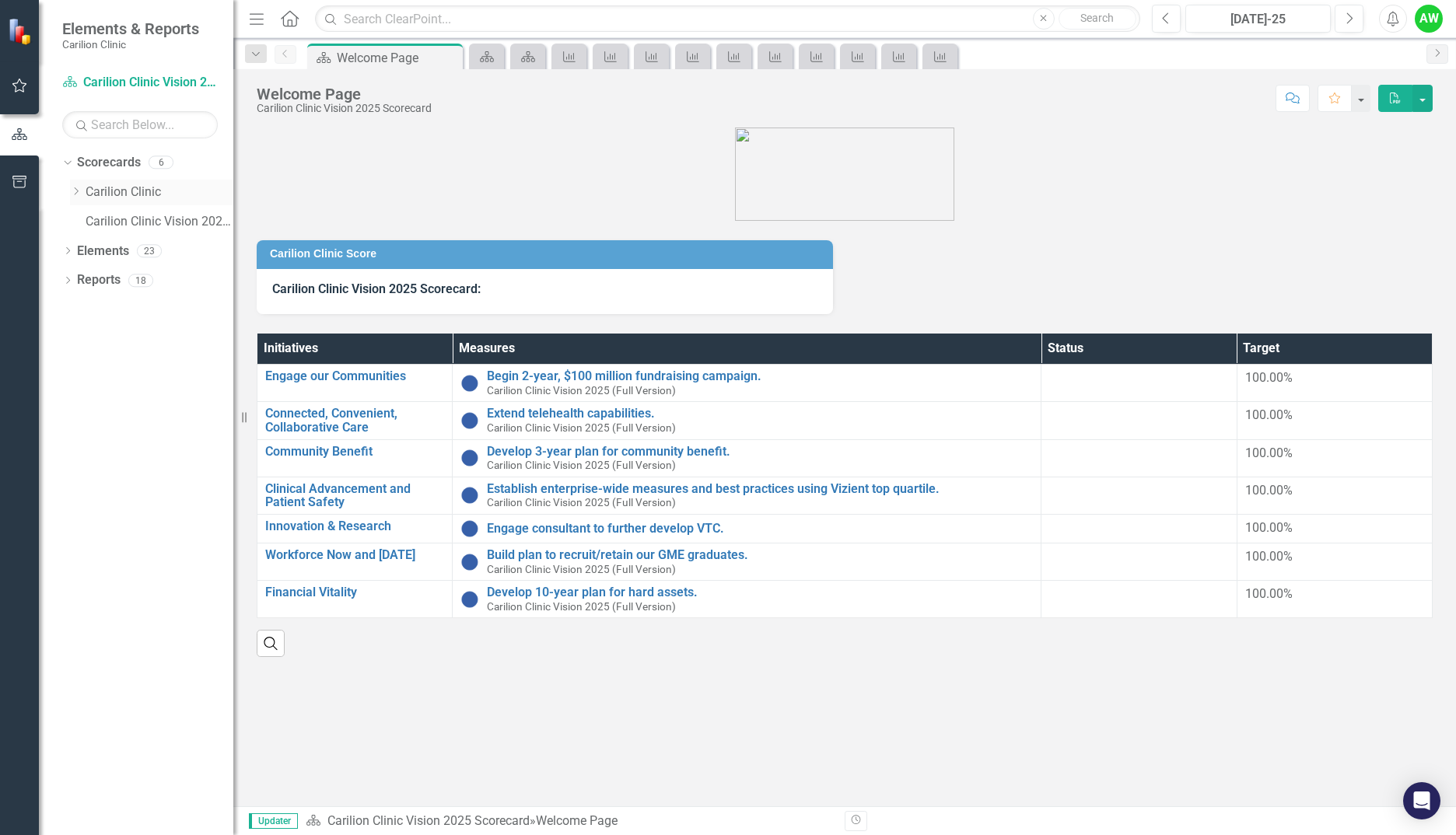
click at [83, 193] on div "Dropdown" at bounding box center [77, 192] width 15 height 14
click at [91, 250] on icon "Dropdown" at bounding box center [91, 251] width 12 height 10
click at [134, 303] on link "NRV Interventional Cardiology" at bounding box center [175, 310] width 117 height 18
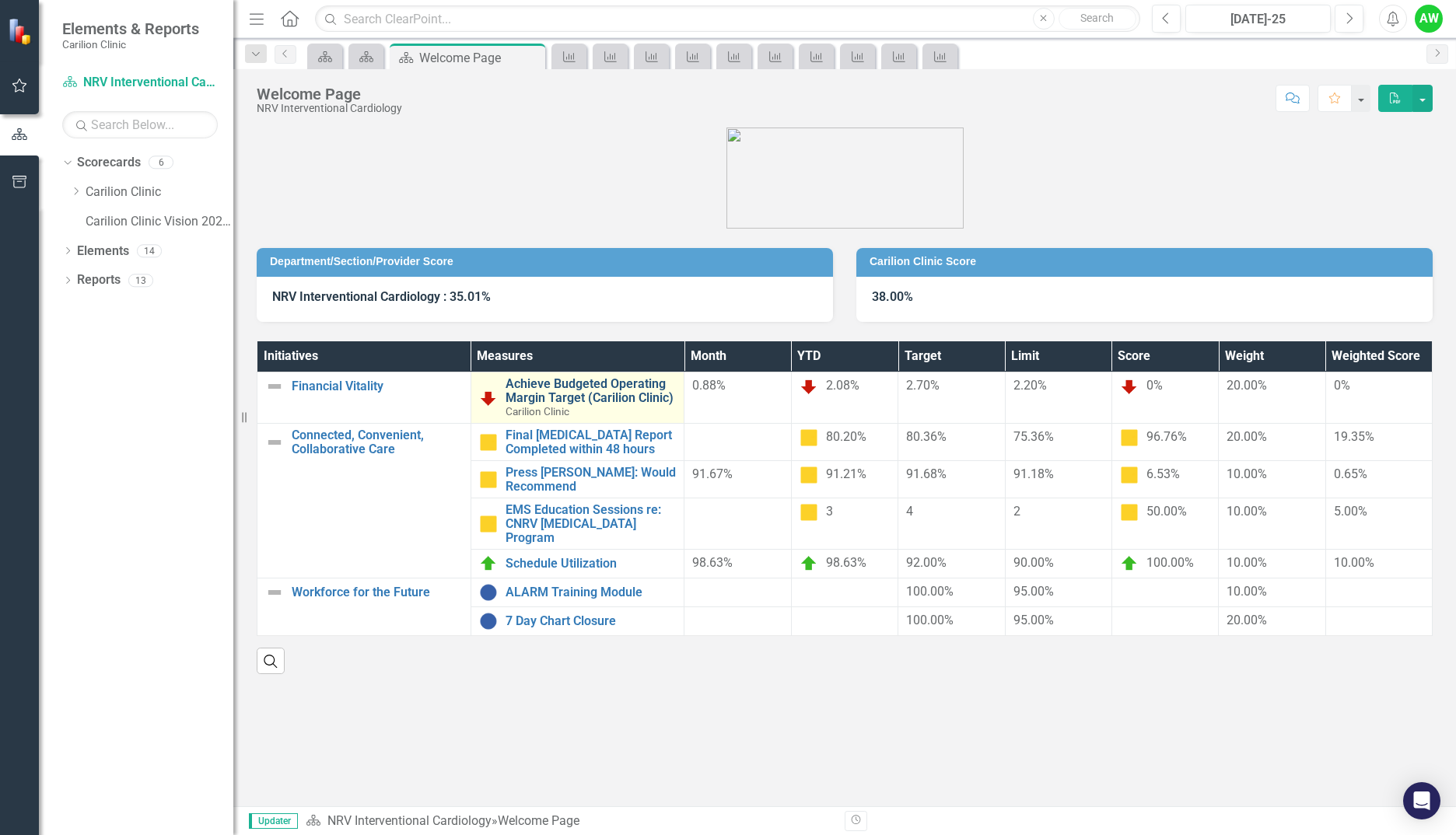
click at [573, 382] on link "Achieve Budgeted Operating Margin Target (Carilion Clinic)" at bounding box center [591, 390] width 171 height 27
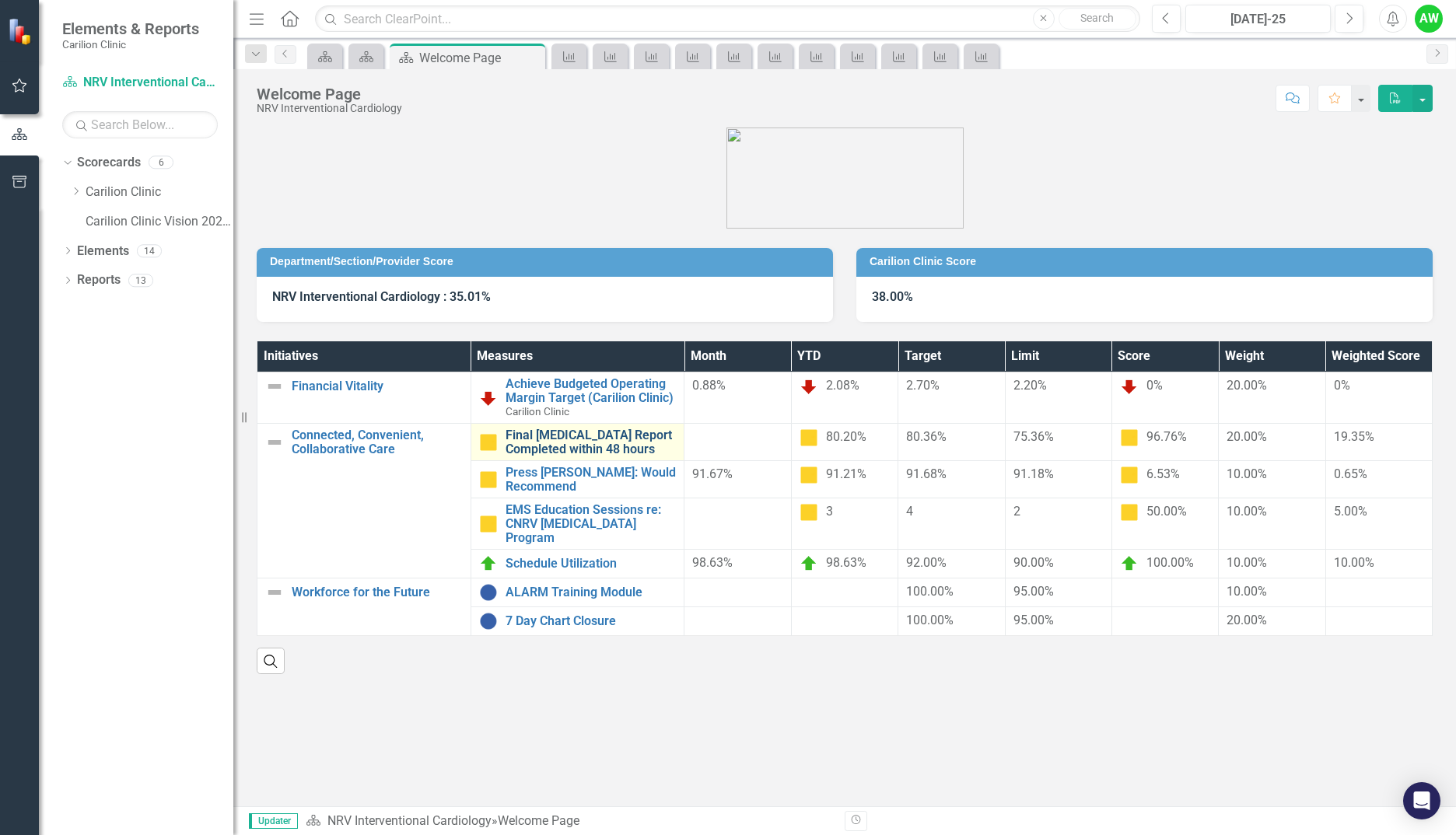
click at [581, 437] on link "Final [MEDICAL_DATA] Report Completed within 48 hours" at bounding box center [591, 442] width 171 height 27
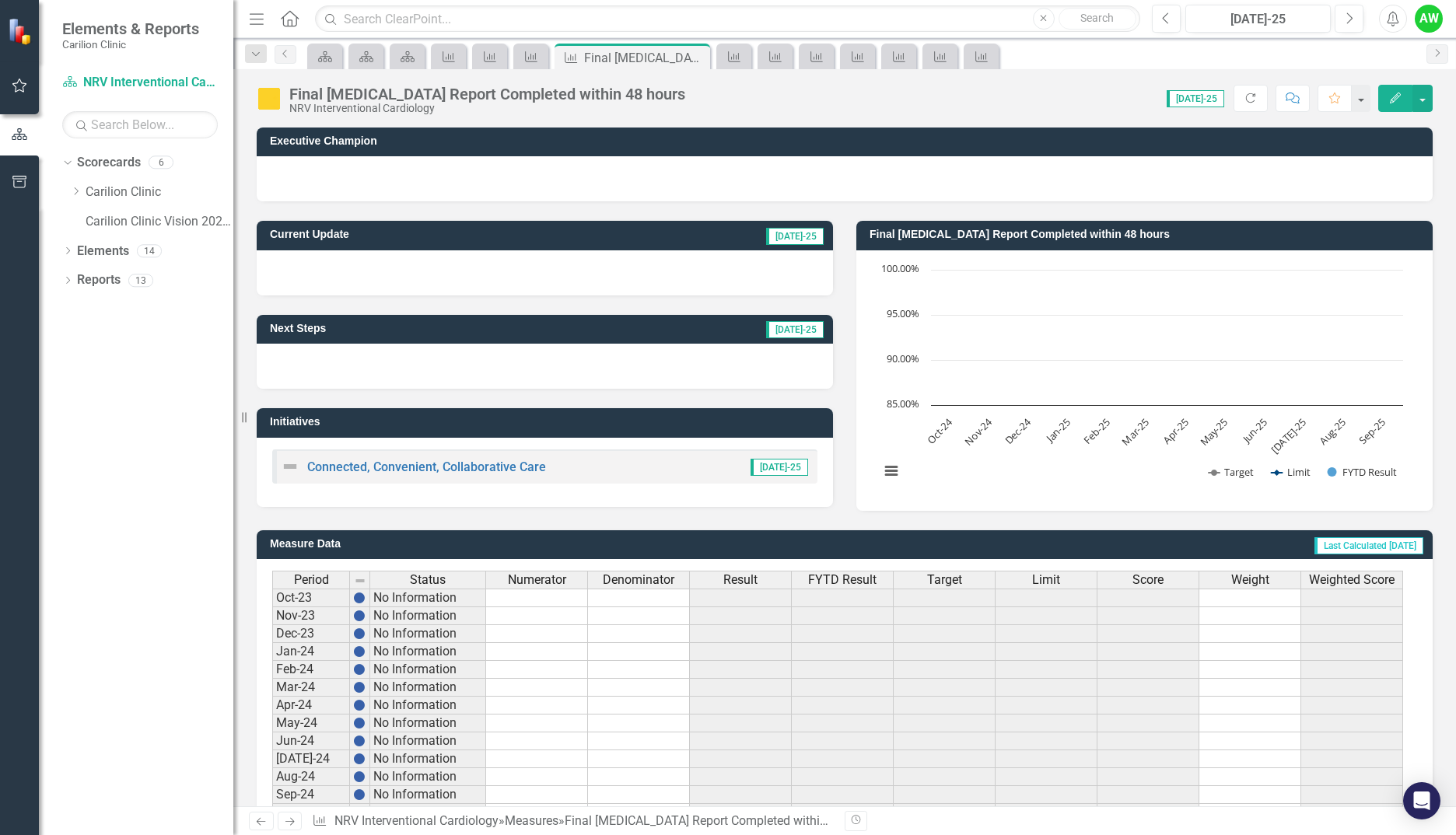
scroll to position [251, 0]
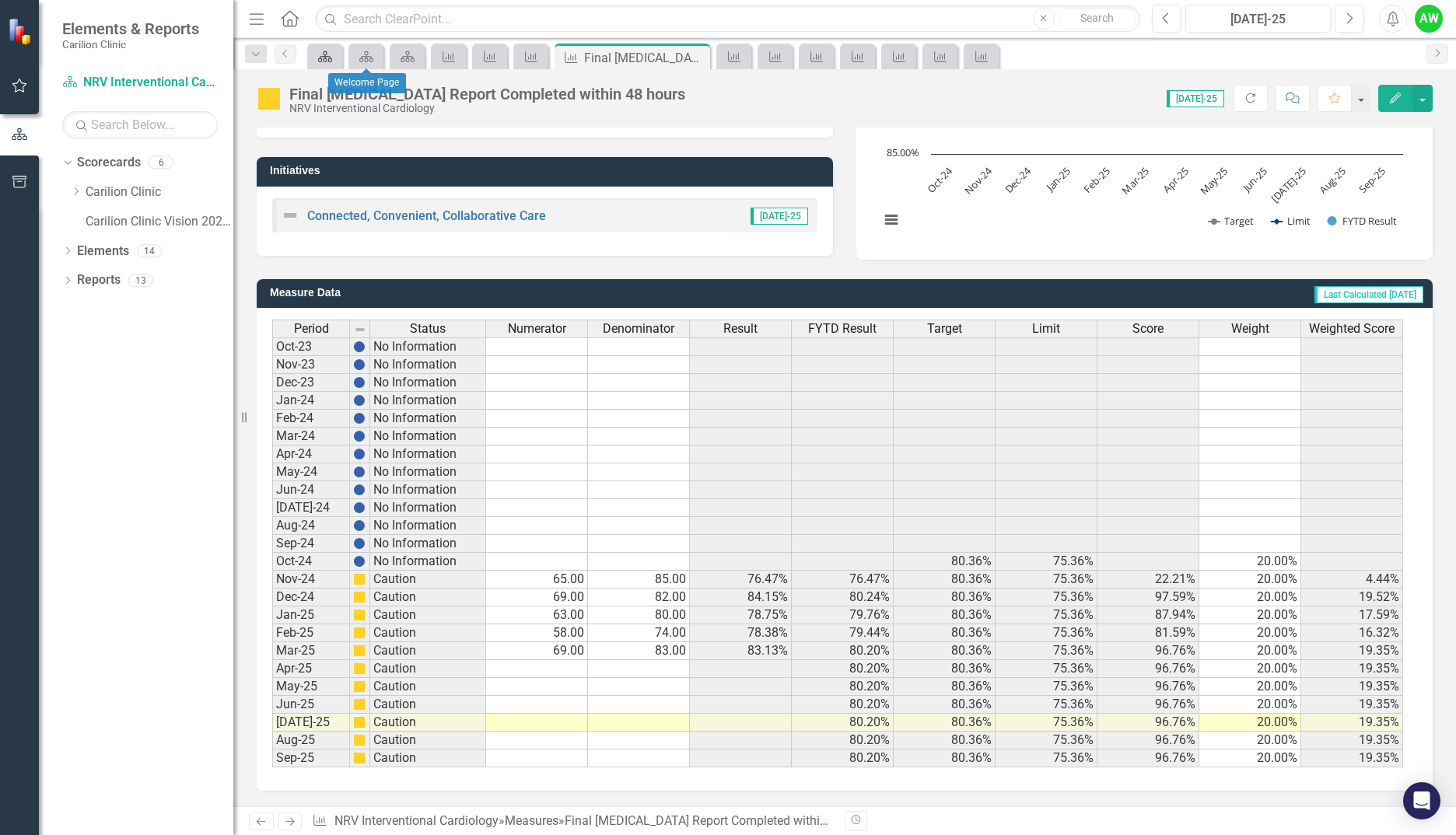
click at [311, 51] on div "Scorecard" at bounding box center [322, 56] width 22 height 19
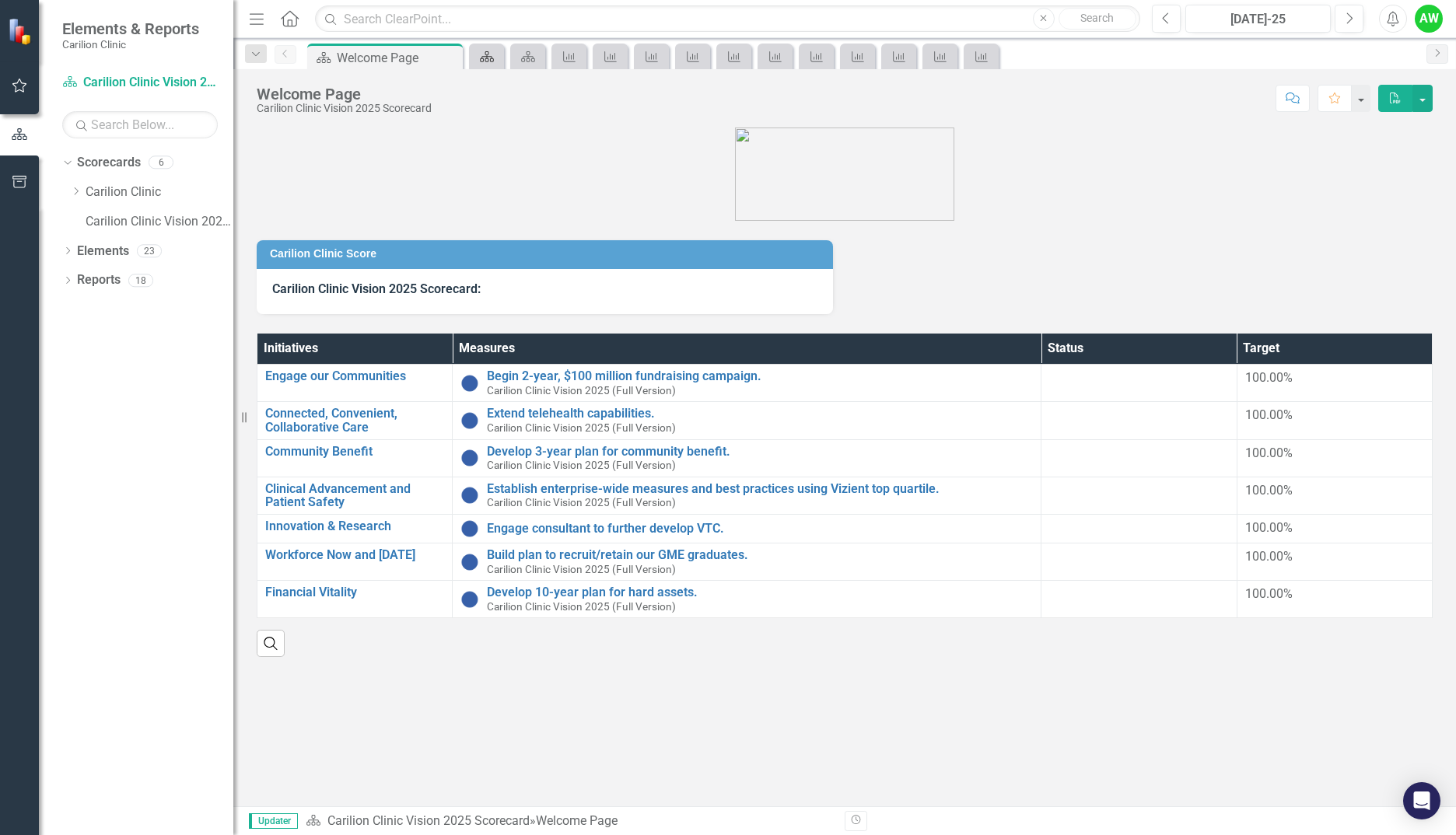
click at [486, 53] on icon at bounding box center [487, 57] width 14 height 11
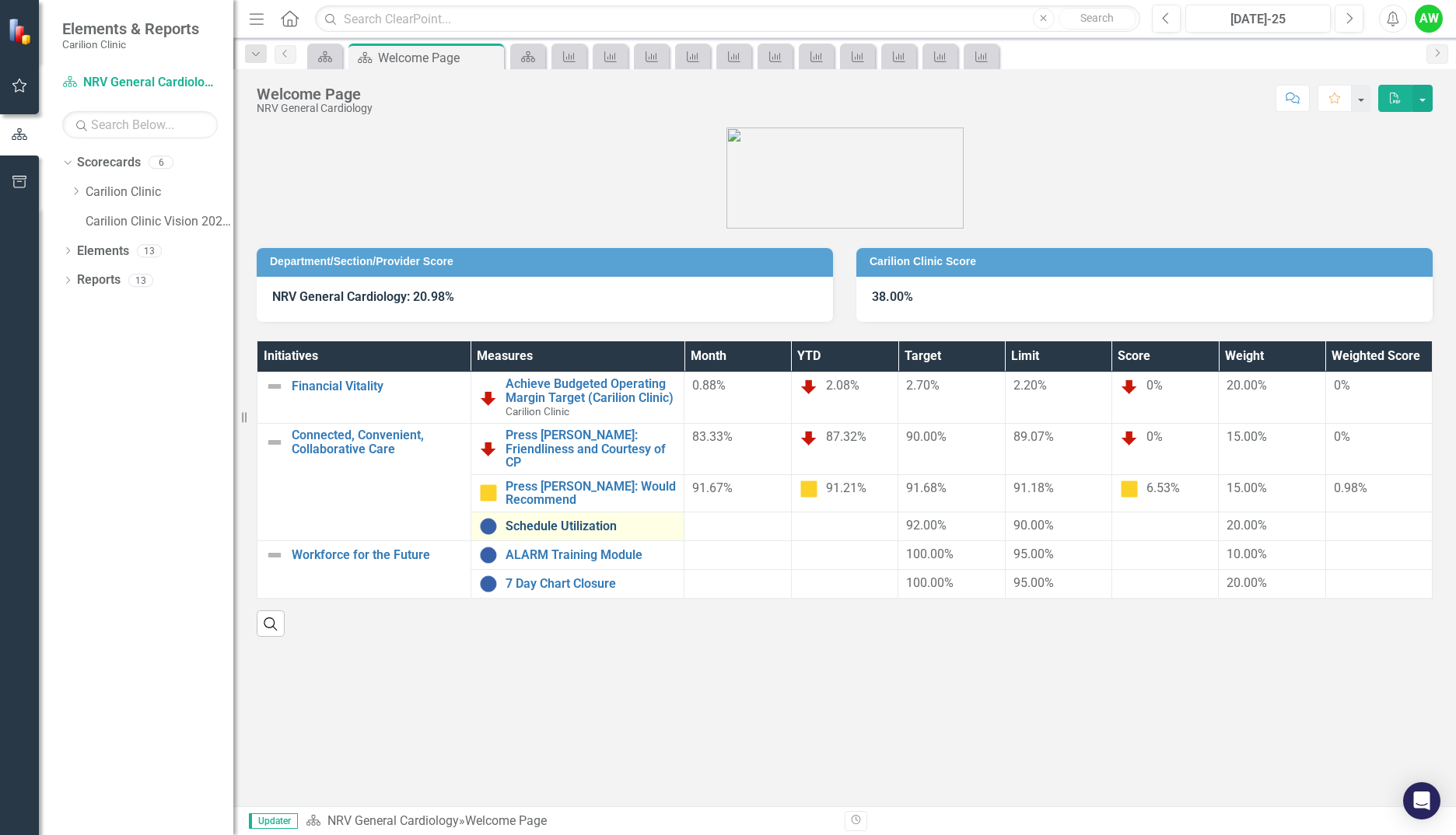
click at [591, 520] on link "Schedule Utilization" at bounding box center [591, 527] width 171 height 14
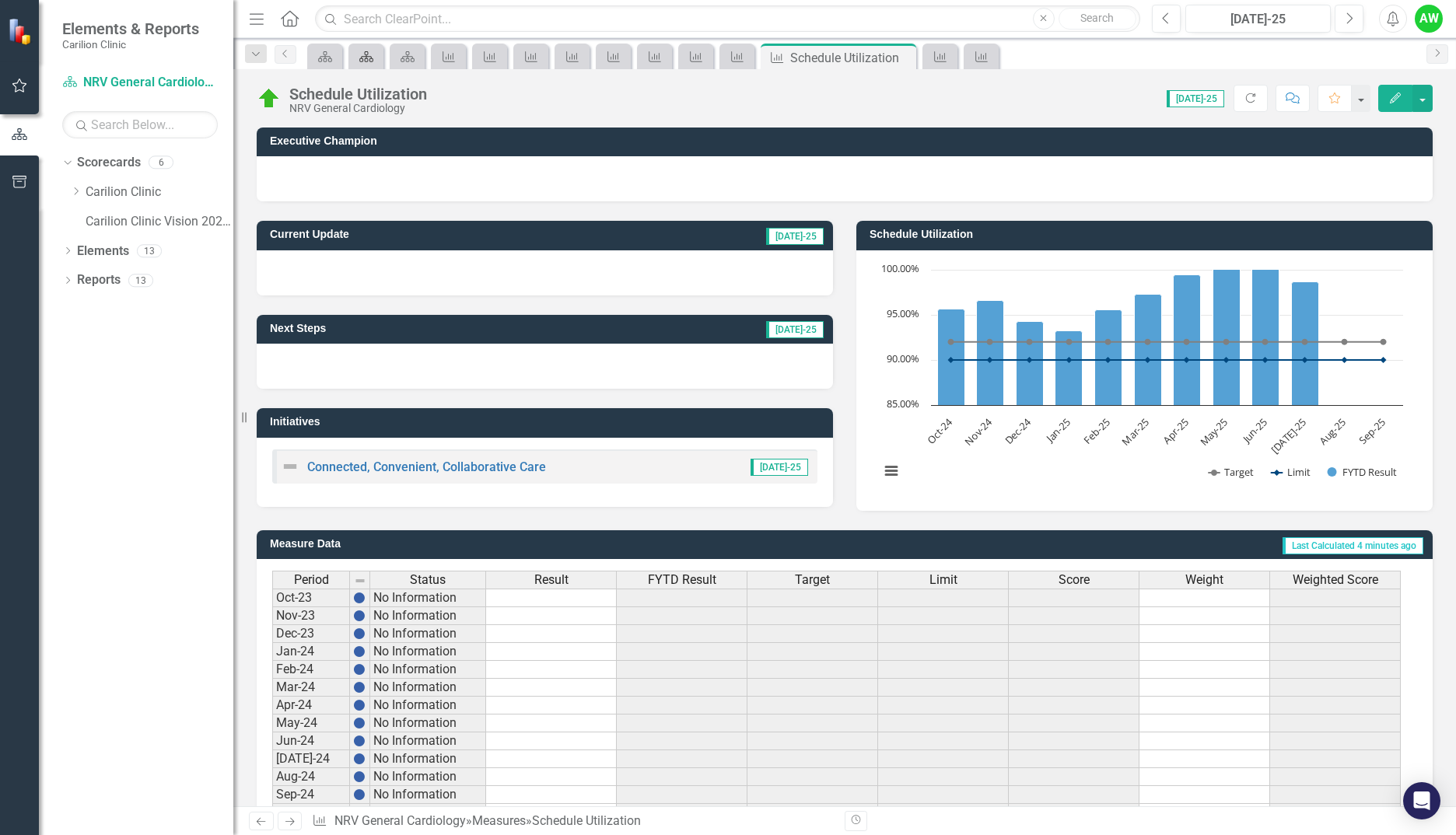
click at [368, 50] on icon "Scorecard" at bounding box center [366, 57] width 15 height 13
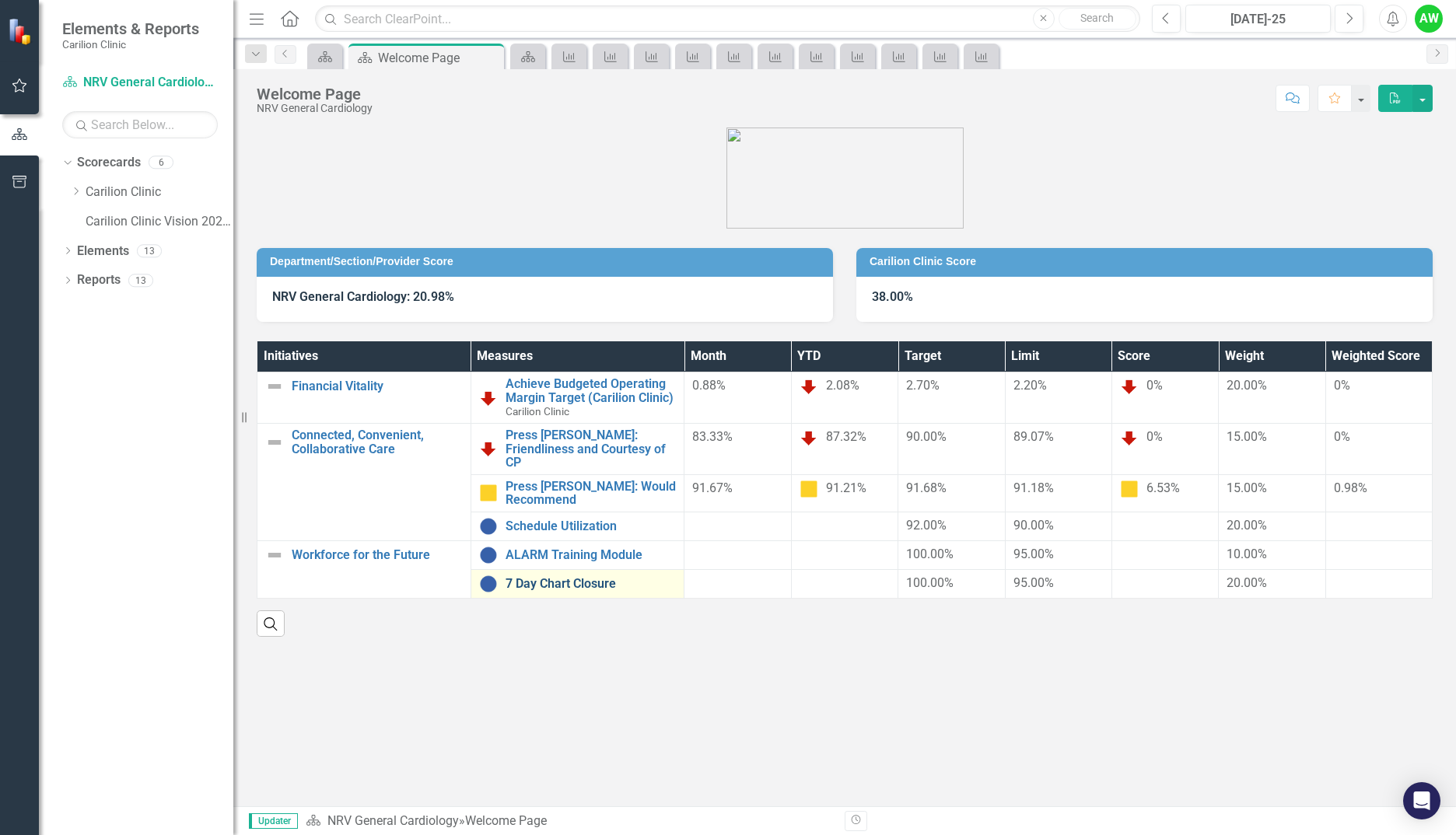
click at [585, 577] on link "7 Day Chart Closure" at bounding box center [591, 584] width 171 height 14
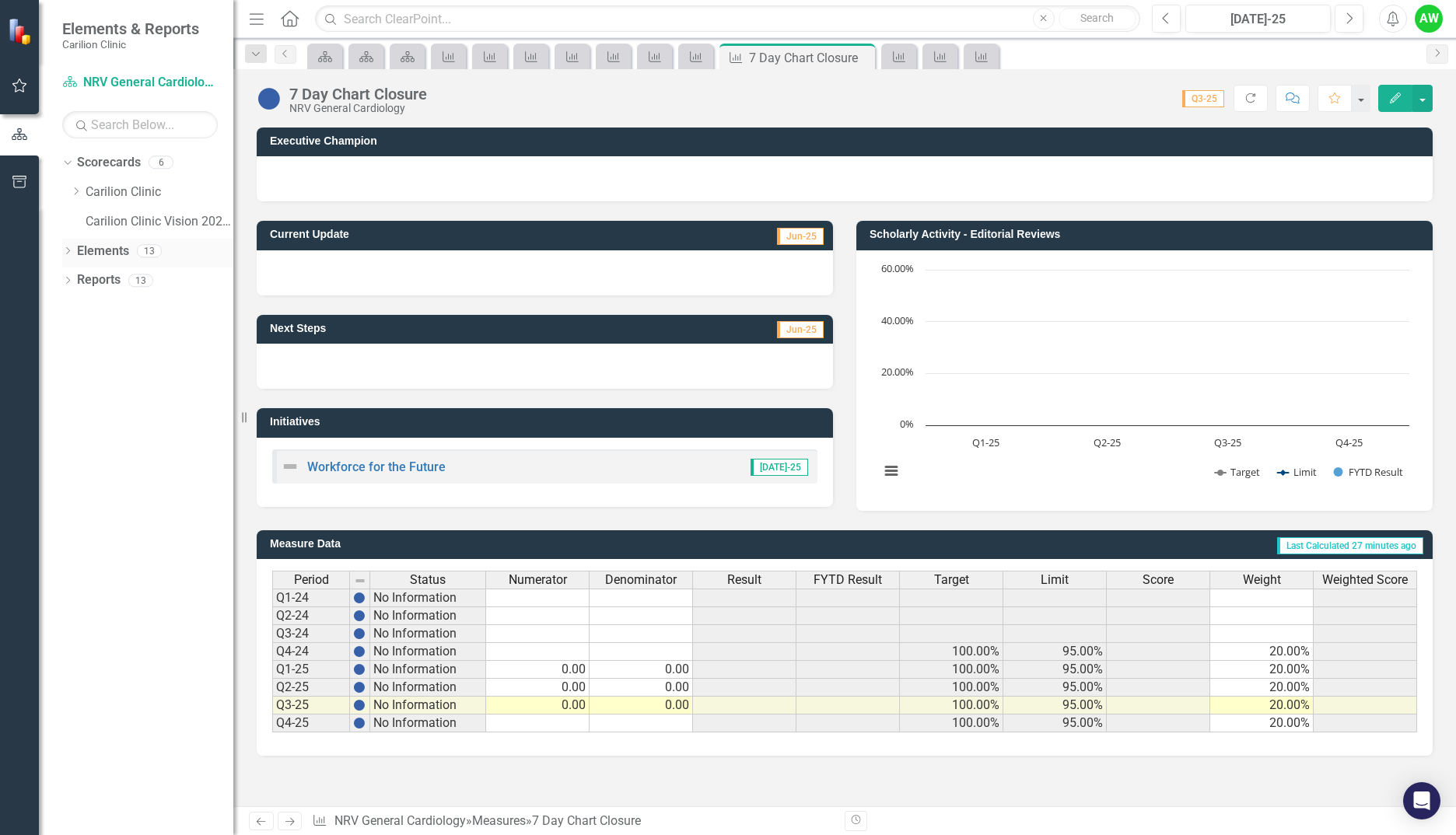
click at [65, 253] on icon "Dropdown" at bounding box center [68, 252] width 11 height 9
click at [69, 406] on div "Dropdown" at bounding box center [68, 400] width 11 height 14
click at [78, 193] on icon "Dropdown" at bounding box center [76, 192] width 12 height 10
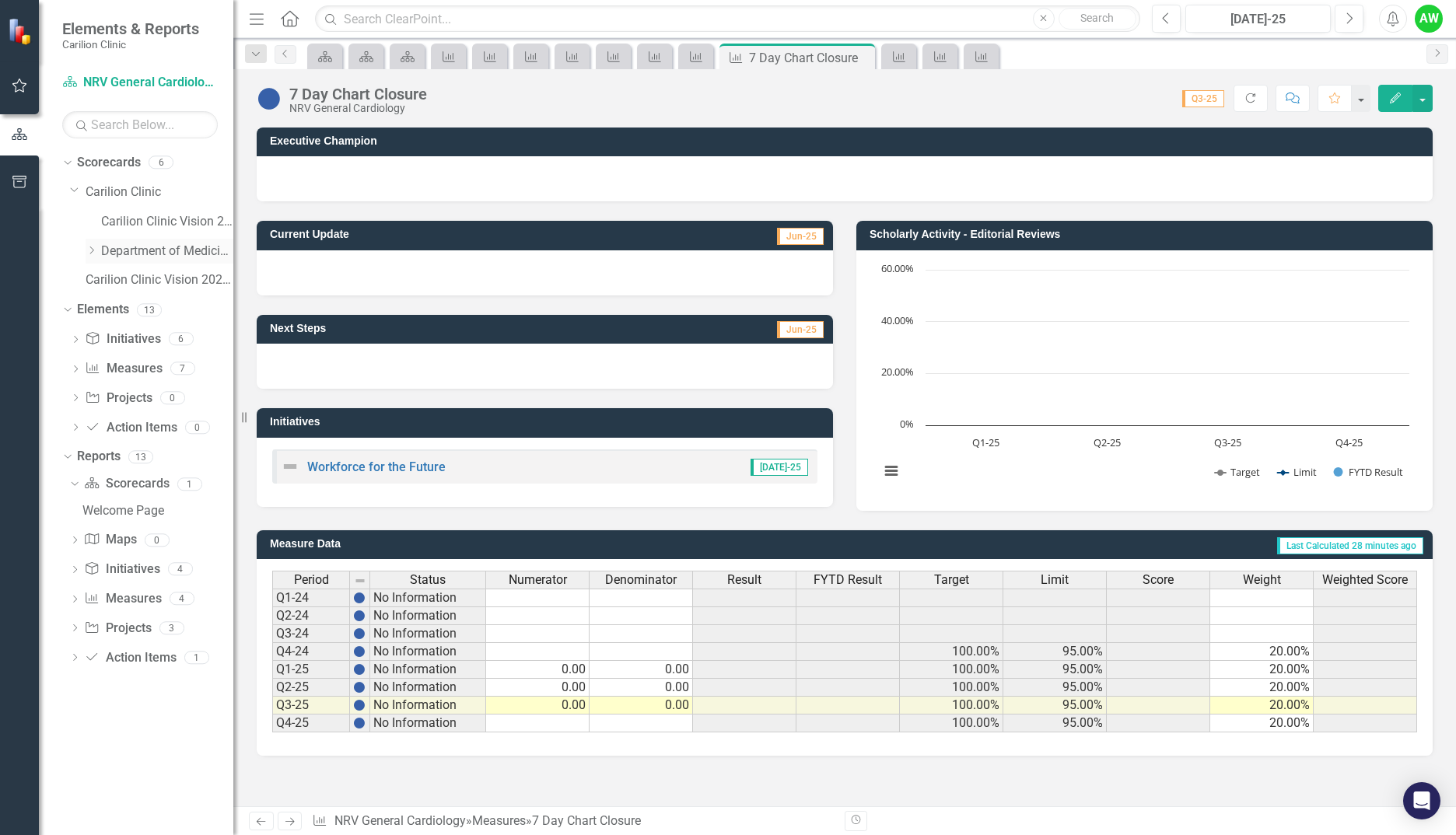
click at [93, 250] on icon at bounding box center [92, 251] width 4 height 8
click at [146, 285] on link "NRV General Cardiology" at bounding box center [175, 280] width 117 height 18
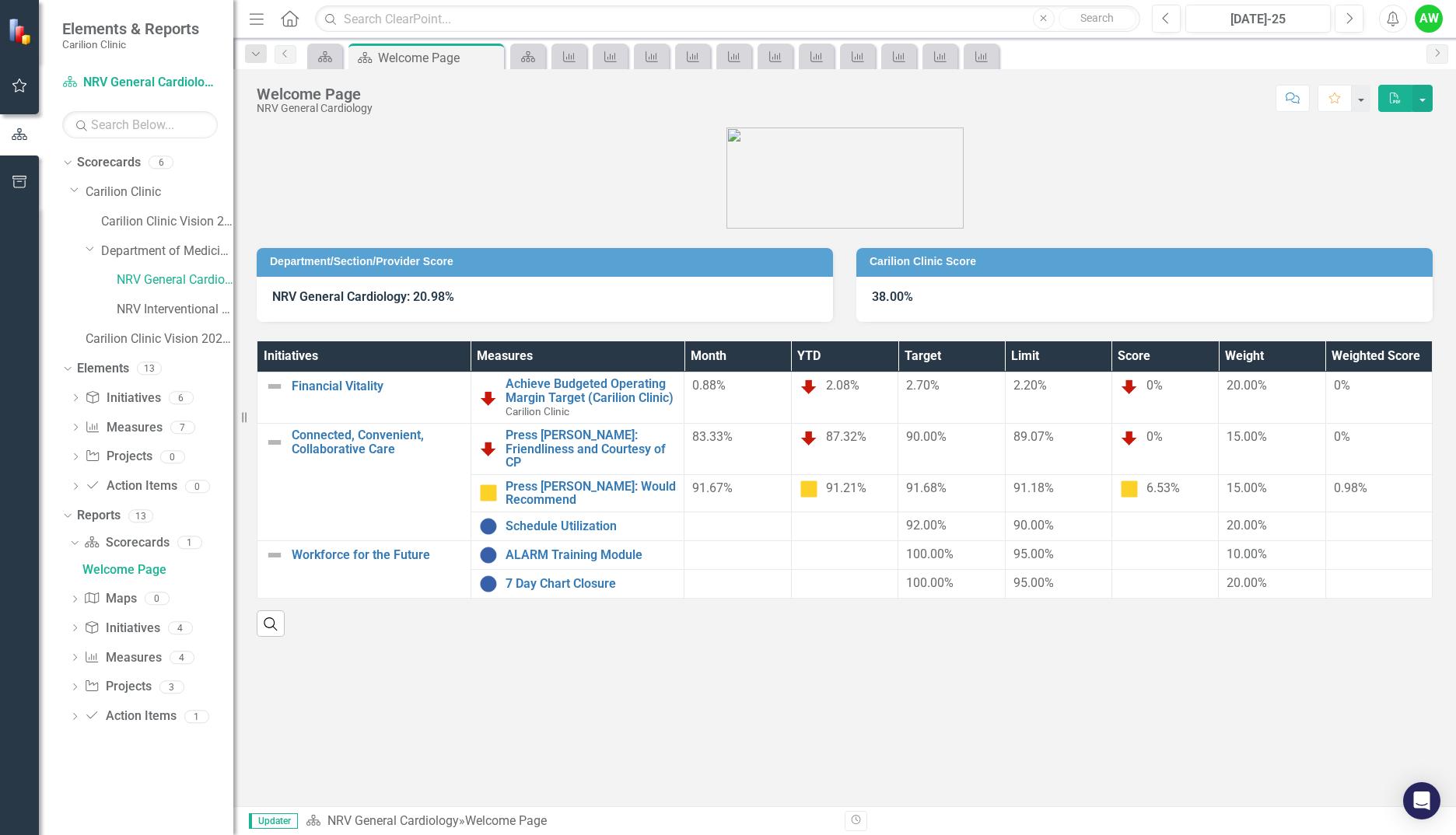
drag, startPoint x: 403, startPoint y: 295, endPoint x: 320, endPoint y: 297, distance: 83.0
click at [320, 298] on strong "NRV General Cardiology: 20.98%" at bounding box center [363, 296] width 182 height 15
click at [157, 303] on link "NRV Interventional Cardiology" at bounding box center [175, 310] width 117 height 18
